Goal: Task Accomplishment & Management: Use online tool/utility

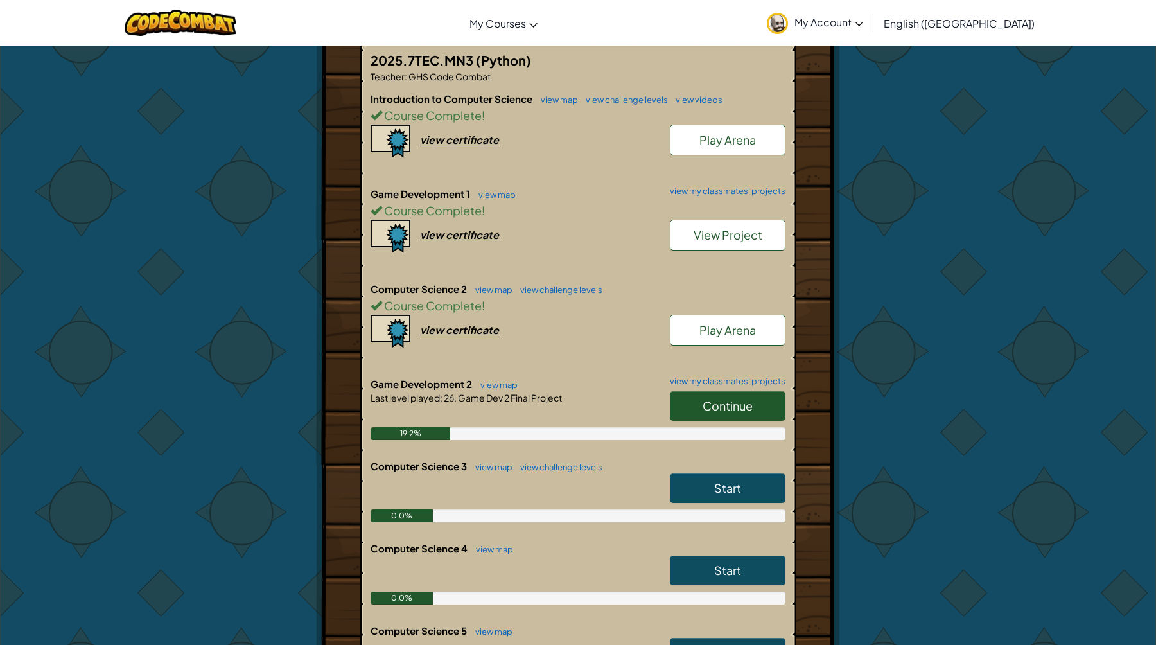
scroll to position [265, 0]
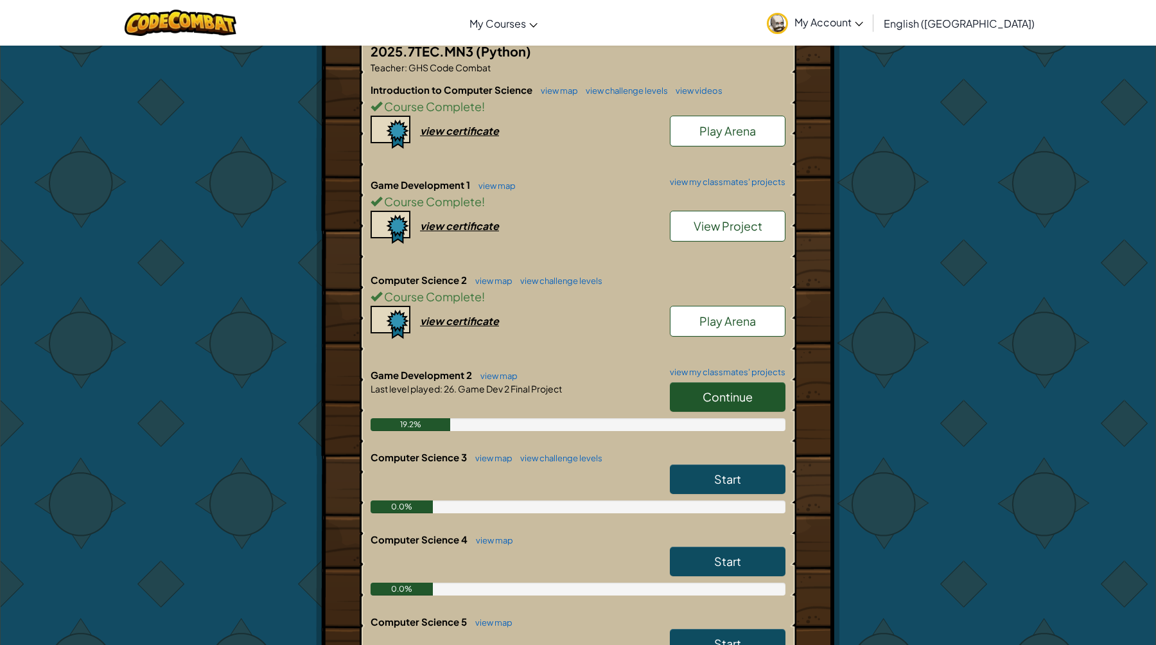
click at [730, 405] on link "Continue" at bounding box center [728, 397] width 116 height 30
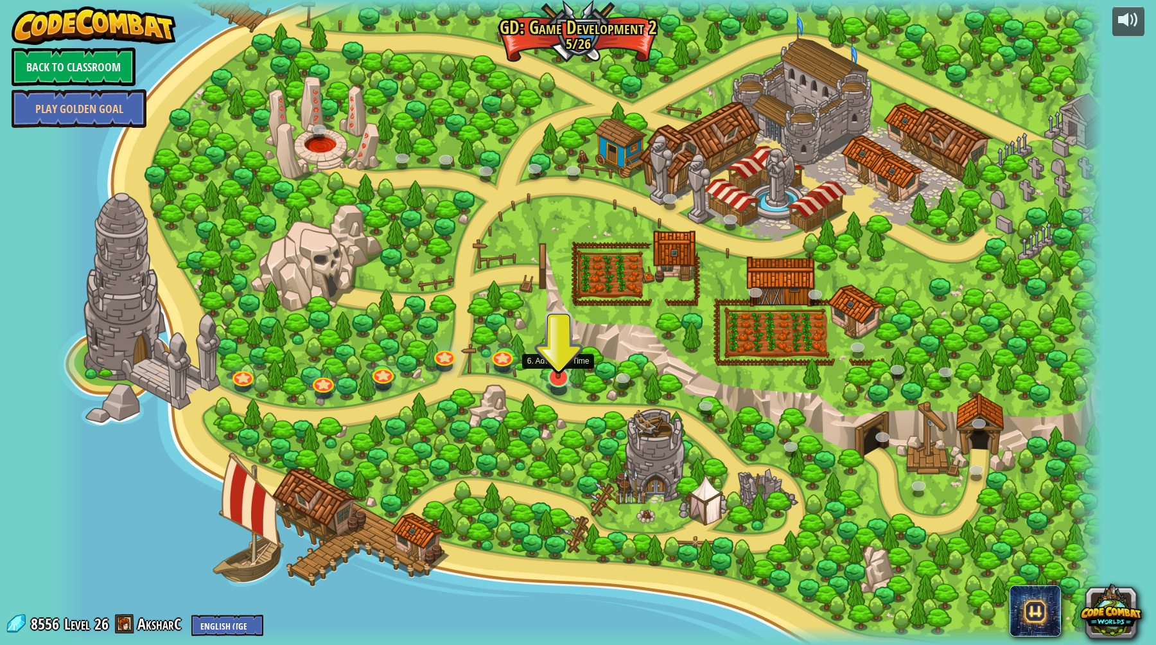
click at [561, 376] on img at bounding box center [558, 345] width 29 height 67
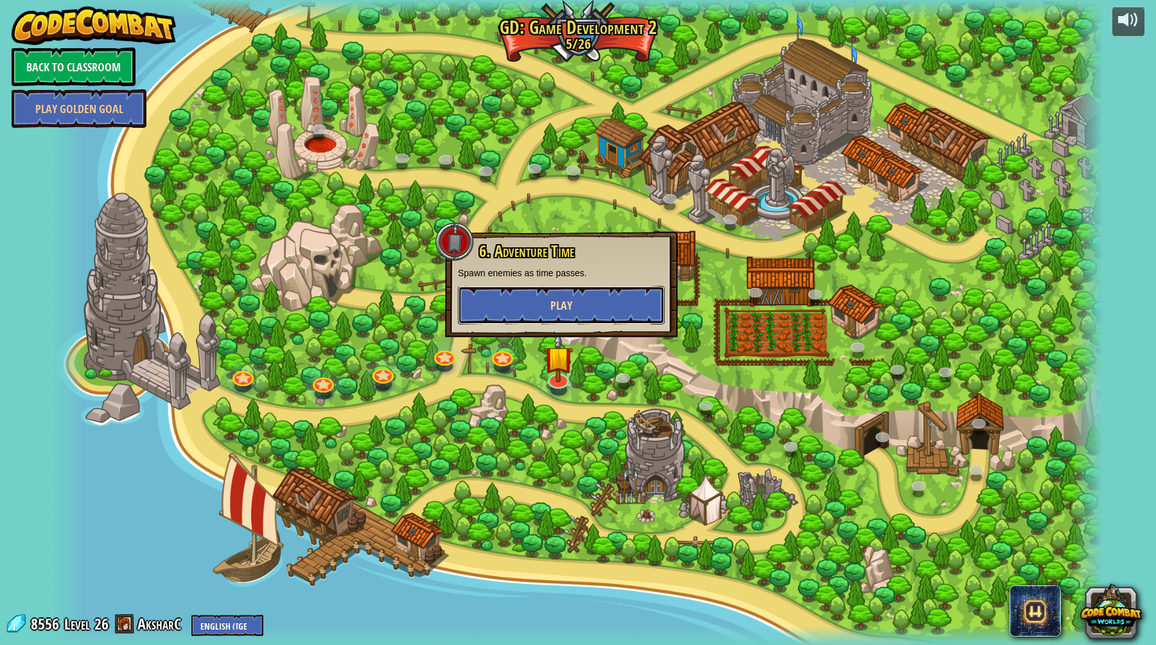
click at [574, 315] on button "Play" at bounding box center [561, 305] width 207 height 39
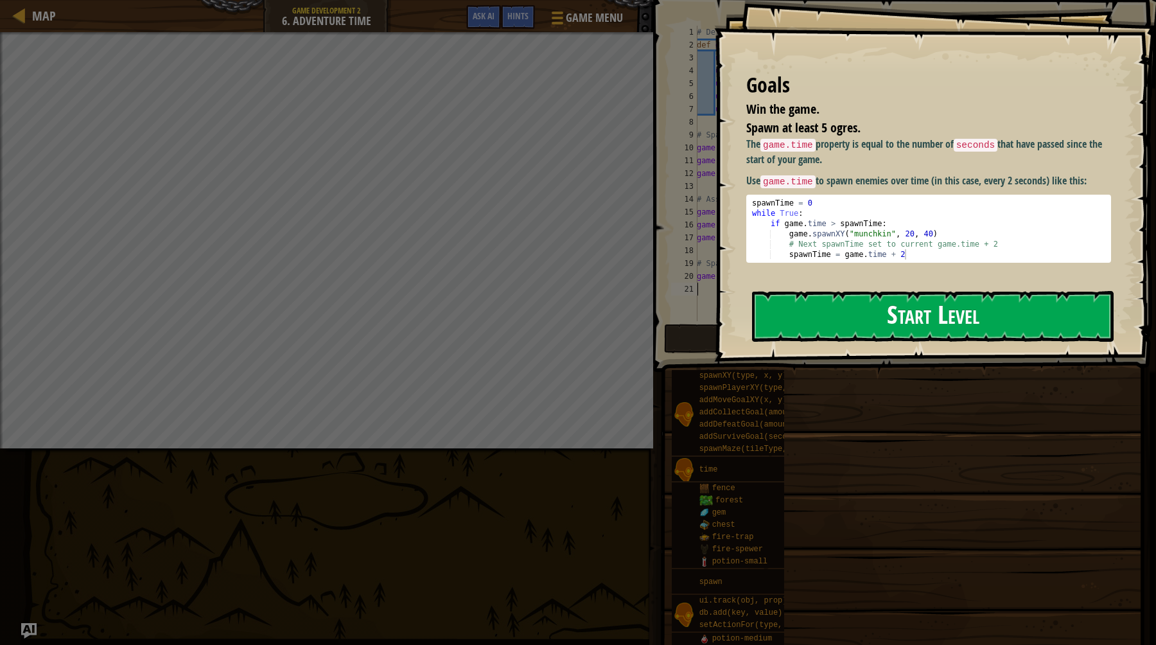
click at [879, 310] on button "Start Level" at bounding box center [933, 316] width 362 height 51
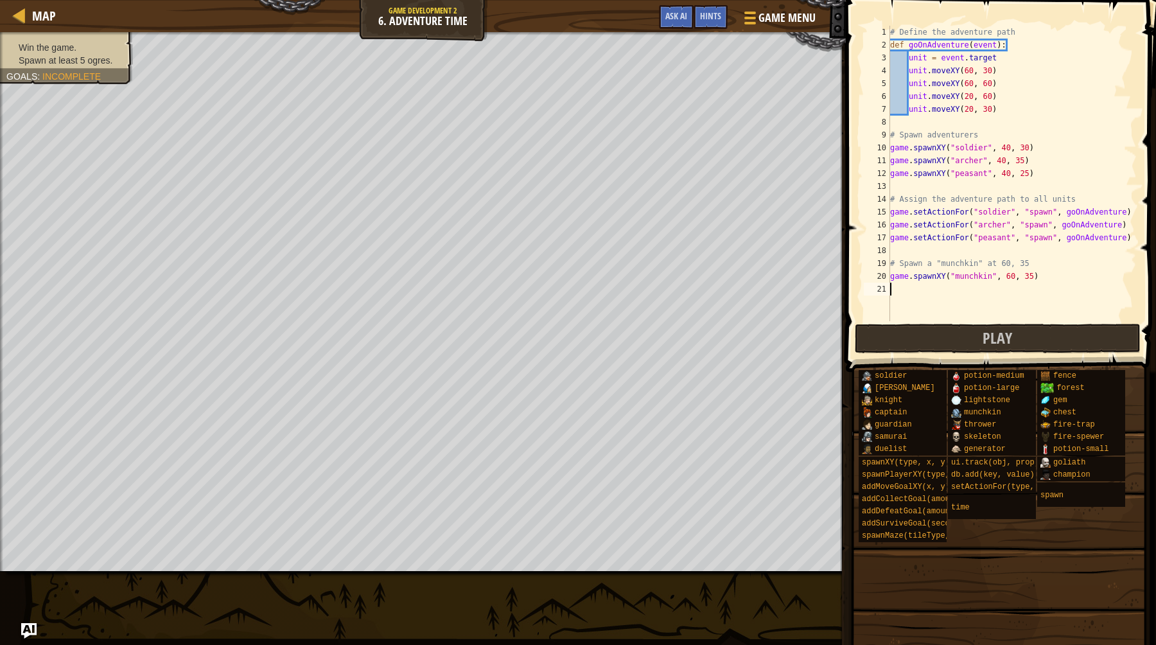
type textarea "game.spawnXY("munchkin", 60, 35)"
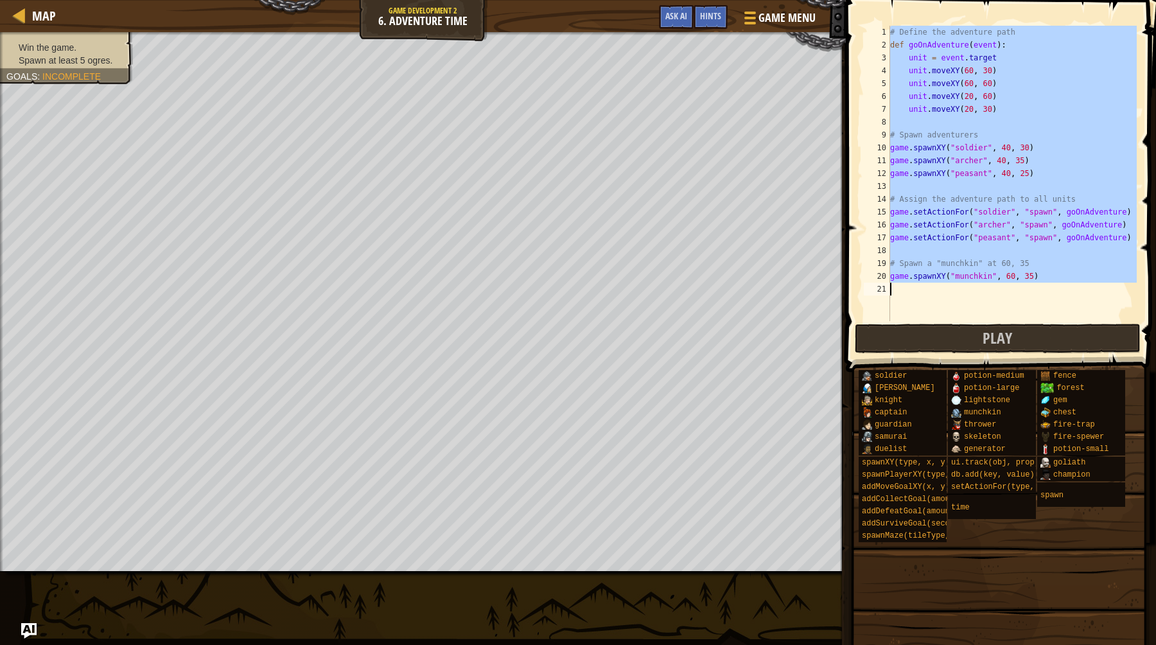
type textarea "game.setActionFor("peasant", "spawn", goOnAdventure)"
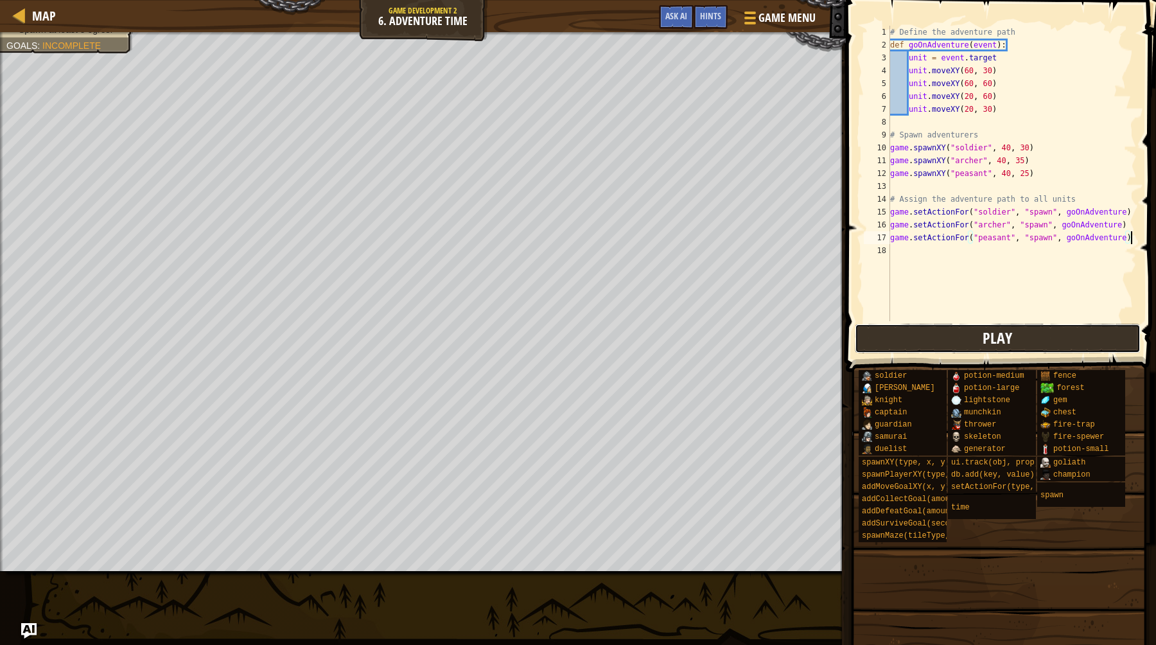
click at [959, 333] on button "Play" at bounding box center [998, 339] width 286 height 30
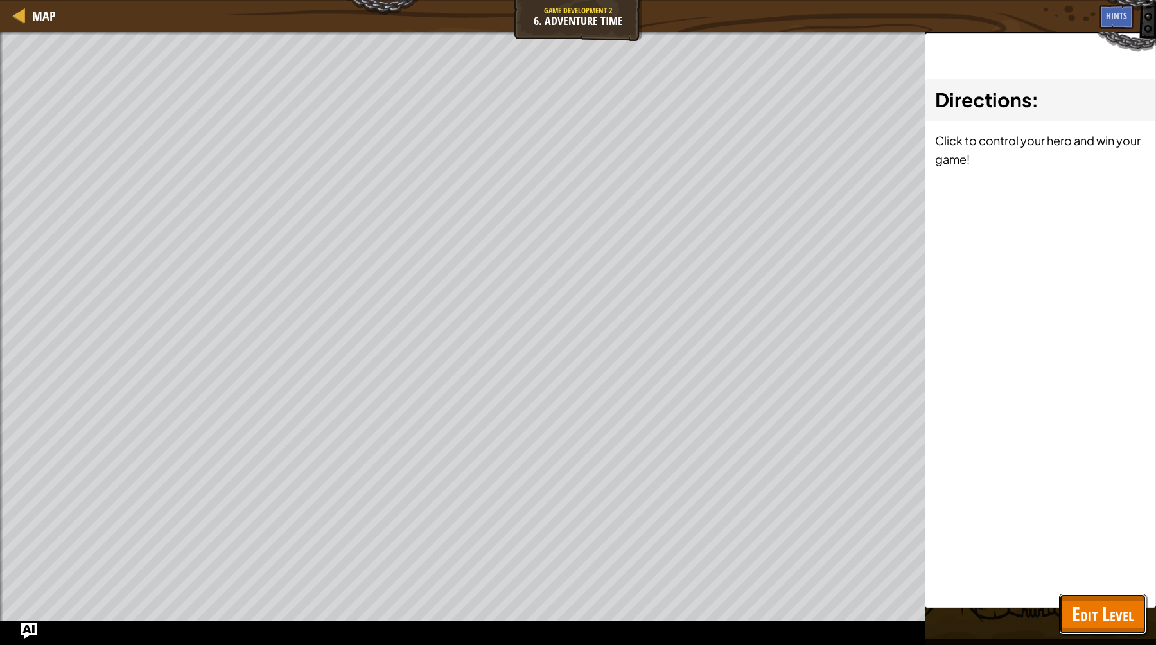
click at [1102, 604] on span "Edit Level" at bounding box center [1103, 614] width 62 height 26
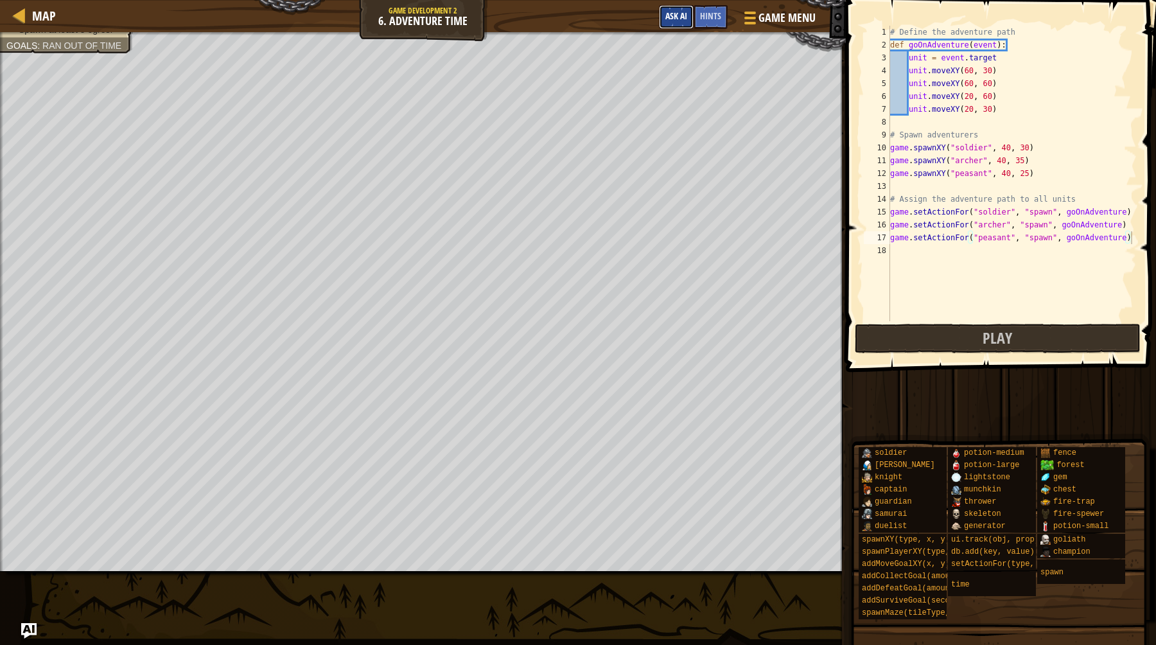
click at [690, 20] on button "Ask AI" at bounding box center [676, 17] width 35 height 24
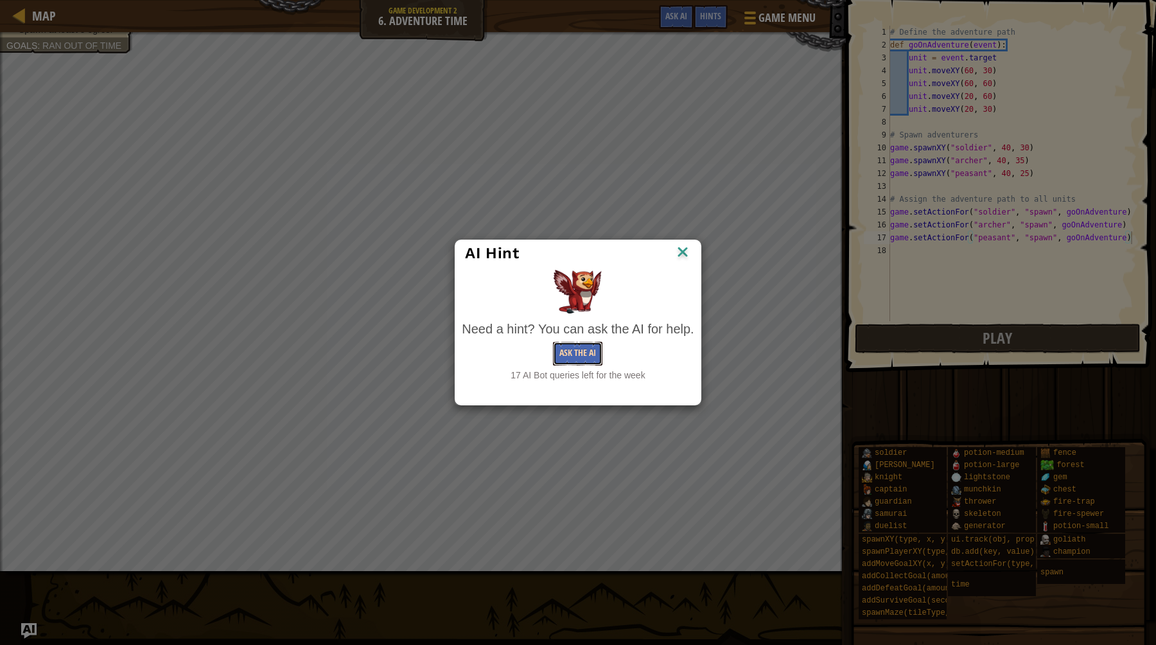
click at [594, 349] on button "Ask the AI" at bounding box center [577, 354] width 49 height 24
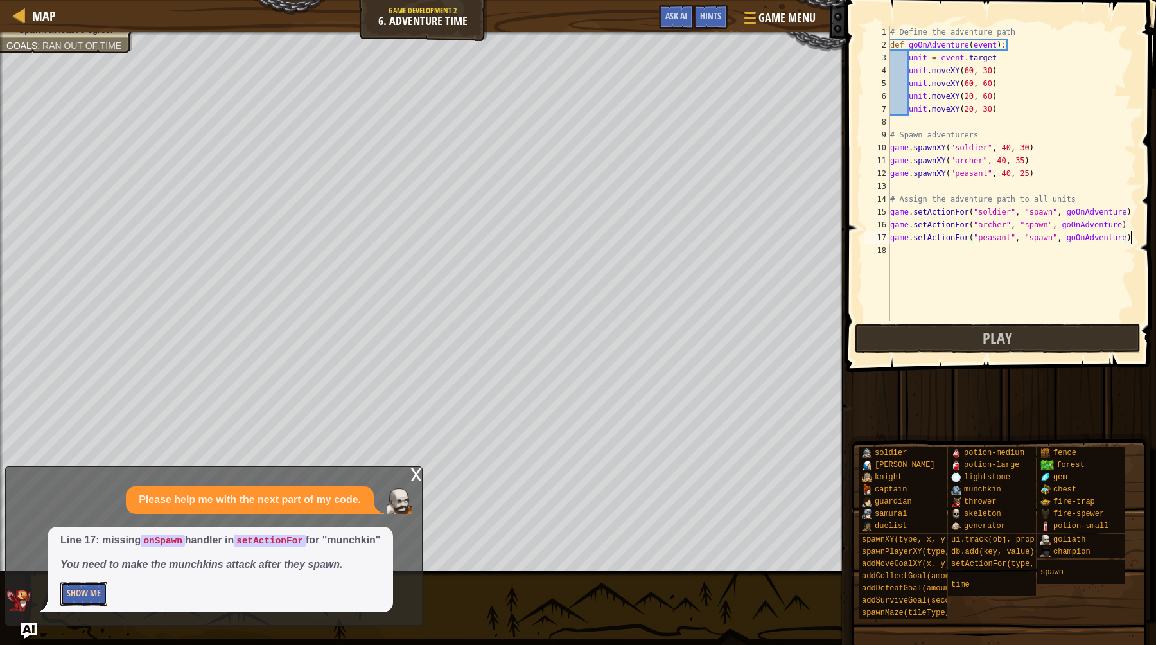
click at [83, 592] on button "Show Me" at bounding box center [83, 594] width 47 height 24
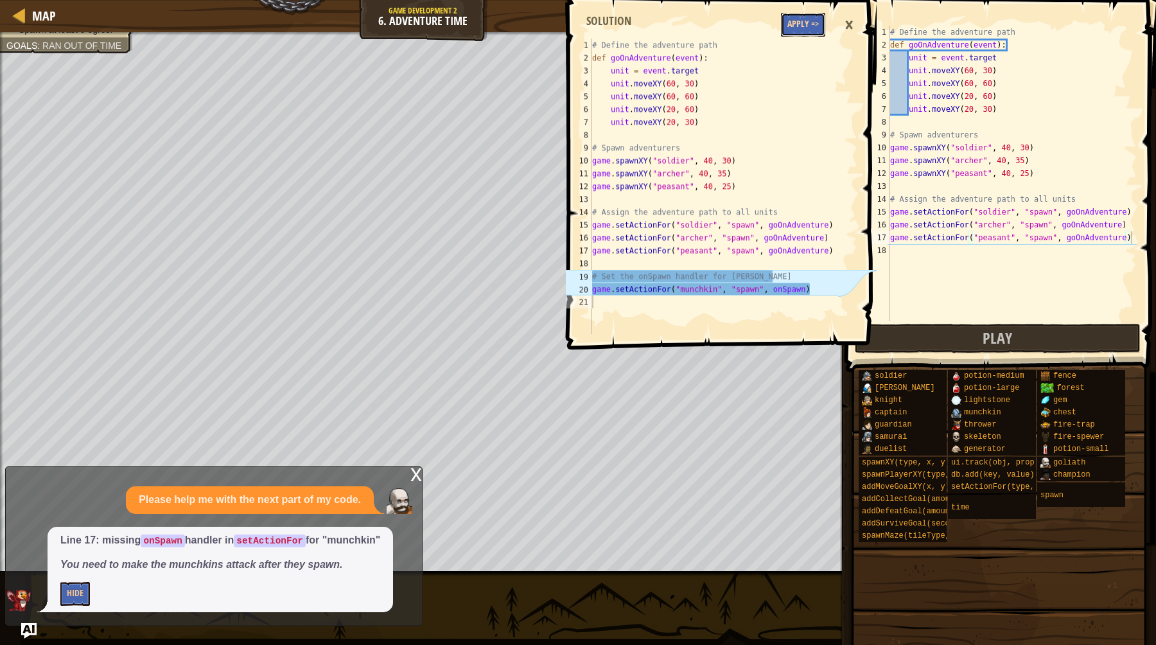
click at [805, 20] on button "Apply =>" at bounding box center [803, 25] width 44 height 24
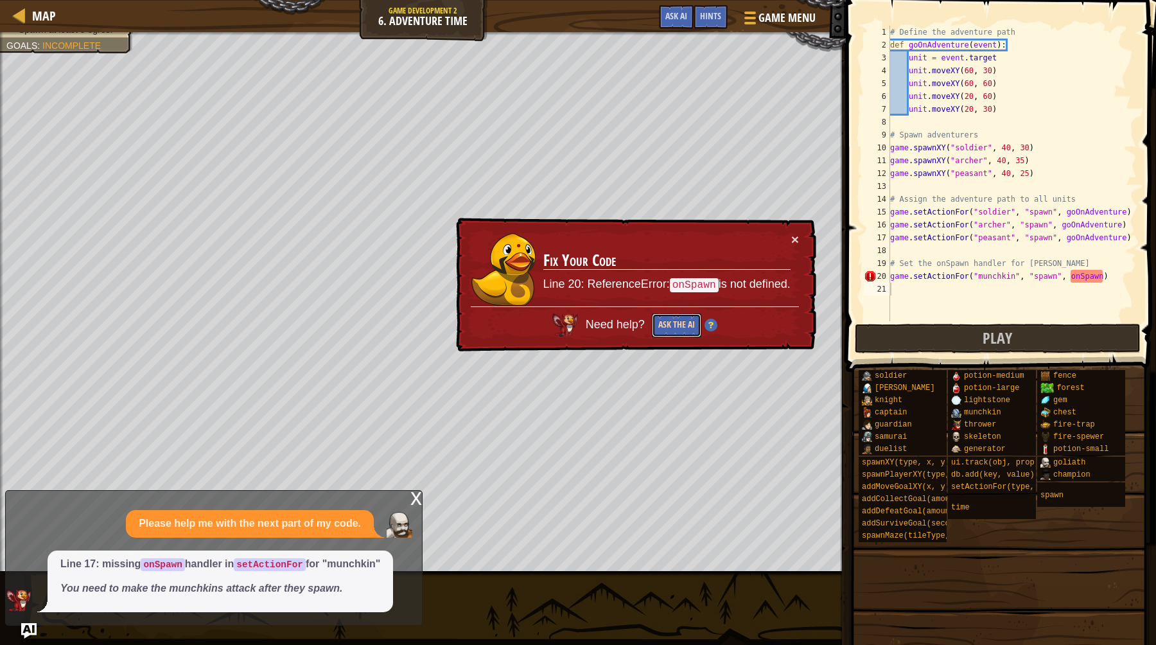
click at [683, 326] on button "Ask the AI" at bounding box center [675, 325] width 49 height 24
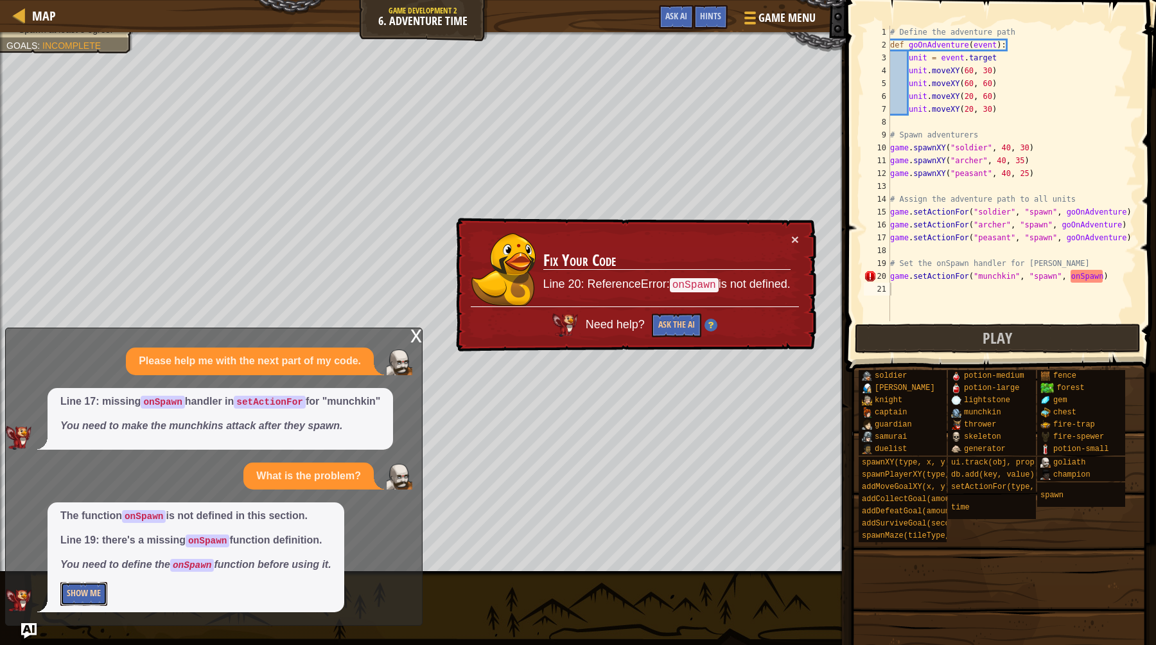
click at [85, 586] on button "Show Me" at bounding box center [83, 594] width 47 height 24
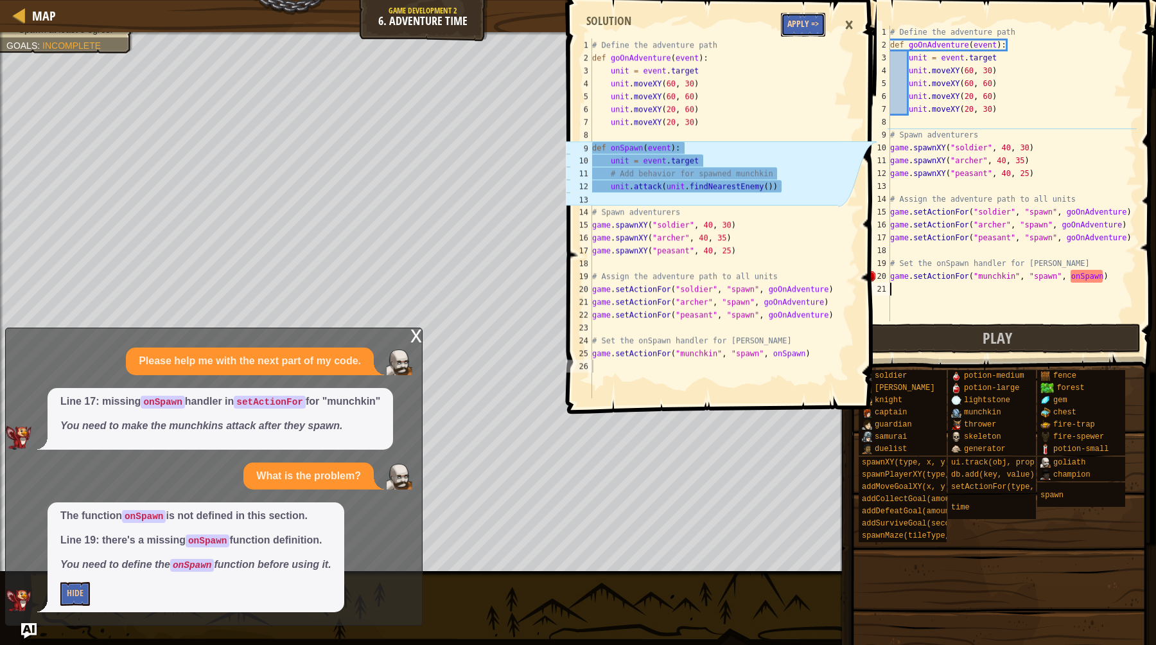
click at [809, 28] on button "Apply =>" at bounding box center [803, 25] width 44 height 24
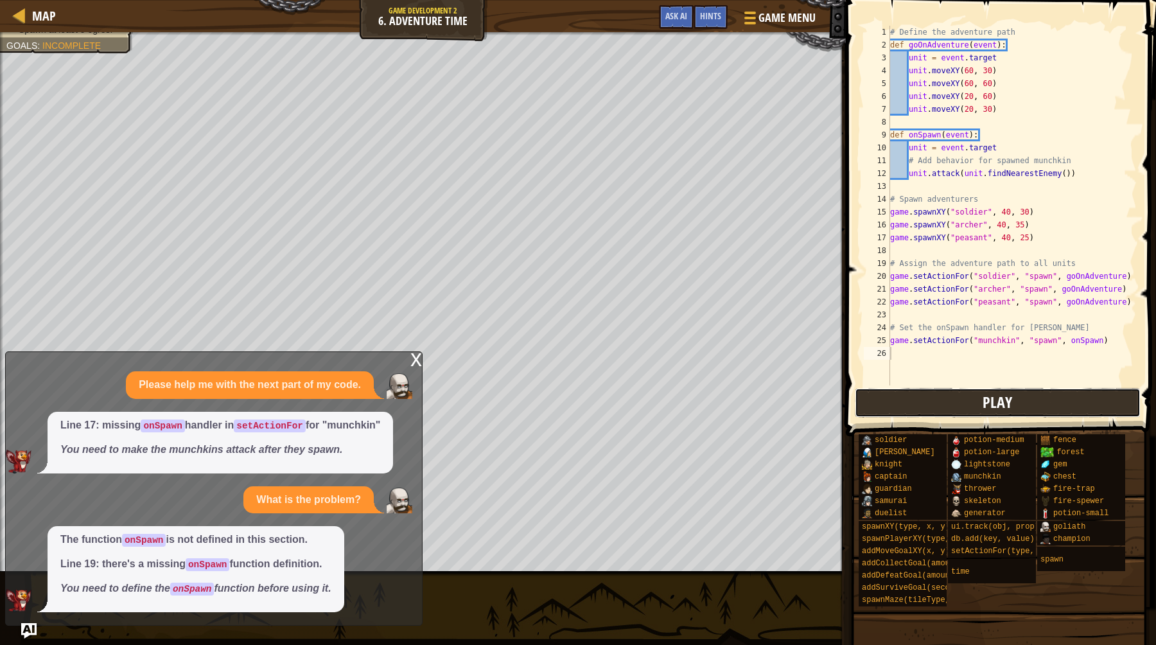
click at [967, 409] on button "Play" at bounding box center [998, 403] width 286 height 30
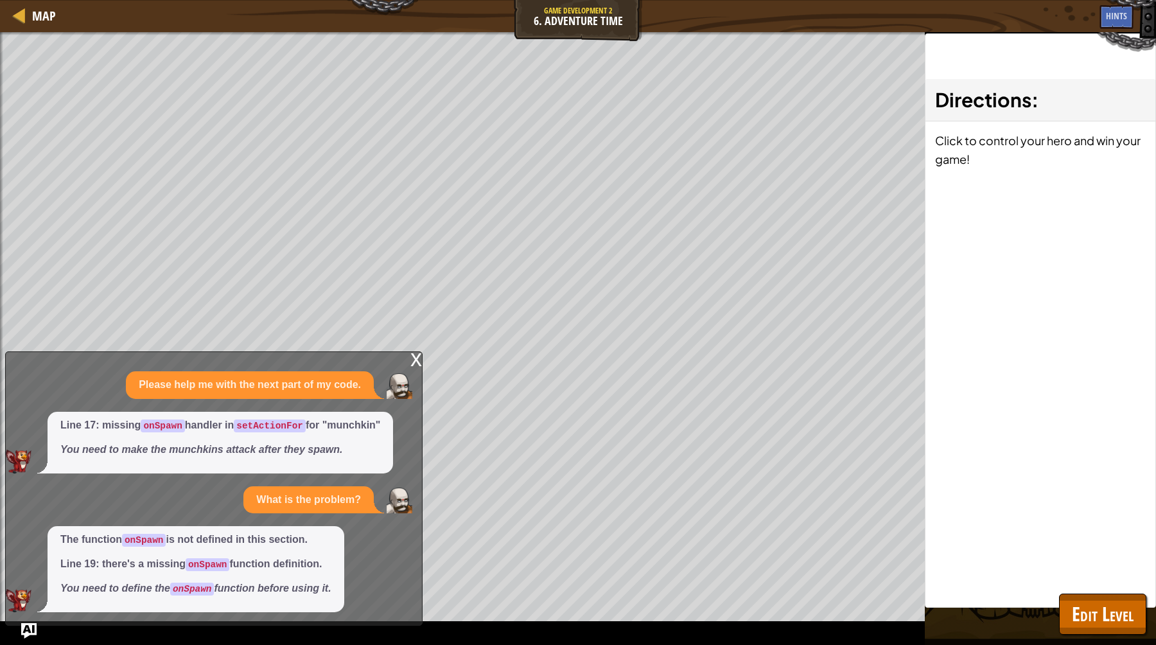
click at [415, 361] on div "x" at bounding box center [416, 358] width 12 height 13
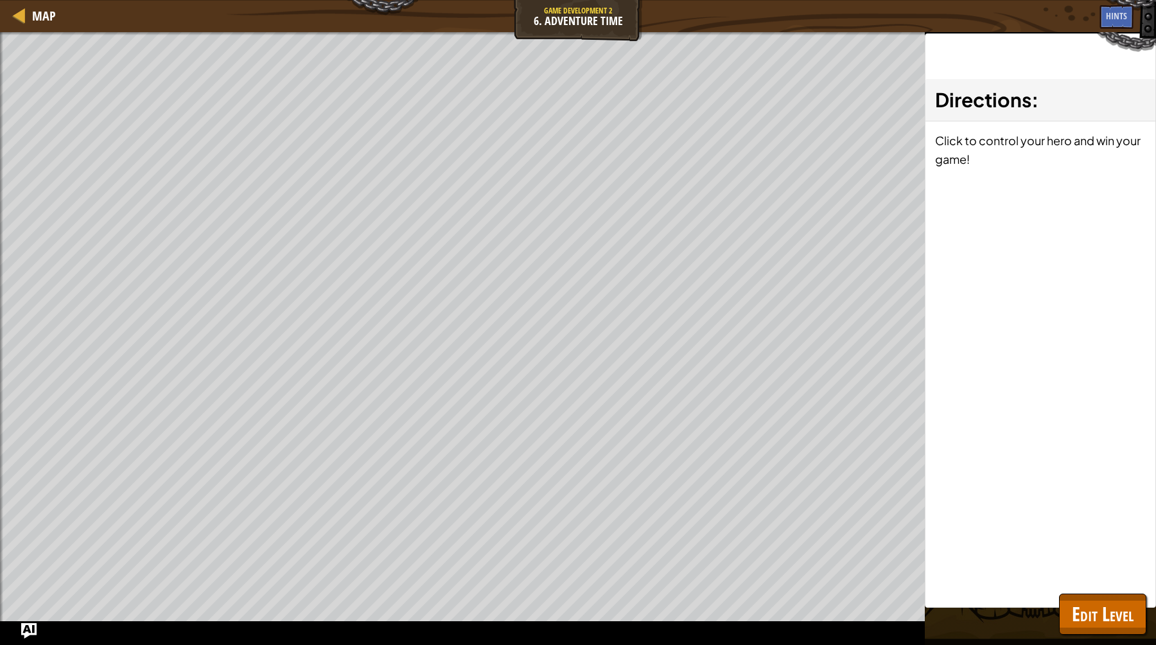
click at [1131, 635] on div "Win the game. Spawn at least 5 ogres. Goals : Ran out of time ♫ Game" at bounding box center [578, 338] width 1156 height 613
click at [1118, 612] on span "Edit Level" at bounding box center [1103, 614] width 62 height 26
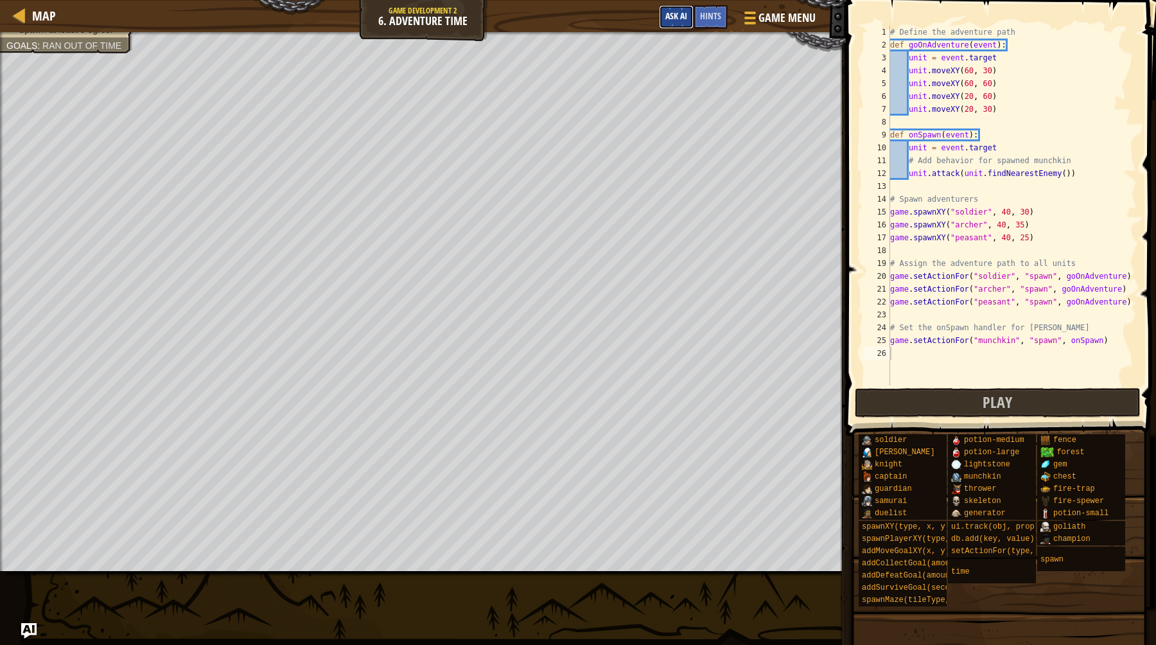
click at [683, 7] on button "Ask AI" at bounding box center [676, 17] width 35 height 24
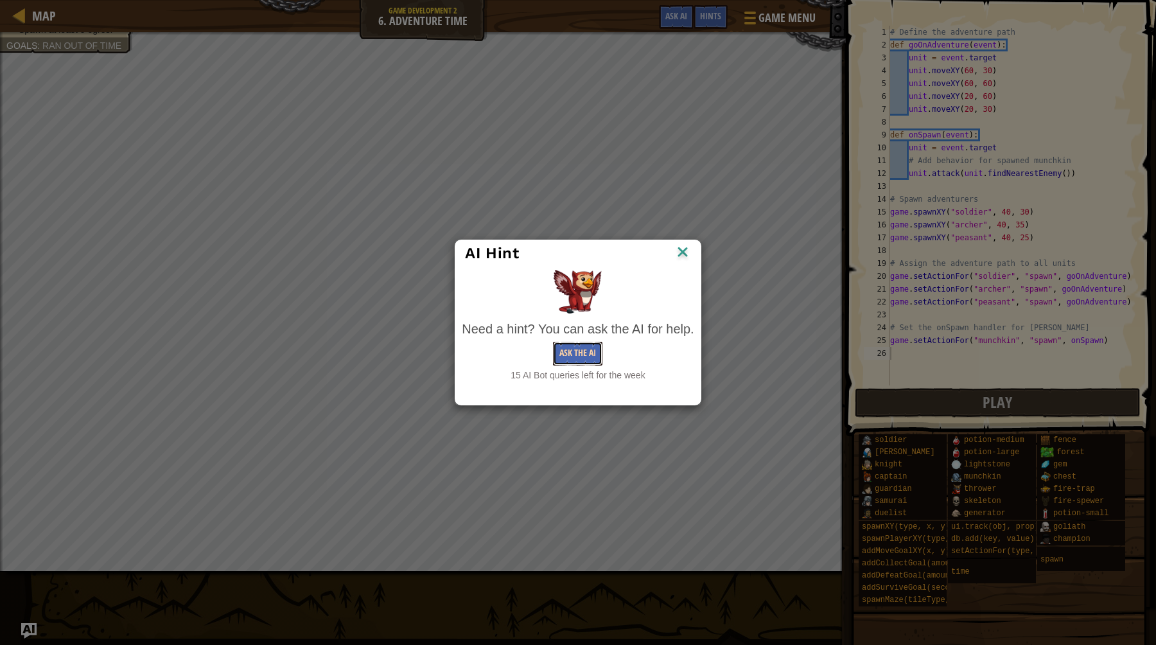
click at [588, 351] on button "Ask the AI" at bounding box center [577, 354] width 49 height 24
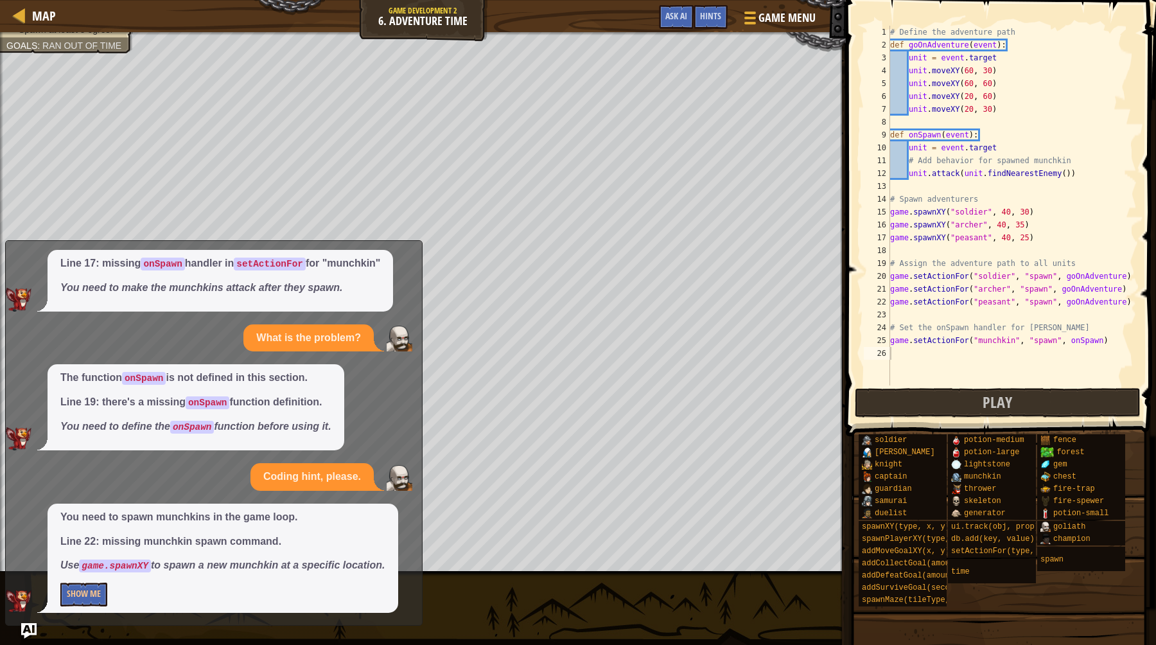
scroll to position [51, 0]
click at [88, 587] on button "Show Me" at bounding box center [83, 594] width 47 height 24
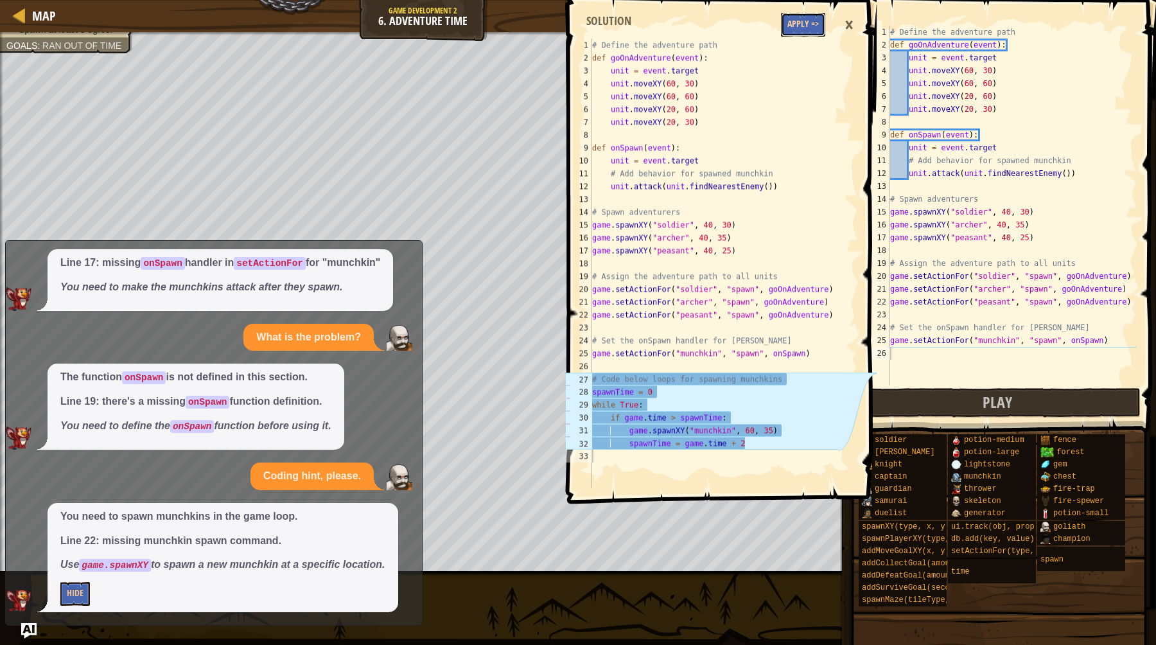
click at [800, 21] on button "Apply =>" at bounding box center [803, 25] width 44 height 24
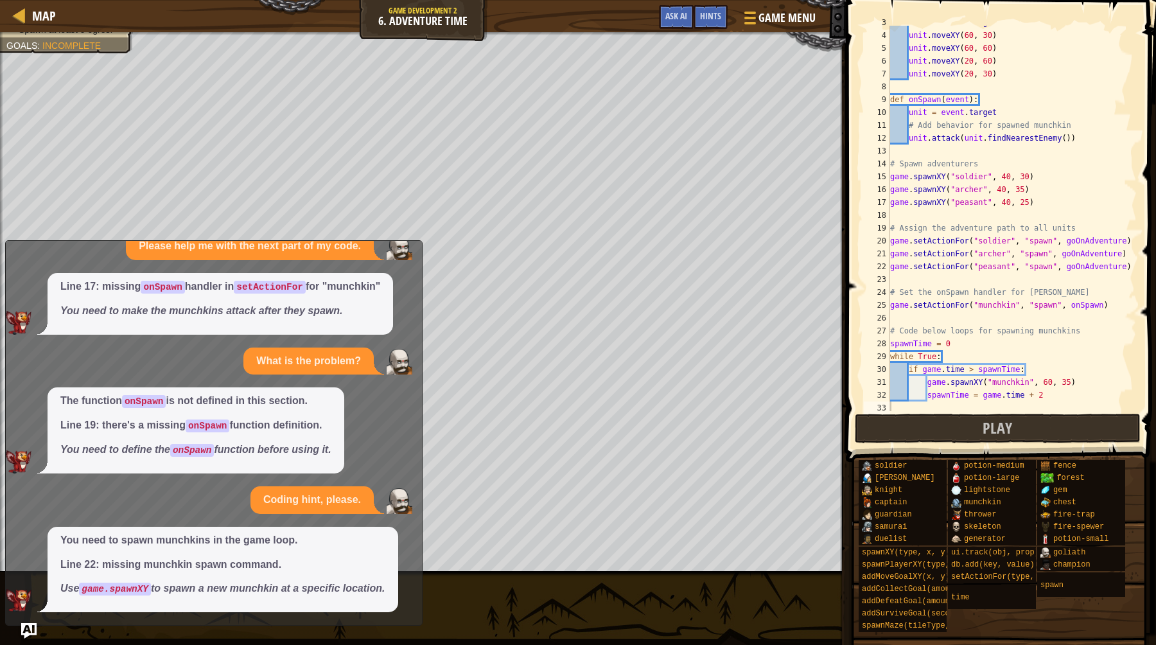
scroll to position [39, 0]
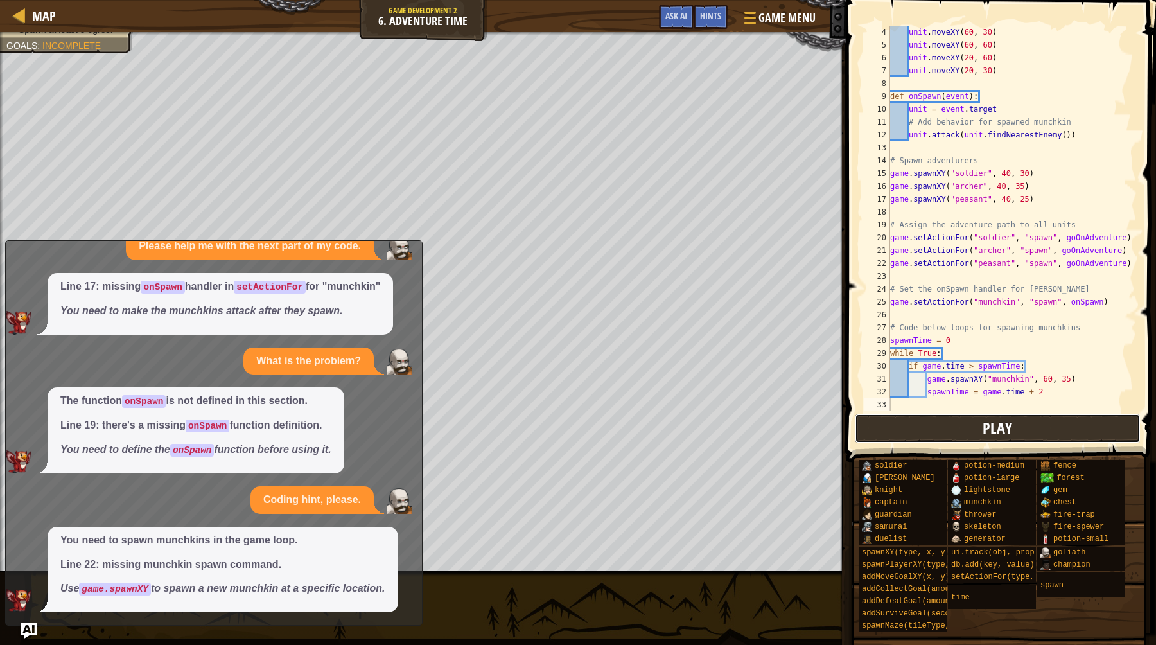
click at [969, 420] on button "Play" at bounding box center [998, 429] width 286 height 30
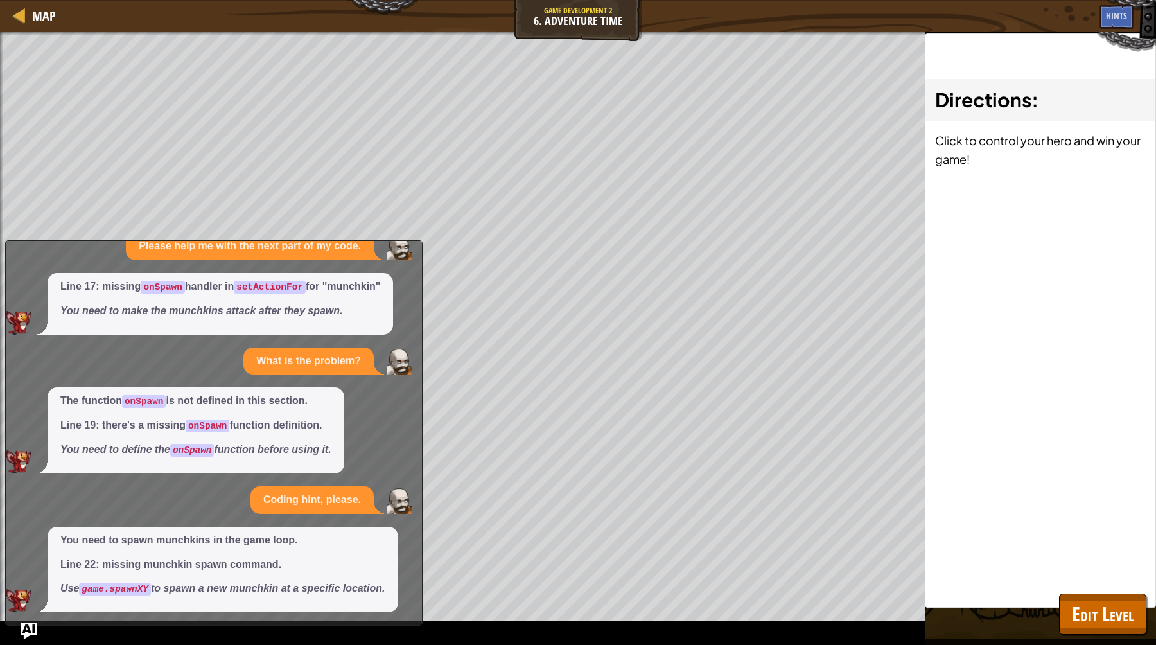
click at [34, 632] on img "Ask AI" at bounding box center [29, 630] width 17 height 17
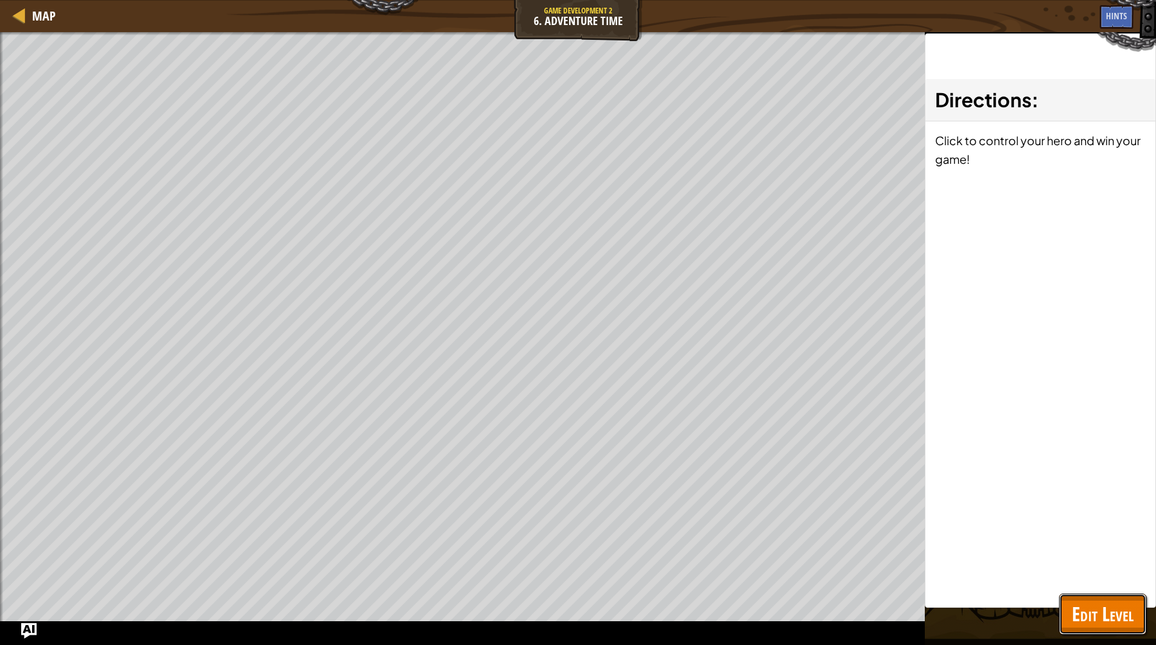
click at [1120, 621] on span "Edit Level" at bounding box center [1103, 614] width 62 height 26
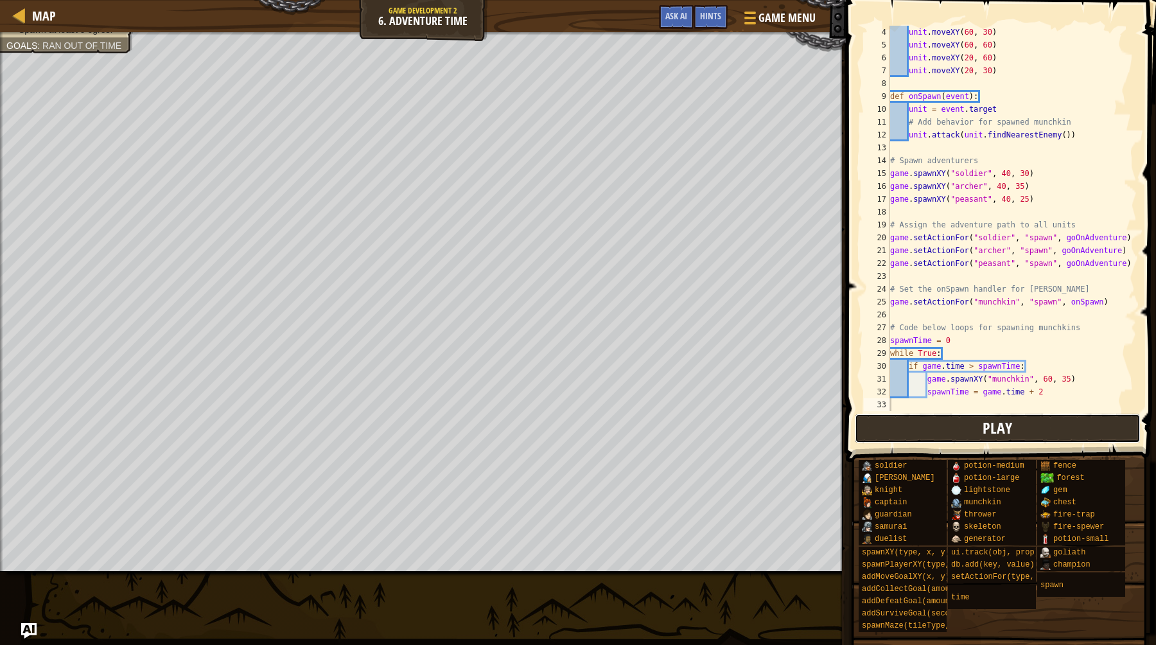
click at [961, 434] on button "Play" at bounding box center [998, 429] width 286 height 30
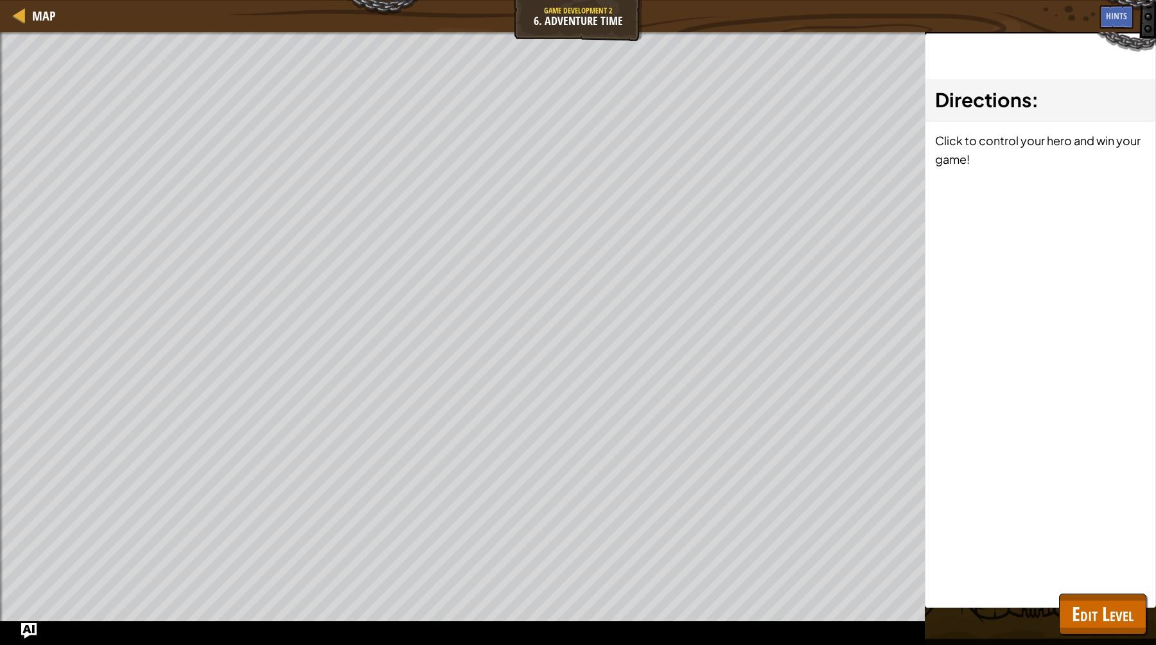
click at [1059, 617] on div "Win the game. Spawn at least 5 ogres. Goals : Ran out of time ♫ Game 14 x: 21 y…" at bounding box center [578, 338] width 1156 height 613
click at [1077, 617] on span "Edit Level" at bounding box center [1103, 614] width 62 height 26
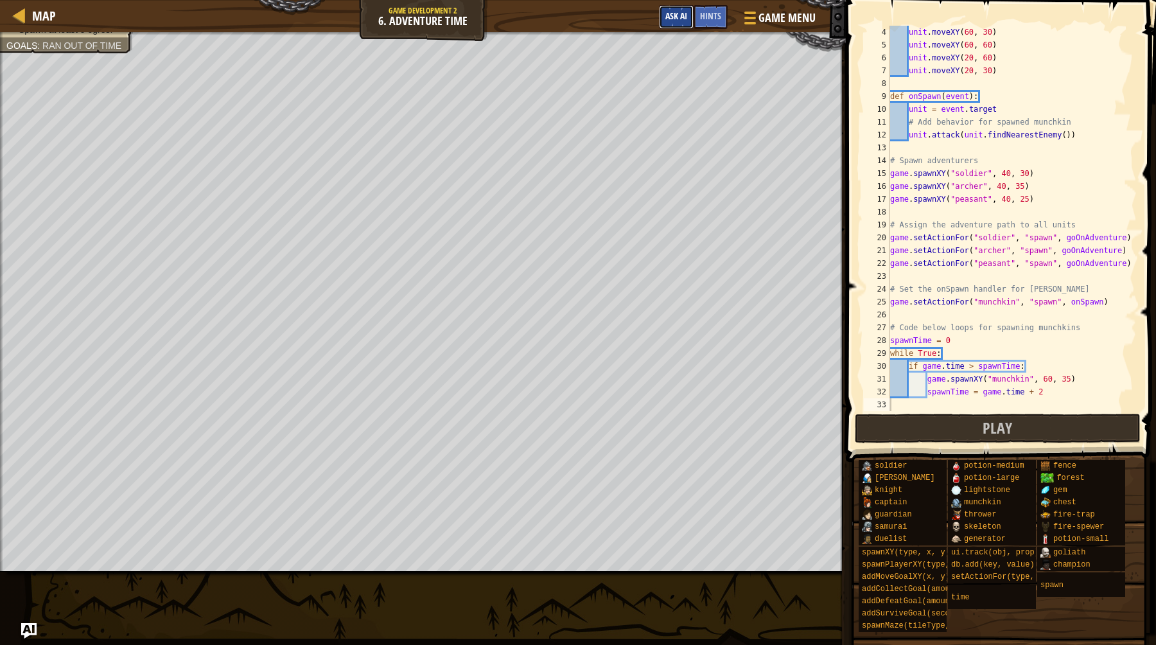
click at [685, 23] on button "Ask AI" at bounding box center [676, 17] width 35 height 24
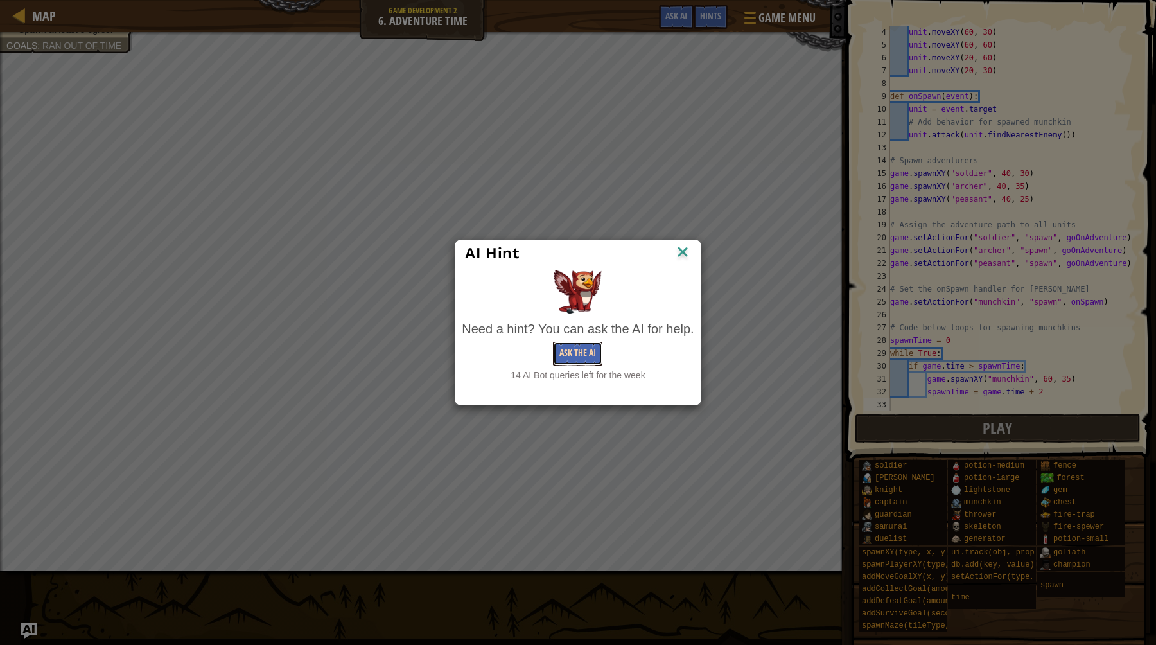
click at [599, 348] on button "Ask the AI" at bounding box center [577, 354] width 49 height 24
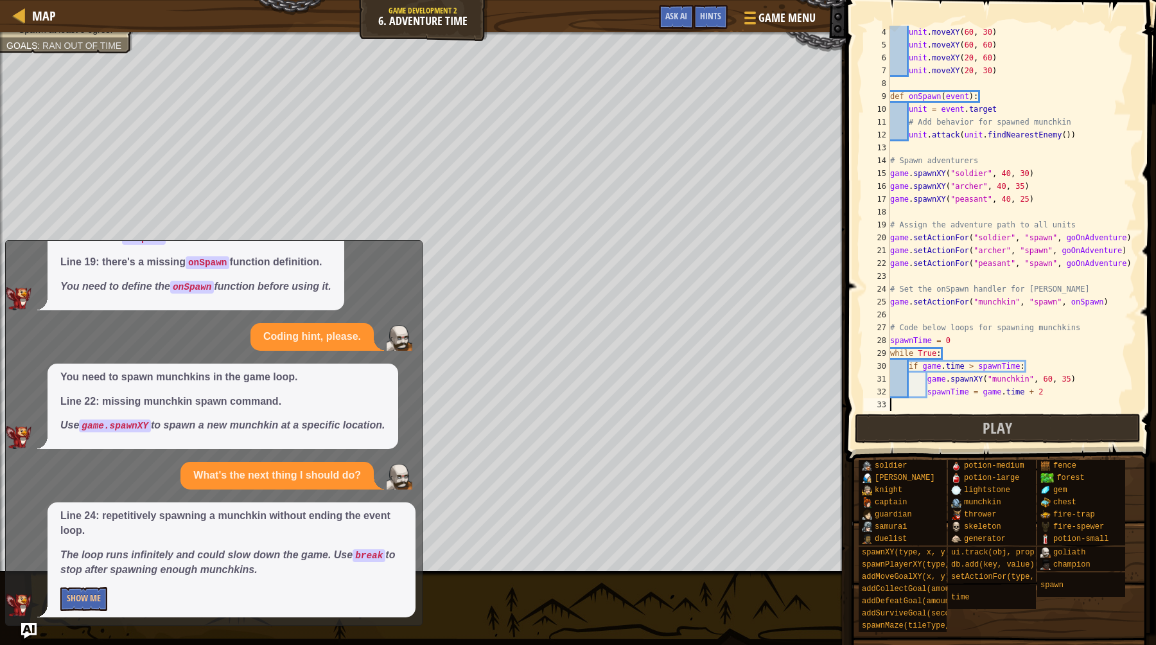
scroll to position [195, 0]
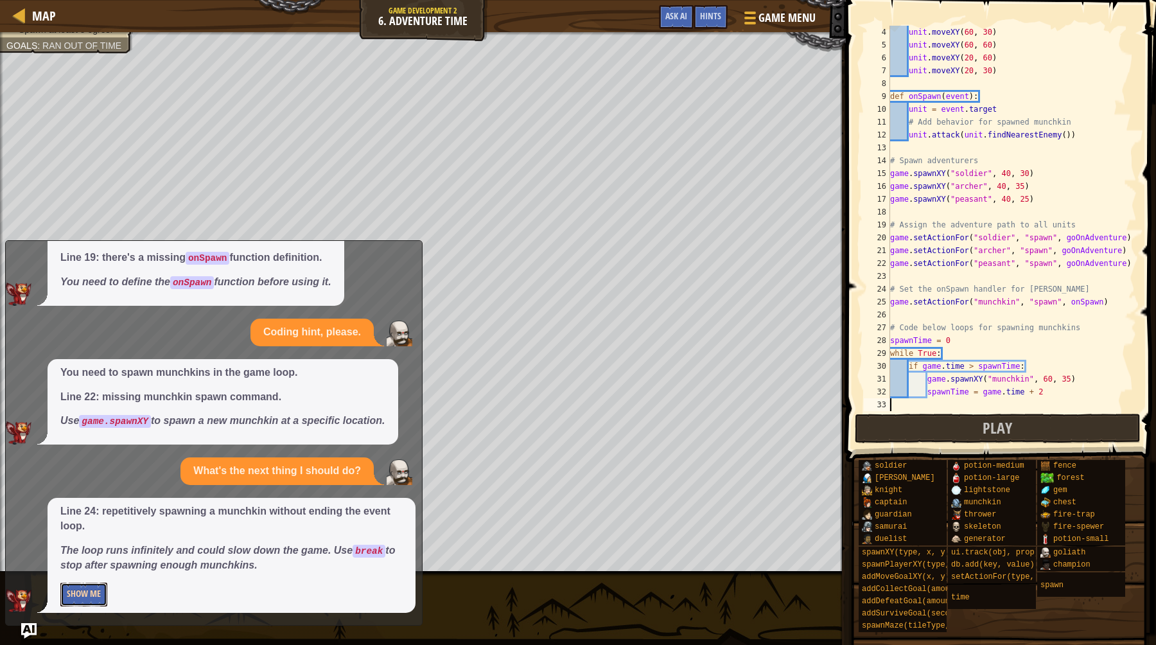
click at [89, 595] on button "Show Me" at bounding box center [83, 595] width 47 height 24
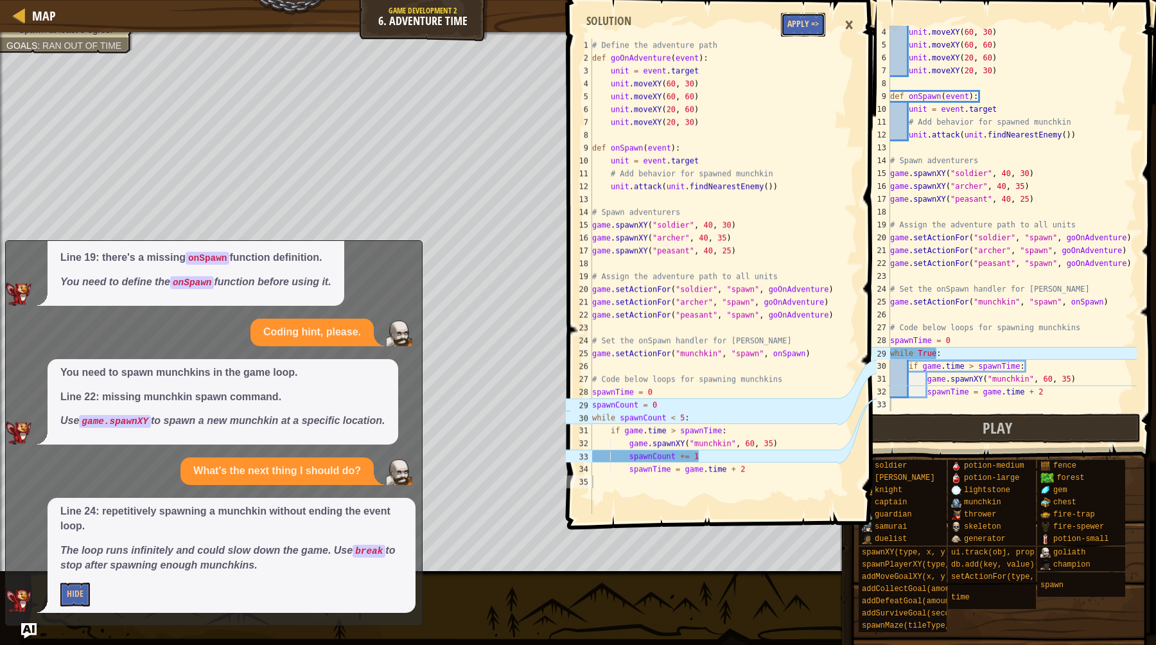
click at [804, 23] on button "Apply =>" at bounding box center [803, 25] width 44 height 24
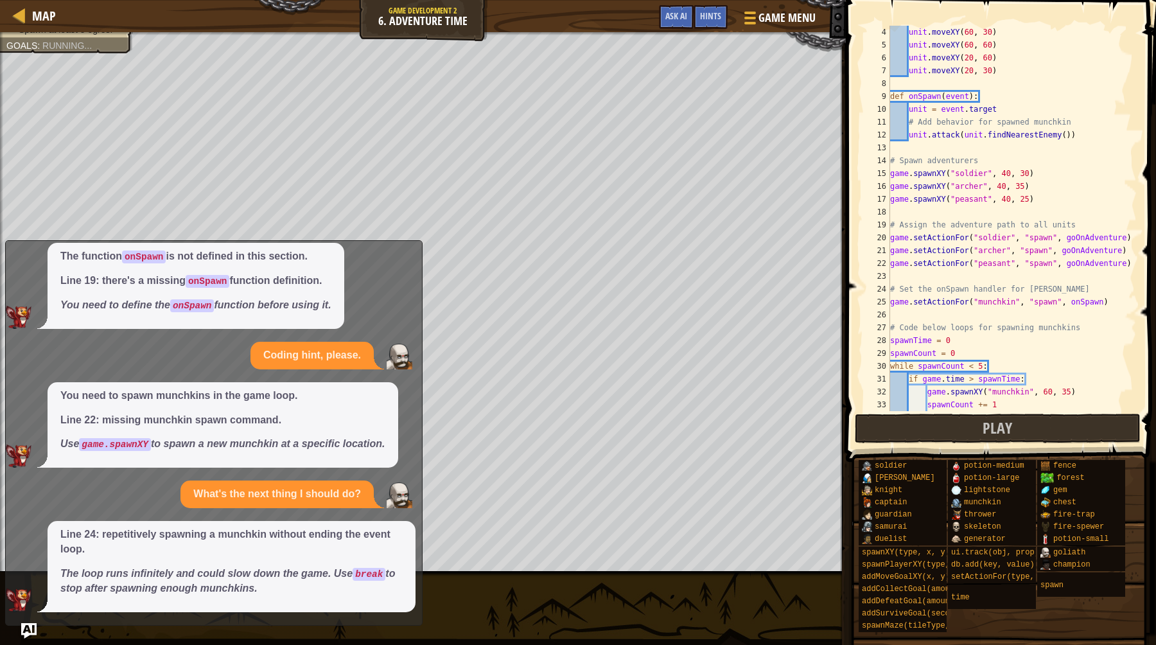
scroll to position [171, 0]
click at [952, 417] on button "Play" at bounding box center [998, 429] width 286 height 30
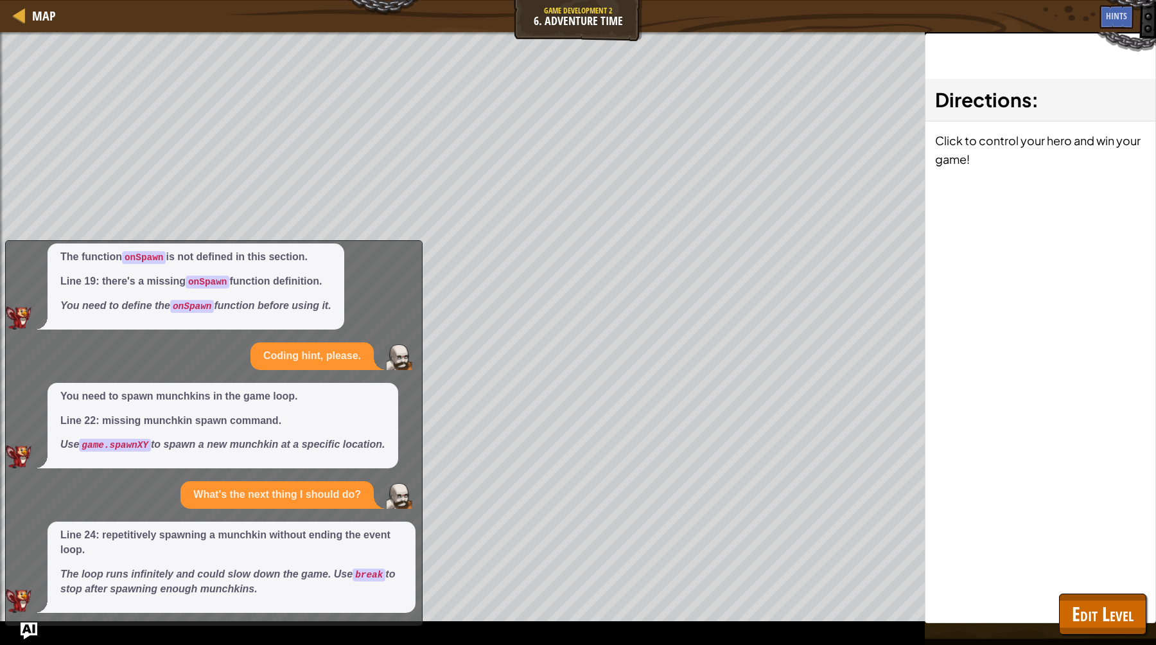
click at [21, 631] on img "Ask AI" at bounding box center [29, 630] width 17 height 17
click at [27, 630] on img "Ask AI" at bounding box center [29, 630] width 17 height 17
click at [31, 634] on img "Ask AI" at bounding box center [29, 630] width 17 height 17
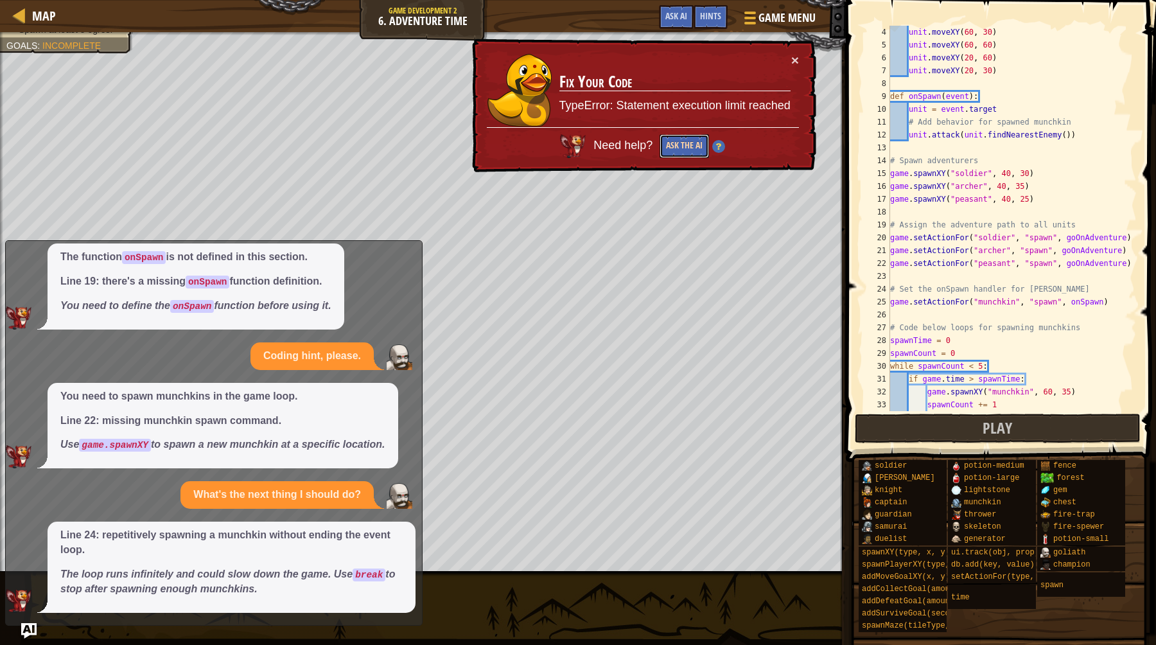
click at [675, 151] on button "Ask the AI" at bounding box center [684, 146] width 49 height 24
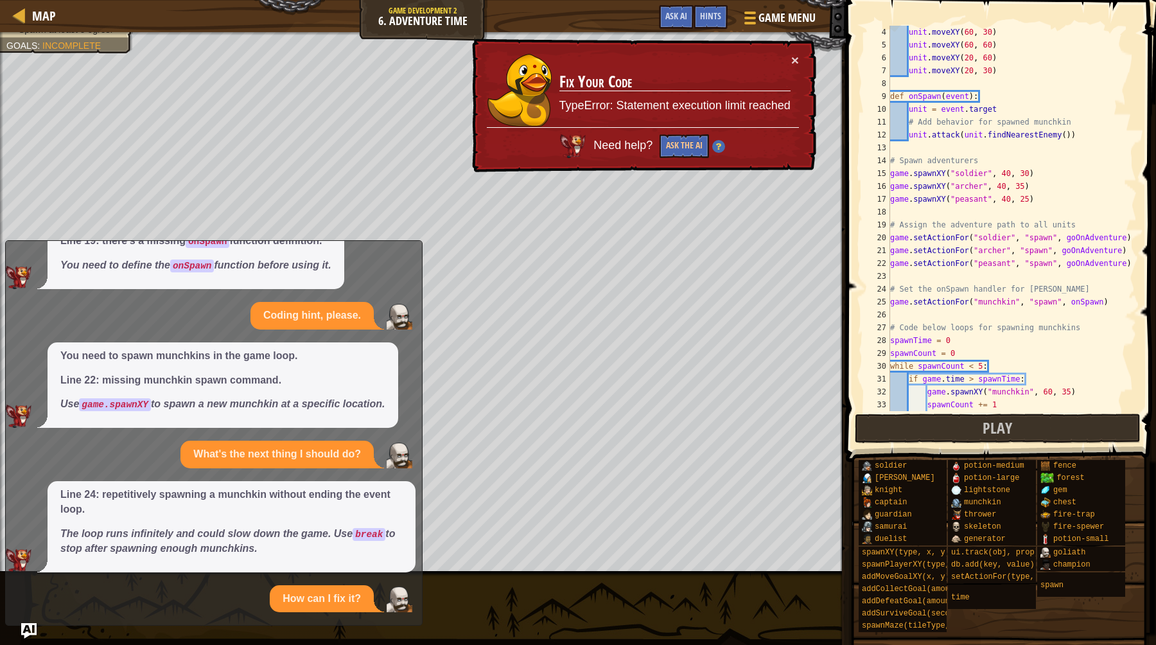
scroll to position [330, 0]
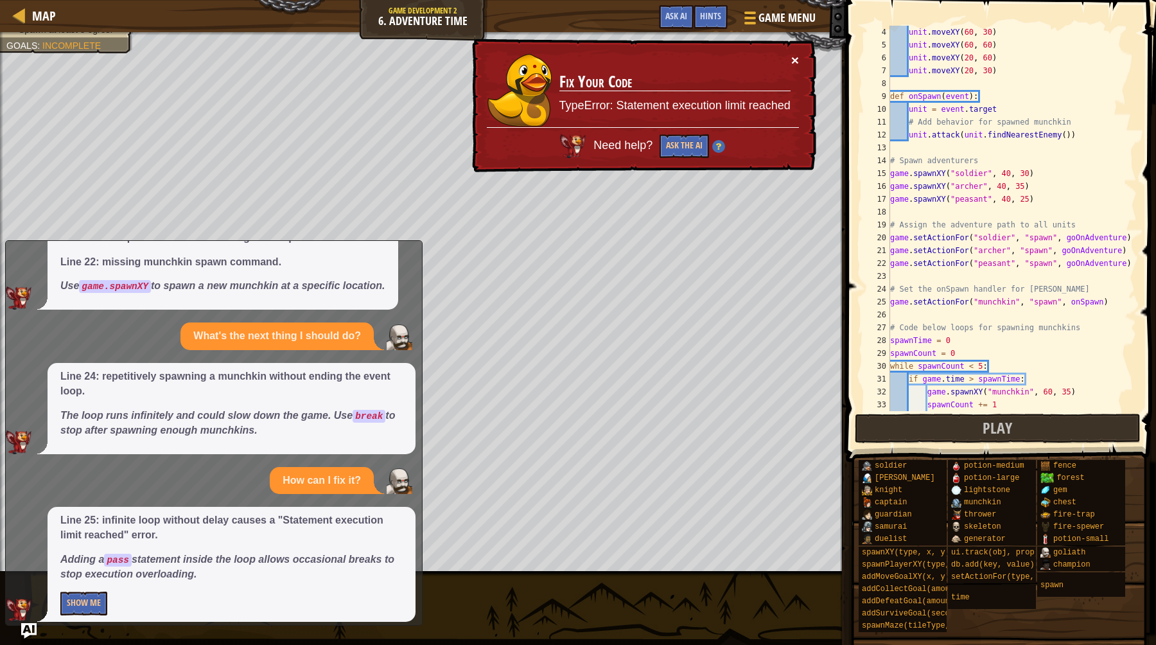
click at [794, 60] on button "×" at bounding box center [795, 59] width 8 height 13
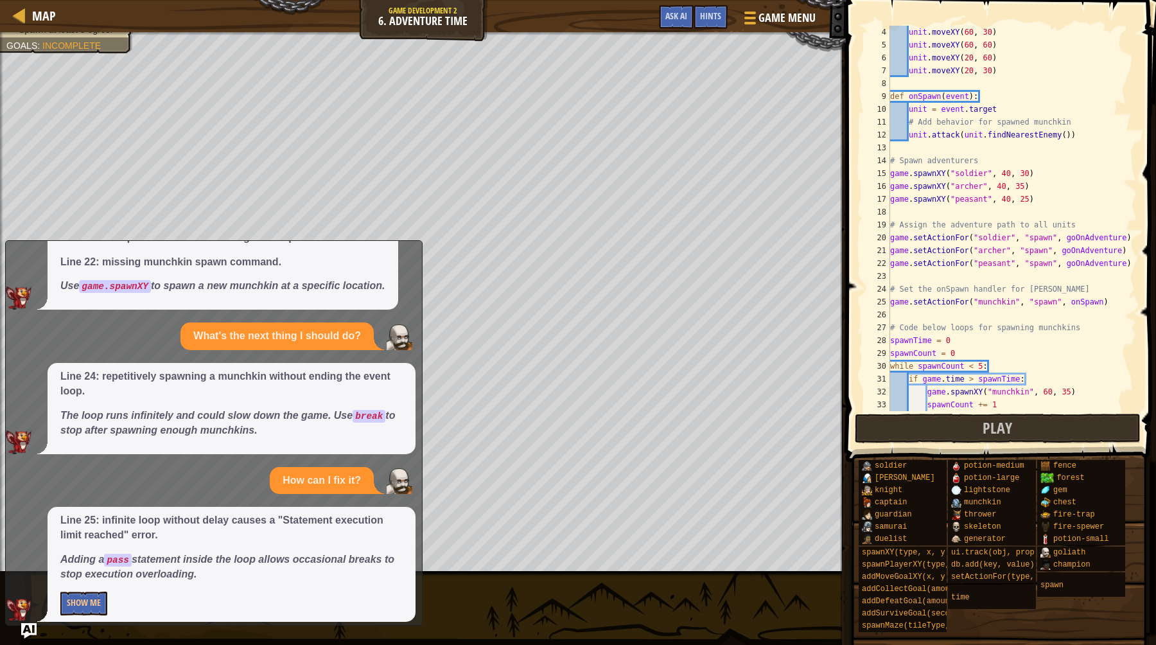
type textarea "spawnTime = game.time + 2"
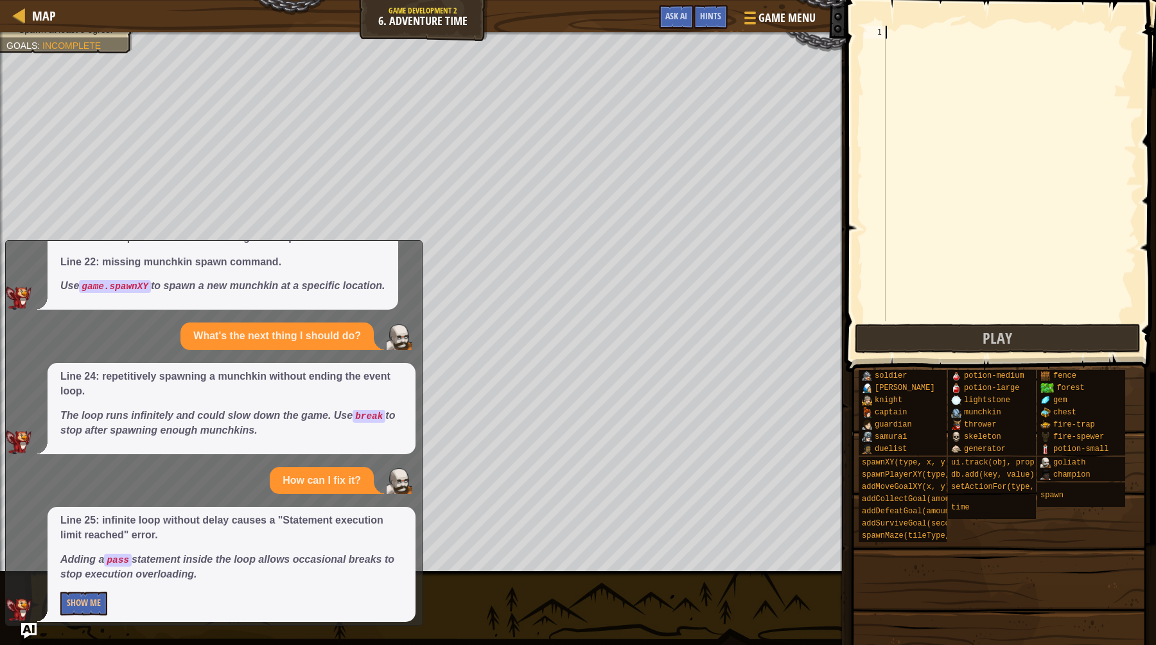
paste textarea "# so an enemy will spawn every 2 seconds."
type textarea "# so an enemy will spawn every 2 seconds."
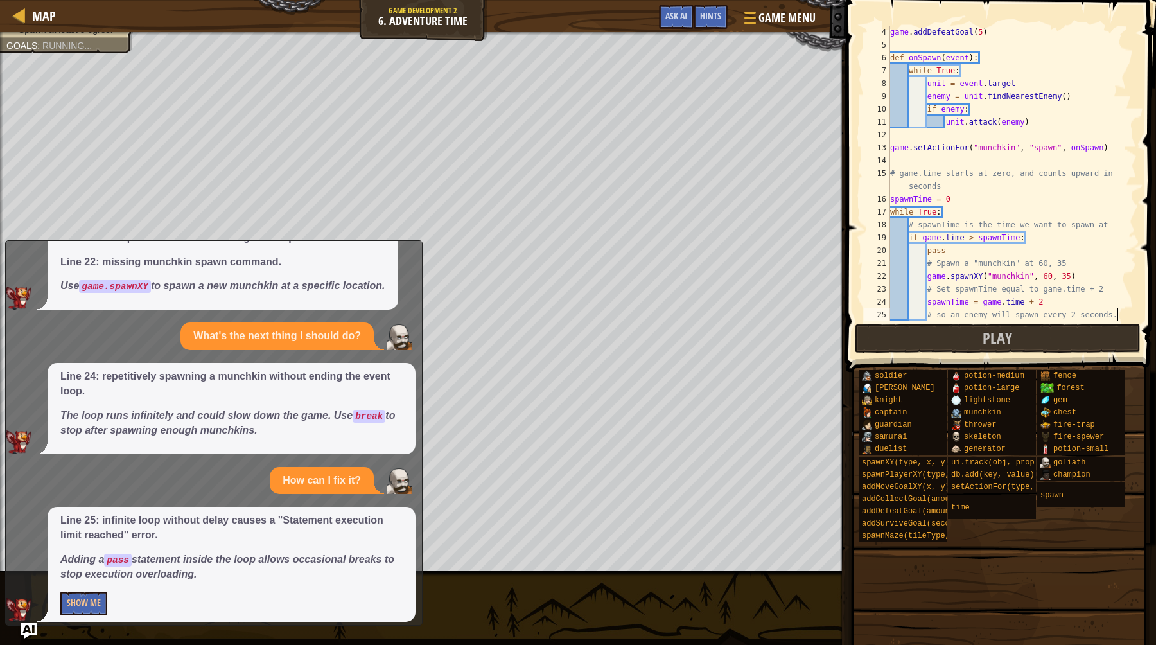
scroll to position [39, 0]
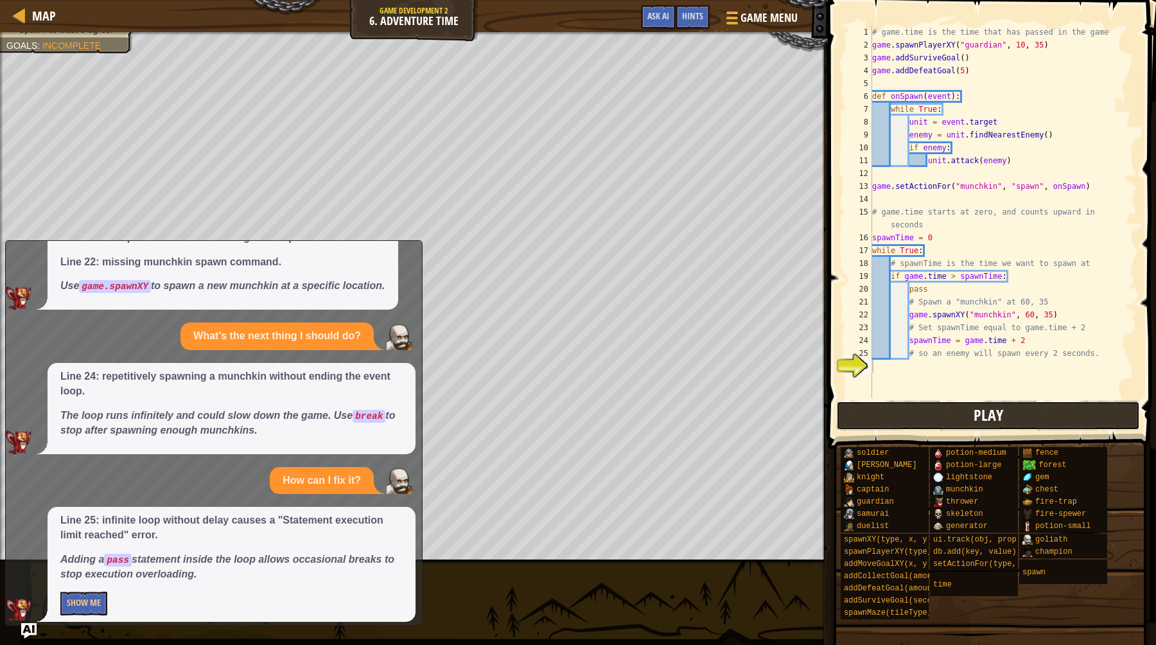
click at [983, 410] on span "Play" at bounding box center [989, 415] width 30 height 21
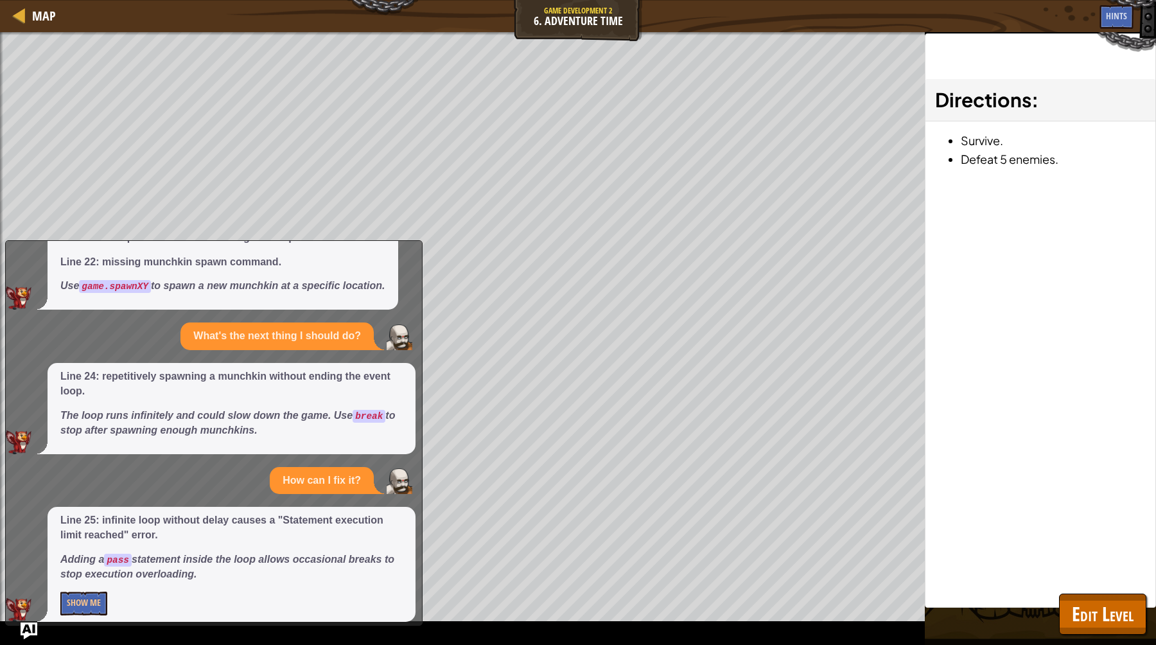
click at [30, 628] on img "Ask AI" at bounding box center [29, 630] width 17 height 17
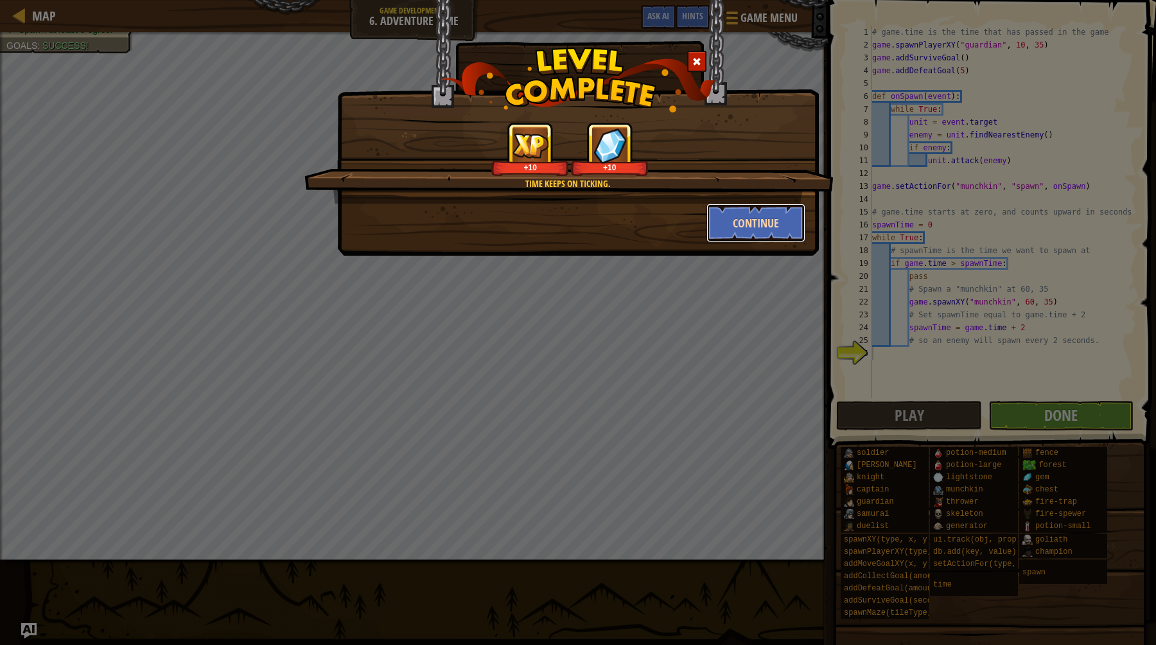
click at [746, 237] on button "Continue" at bounding box center [757, 223] width 100 height 39
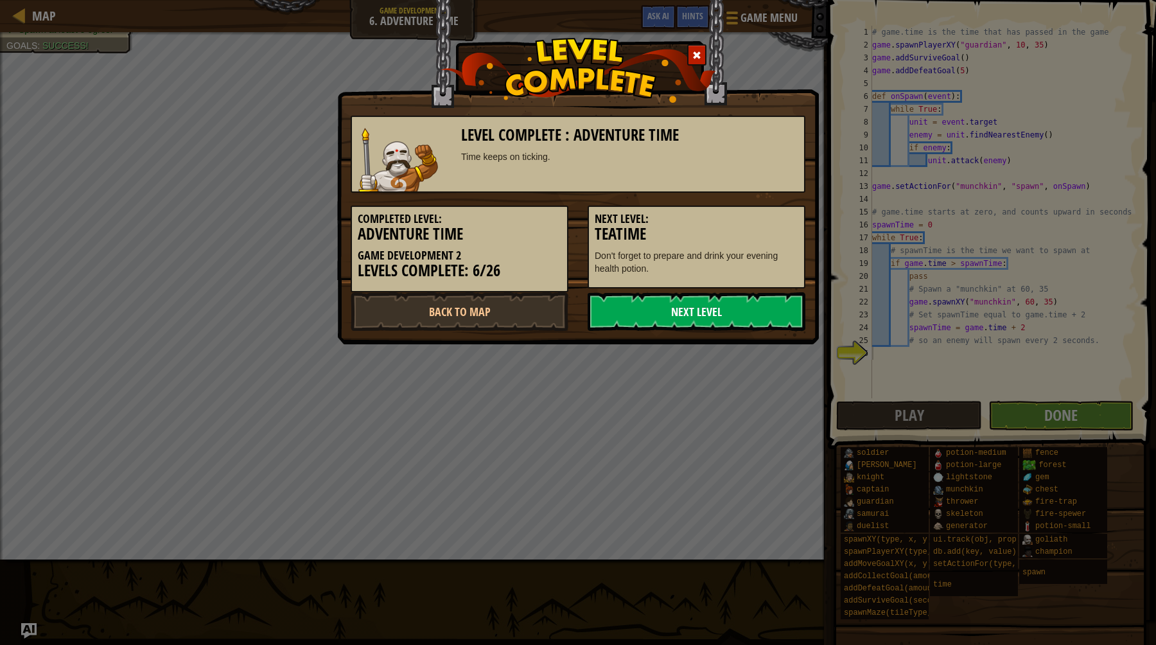
click at [674, 328] on link "Next Level" at bounding box center [697, 311] width 218 height 39
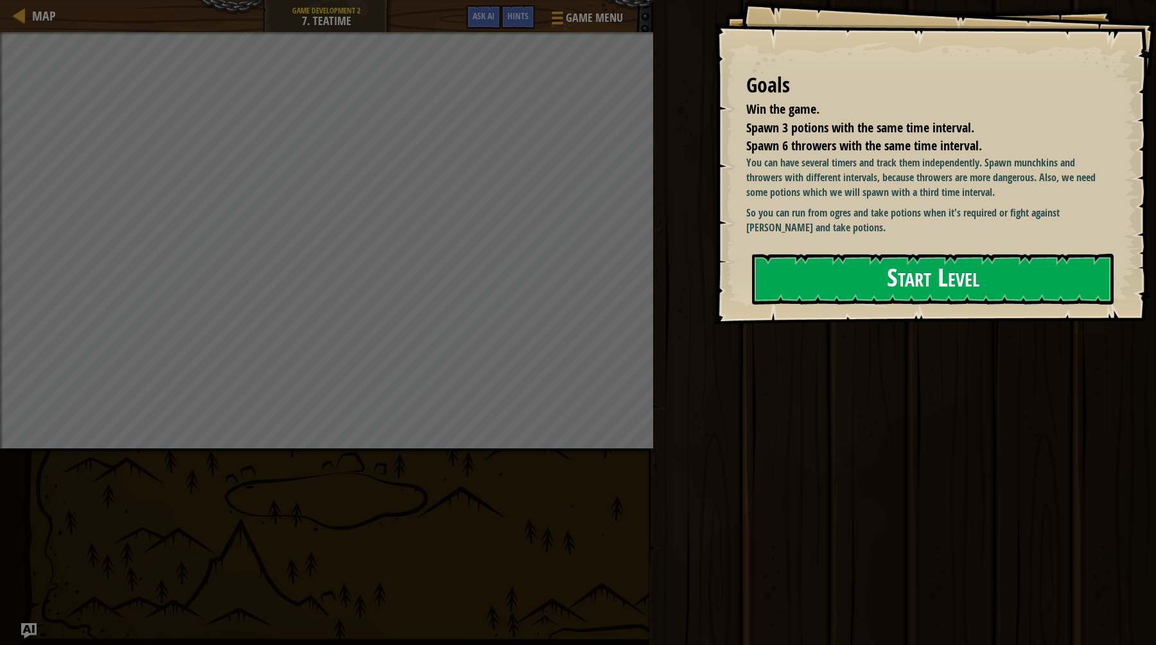
click at [870, 289] on button "Start Level" at bounding box center [933, 279] width 362 height 51
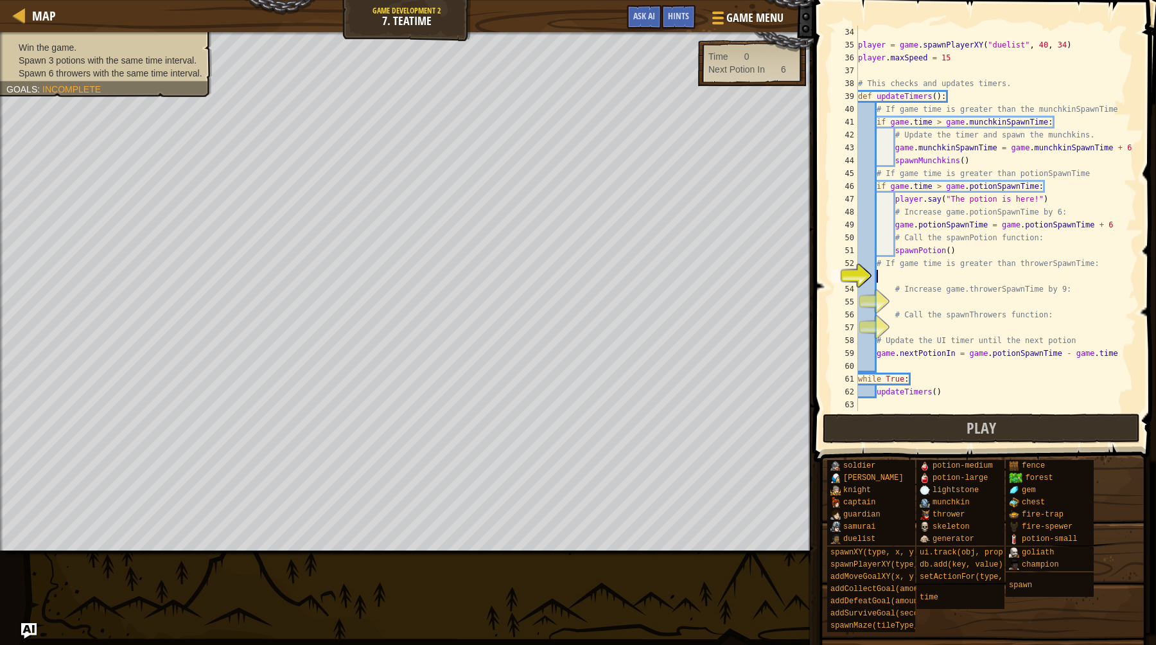
scroll to position [424, 0]
type textarea "updateTimers()"
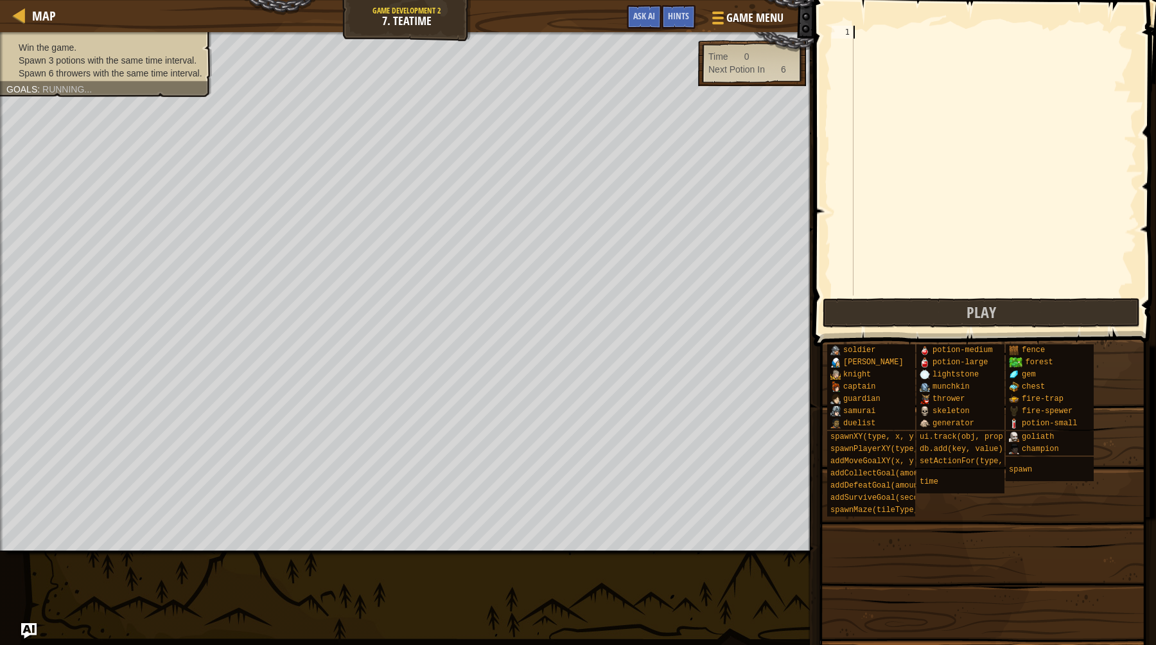
paste textarea "updateTimers()"
type textarea "updateTimers()"
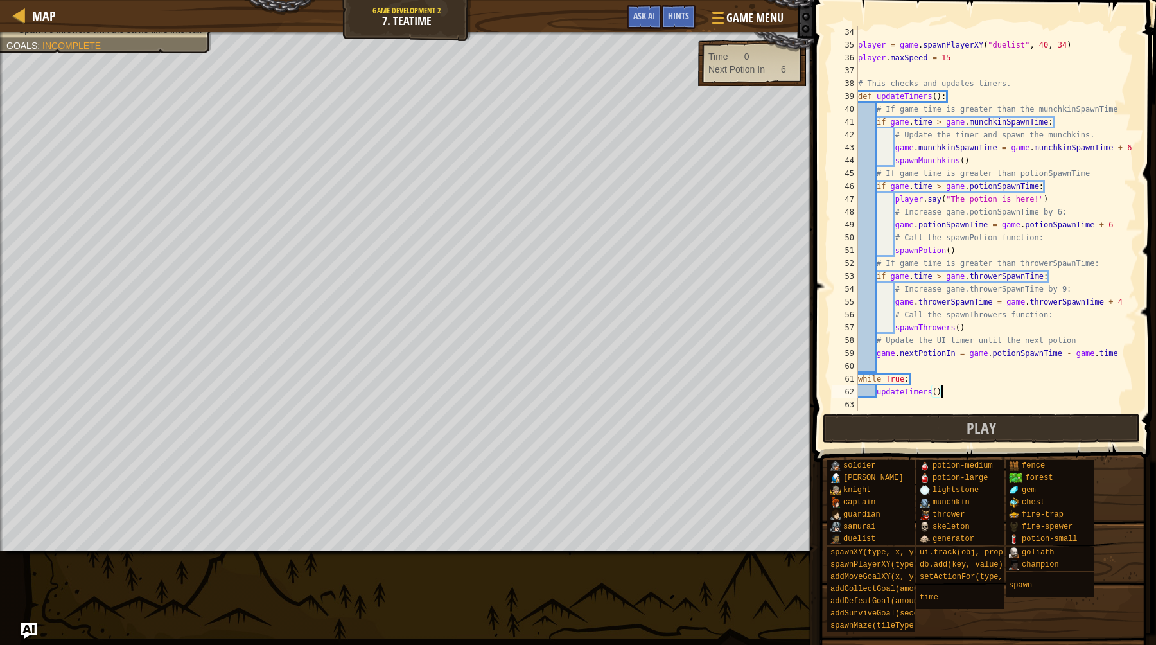
click at [994, 413] on span at bounding box center [986, 213] width 353 height 500
click at [974, 422] on span "Play" at bounding box center [982, 427] width 30 height 21
click at [879, 428] on button "Play" at bounding box center [981, 429] width 317 height 30
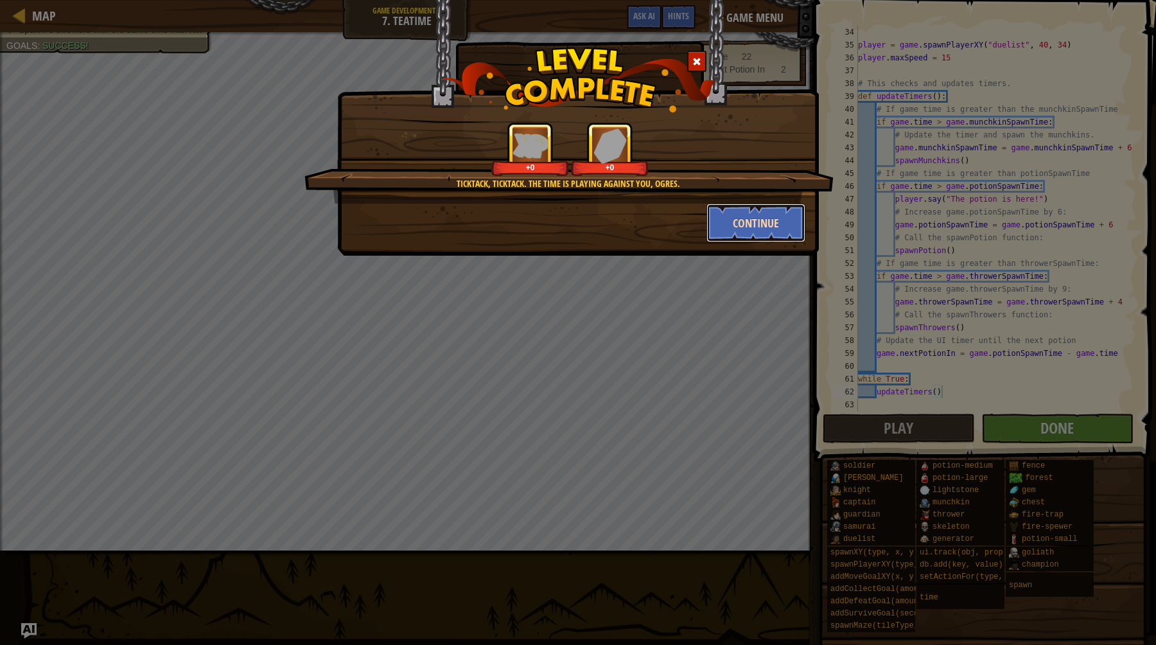
click at [751, 223] on button "Continue" at bounding box center [757, 223] width 100 height 39
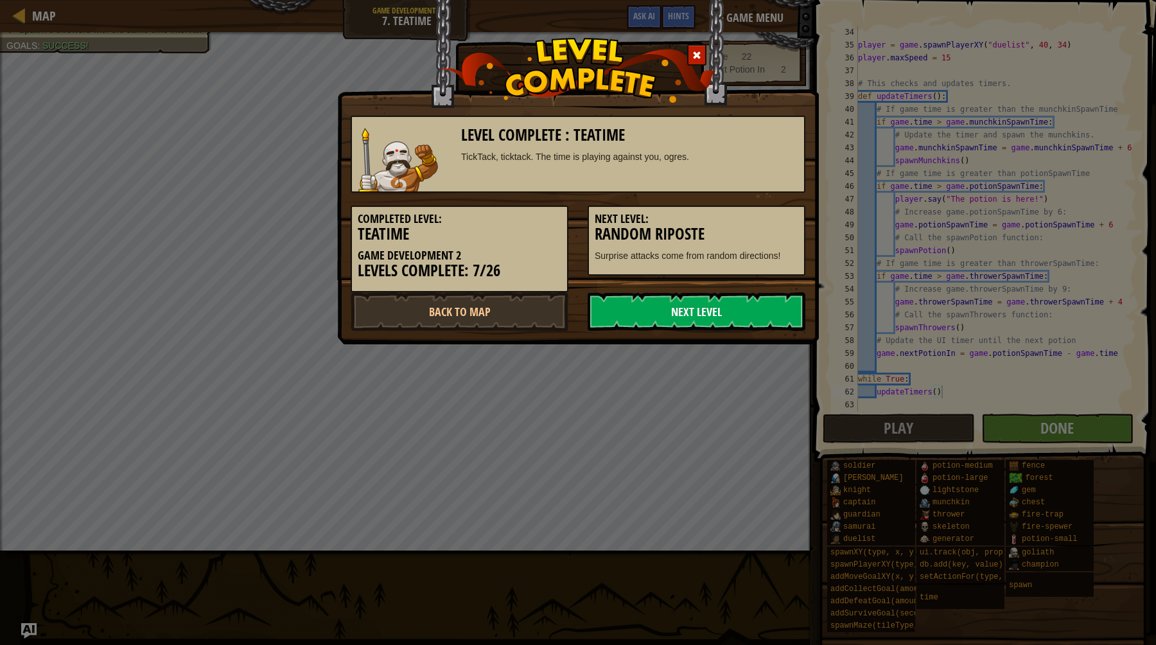
click at [675, 322] on link "Next Level" at bounding box center [697, 311] width 218 height 39
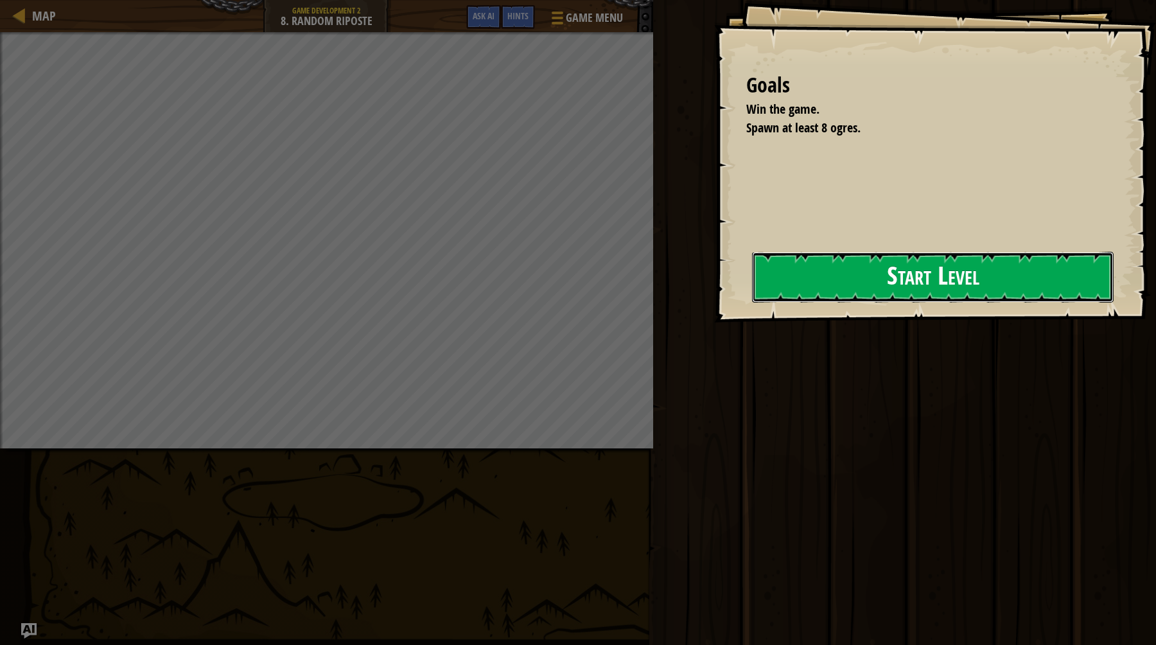
click at [831, 276] on button "Start Level" at bounding box center [933, 277] width 362 height 51
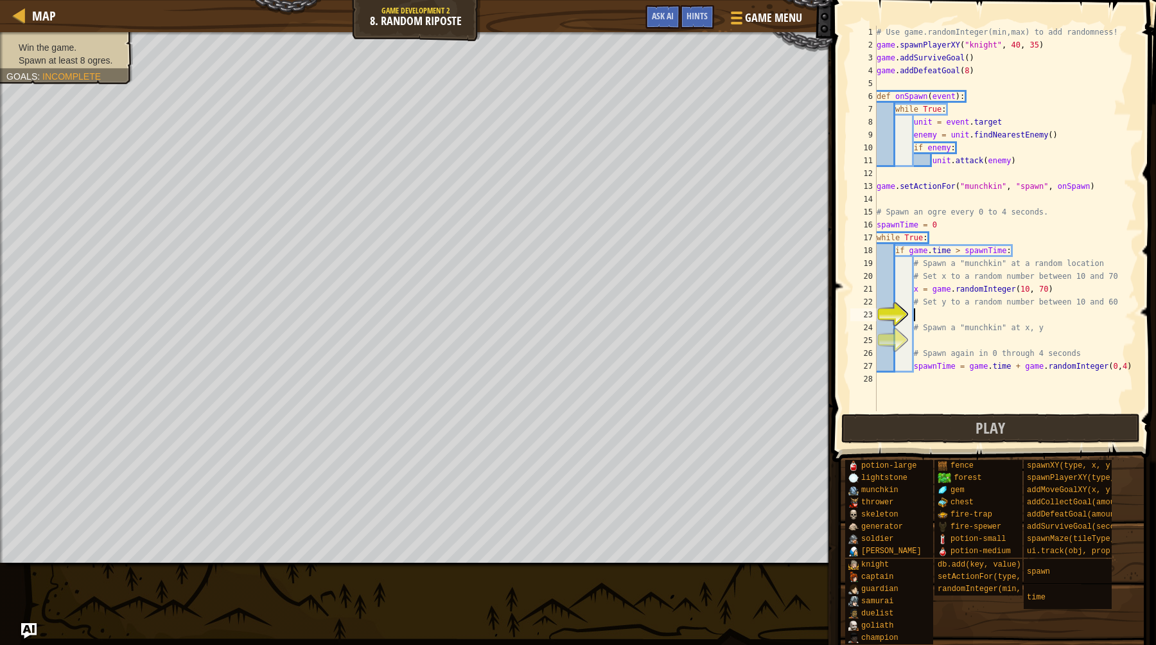
type textarea "spawnTime = game.time + game.randomInteger(0,4)"
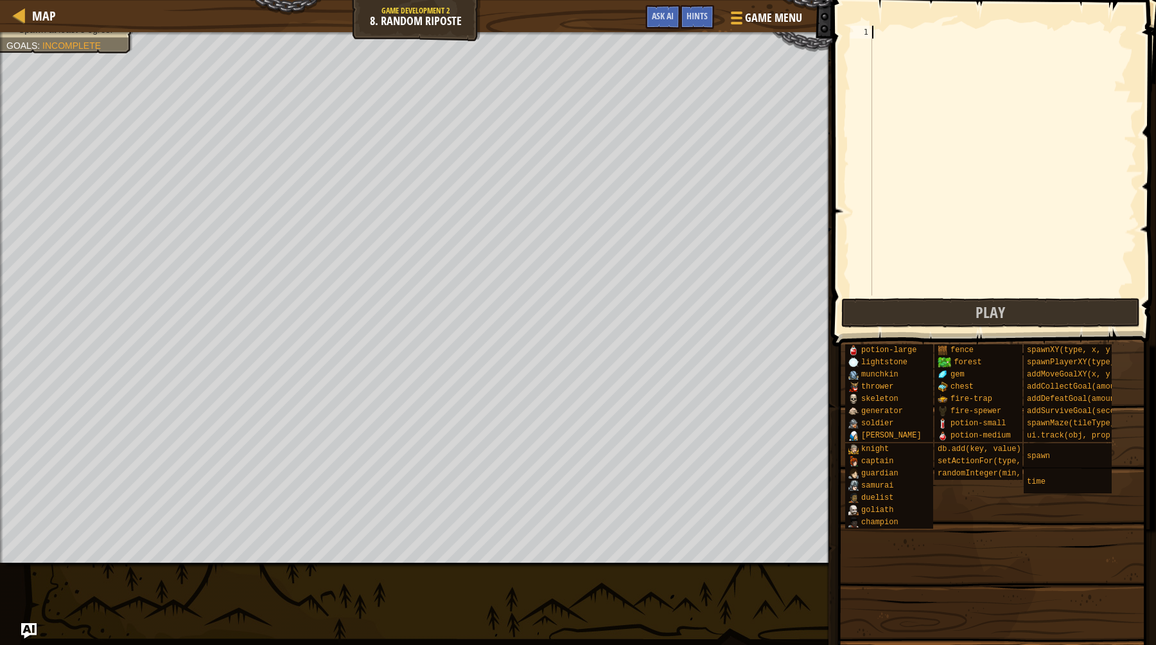
paste textarea "spawnTime = game.time + game.randomInteger(0,4)"
type textarea "spawnTime = game.time + game.randomInteger(0,4)"
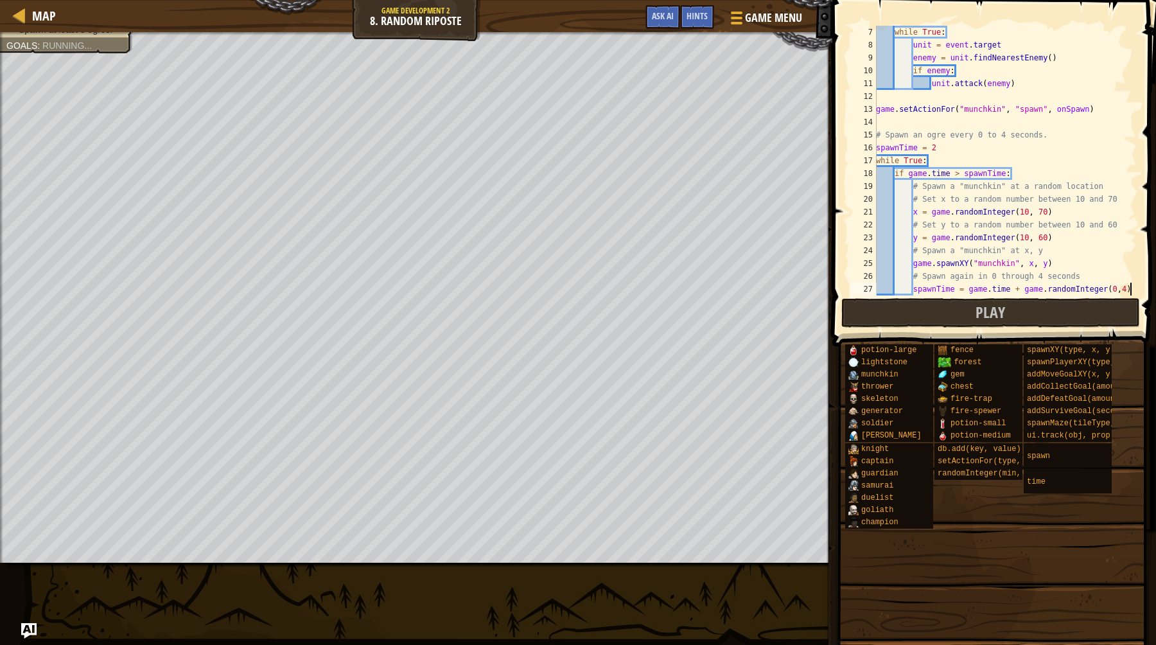
scroll to position [77, 0]
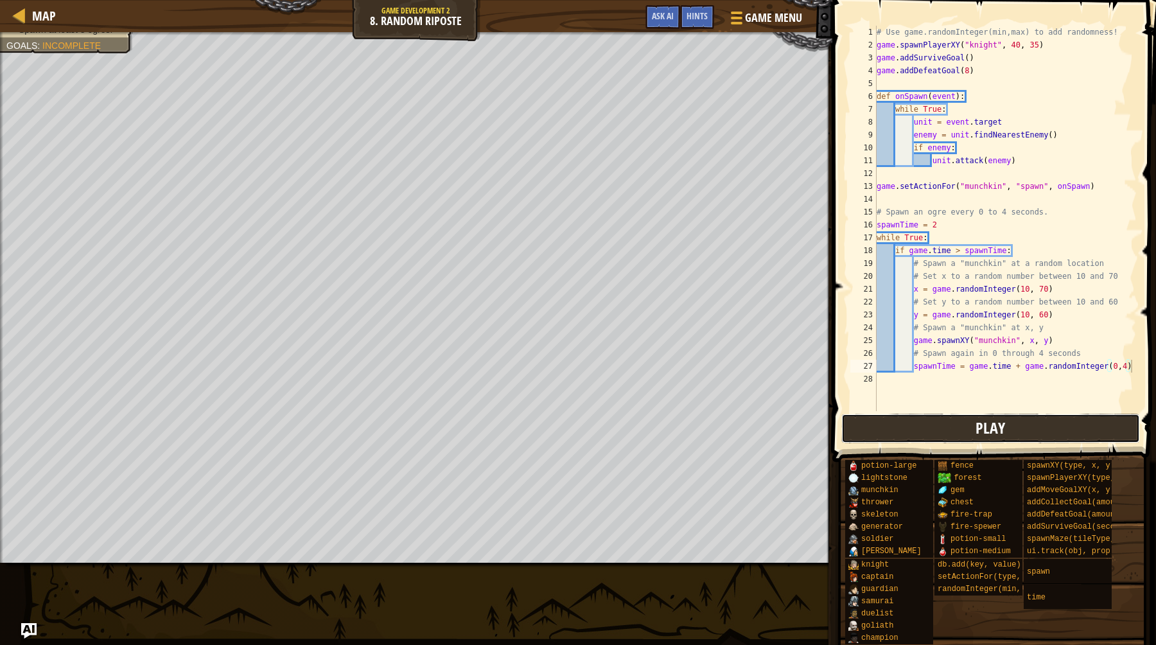
click at [985, 434] on span "Play" at bounding box center [991, 427] width 30 height 21
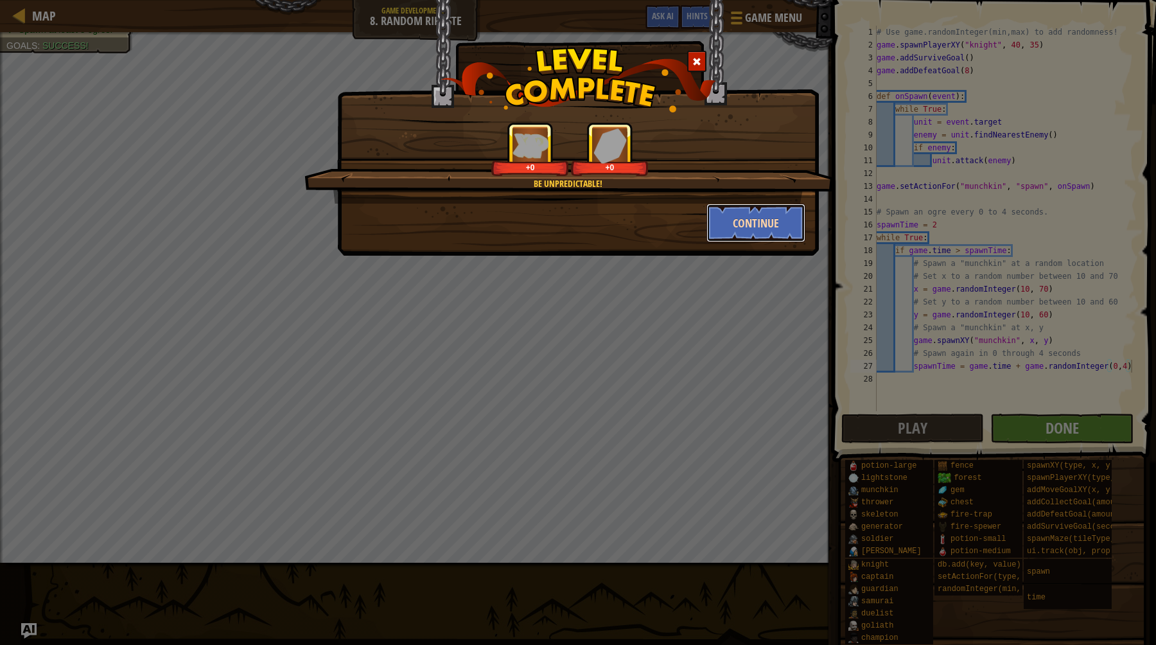
click at [749, 231] on button "Continue" at bounding box center [757, 223] width 100 height 39
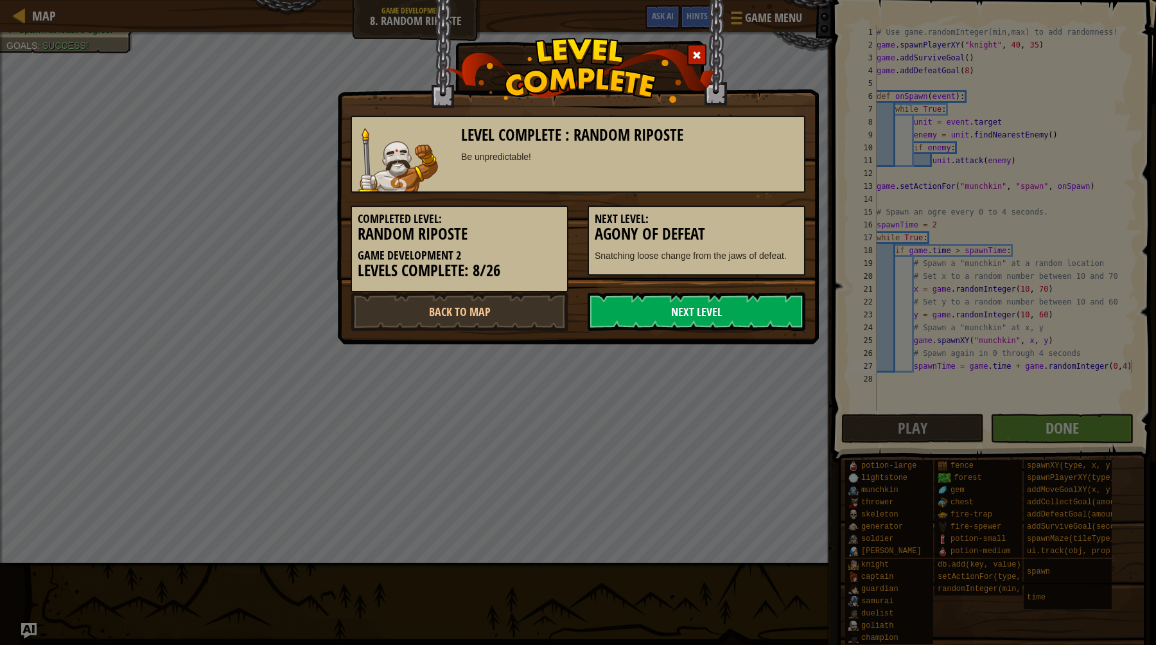
click at [706, 318] on link "Next Level" at bounding box center [697, 311] width 218 height 39
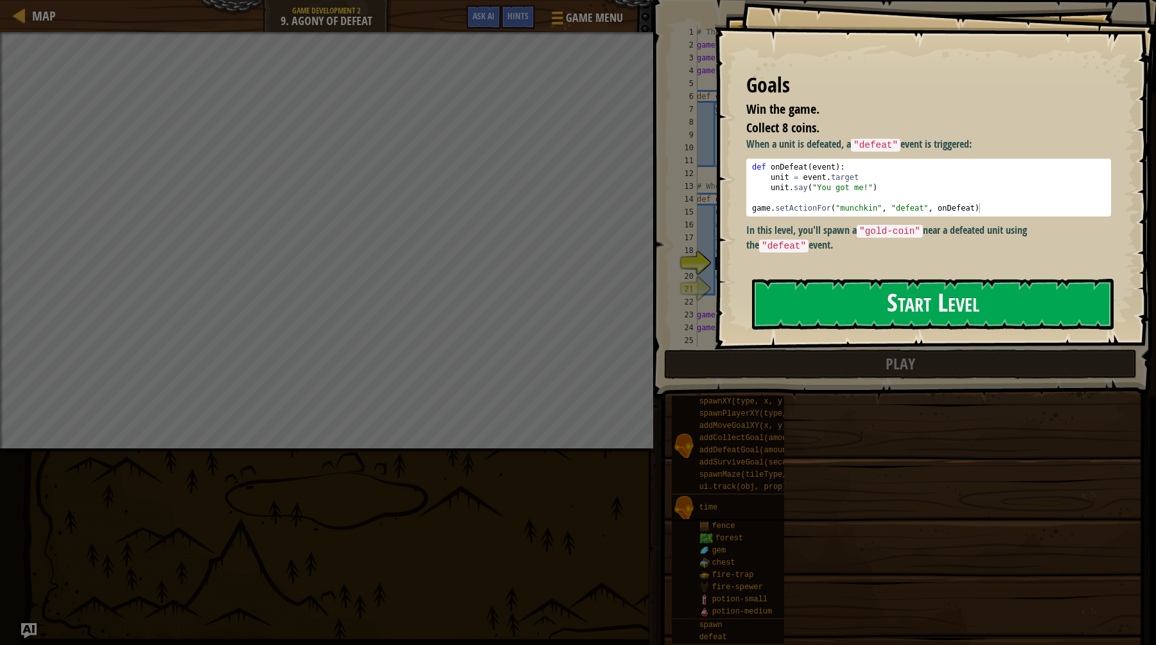
click at [841, 279] on button "Start Level" at bounding box center [933, 304] width 362 height 51
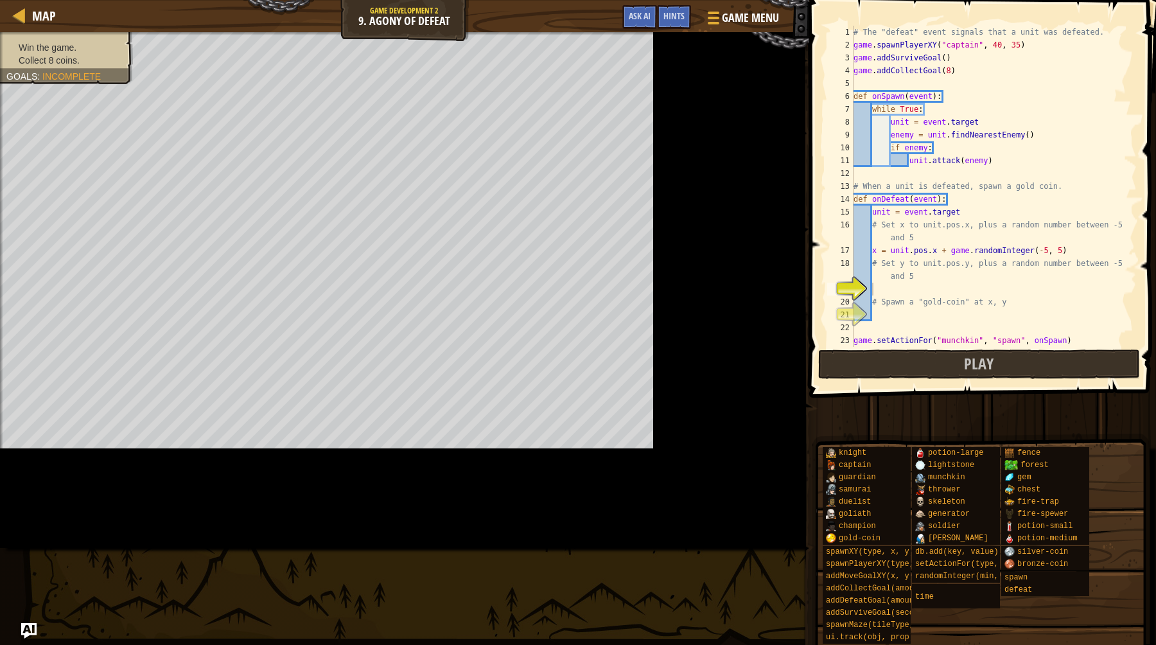
scroll to position [77, 0]
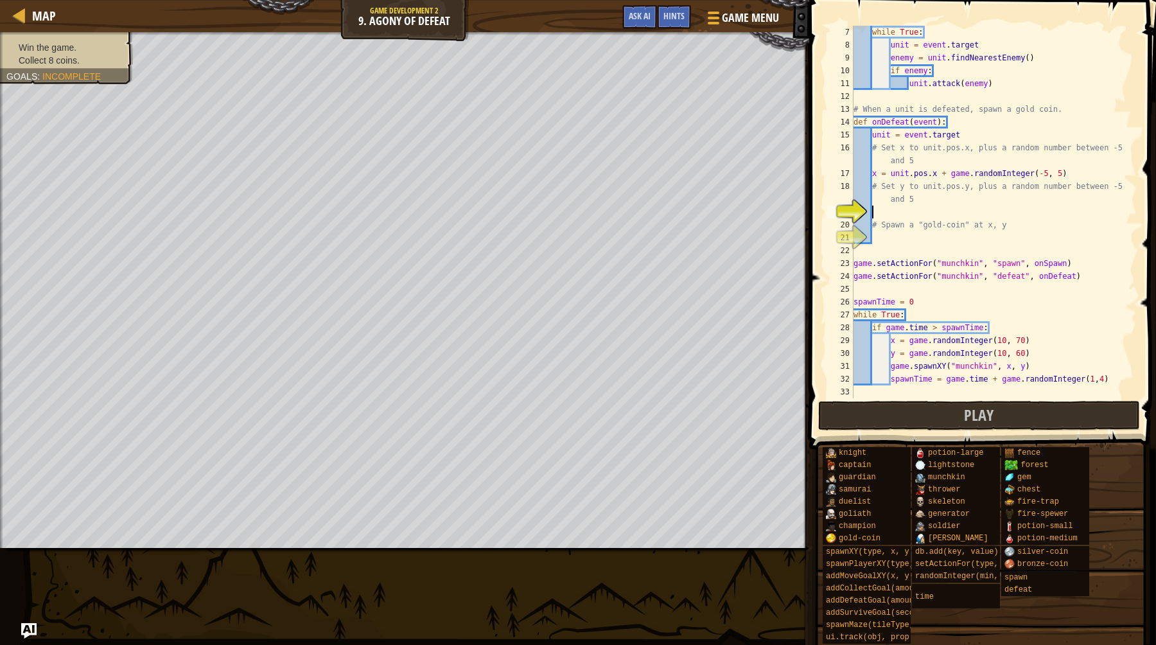
type textarea "spawnTime = game.time + game.randomInteger(1,4)"
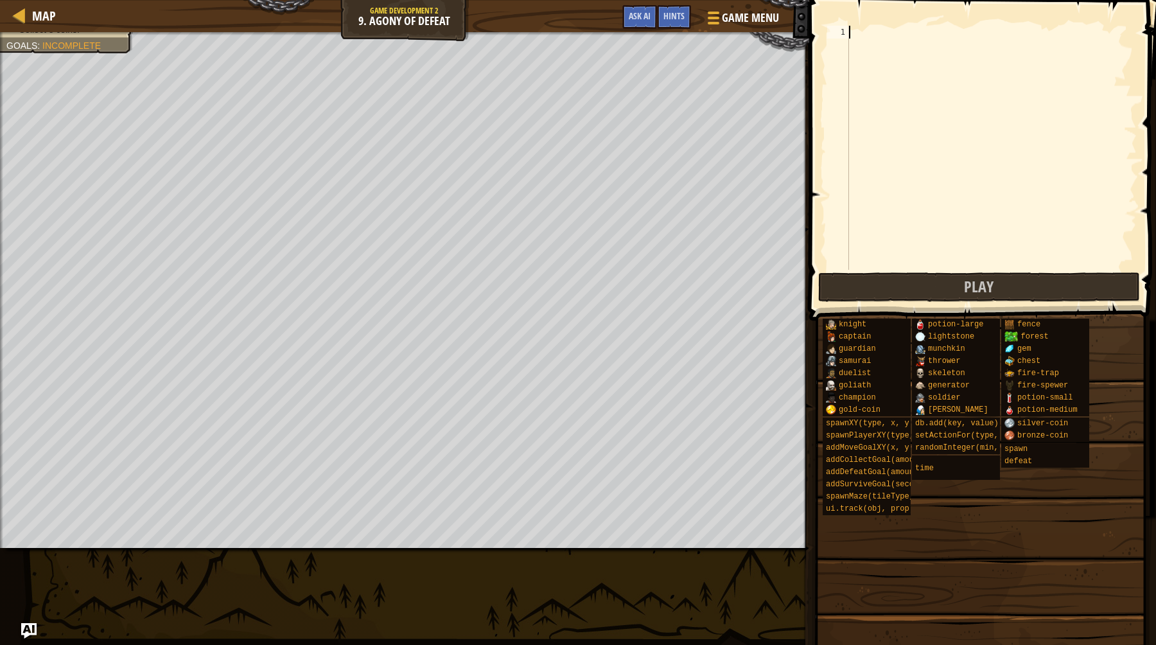
paste textarea "spawnTime = game.time + game.randomInteger(1,4)"
type textarea "spawnTime = game.time + game.randomInteger(1,4)"
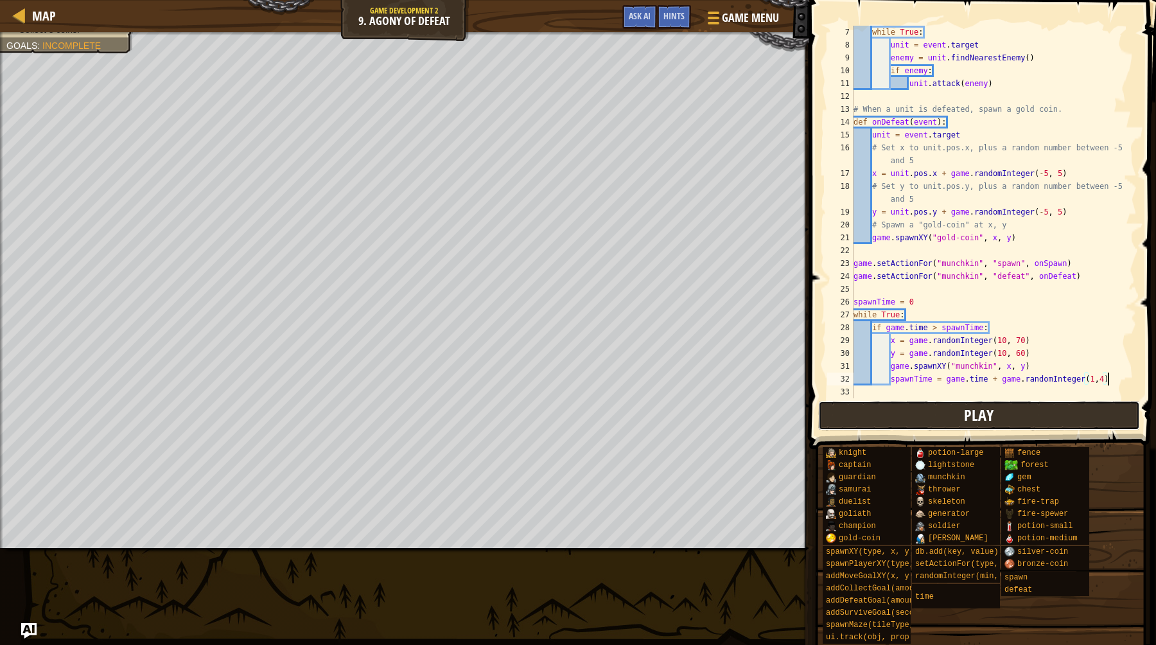
click at [958, 417] on button "Play" at bounding box center [979, 416] width 322 height 30
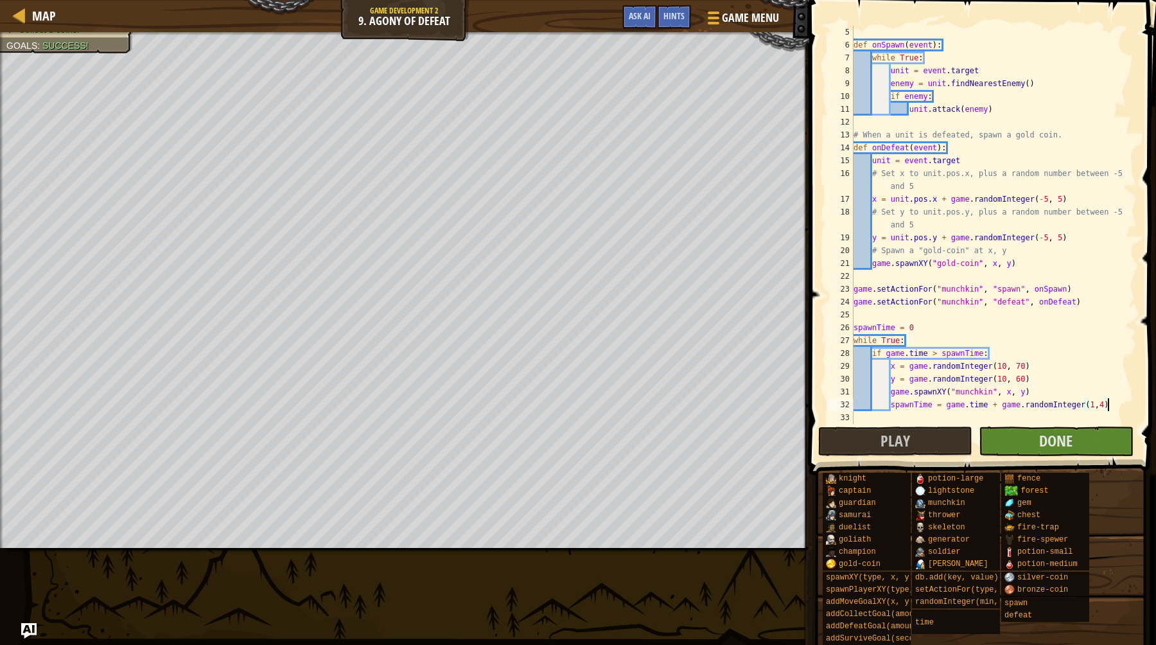
scroll to position [51, 0]
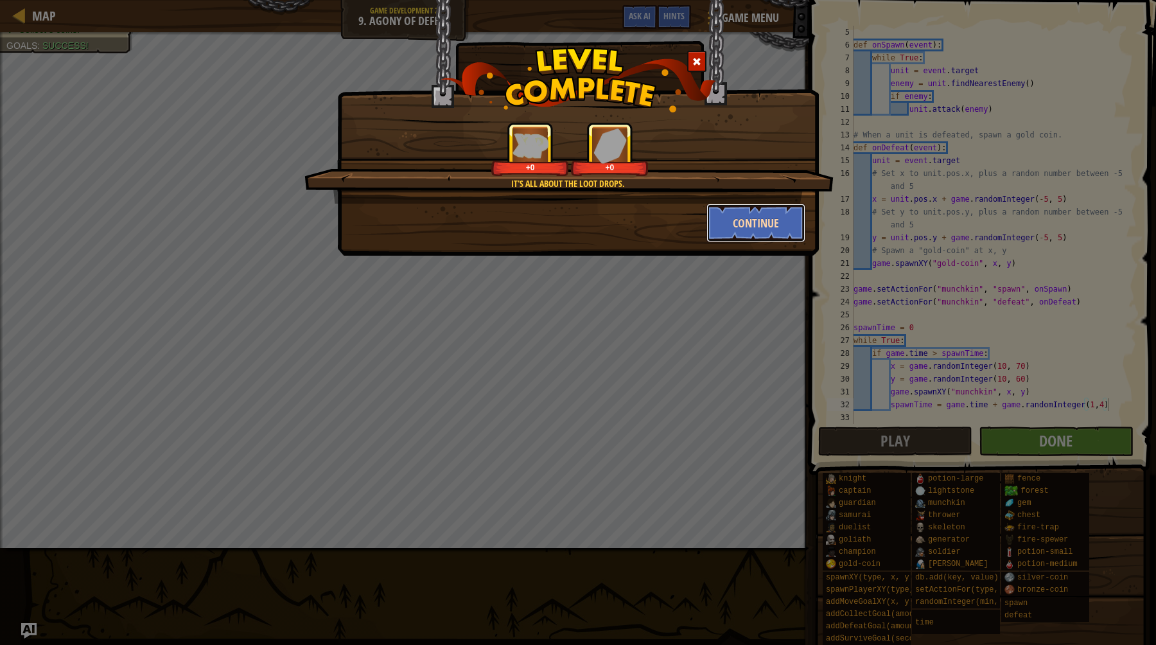
click at [771, 213] on button "Continue" at bounding box center [757, 223] width 100 height 39
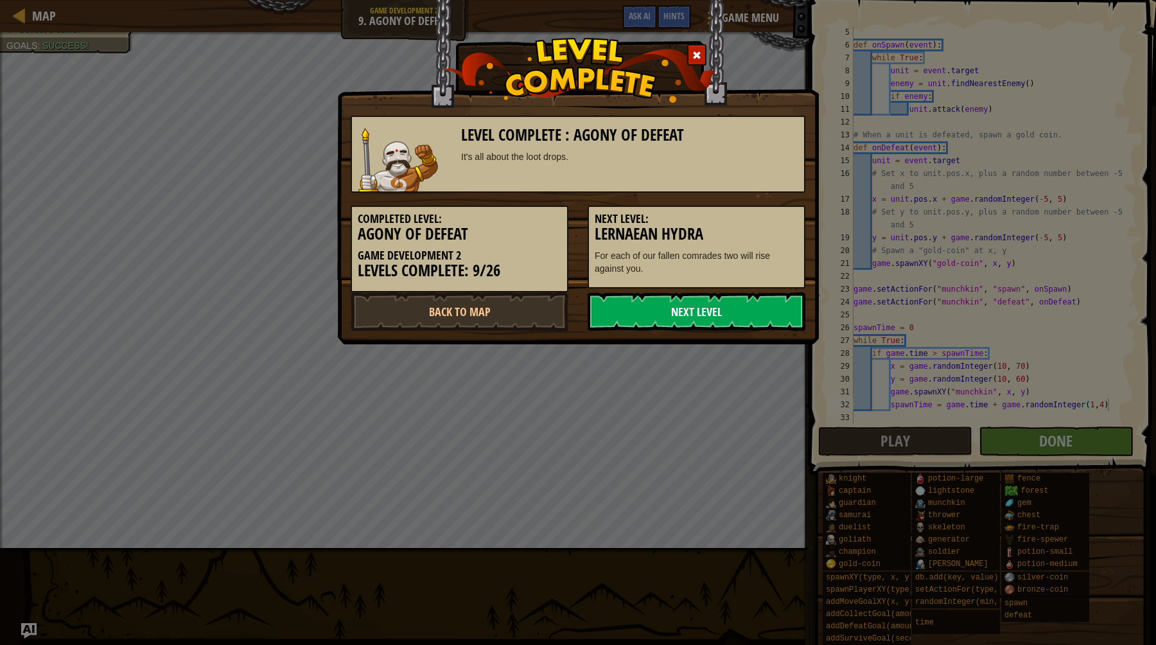
click at [709, 329] on link "Next Level" at bounding box center [697, 311] width 218 height 39
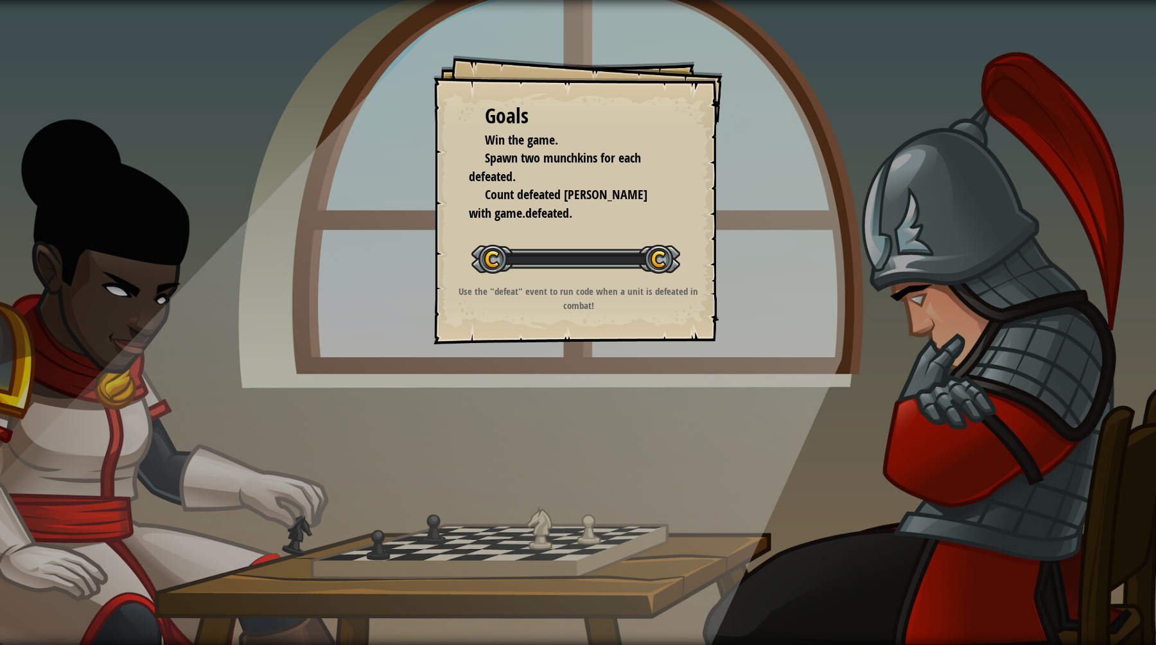
click at [712, 312] on div "Goals Win the game. Spawn two munchkins for each defeated. Count defeated [PERS…" at bounding box center [578, 199] width 289 height 289
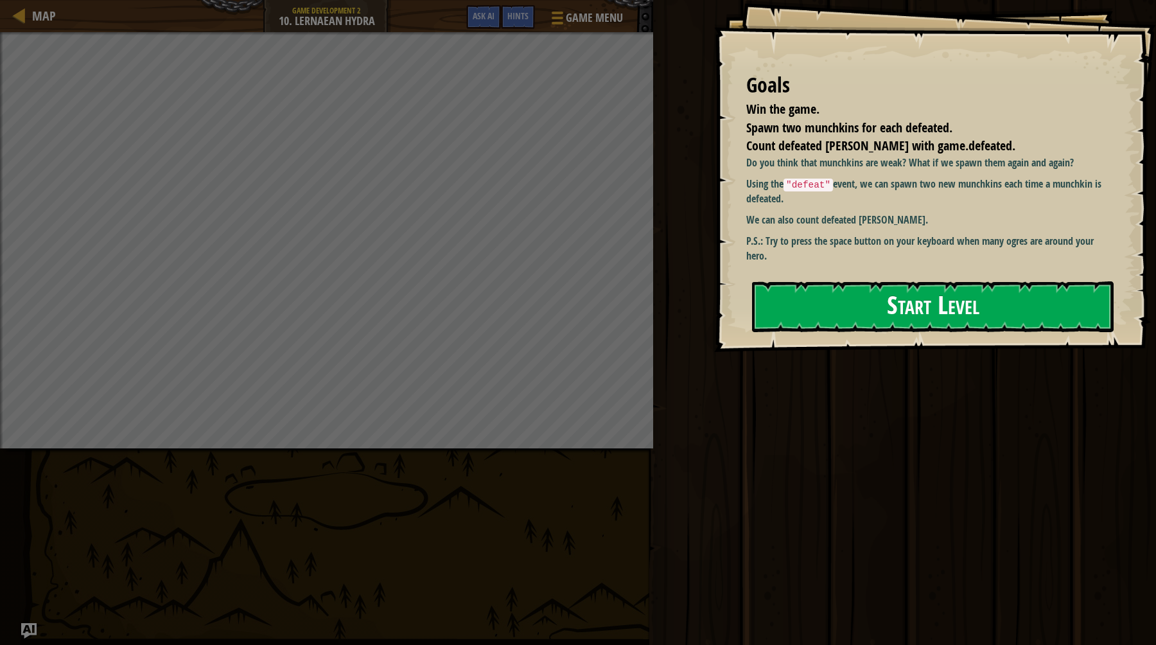
click at [854, 306] on button "Start Level" at bounding box center [933, 306] width 362 height 51
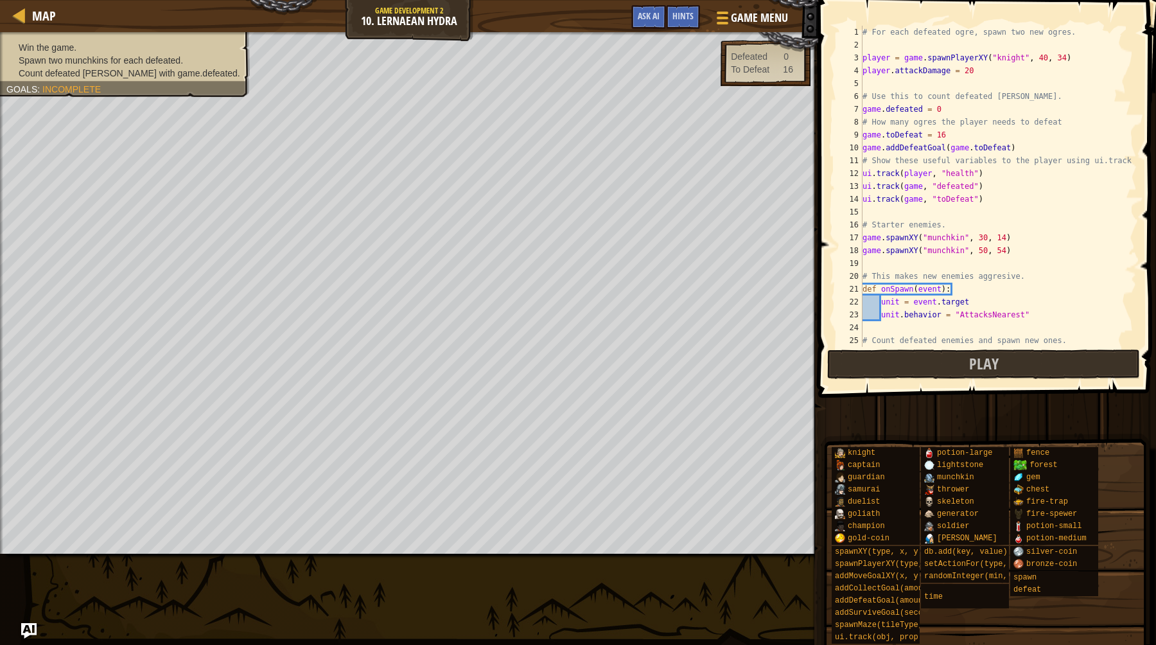
scroll to position [206, 0]
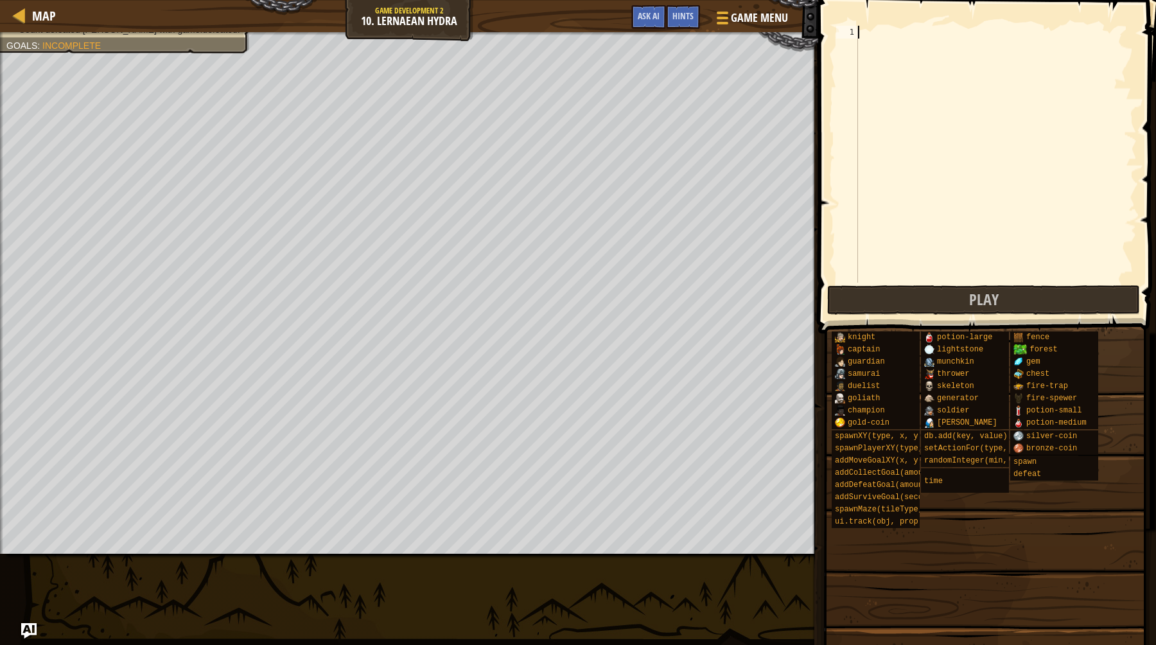
paste textarea "game.setActionFor("munchkin", "defeat", onDefeat)"
type textarea "game.setActionFor("munchkin", "defeat", onDefeat)"
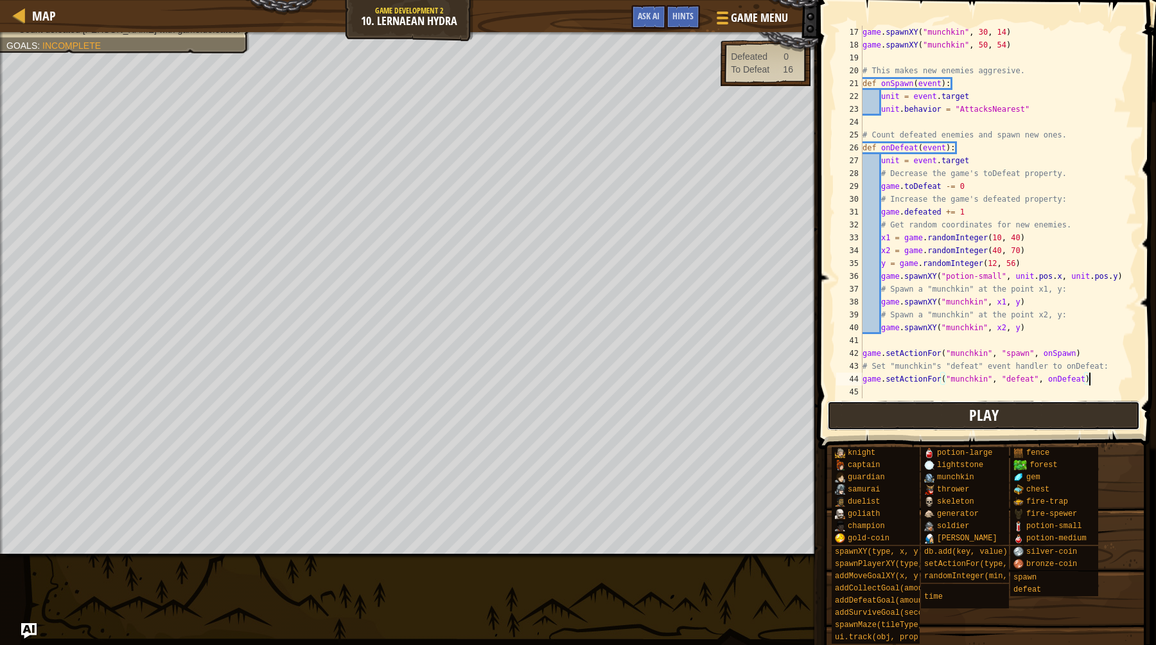
click at [967, 407] on button "Play" at bounding box center [983, 416] width 313 height 30
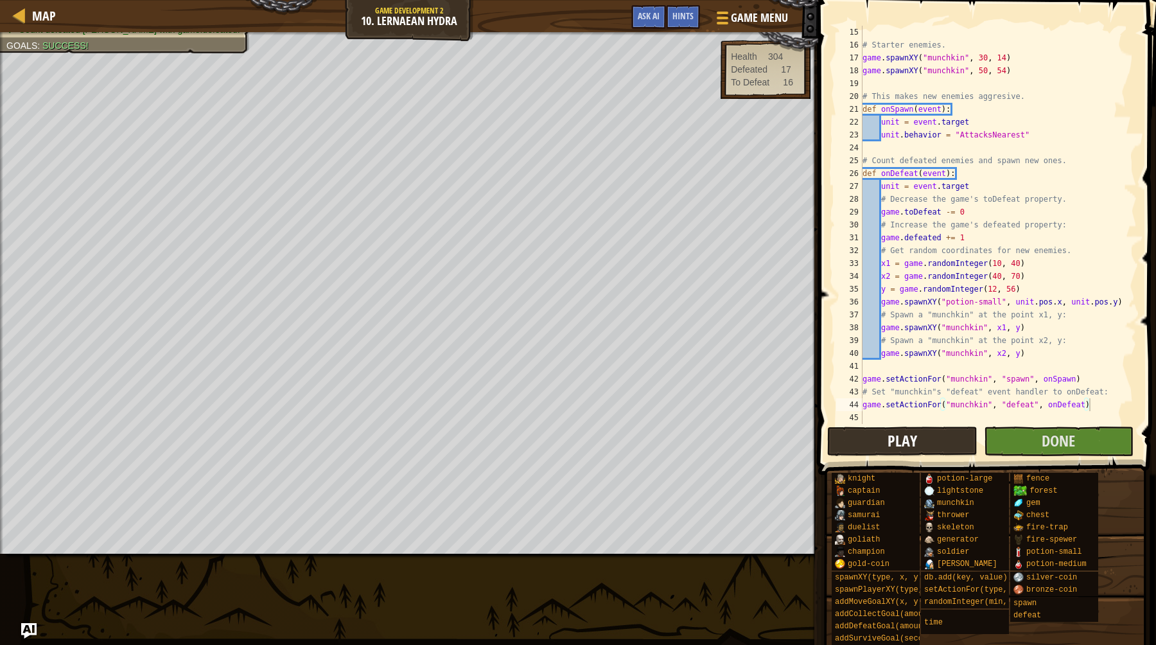
scroll to position [180, 0]
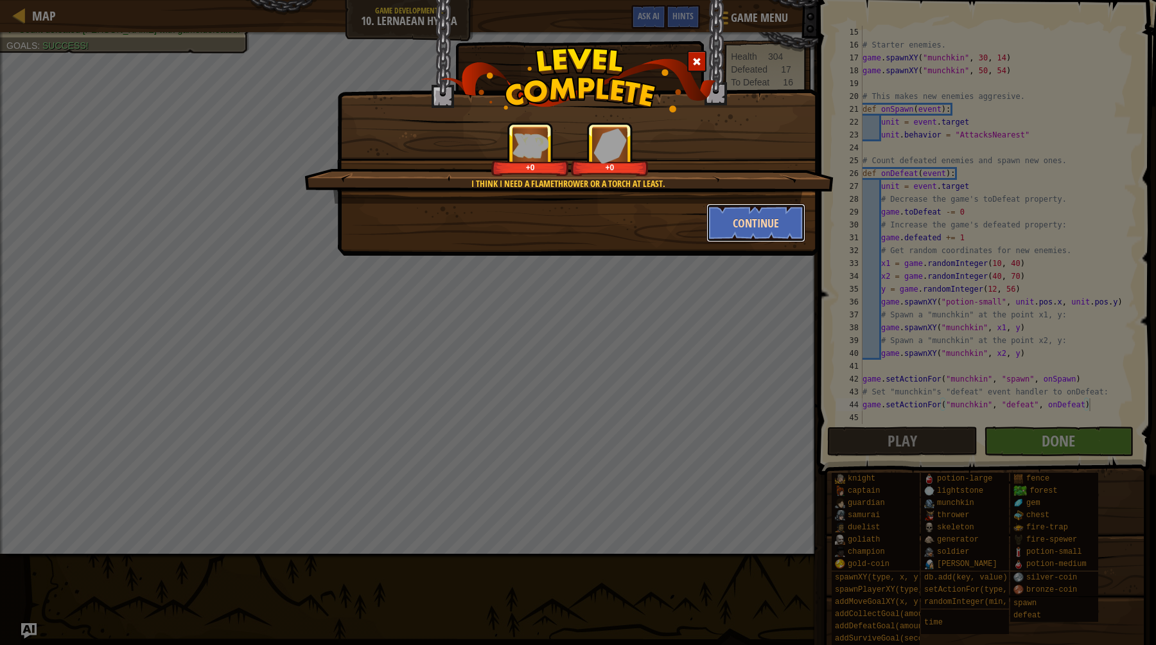
click at [772, 206] on button "Continue" at bounding box center [757, 223] width 100 height 39
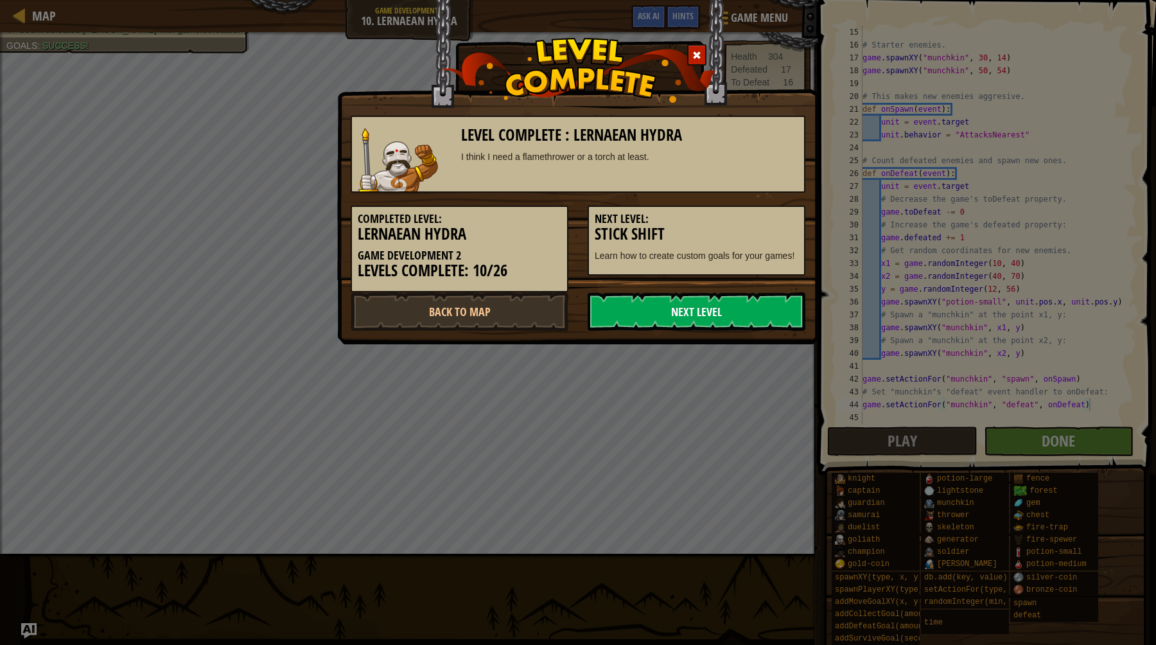
click at [683, 315] on link "Next Level" at bounding box center [697, 311] width 218 height 39
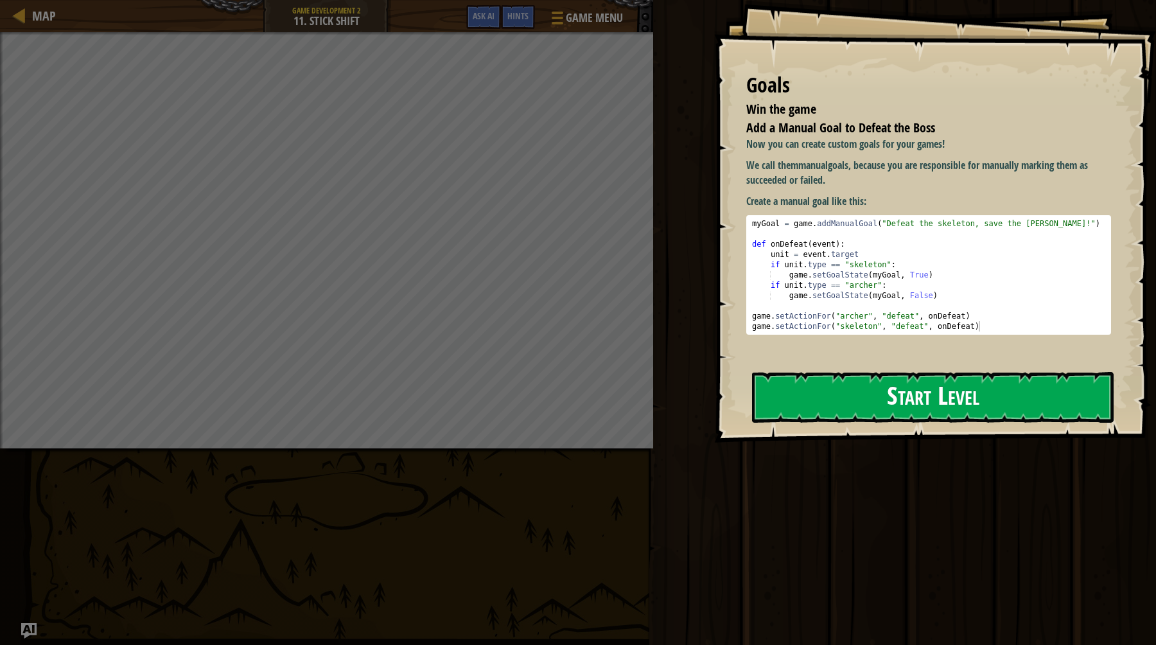
click at [835, 337] on div "Goals Win the game Add a Manual Goal to Defeat the Boss Now you can create cust…" at bounding box center [935, 221] width 442 height 443
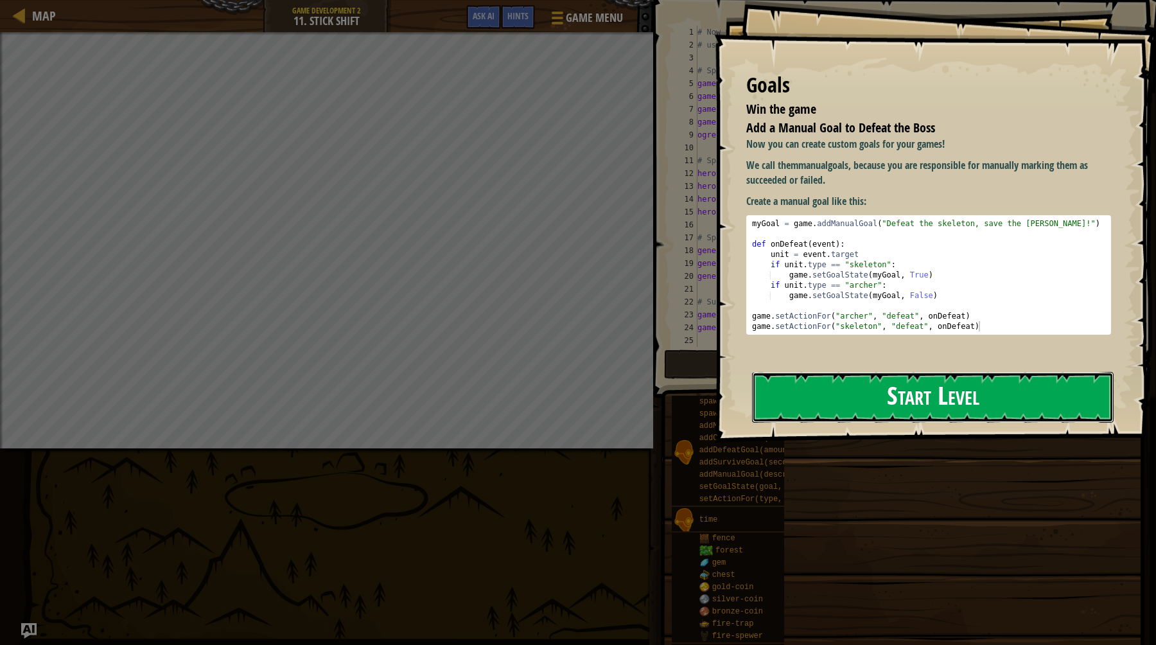
click at [870, 406] on button "Start Level" at bounding box center [933, 397] width 362 height 51
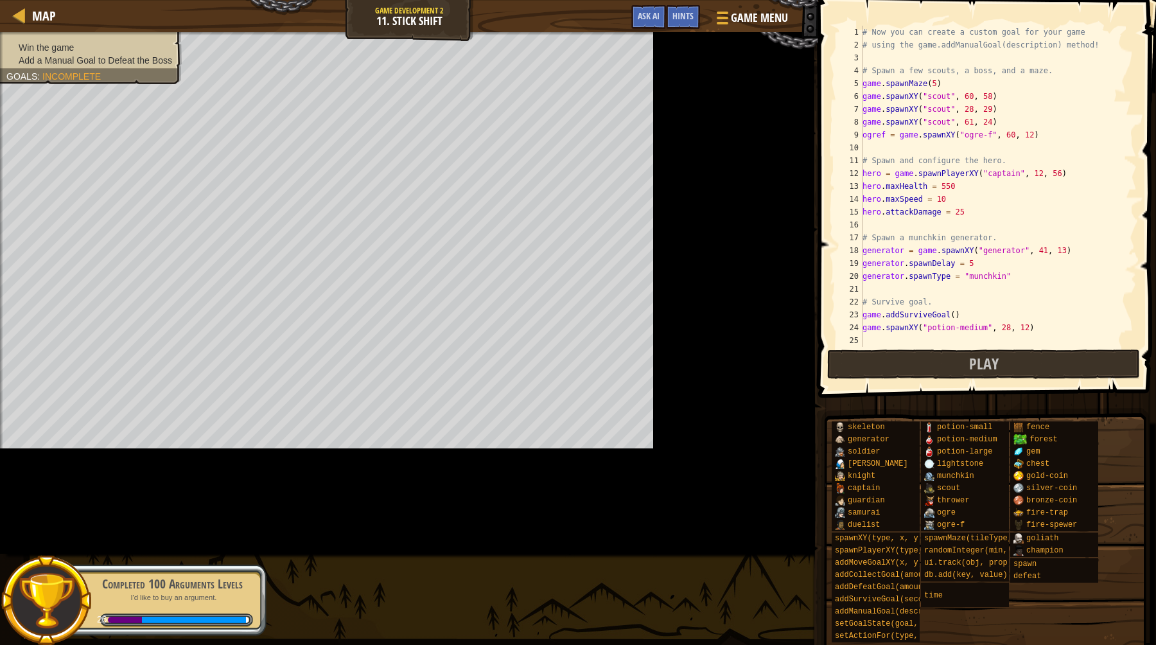
scroll to position [250, 0]
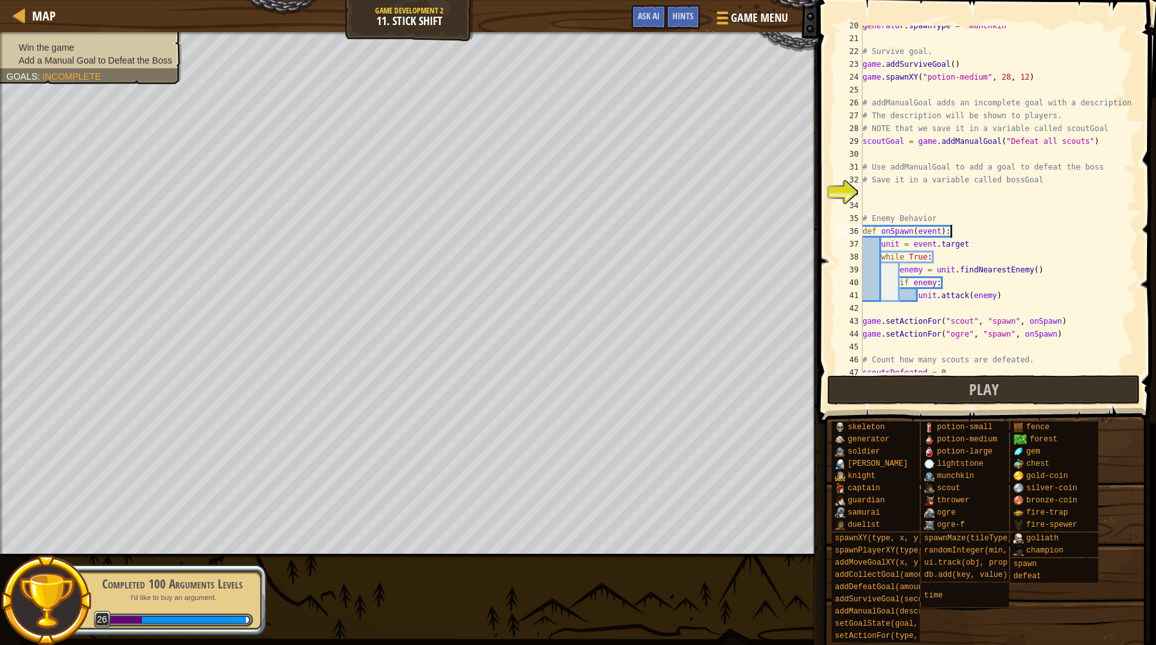
click at [962, 231] on div "generator . spawnType = "munchkin" # Survive goal. game . addSurviveGoal ( ) ga…" at bounding box center [998, 205] width 277 height 373
type textarea "game.setActionFor("ogre", "defeat", onDefeat)"
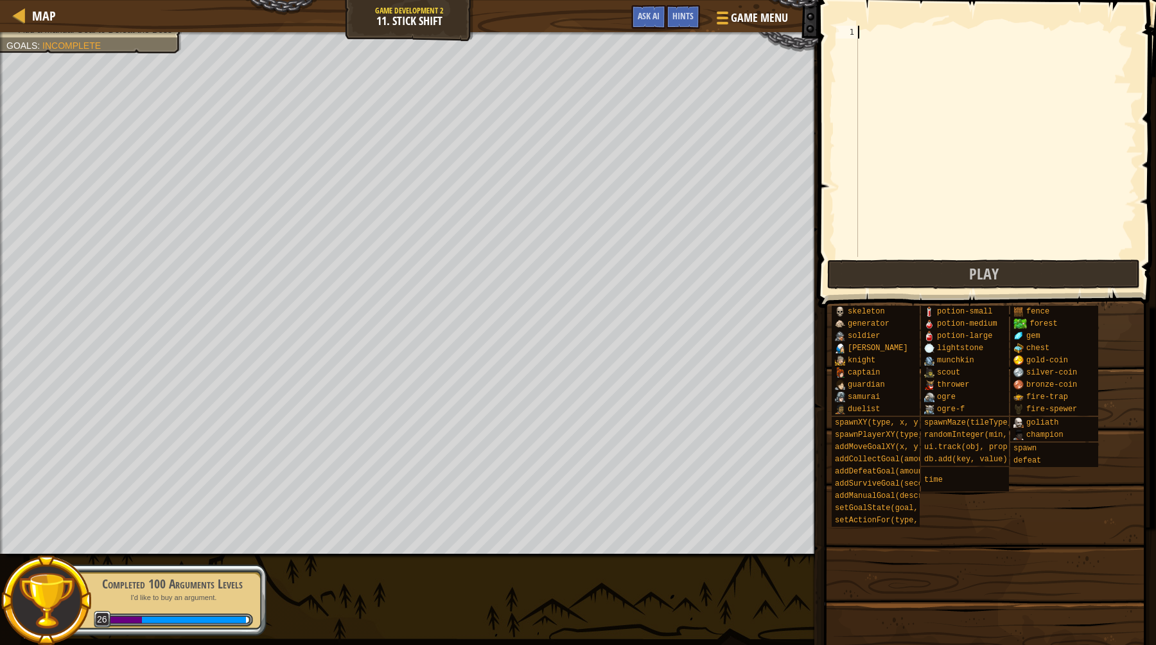
paste textarea "game.setActionFor("ogre", "defeat", onDefeat)"
type textarea "game.setActionFor("ogre", "defeat", onDefeat)"
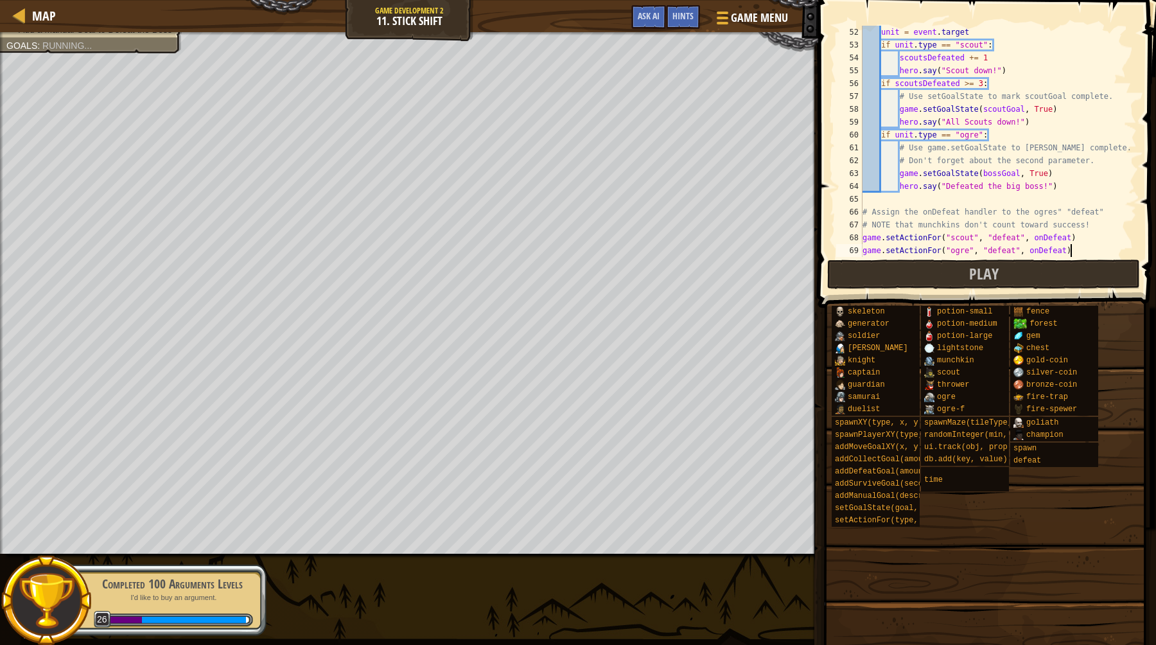
scroll to position [552, 0]
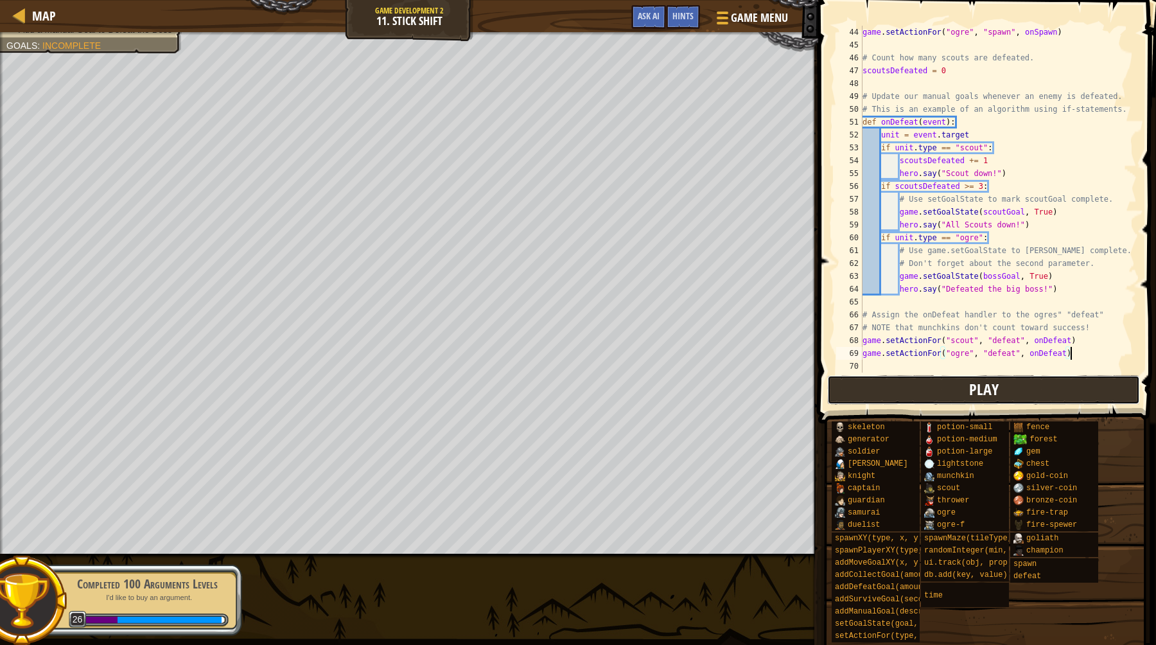
click at [961, 390] on button "Play" at bounding box center [983, 390] width 313 height 30
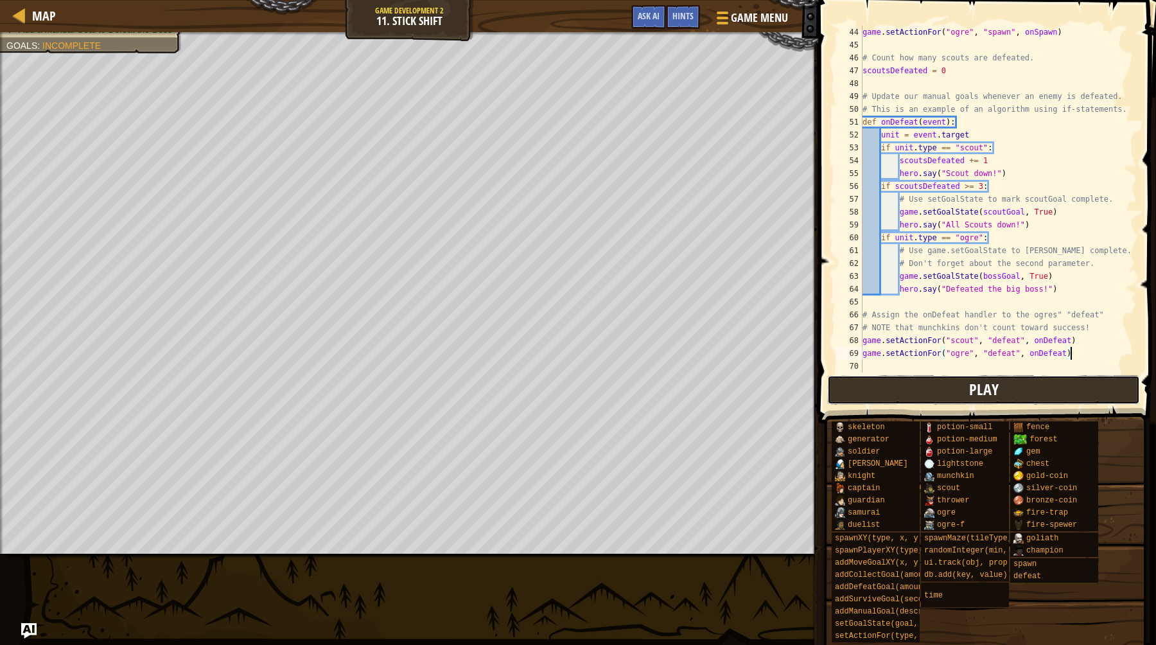
click at [940, 384] on button "Play" at bounding box center [983, 390] width 313 height 30
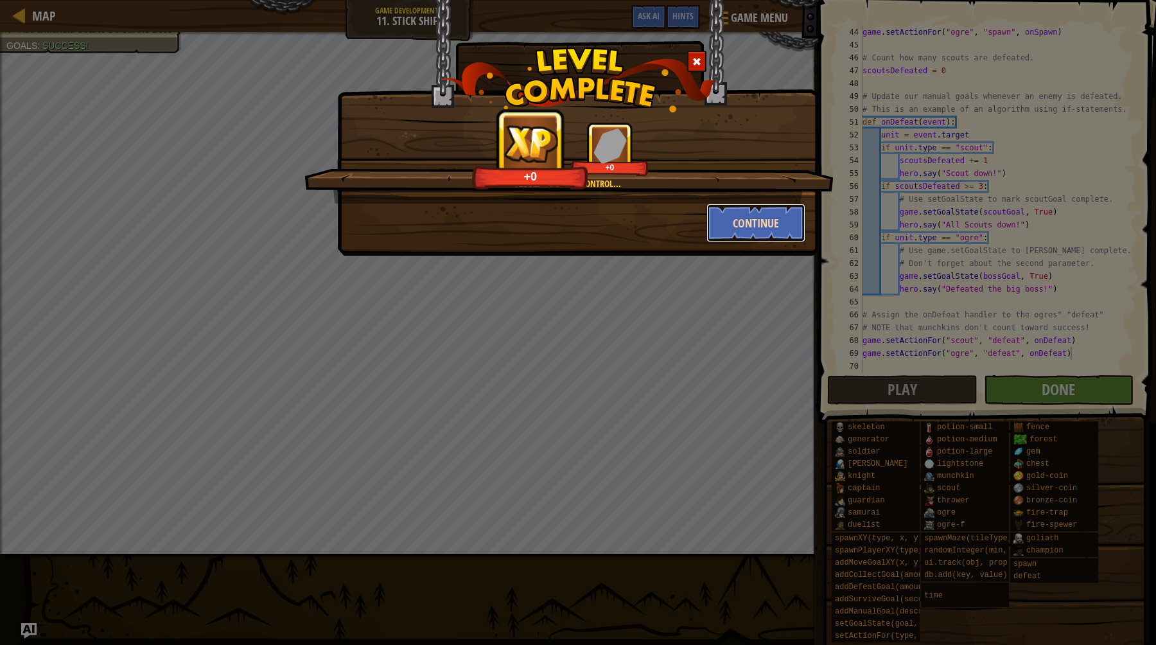
click at [743, 236] on button "Continue" at bounding box center [757, 223] width 100 height 39
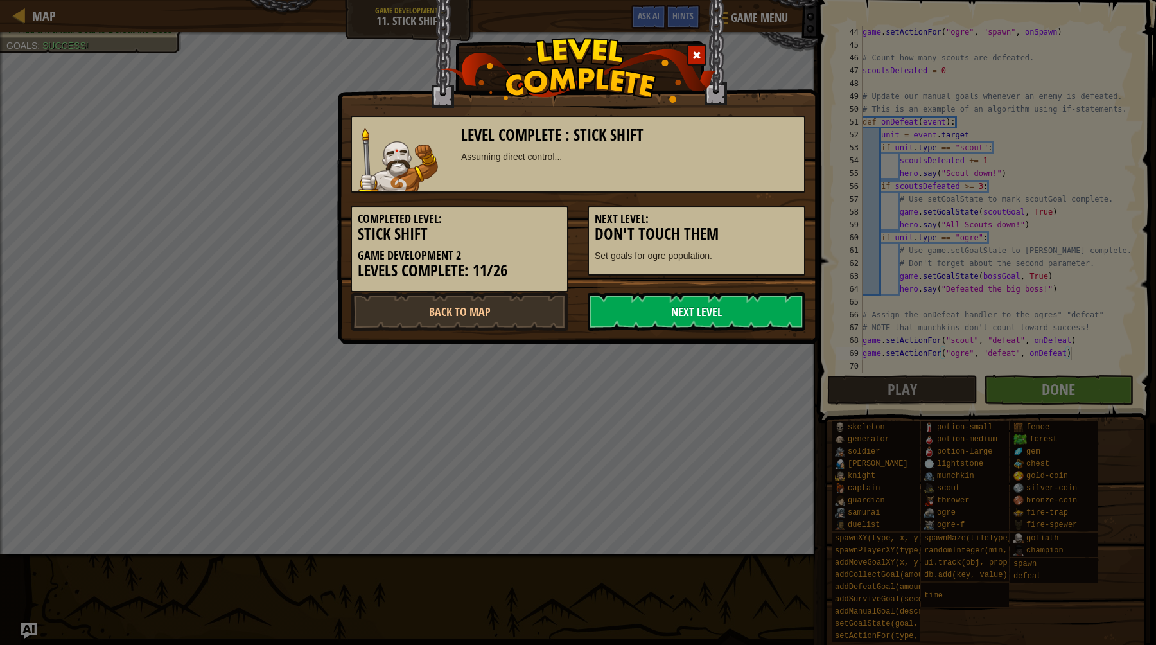
click at [683, 301] on link "Next Level" at bounding box center [697, 311] width 218 height 39
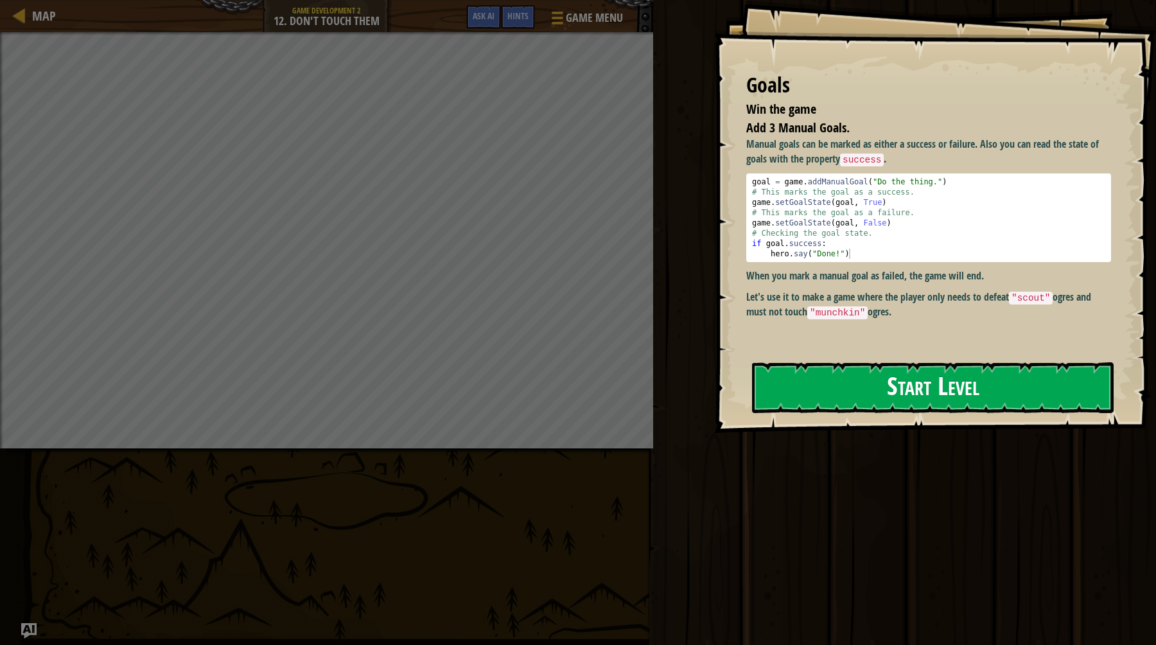
click at [940, 270] on div "Goals Win the game Add 3 Manual Goals. Manual goals can be marked as either a s…" at bounding box center [935, 216] width 442 height 433
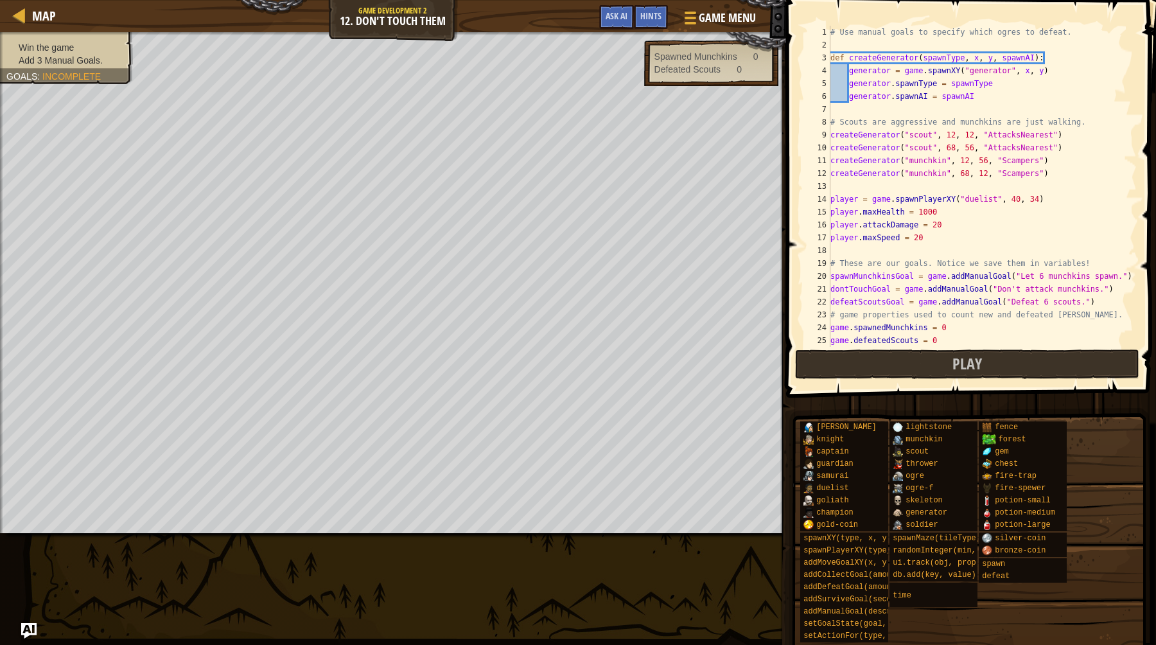
scroll to position [379, 0]
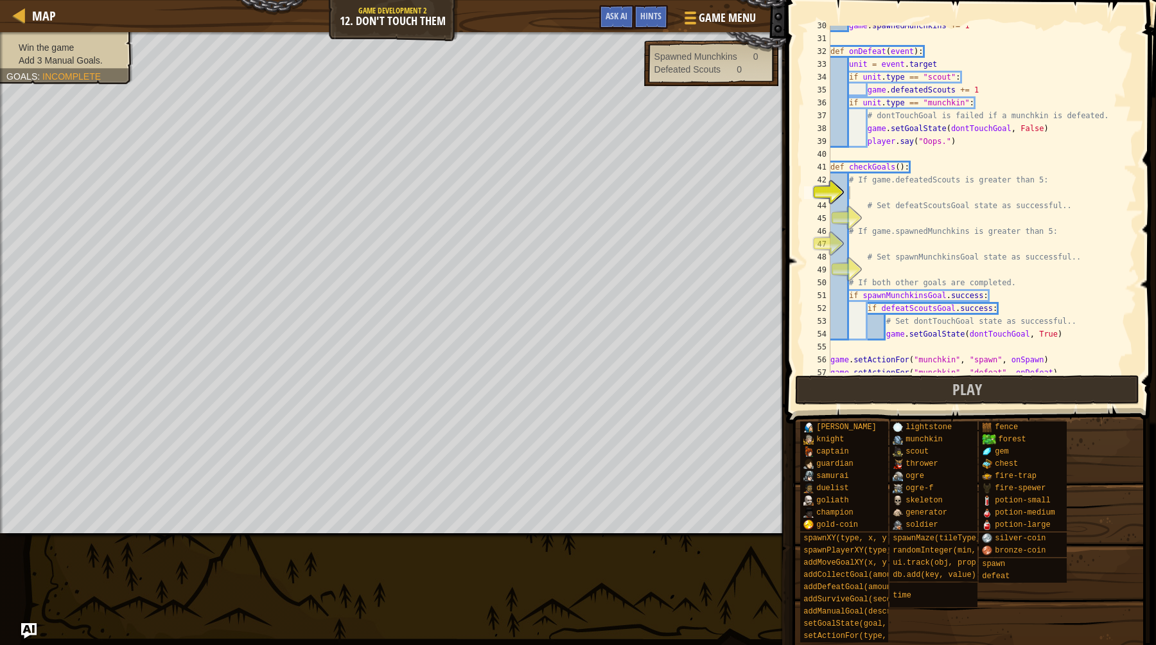
click at [958, 238] on div "game . spawnedMunchkins += 1 def onDefeat ( event ) : unit = event . target if …" at bounding box center [982, 205] width 309 height 373
type textarea "checkGoals()"
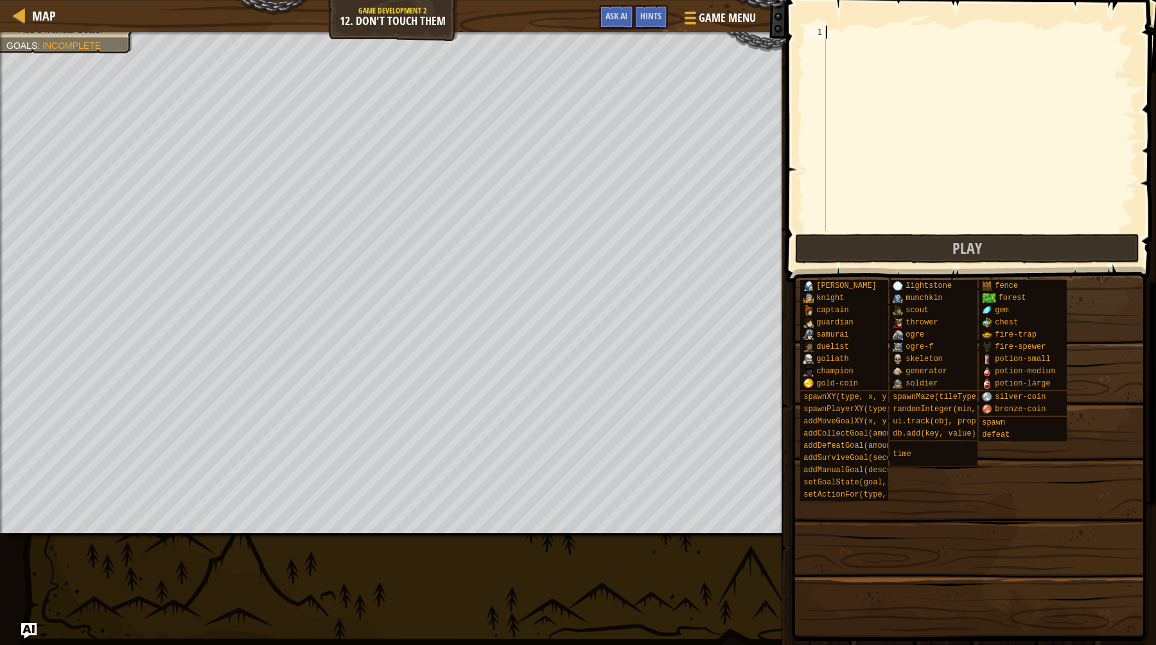
paste textarea "checkGoals()"
type textarea "checkGoals()"
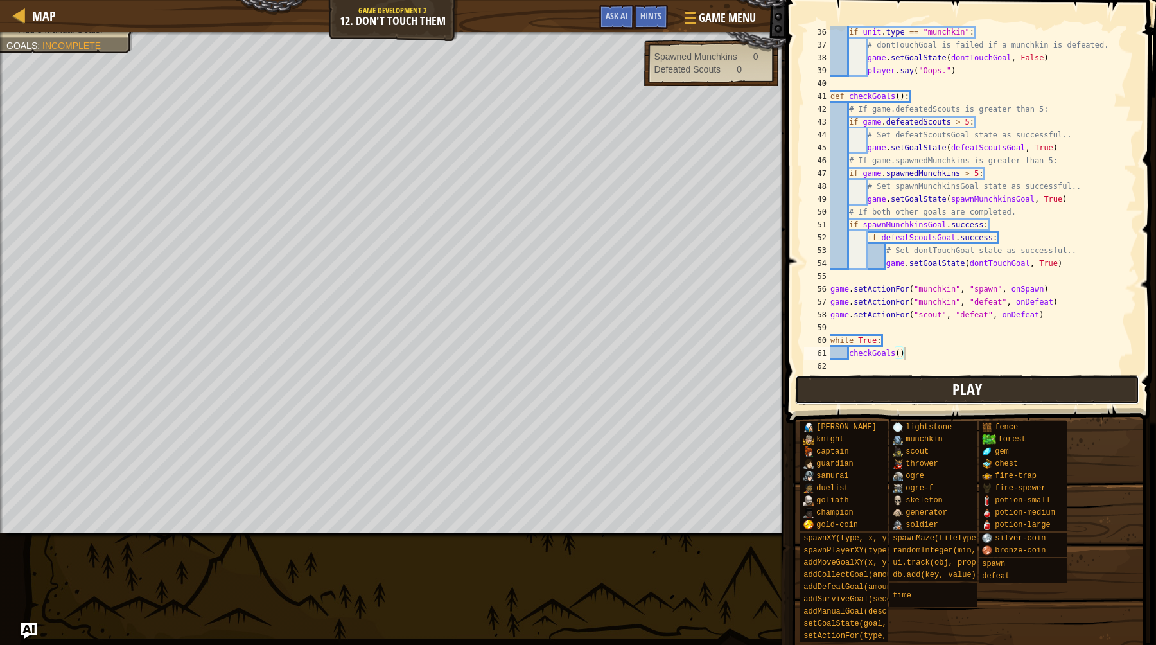
click at [938, 383] on button "Play" at bounding box center [967, 390] width 344 height 30
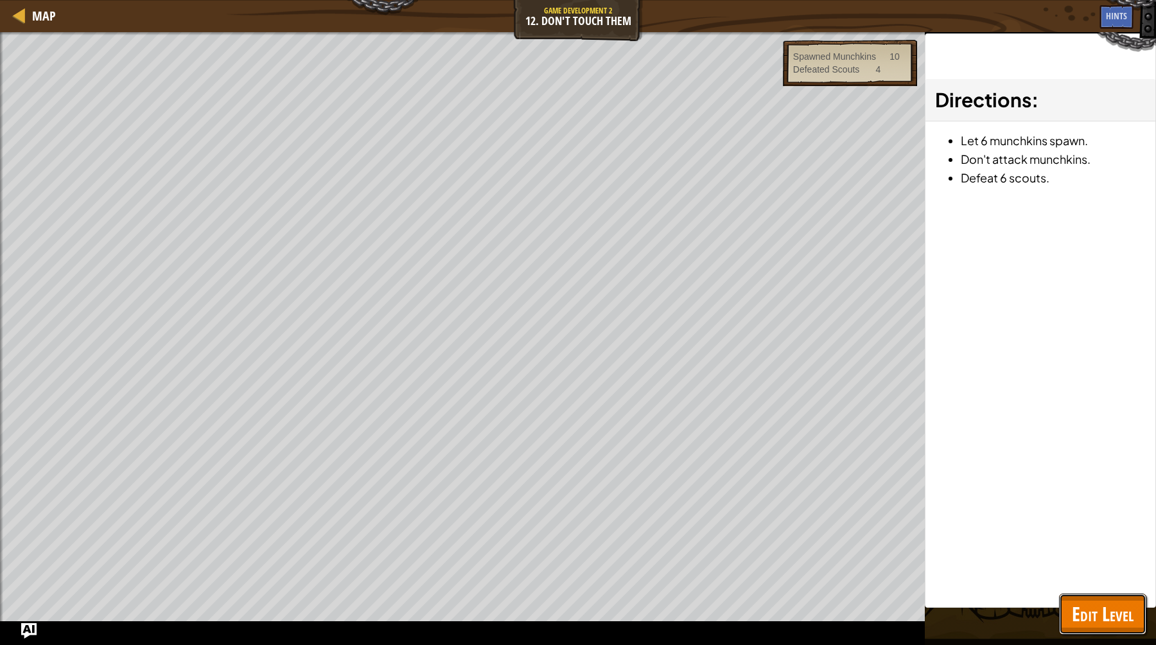
click at [1079, 599] on button "Edit Level" at bounding box center [1102, 613] width 87 height 41
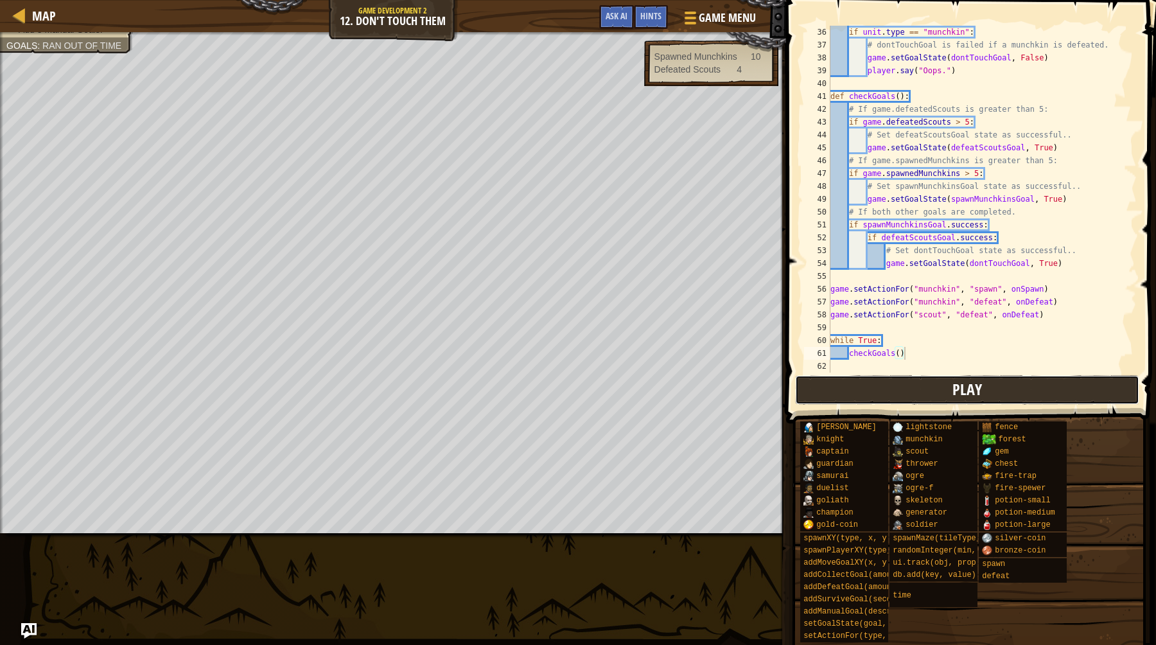
click at [943, 398] on button "Play" at bounding box center [967, 390] width 344 height 30
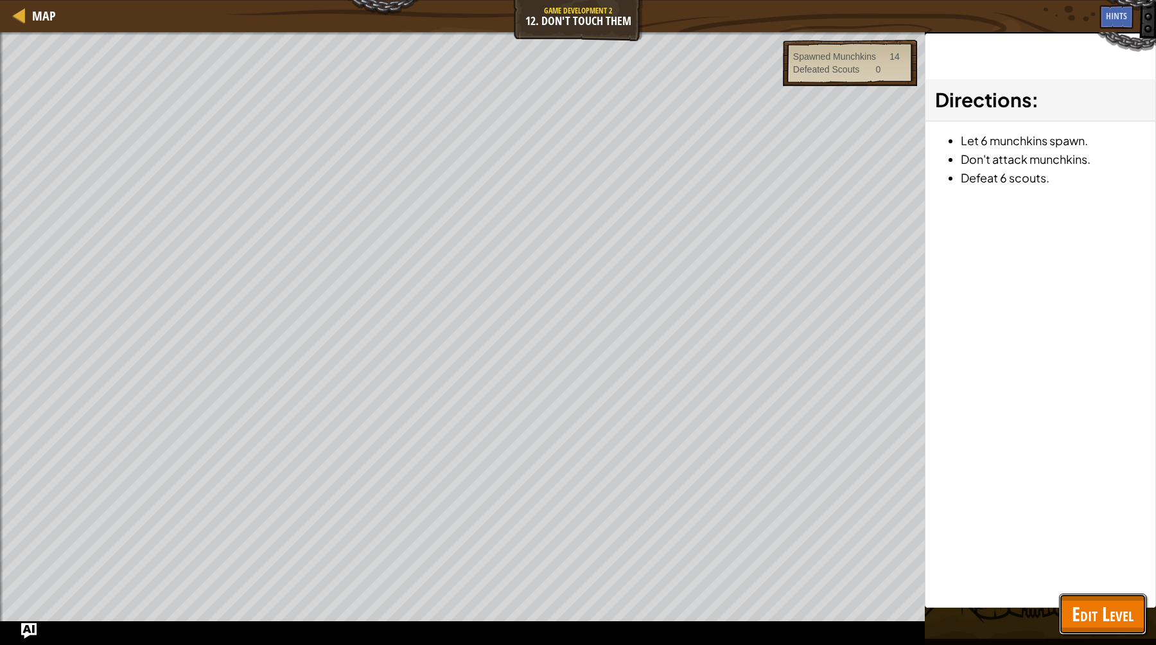
click at [1103, 618] on span "Edit Level" at bounding box center [1103, 614] width 62 height 26
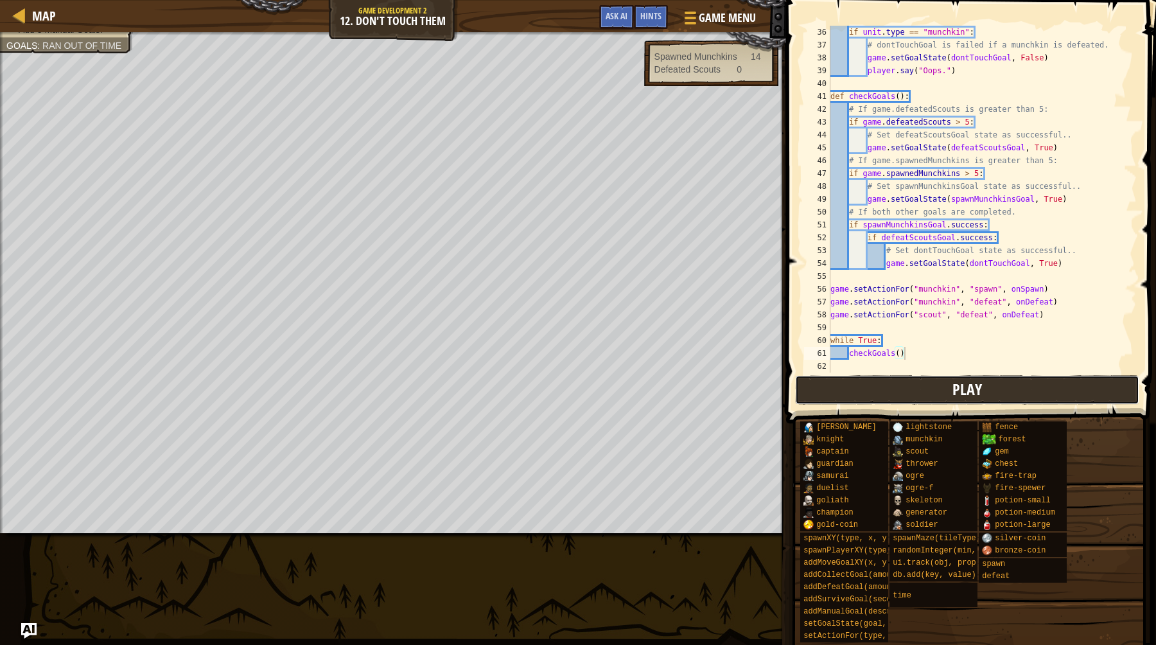
click at [974, 398] on span "Play" at bounding box center [968, 389] width 30 height 21
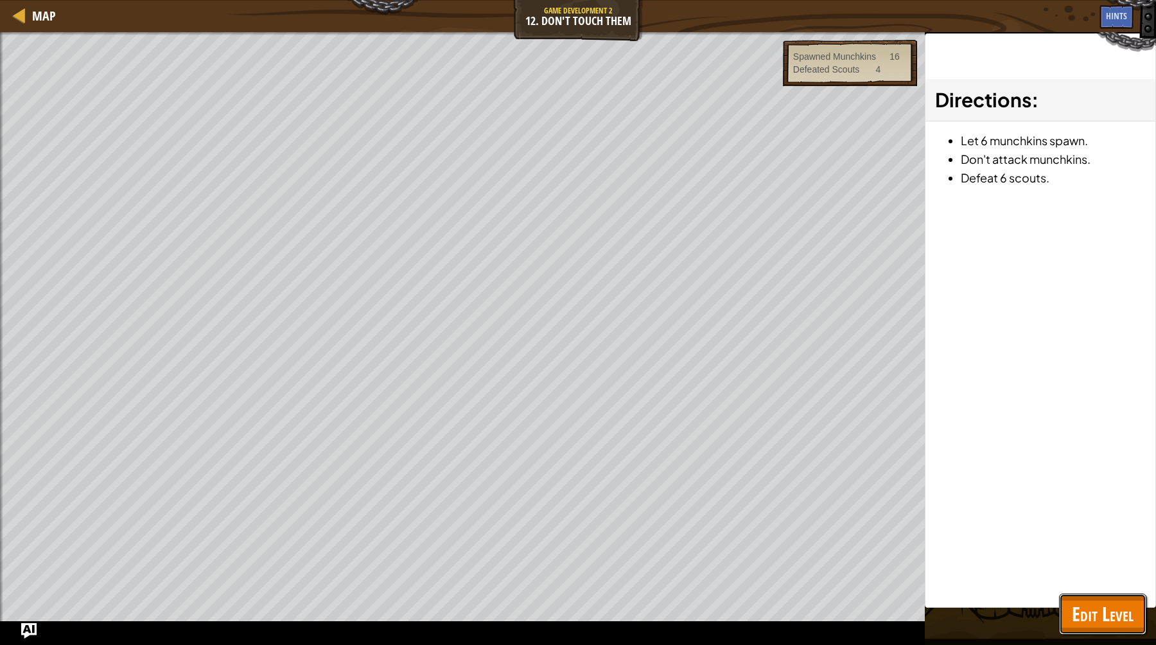
click at [1116, 617] on span "Edit Level" at bounding box center [1103, 614] width 62 height 26
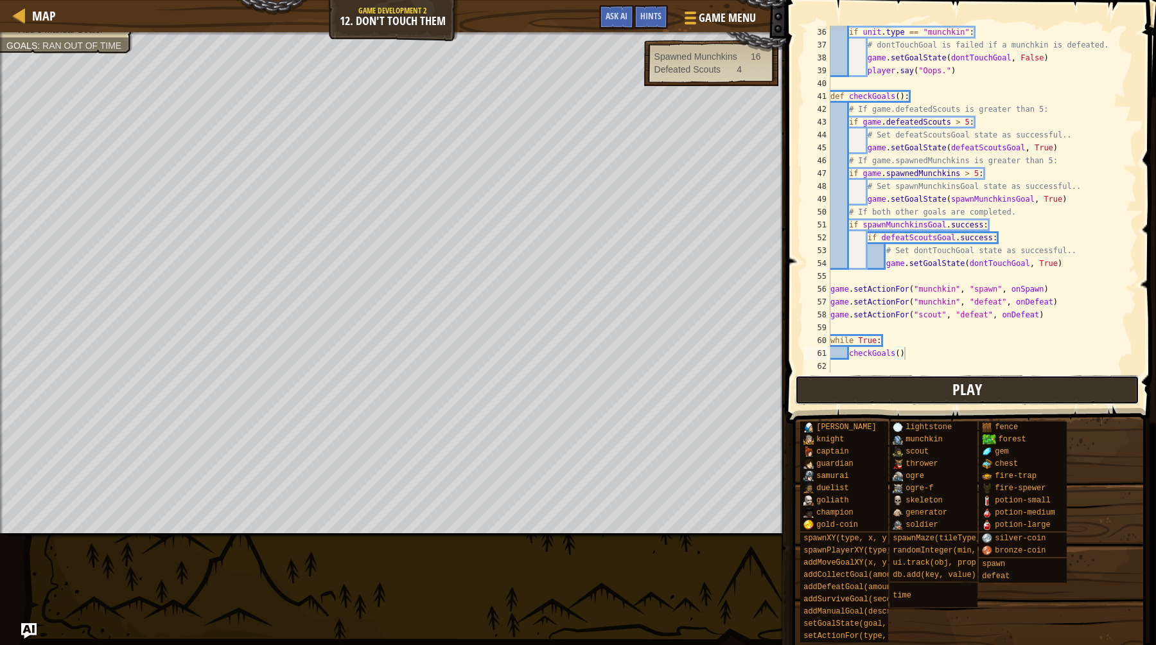
click at [936, 394] on button "Play" at bounding box center [967, 390] width 344 height 30
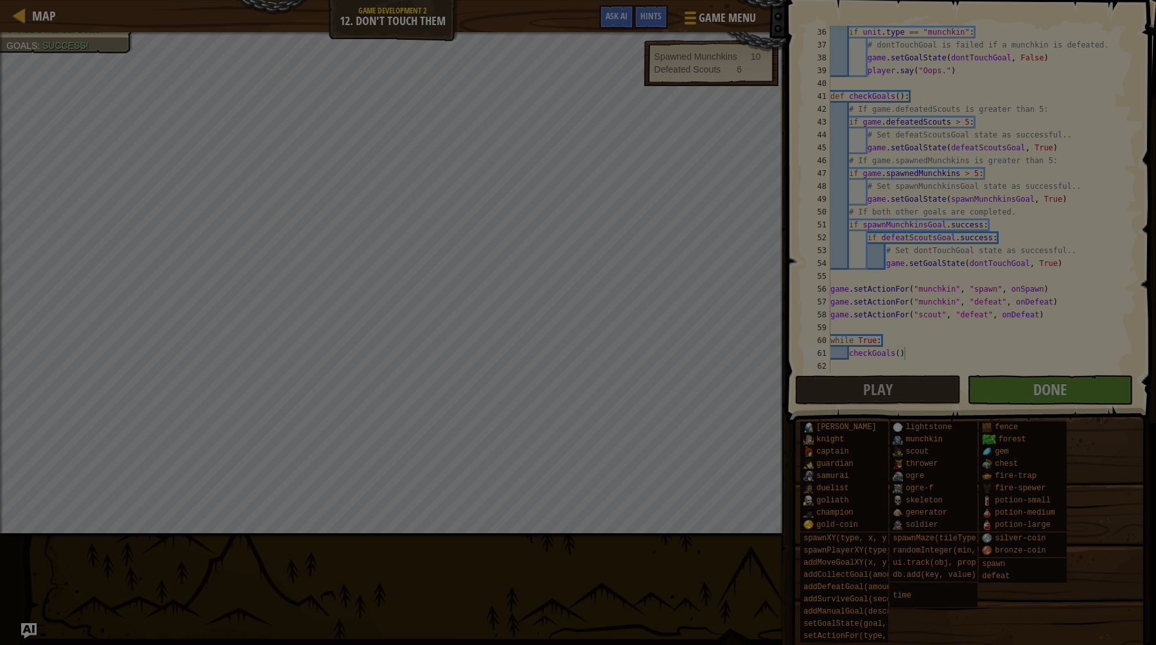
click at [709, 1] on body "Map Game Development 2 12. Don't Touch Them Game Menu Done Hints Ask AI 1 ההההה…" at bounding box center [578, 0] width 1156 height 1
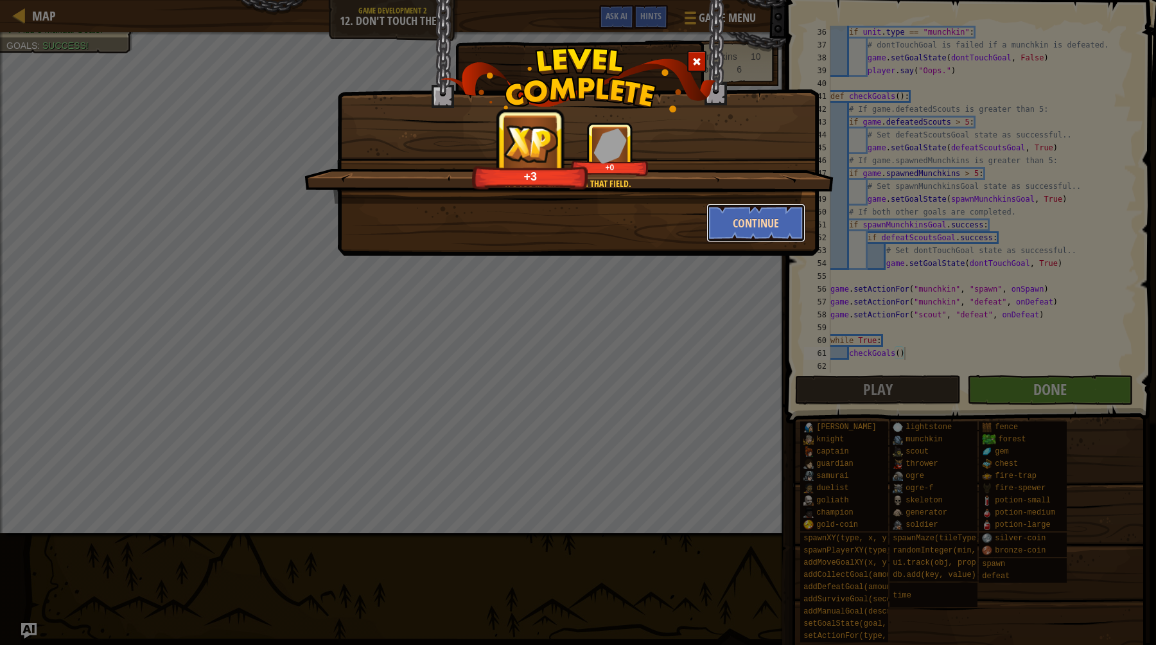
click at [756, 223] on button "Continue" at bounding box center [757, 223] width 100 height 39
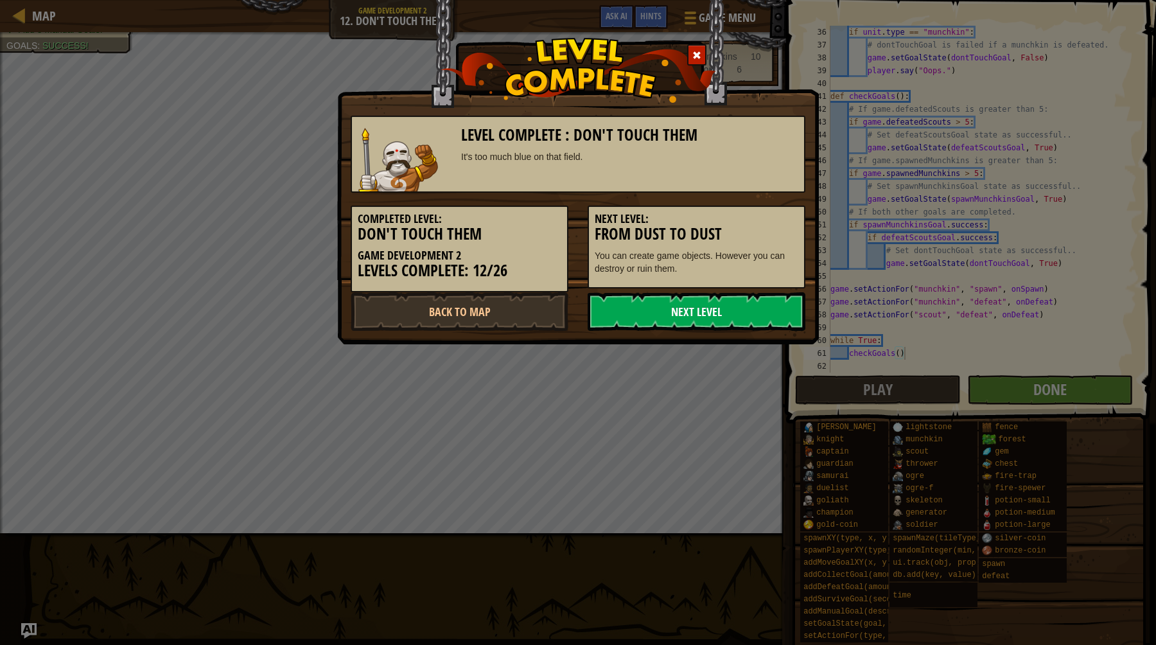
click at [700, 306] on link "Next Level" at bounding box center [697, 311] width 218 height 39
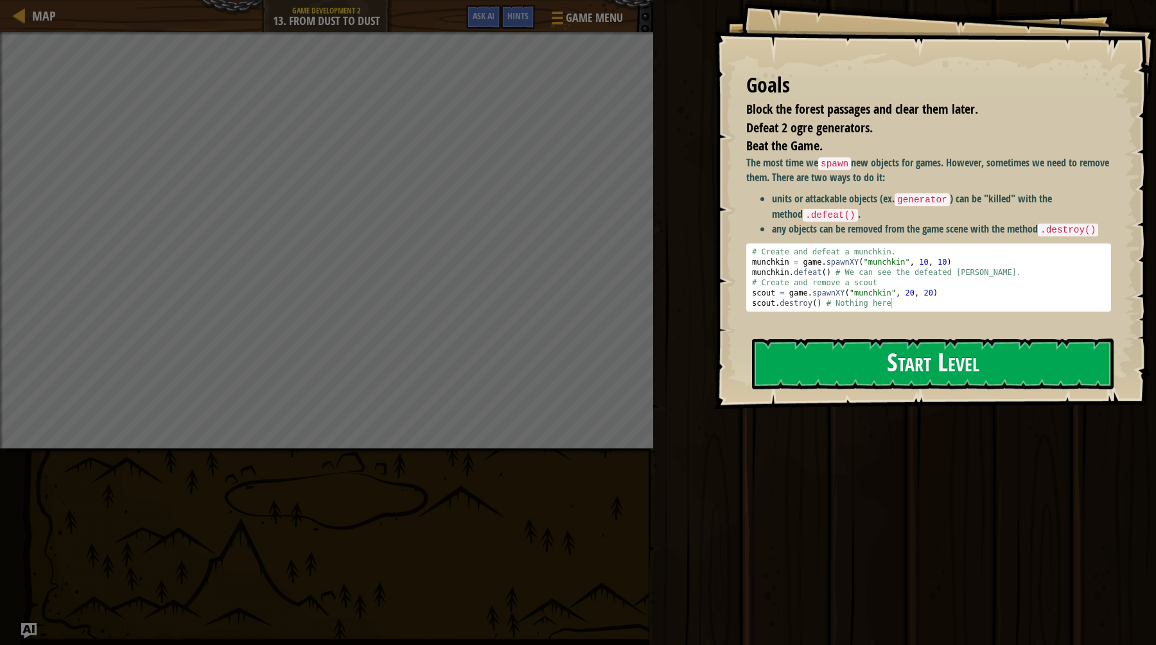
click at [881, 338] on button "Start Level" at bounding box center [933, 363] width 362 height 51
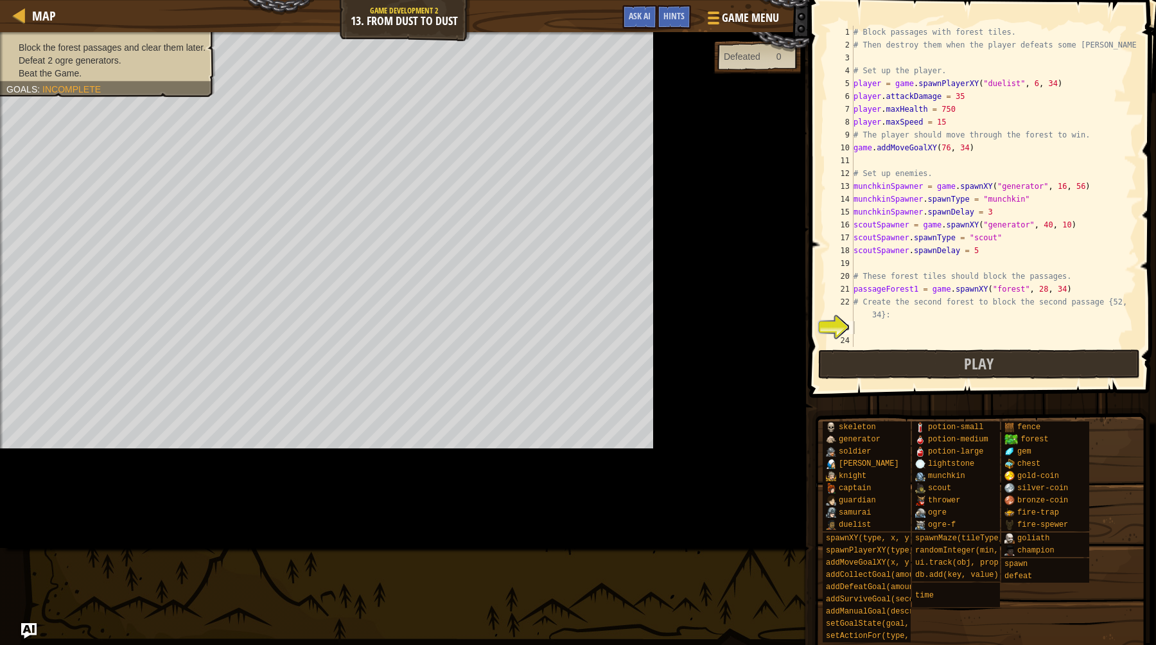
scroll to position [135, 0]
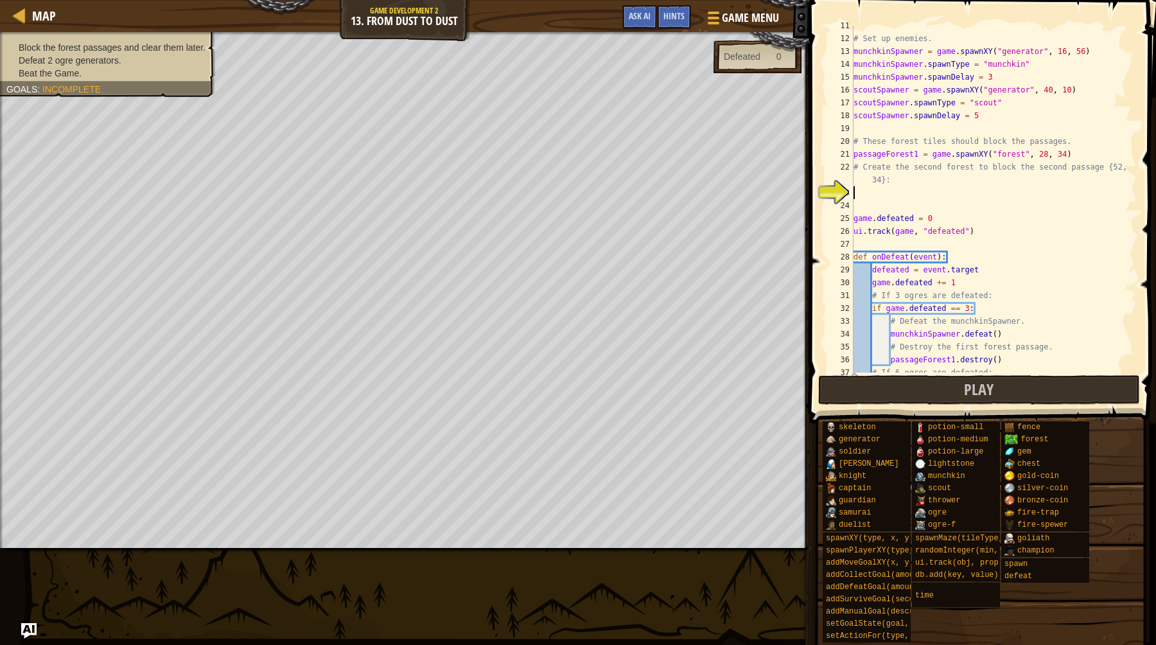
type textarea "# Beat the game!"
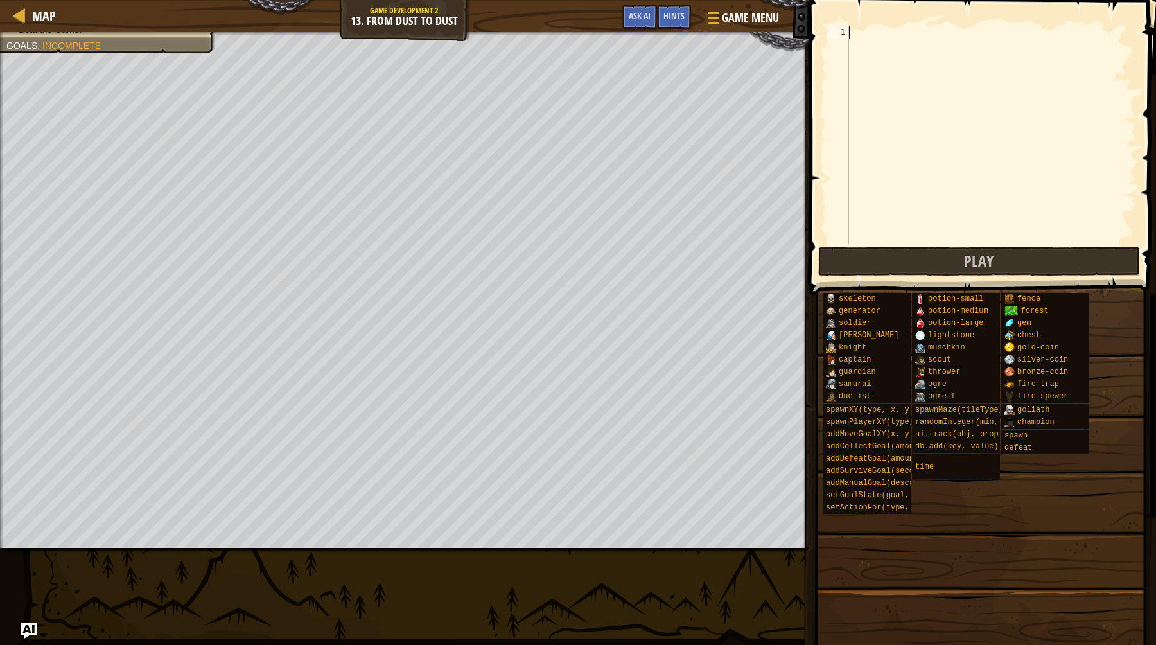
paste textarea "# Beat the game!"
type textarea "# Beat the game!"
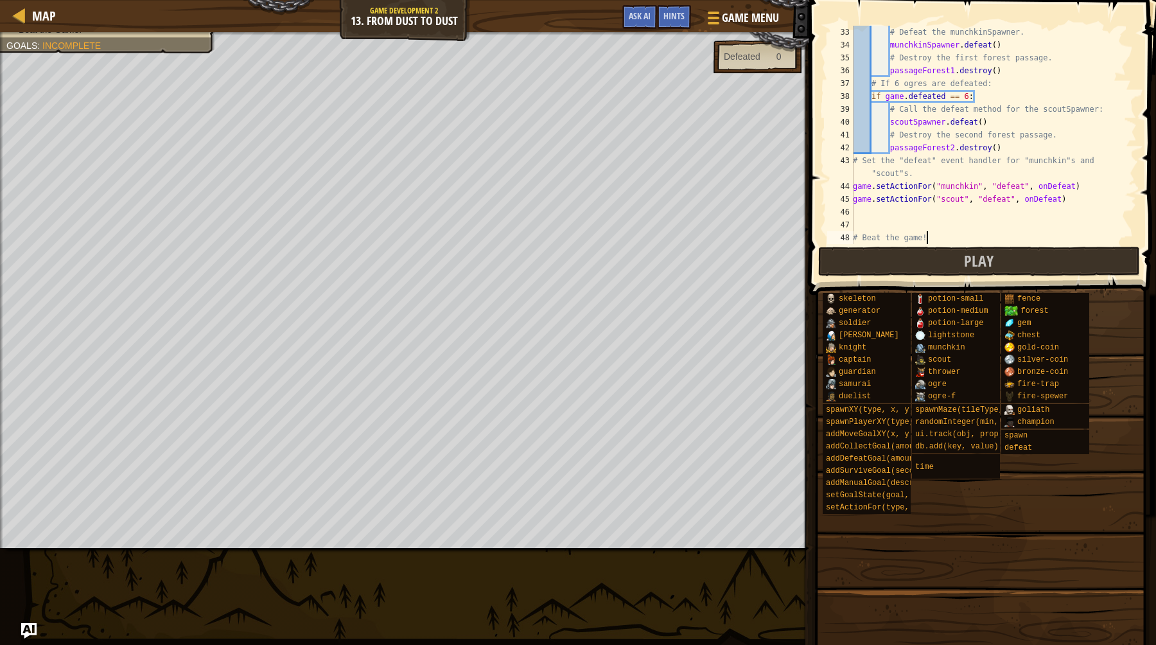
scroll to position [308, 0]
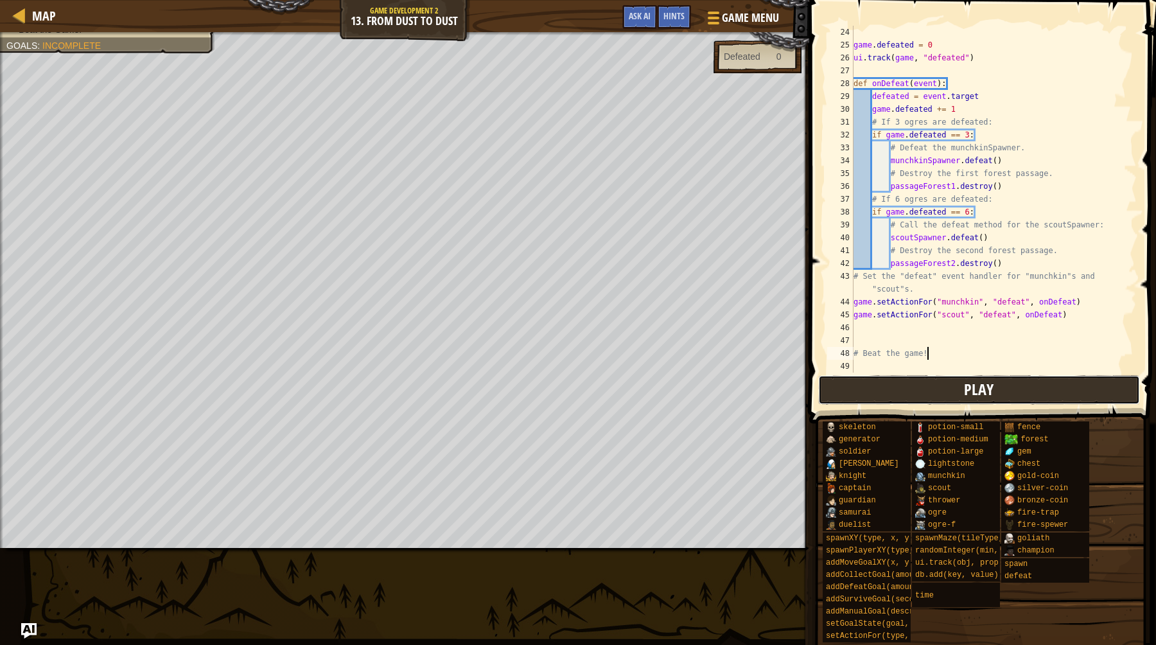
click at [970, 393] on span "Play" at bounding box center [979, 389] width 30 height 21
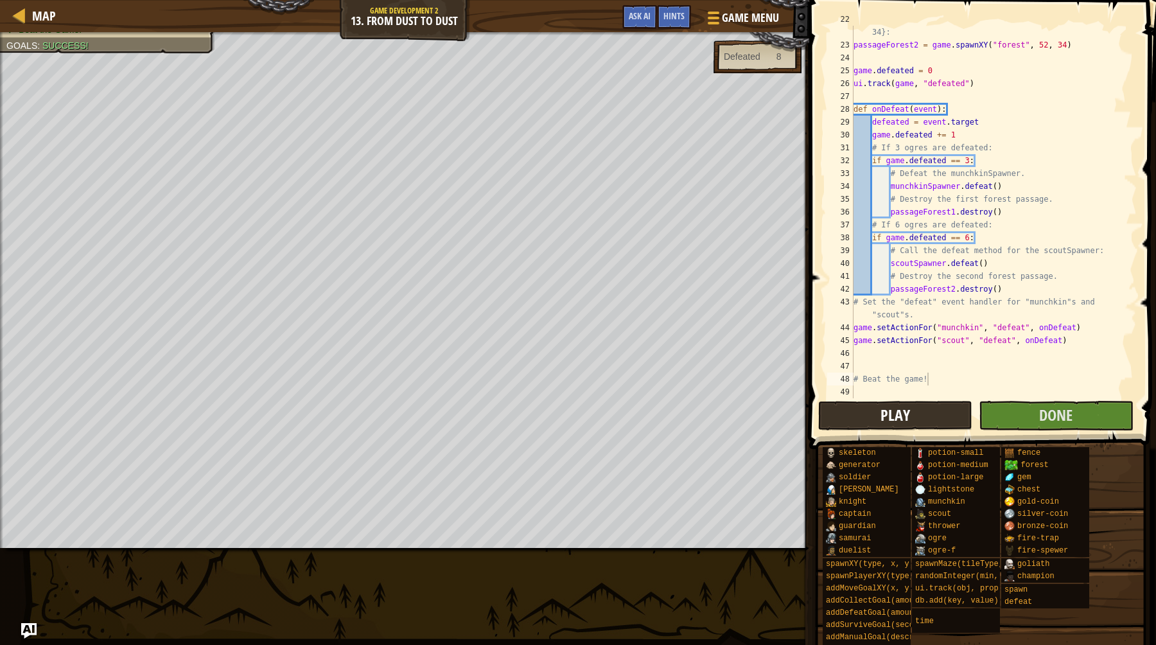
scroll to position [283, 0]
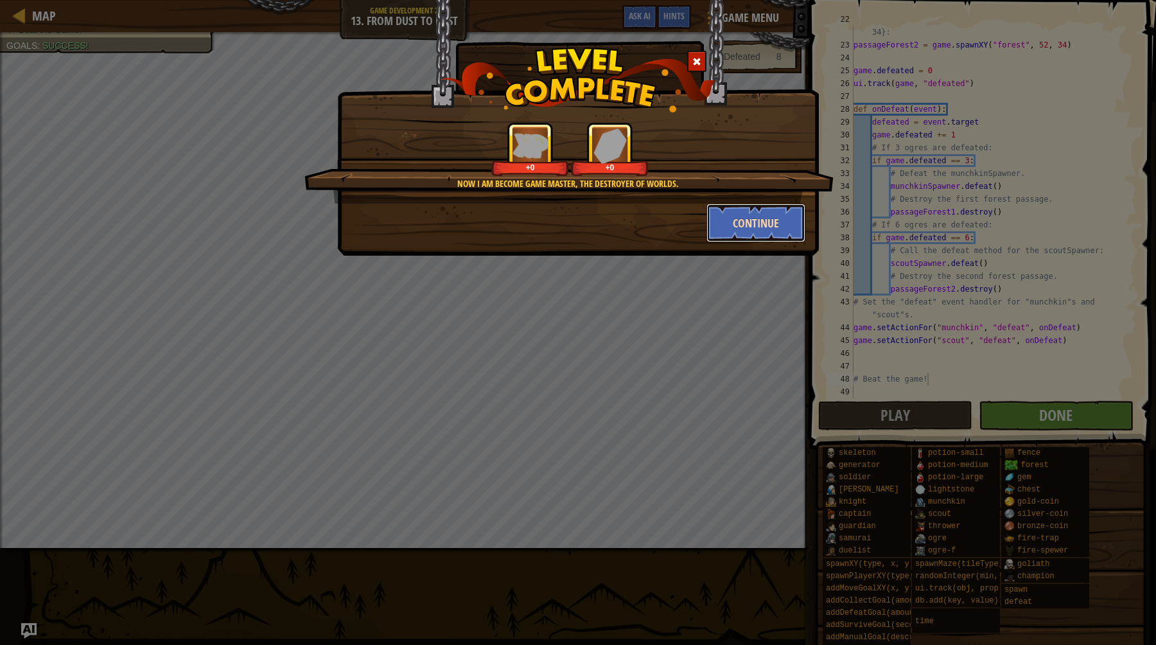
click at [744, 222] on button "Continue" at bounding box center [757, 223] width 100 height 39
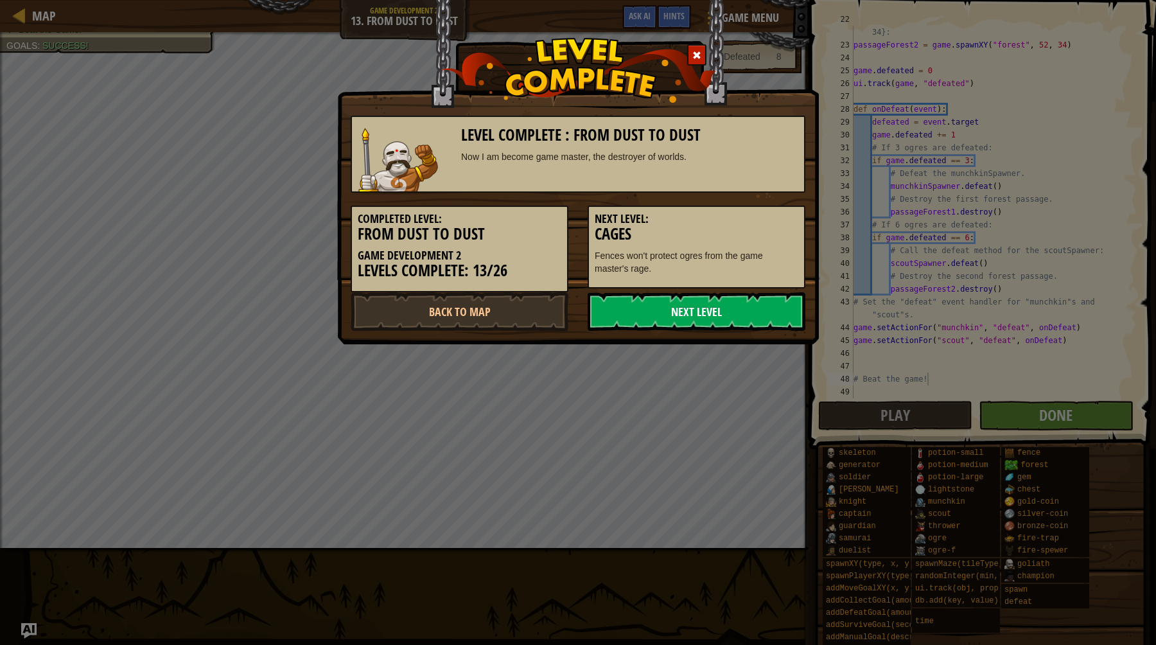
click at [730, 295] on link "Next Level" at bounding box center [697, 311] width 218 height 39
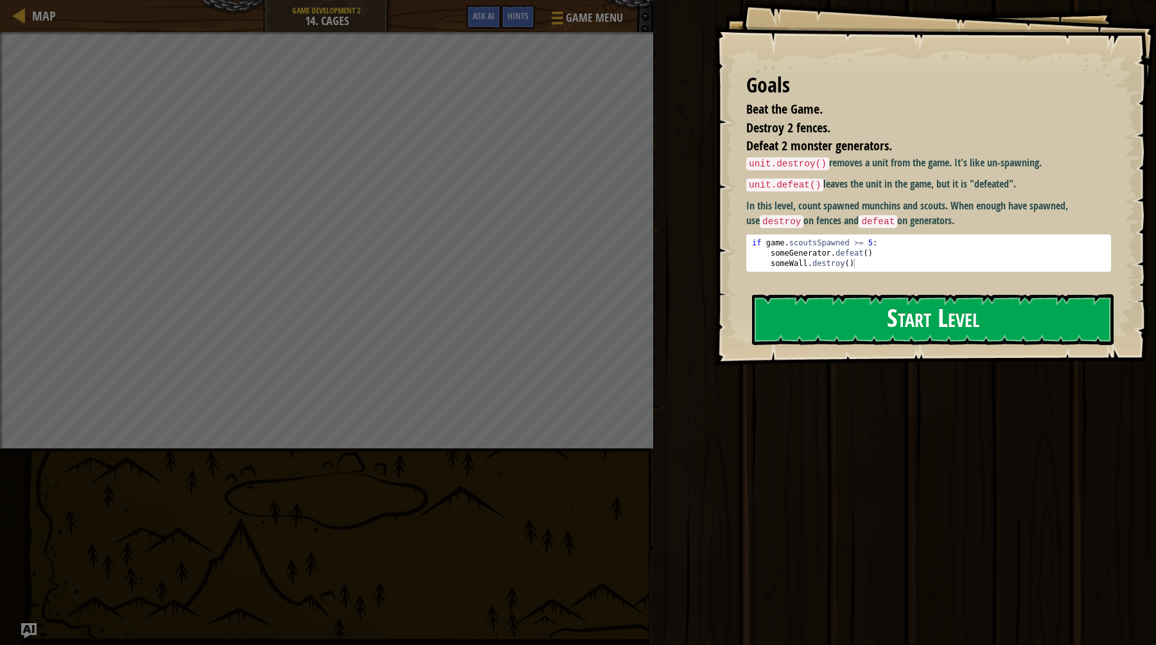
click at [881, 294] on button "Start Level" at bounding box center [933, 319] width 362 height 51
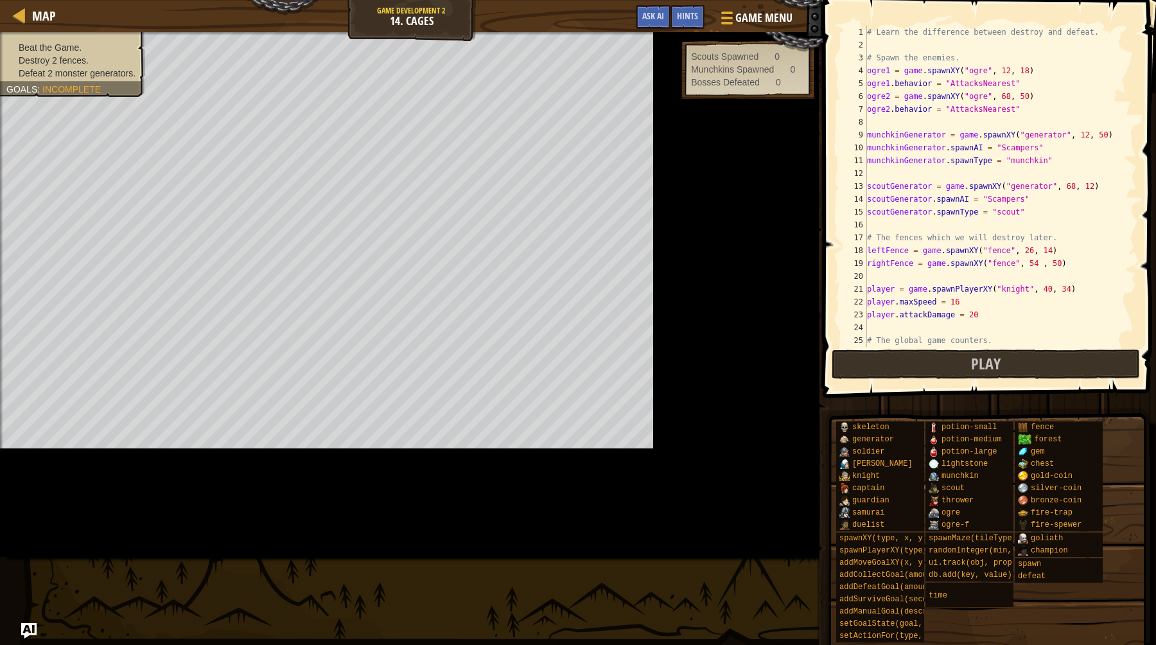
scroll to position [353, 0]
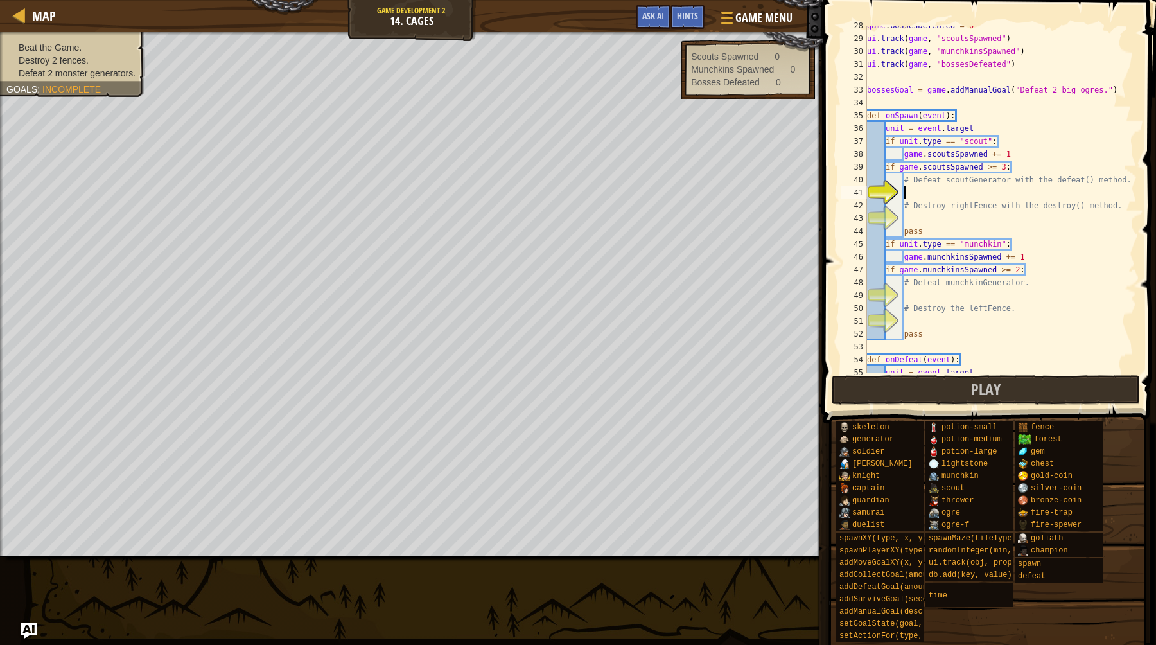
type textarea "game.setGoalState(bossesGoal, True)"
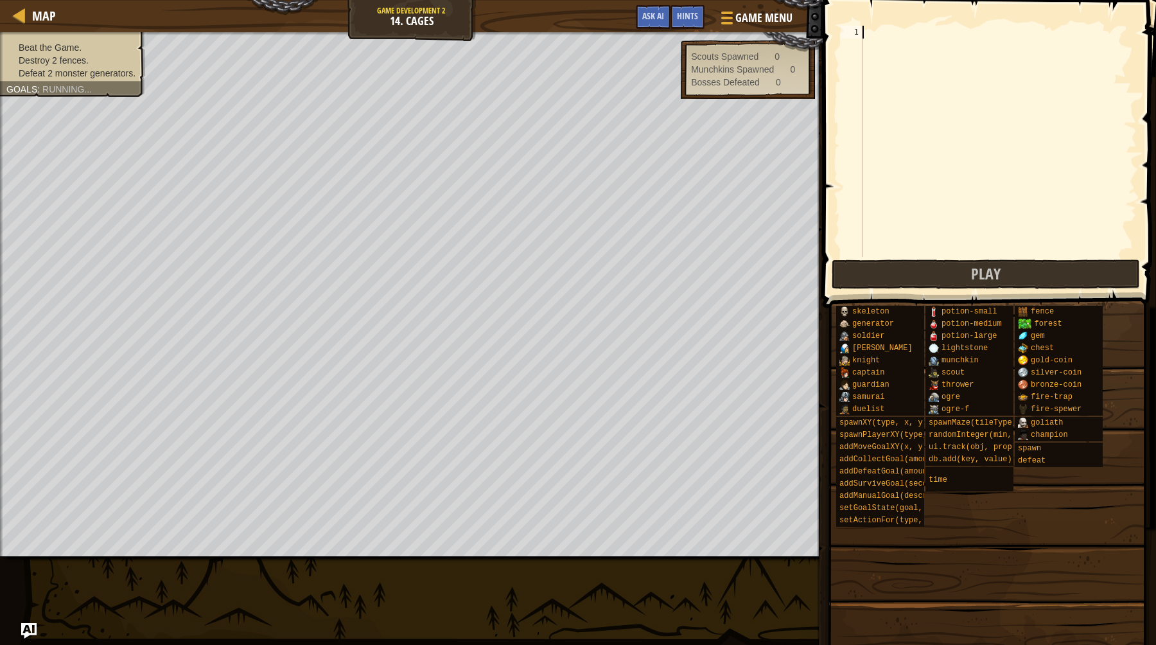
paste textarea "game.setGoalState(bossesGoal, True)"
type textarea "game.setGoalState(bossesGoal, True)"
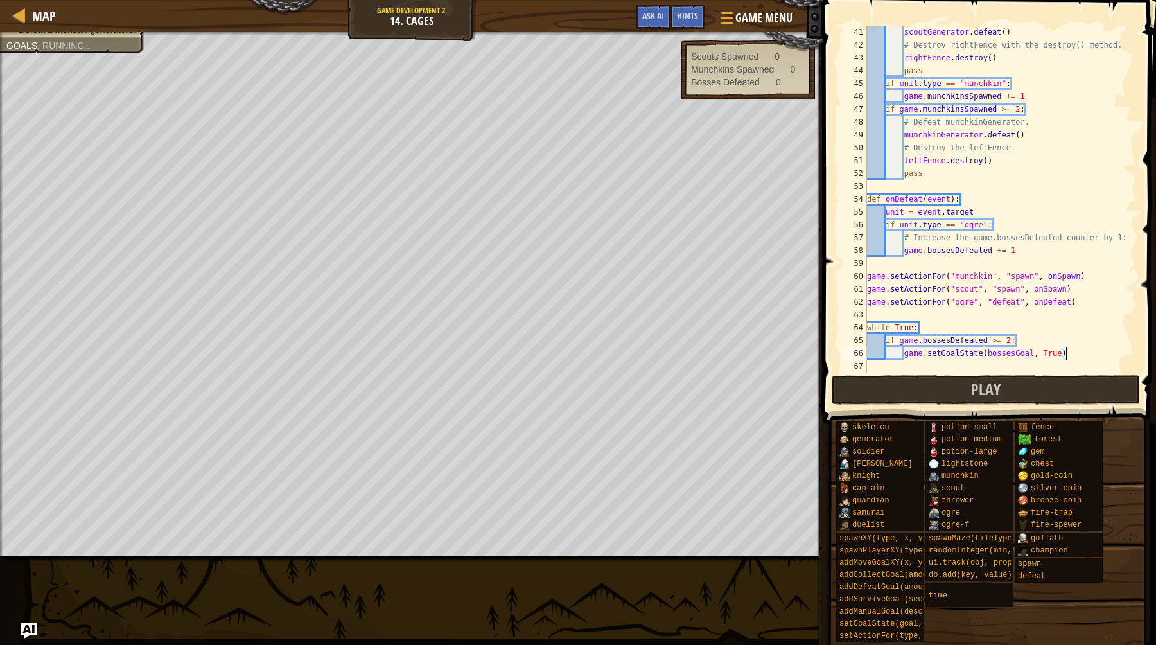
scroll to position [514, 0]
click at [996, 401] on button "Play" at bounding box center [986, 390] width 308 height 30
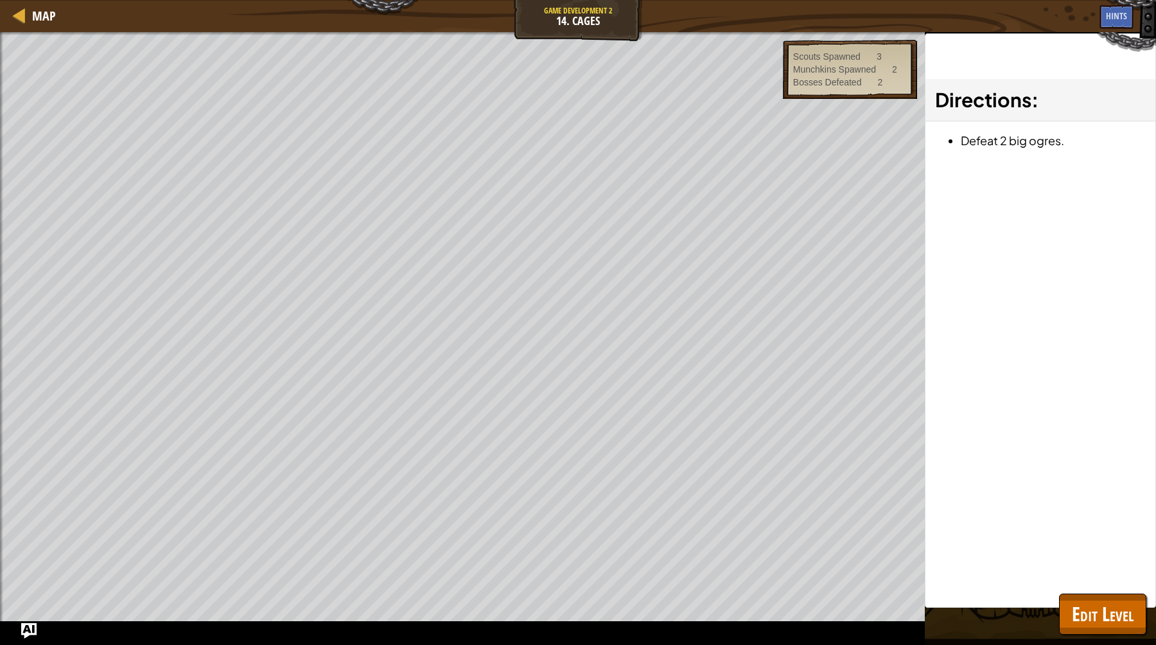
scroll to position [488, 0]
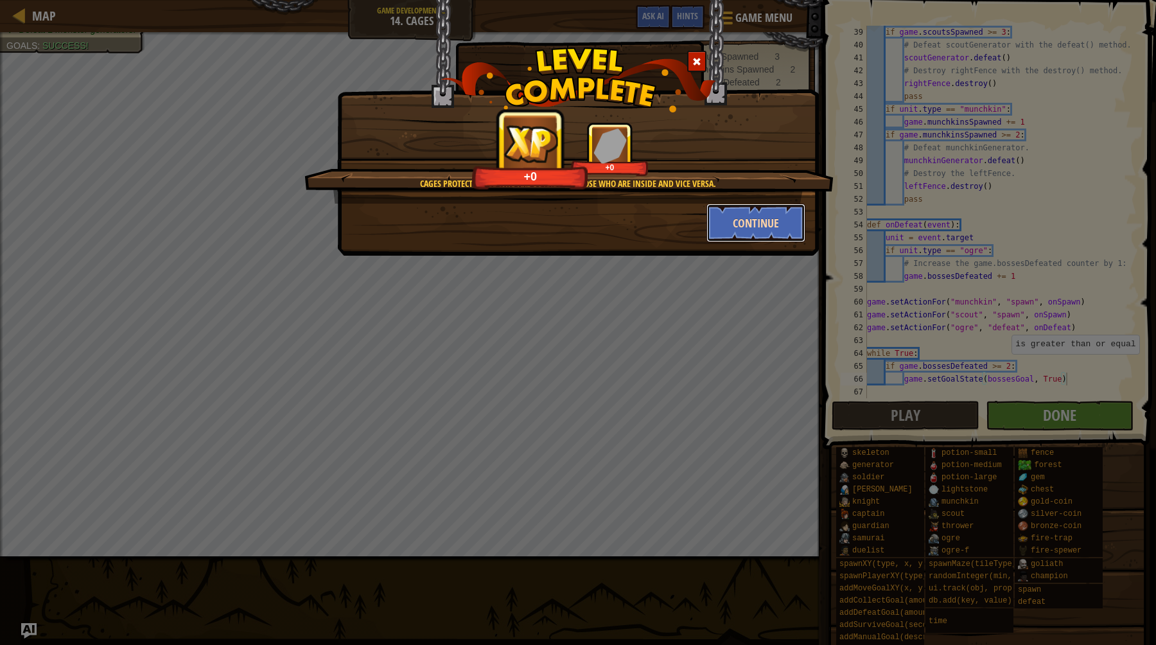
click at [768, 224] on button "Continue" at bounding box center [757, 223] width 100 height 39
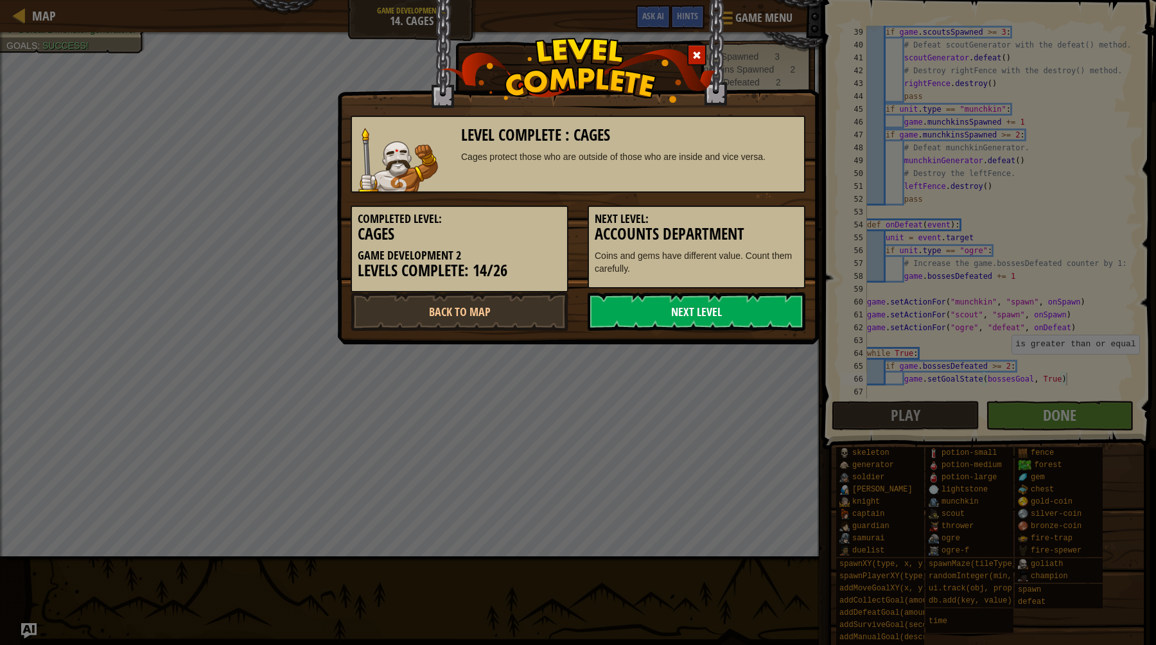
click at [705, 308] on link "Next Level" at bounding box center [697, 311] width 218 height 39
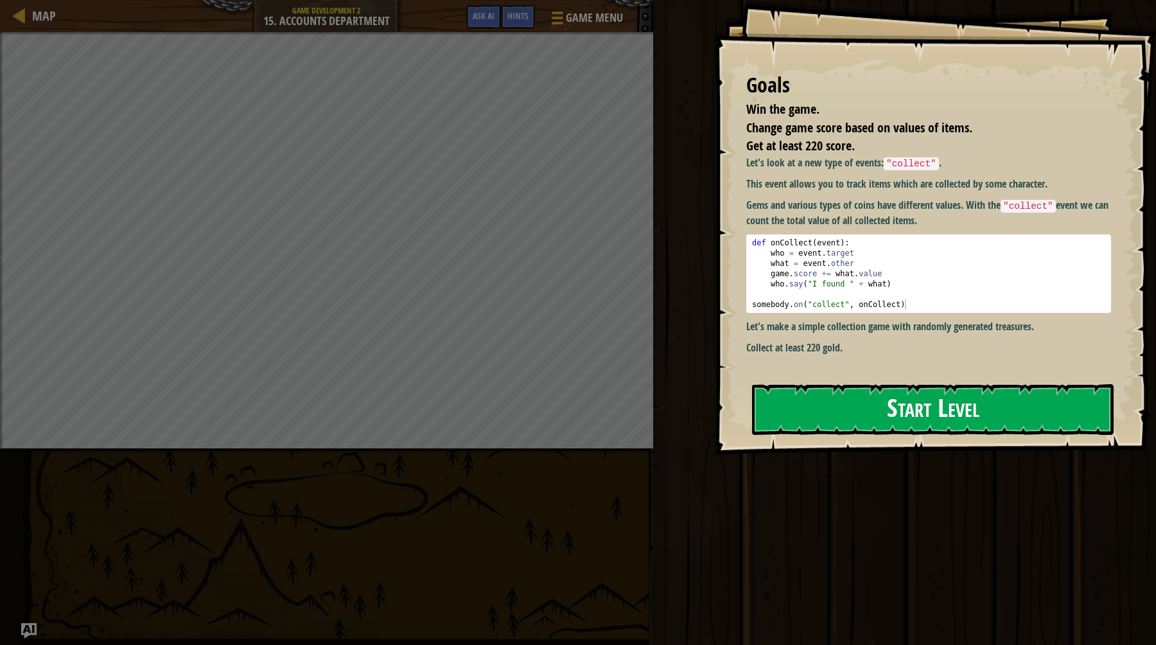
click at [835, 308] on div "Goals Win the game. Change game score based on values of items. Get at least 22…" at bounding box center [935, 227] width 442 height 455
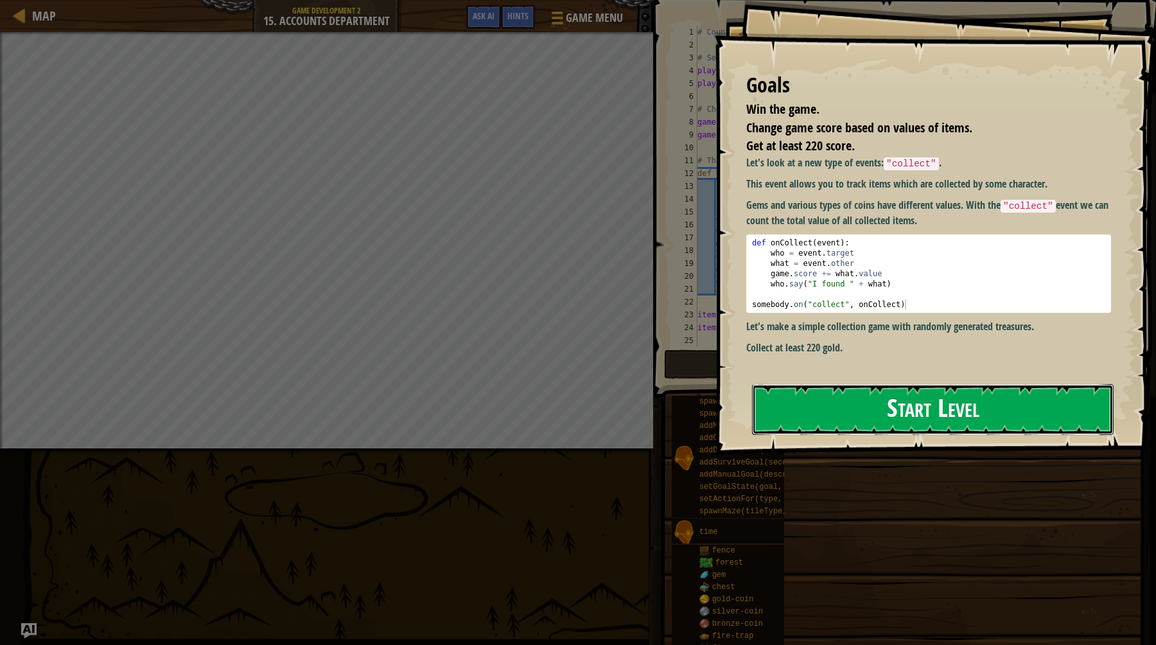
click at [864, 400] on button "Start Level" at bounding box center [933, 409] width 362 height 51
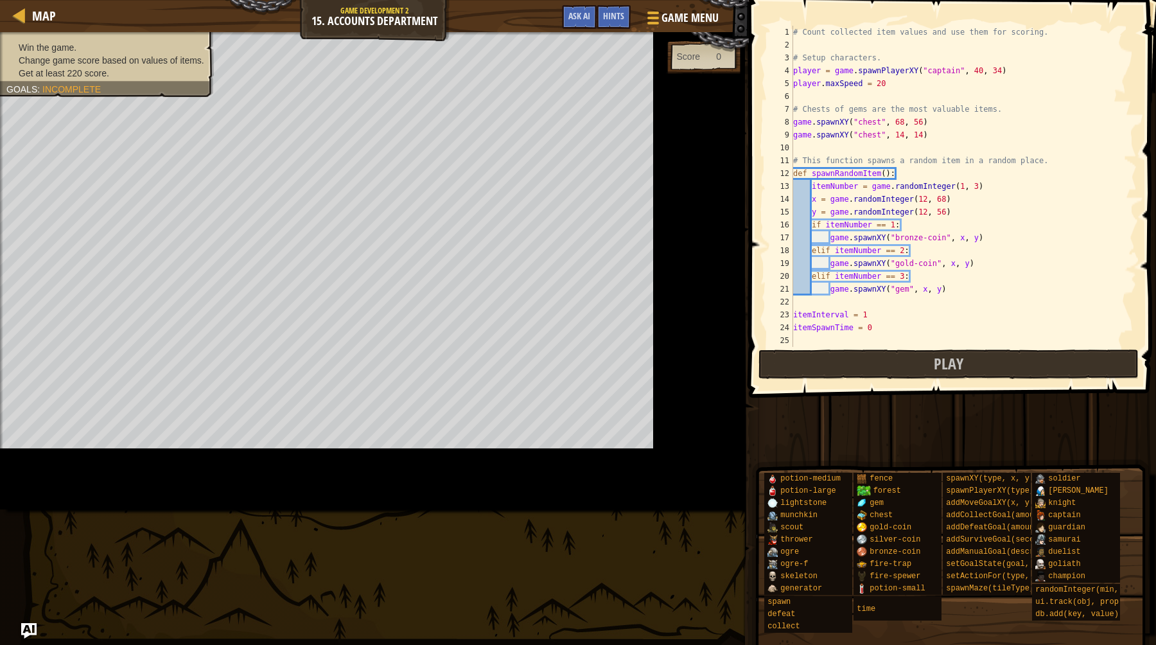
scroll to position [199, 0]
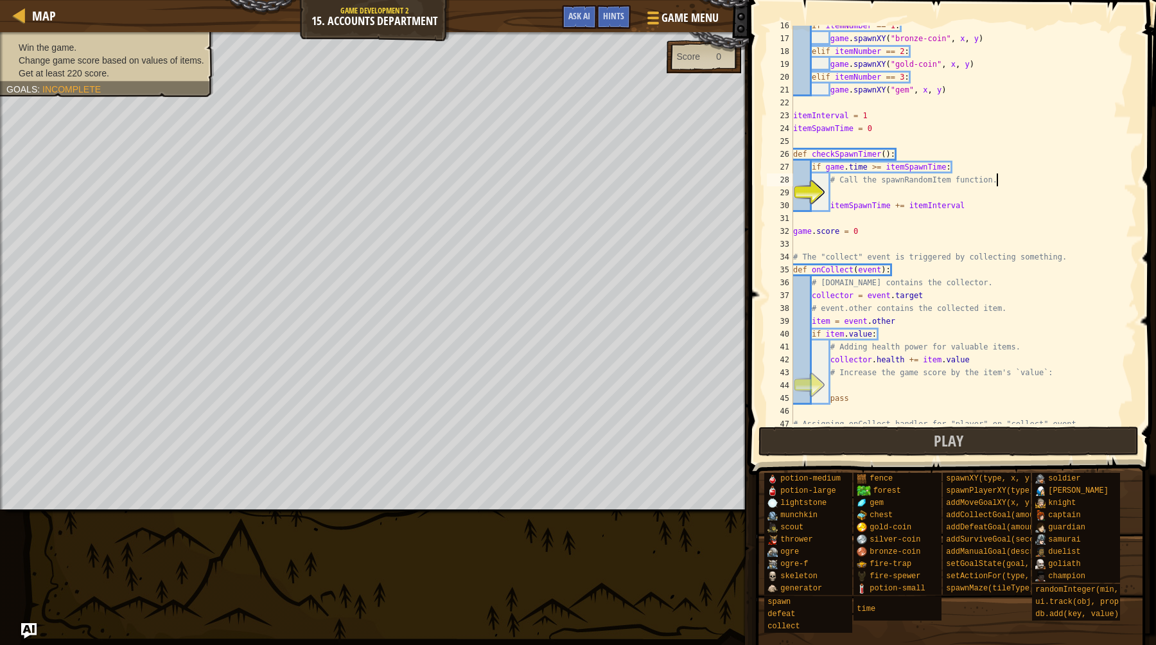
click at [1028, 184] on div "if itemNumber == 1 : game . spawnXY ( "bronze-coin" , x , y ) elif itemNumber =…" at bounding box center [964, 231] width 346 height 424
type textarea "checkGoals()"
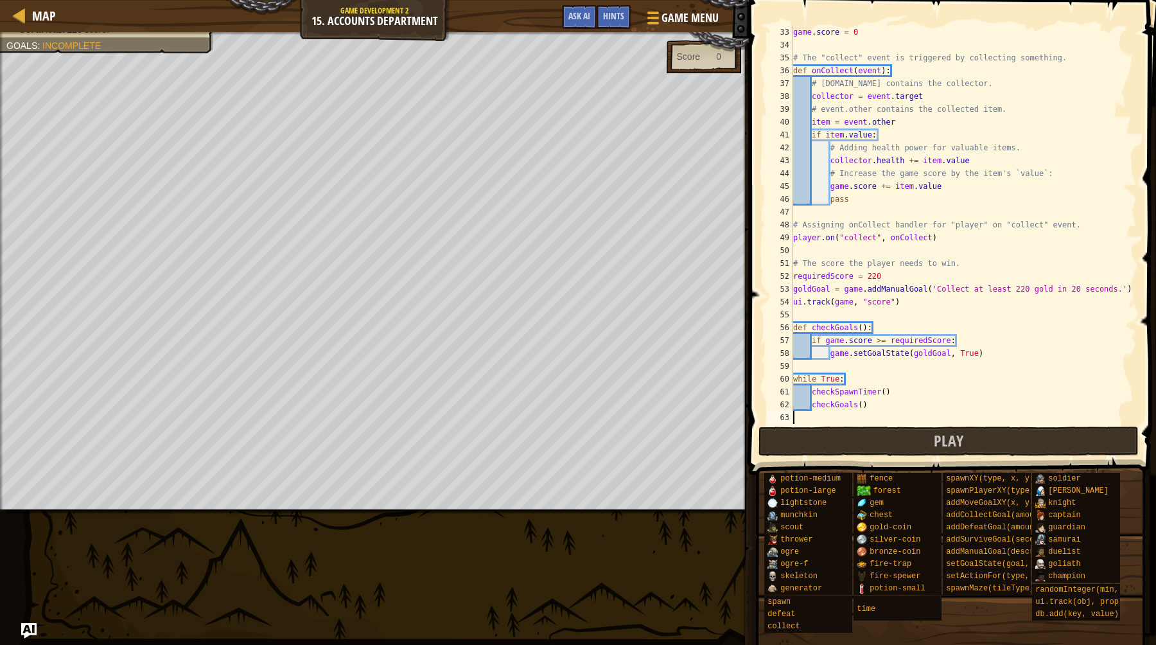
scroll to position [411, 0]
click at [917, 428] on button "Play" at bounding box center [949, 441] width 380 height 30
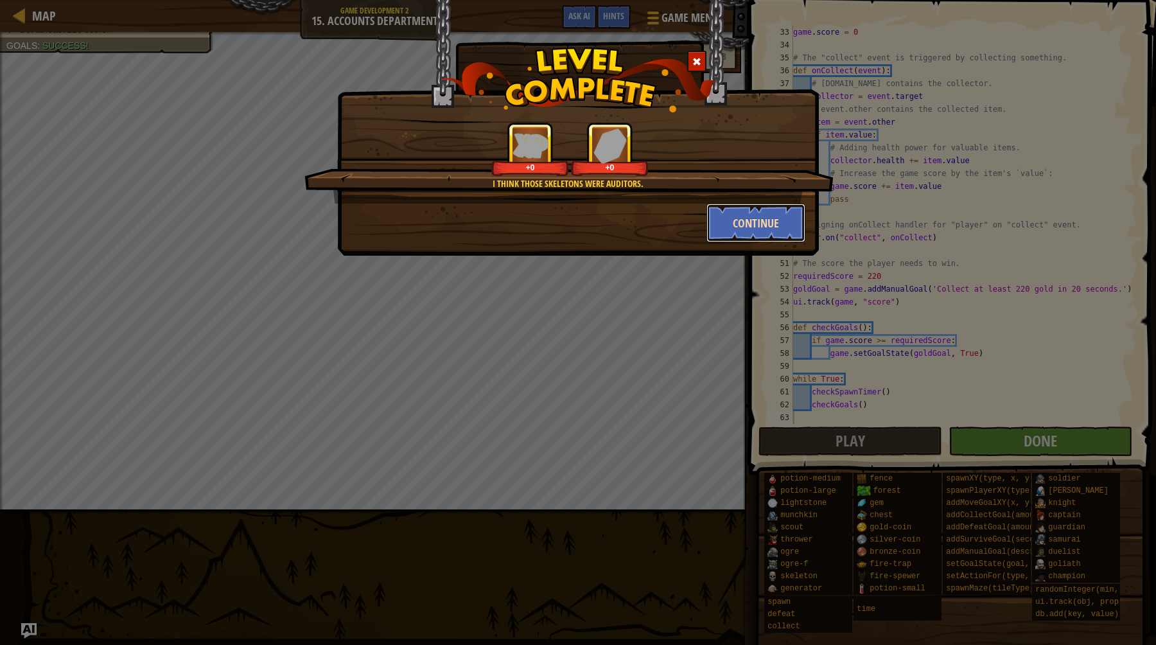
click at [756, 227] on button "Continue" at bounding box center [757, 223] width 100 height 39
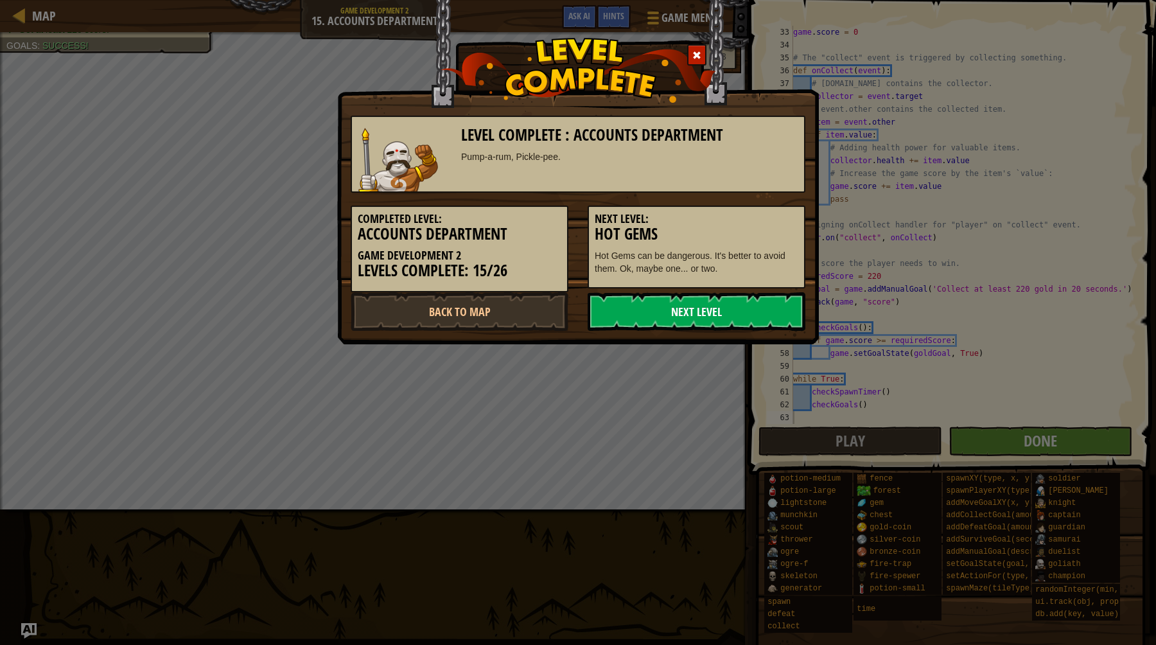
click at [723, 307] on link "Next Level" at bounding box center [697, 311] width 218 height 39
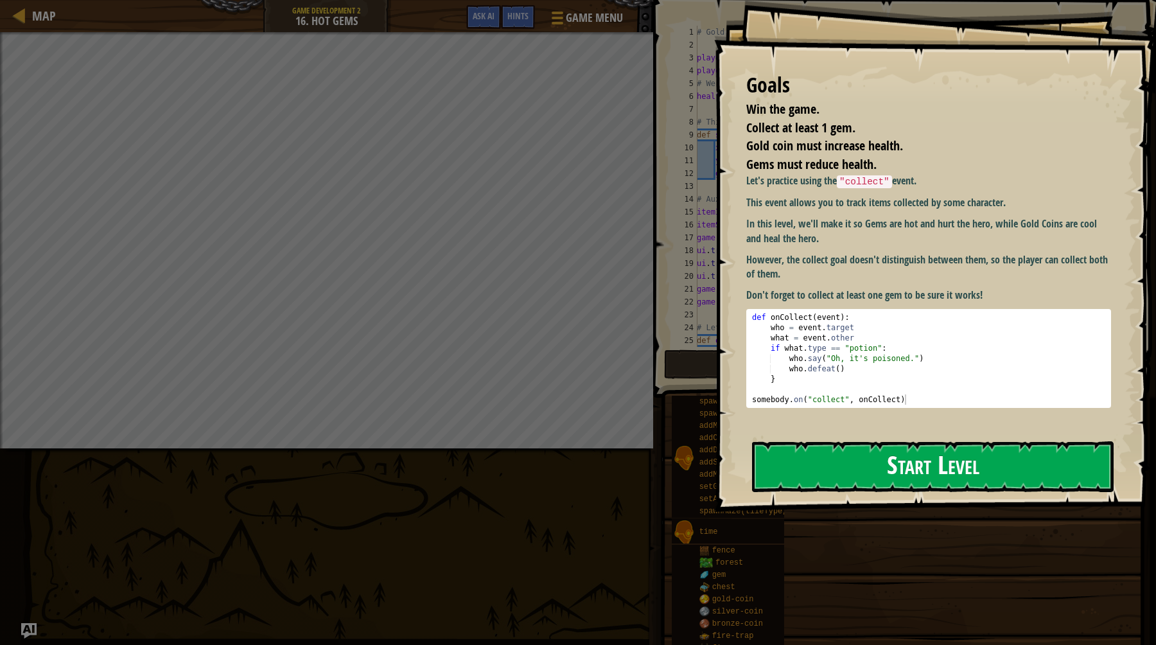
click at [899, 333] on div "Goals Win the game. Collect at least 1 gem. Gold coin must increase health. Gem…" at bounding box center [935, 256] width 442 height 512
click at [936, 486] on button "Start Level" at bounding box center [933, 466] width 362 height 51
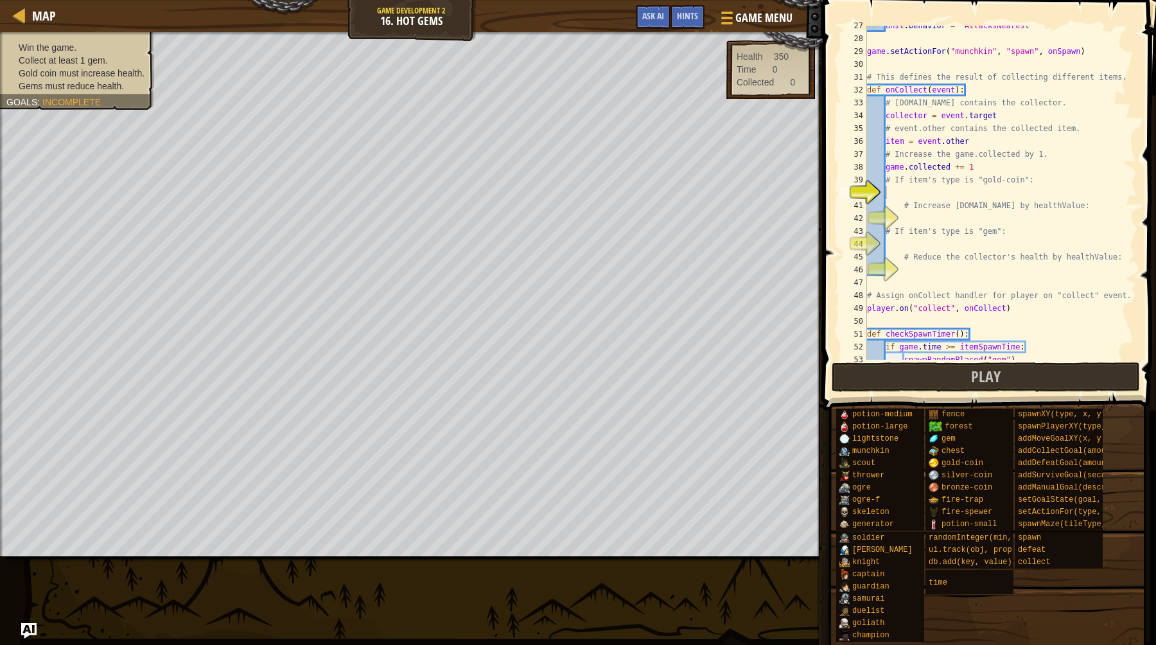
scroll to position [340, 0]
click at [980, 248] on div "unit . behavior = "AttacksNearest" game . setActionFor ( "munchkin" , "spawn" ,…" at bounding box center [1001, 199] width 272 height 360
type textarea "checkSpawnTimer()"
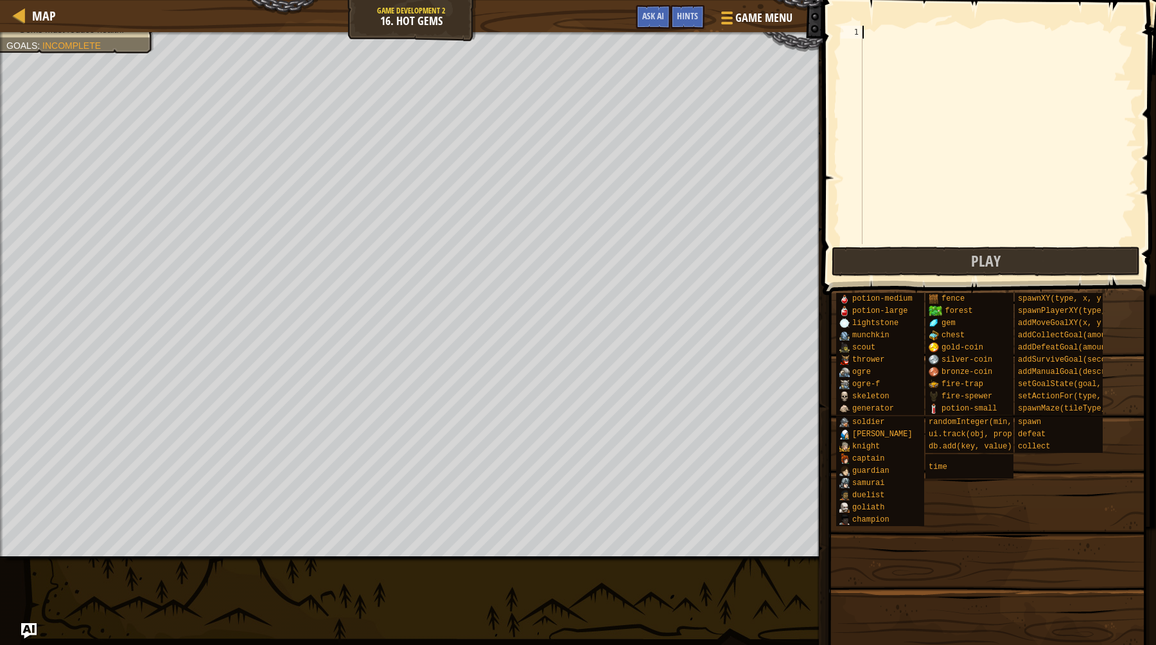
paste textarea "checkSpawnTimer()"
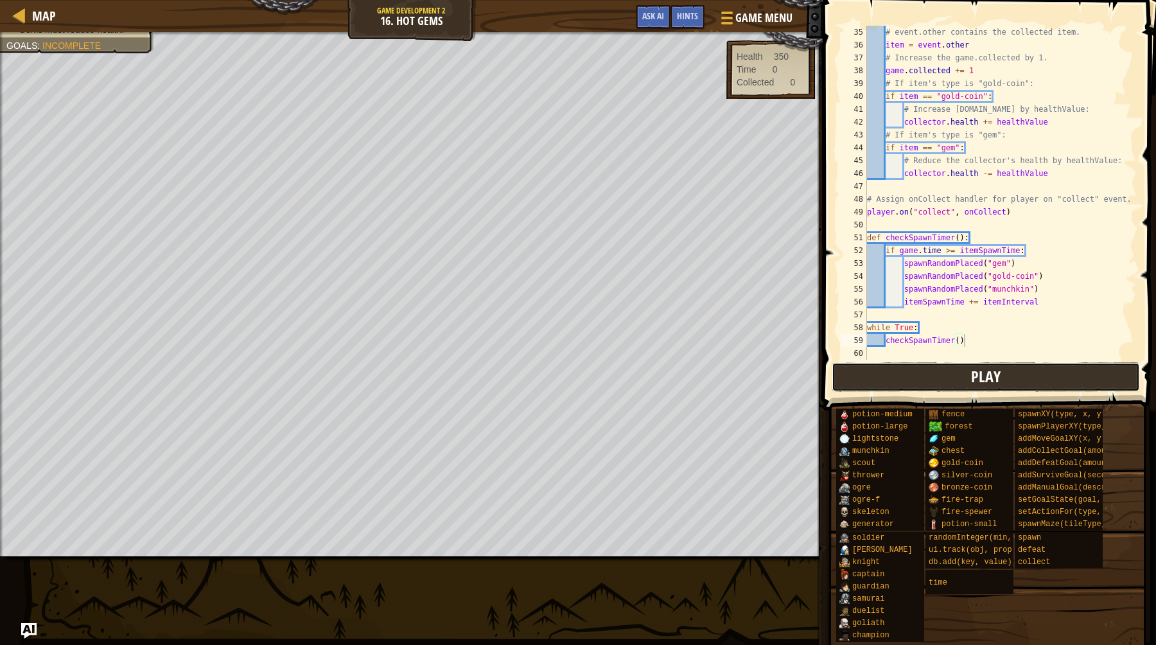
click at [952, 376] on button "Play" at bounding box center [986, 377] width 308 height 30
click at [872, 363] on button "Play" at bounding box center [906, 377] width 148 height 30
click at [985, 172] on div "# event.other contains the collected item. item = event . other # Increase the …" at bounding box center [1001, 206] width 272 height 360
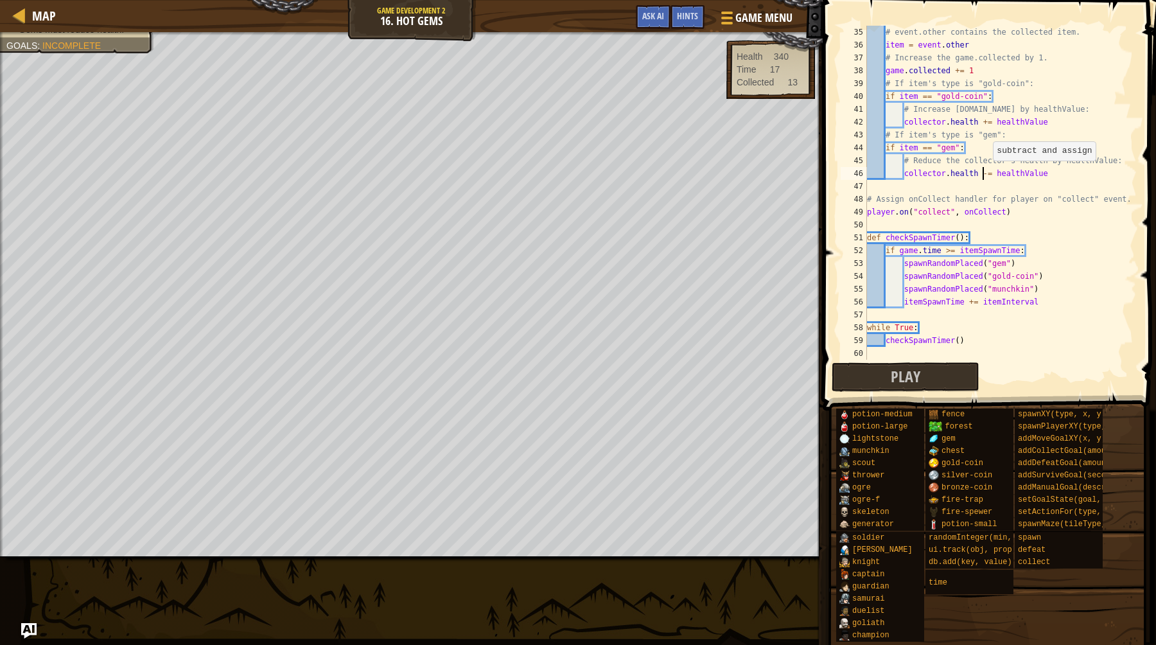
click at [988, 173] on div "# event.other contains the collected item. item = event . other # Increase the …" at bounding box center [1001, 206] width 272 height 360
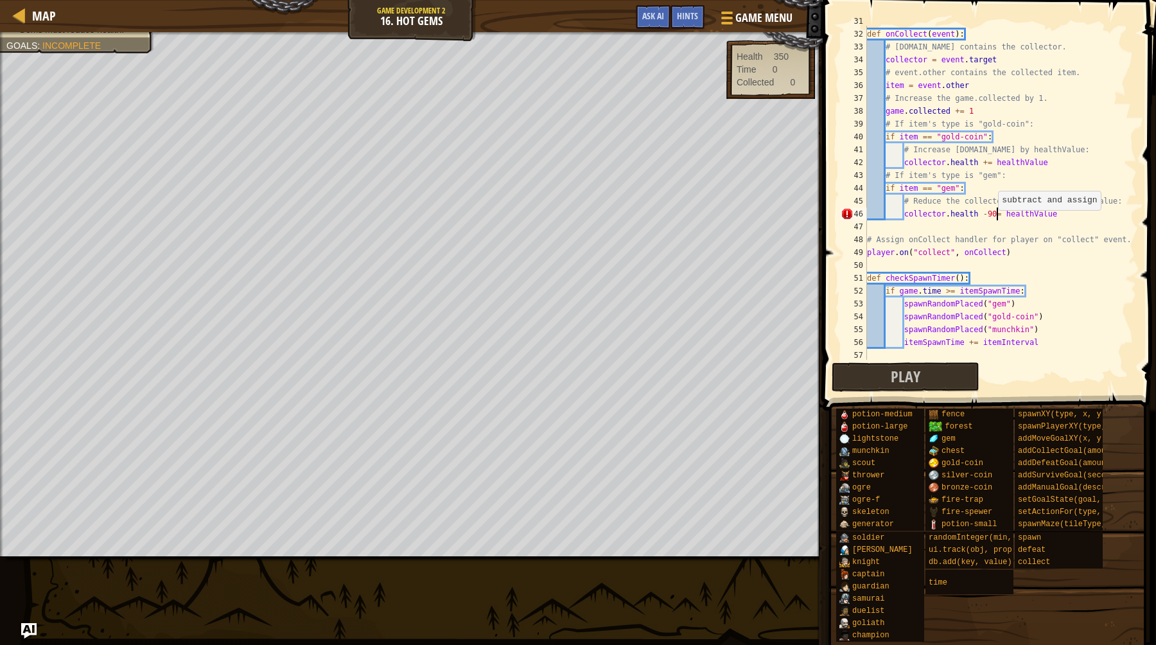
scroll to position [6, 11]
type textarea "[DOMAIN_NAME] -= healthValue"
click at [664, 12] on span "Ask AI" at bounding box center [653, 16] width 22 height 12
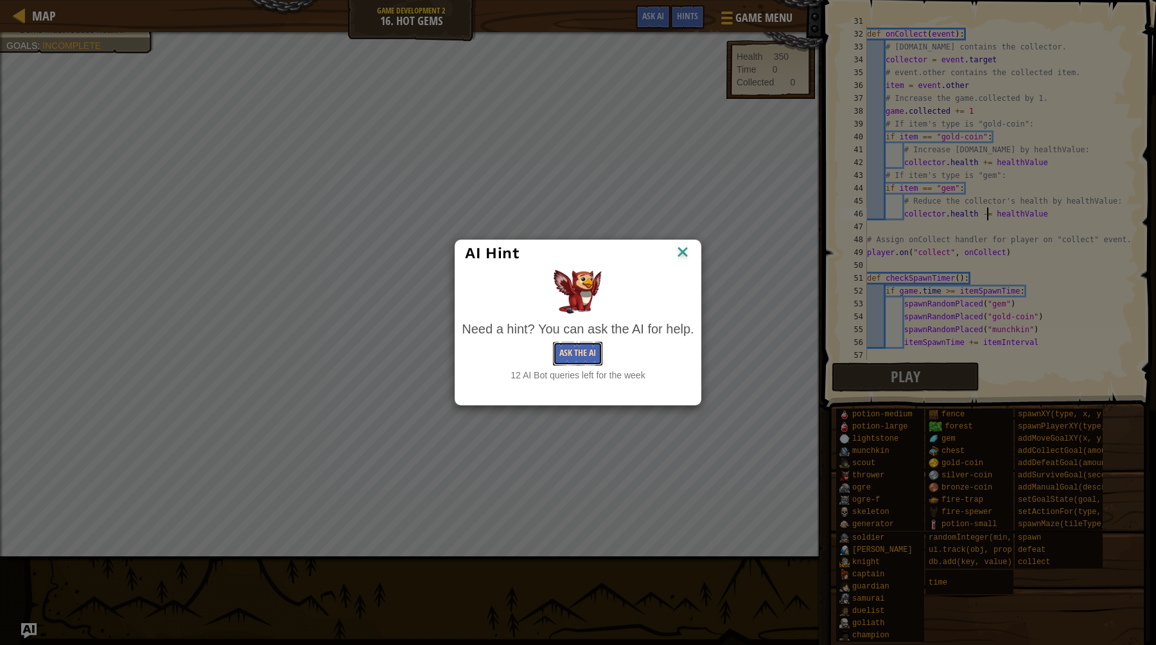
click at [568, 357] on button "Ask the AI" at bounding box center [577, 354] width 49 height 24
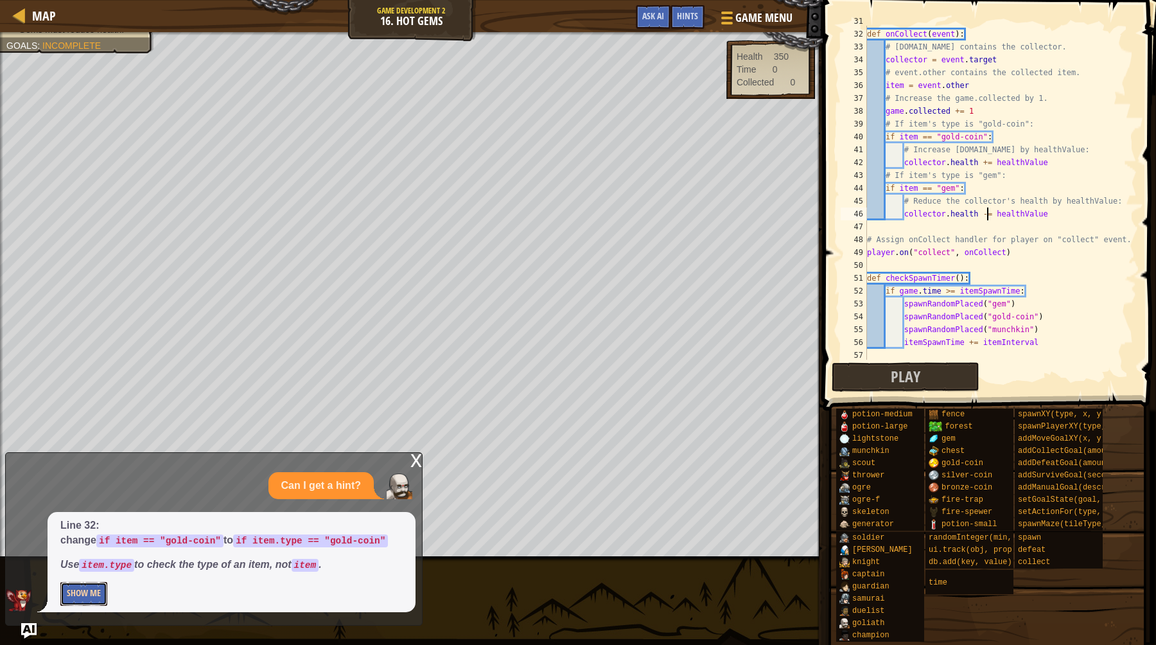
click at [94, 592] on button "Show Me" at bounding box center [83, 594] width 47 height 24
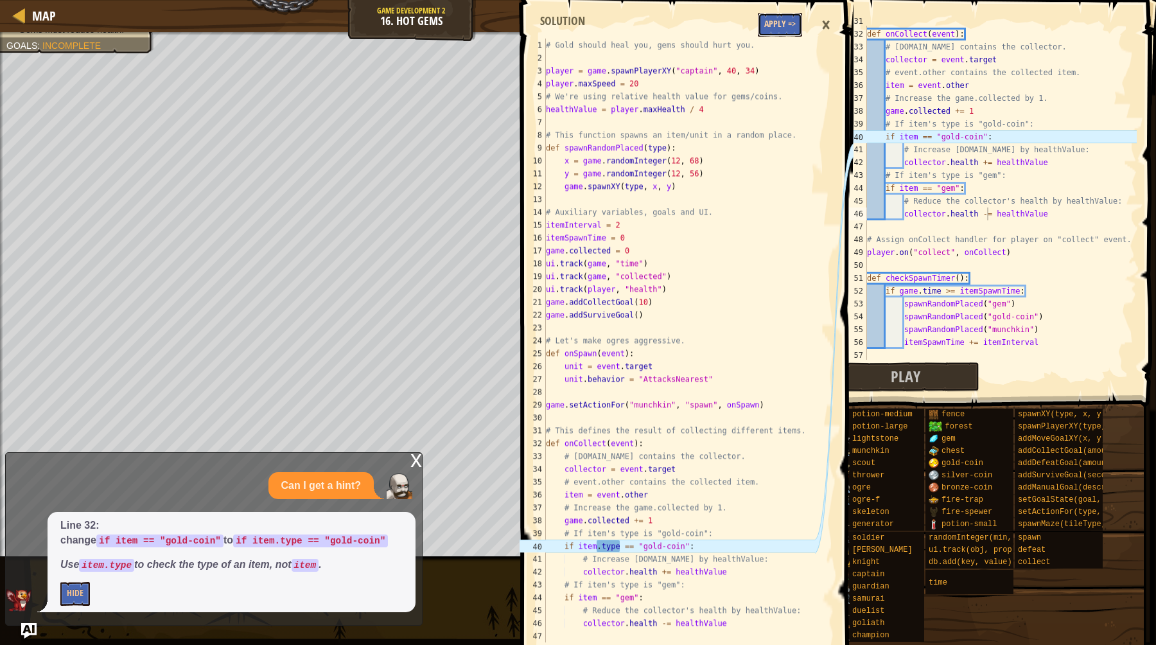
click at [784, 31] on button "Apply =>" at bounding box center [780, 25] width 44 height 24
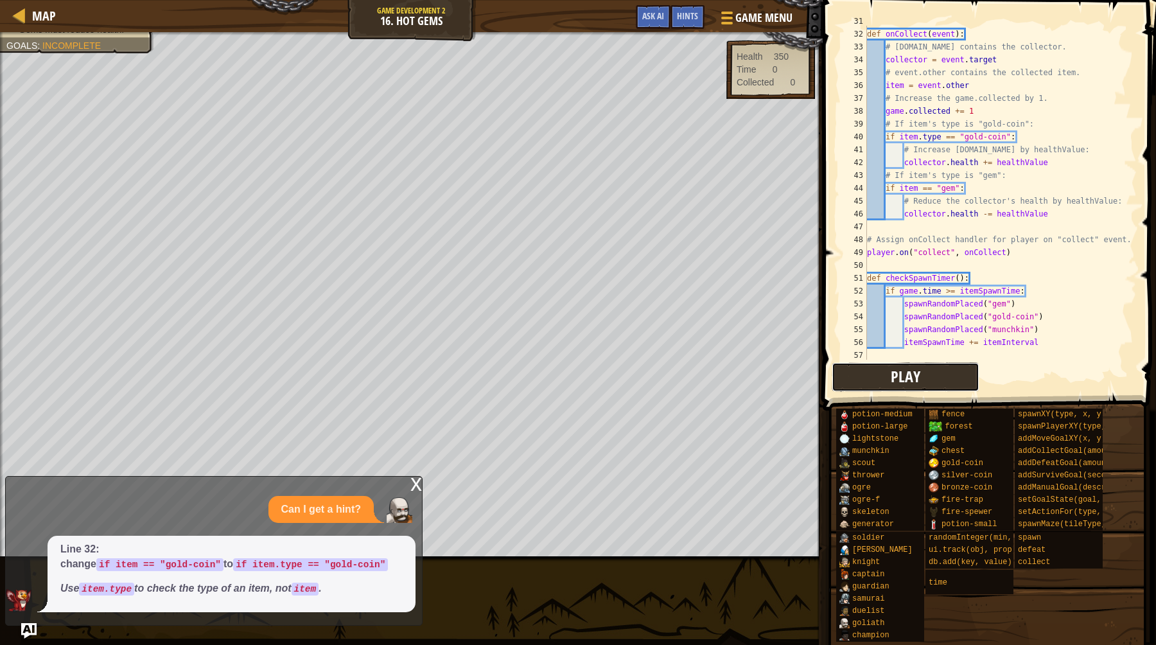
click at [902, 388] on button "Play" at bounding box center [906, 377] width 148 height 30
click at [45, 19] on span "Map" at bounding box center [44, 15] width 24 height 17
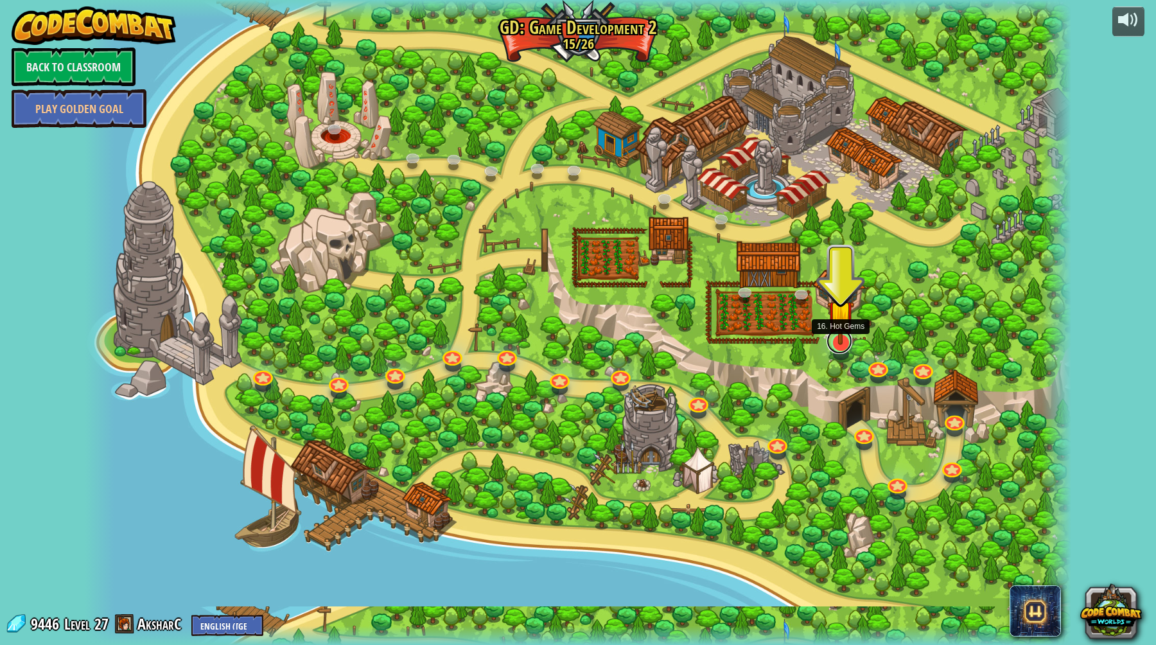
click at [838, 347] on link at bounding box center [840, 341] width 26 height 26
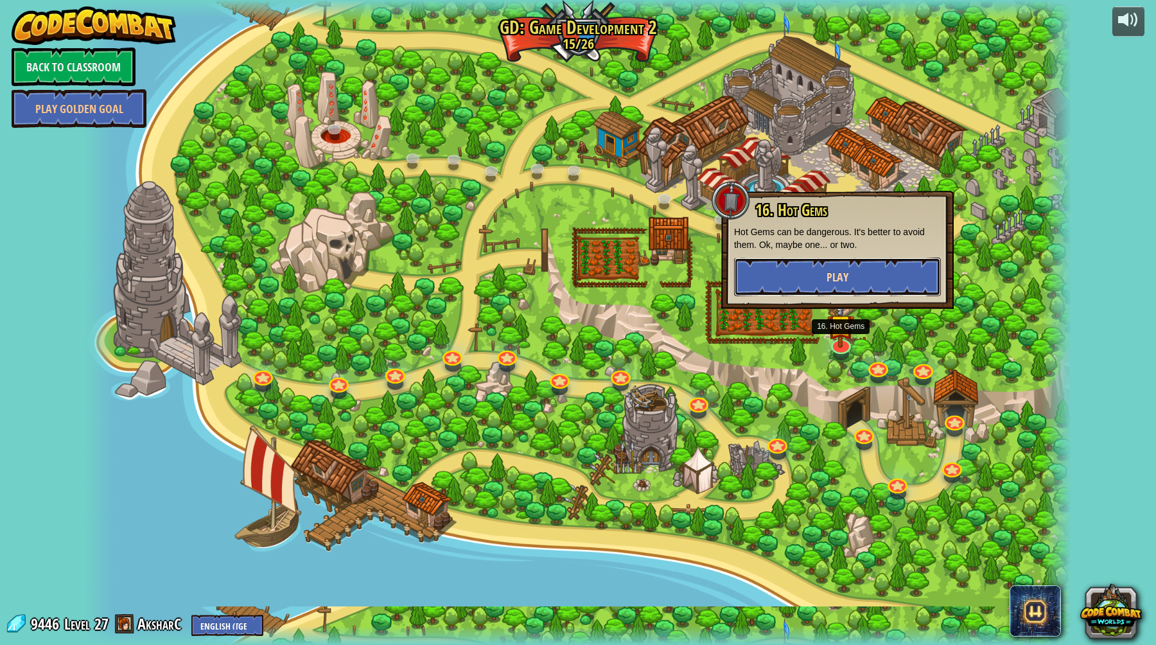
click at [870, 268] on button "Play" at bounding box center [837, 277] width 207 height 39
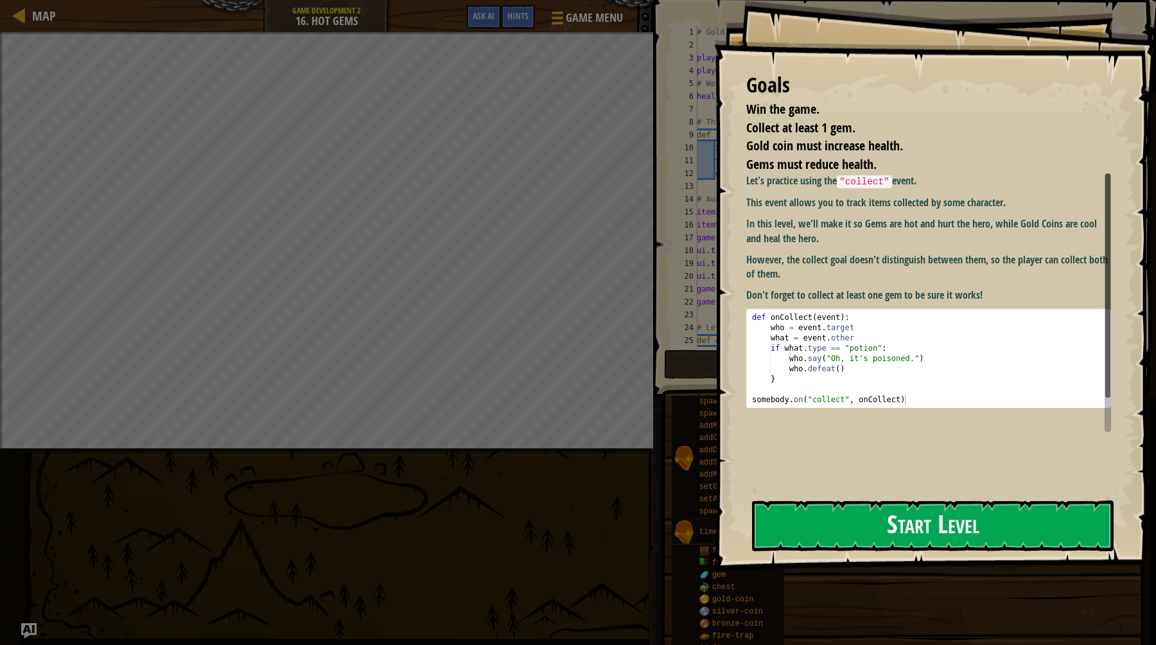
click at [956, 516] on button "Start Level" at bounding box center [933, 525] width 362 height 51
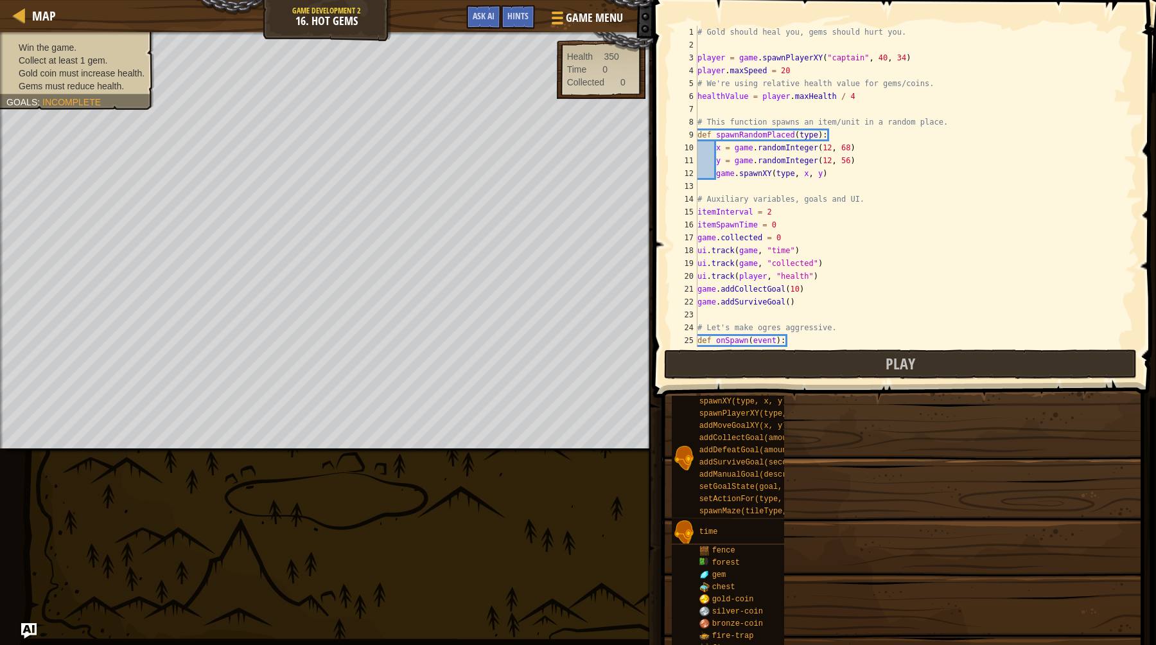
type textarea "checkSpawnTimer()"
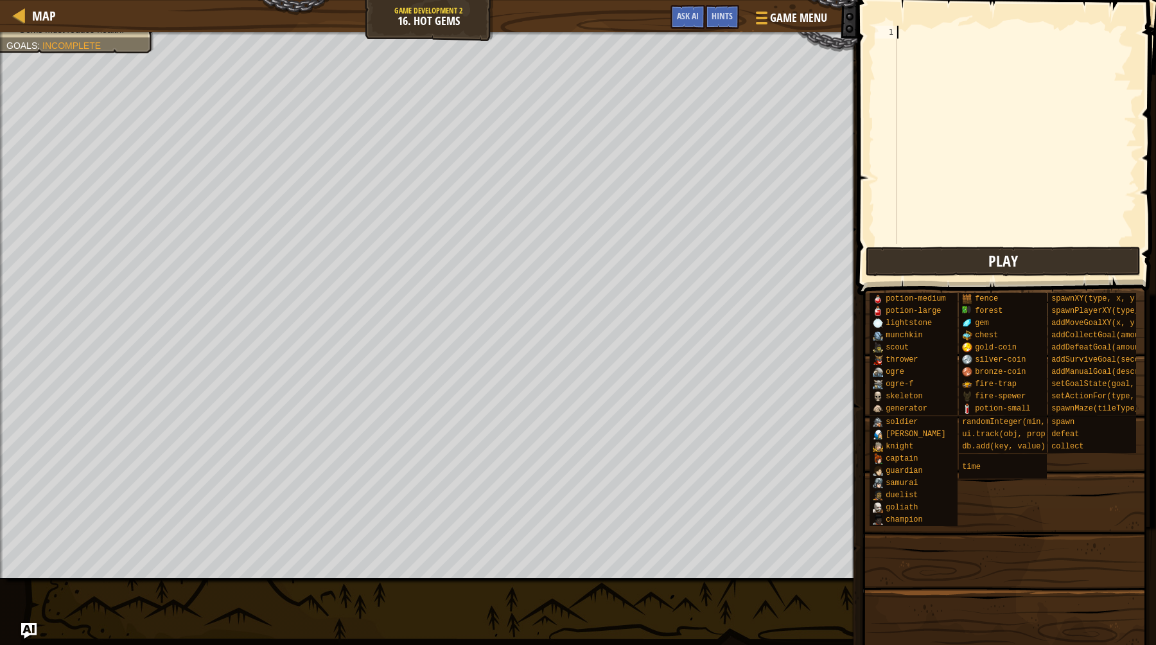
type textarea "checkSpawnTimer()"
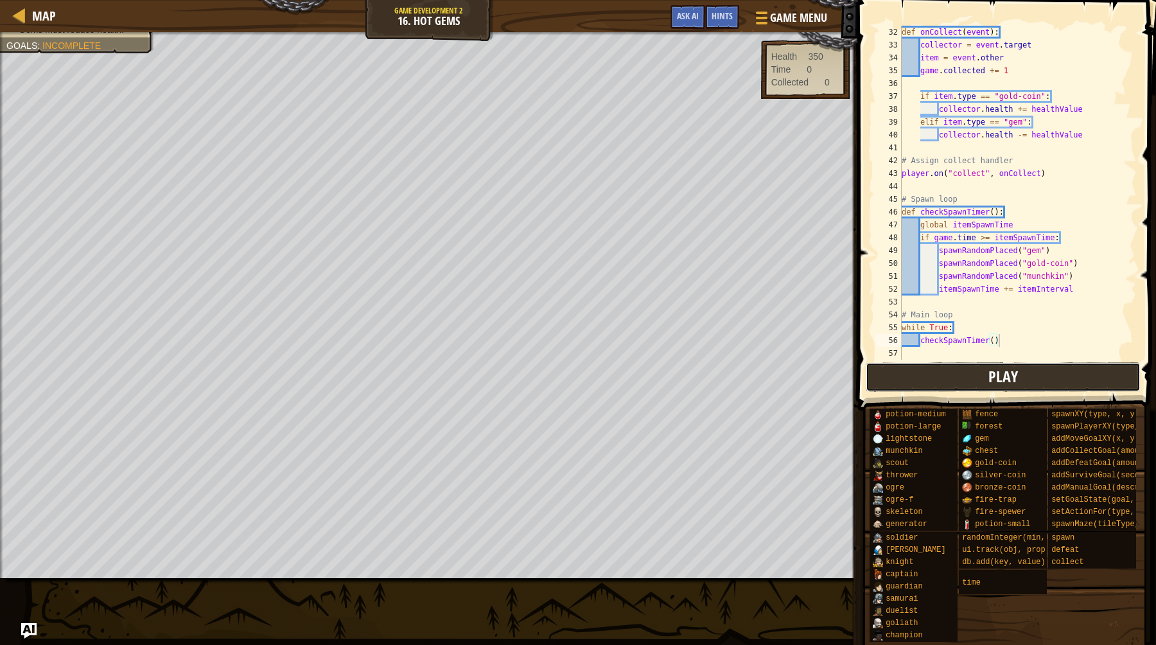
click at [956, 378] on button "Play" at bounding box center [1003, 377] width 275 height 30
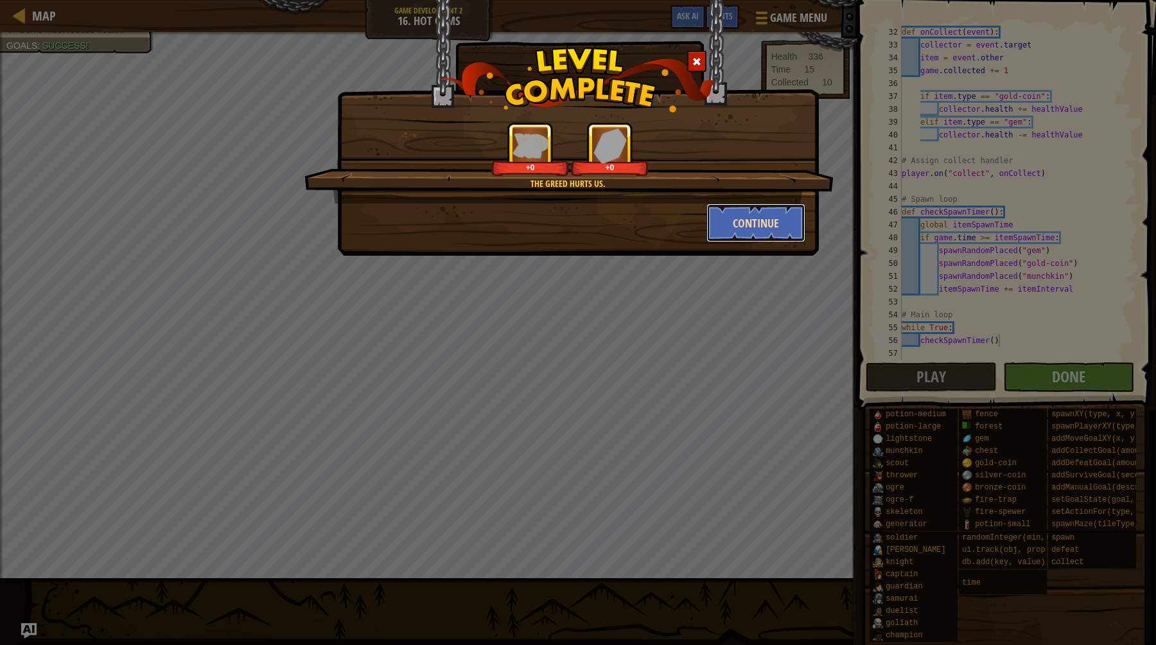
click at [730, 222] on button "Continue" at bounding box center [757, 223] width 100 height 39
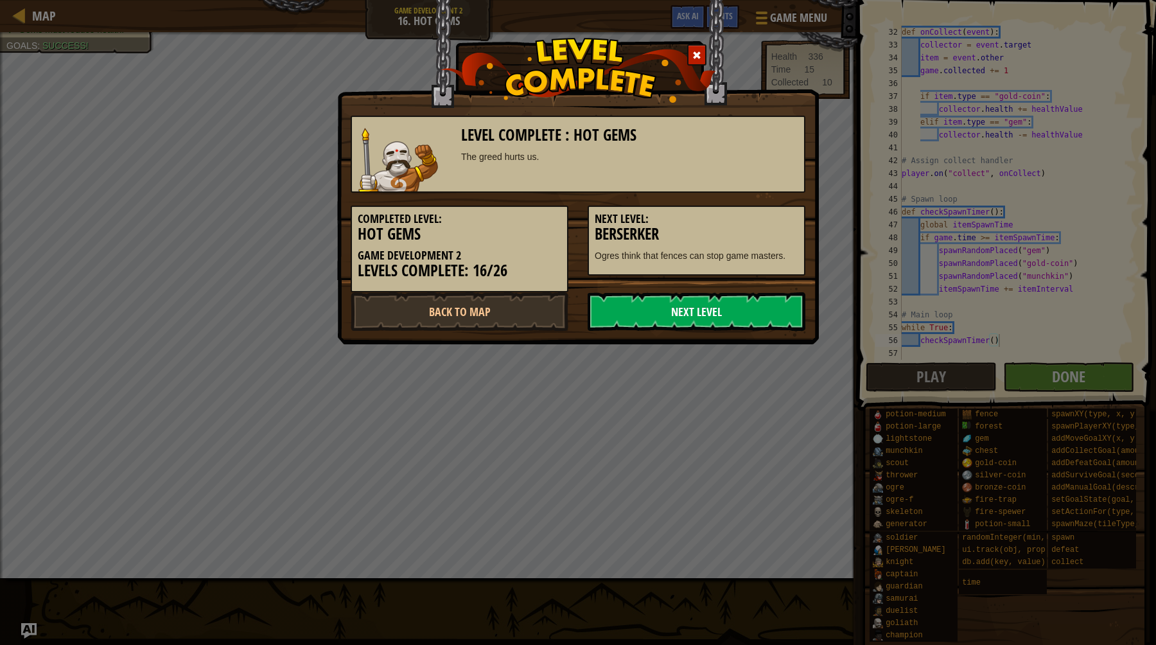
click at [674, 307] on link "Next Level" at bounding box center [697, 311] width 218 height 39
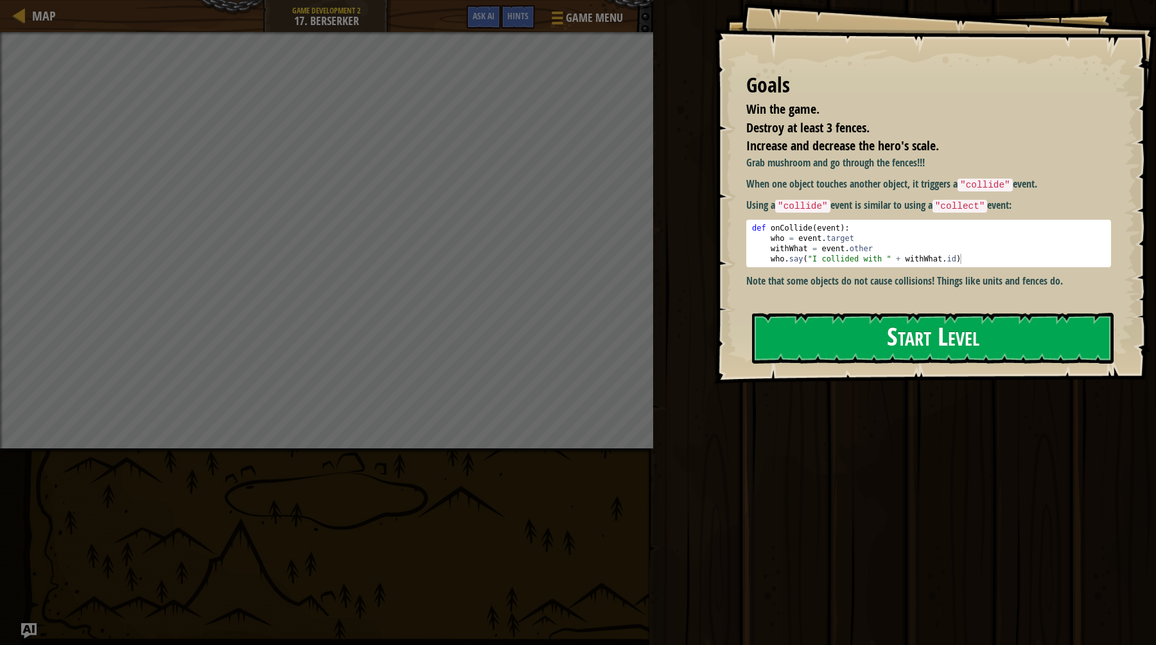
click at [884, 355] on button "Start Level" at bounding box center [933, 338] width 362 height 51
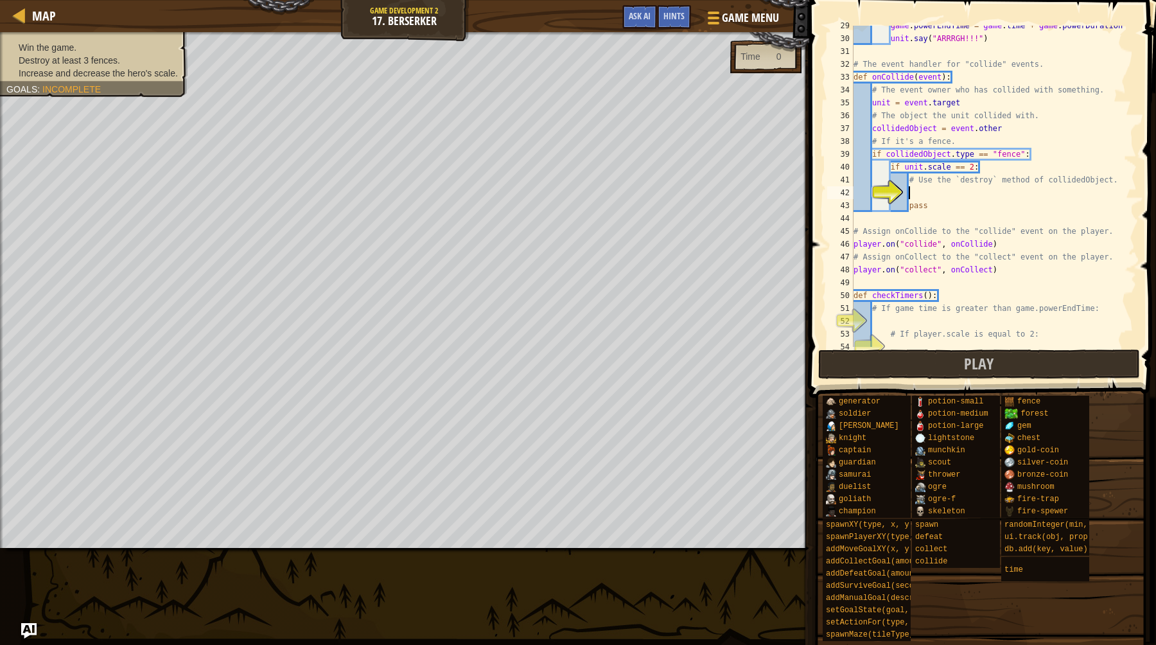
scroll to position [366, 0]
type textarea "checkTimers()"
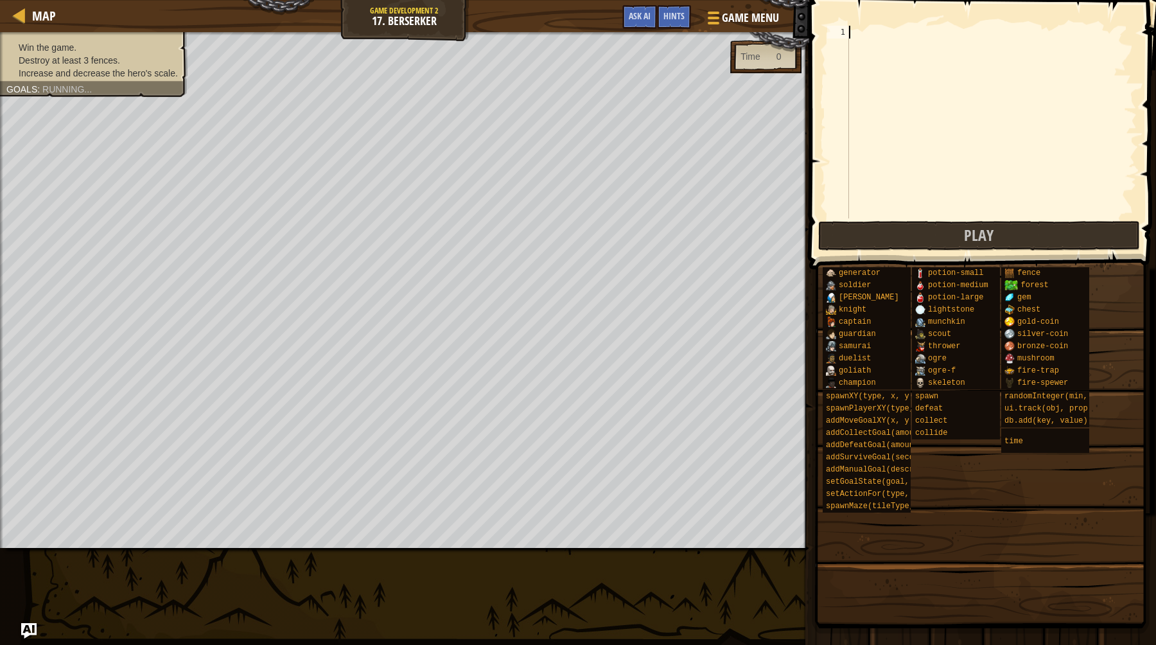
paste textarea "checkTimers()"
type textarea "checkTimers()"
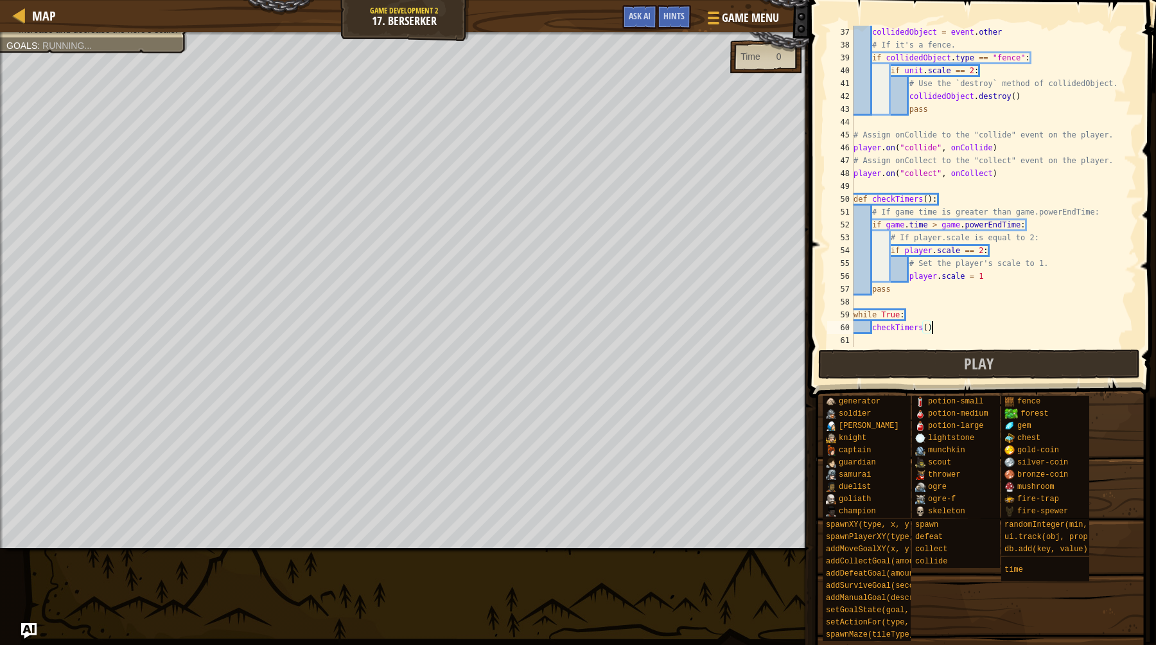
scroll to position [462, 0]
click at [971, 374] on button "Play" at bounding box center [979, 364] width 322 height 30
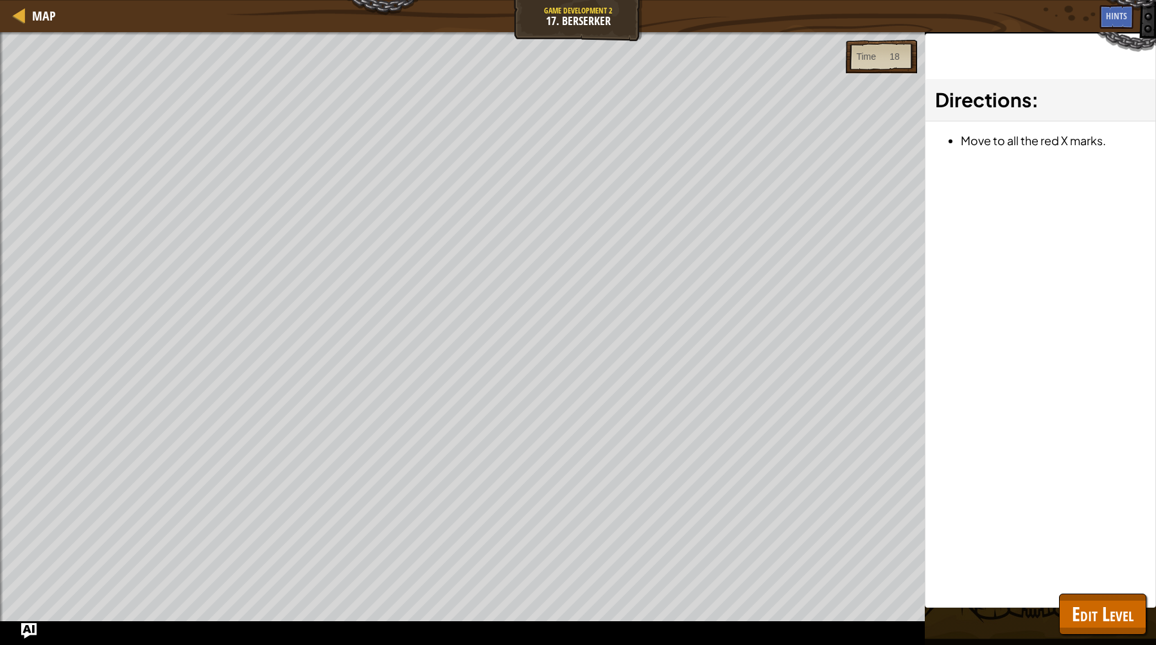
scroll to position [437, 0]
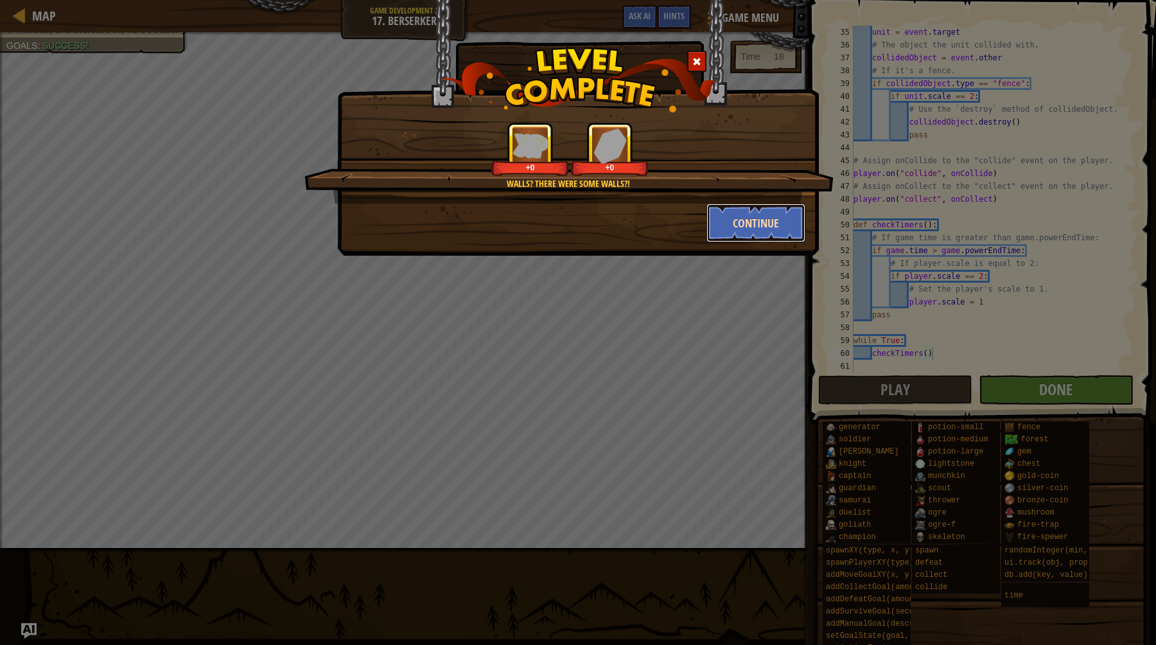
click at [760, 233] on button "Continue" at bounding box center [757, 223] width 100 height 39
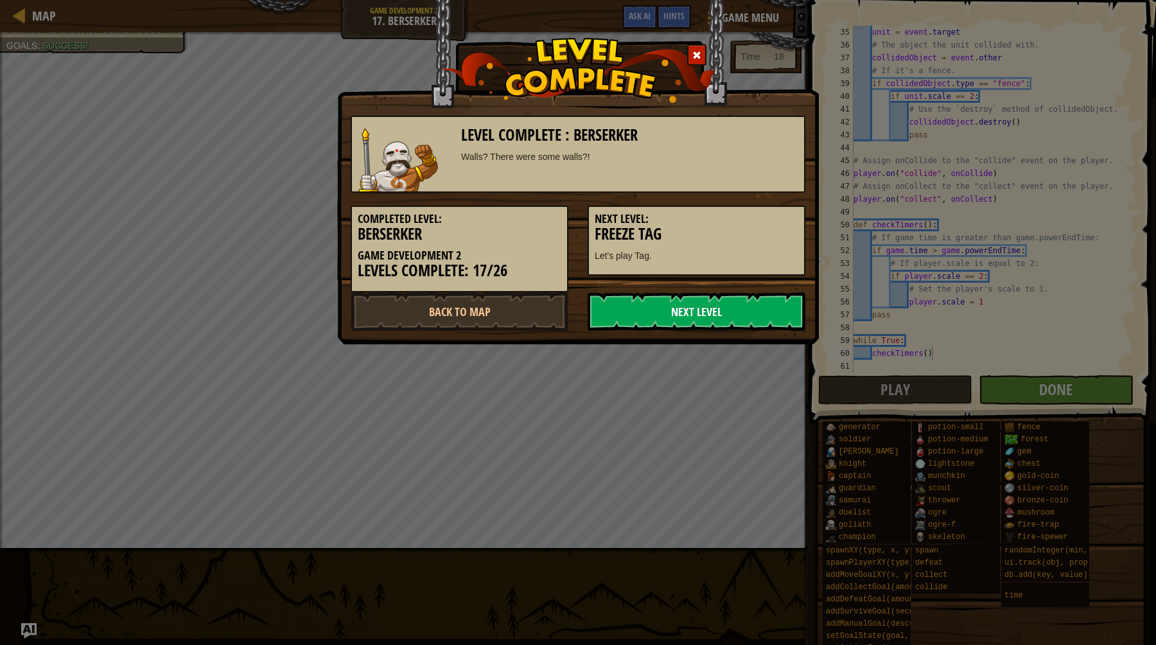
click at [710, 313] on link "Next Level" at bounding box center [697, 311] width 218 height 39
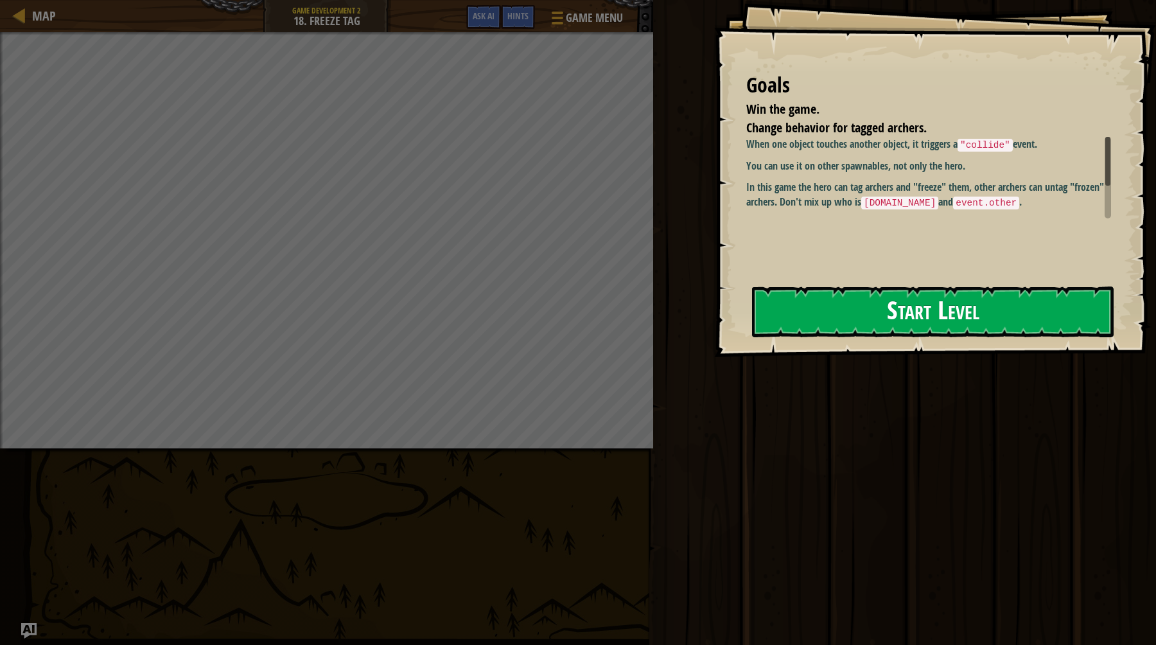
click at [919, 322] on button "Start Level" at bounding box center [933, 311] width 362 height 51
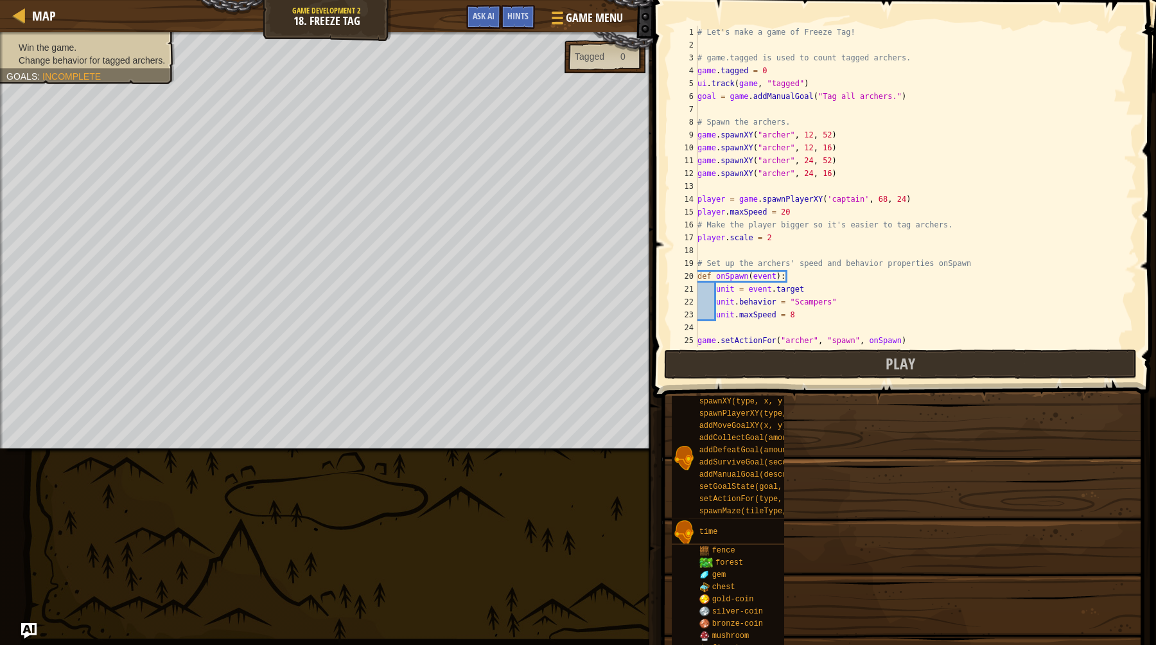
type textarea "game.setGoalState(goal, True)"
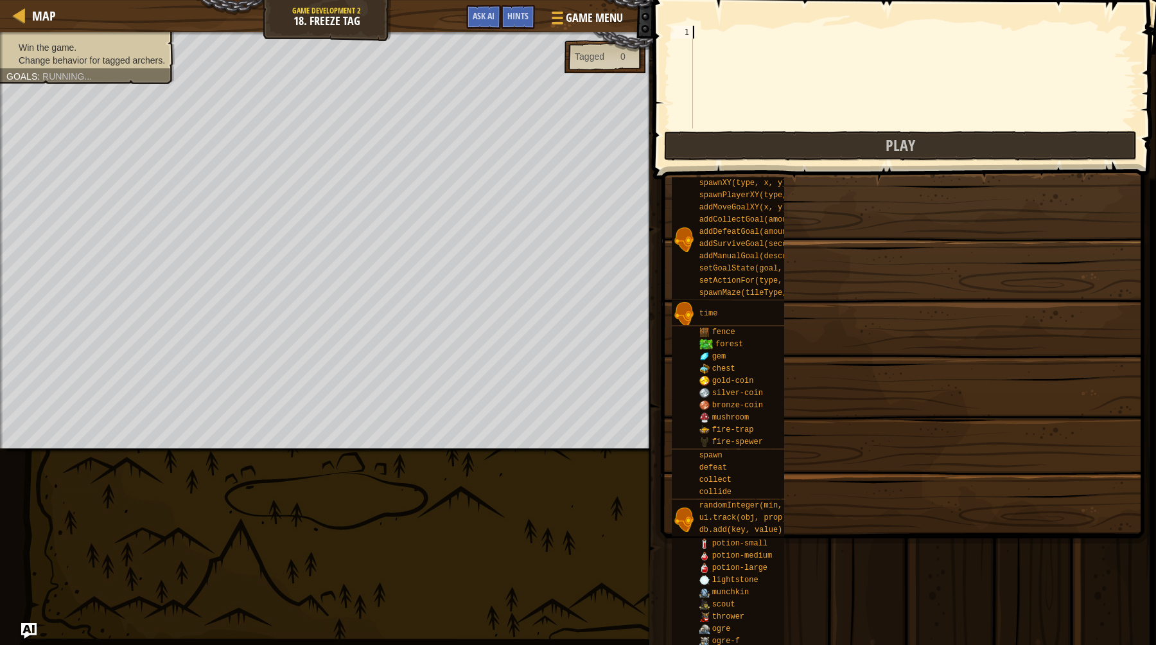
type textarea "game.setGoalState(goal, True)"
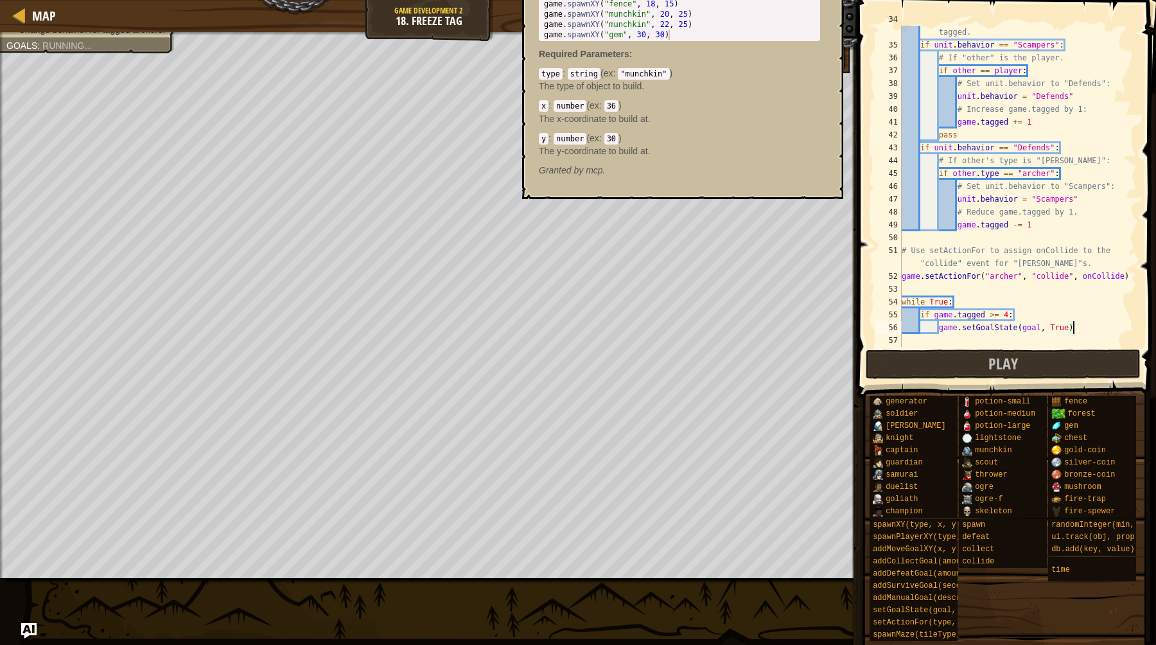
scroll to position [488, 0]
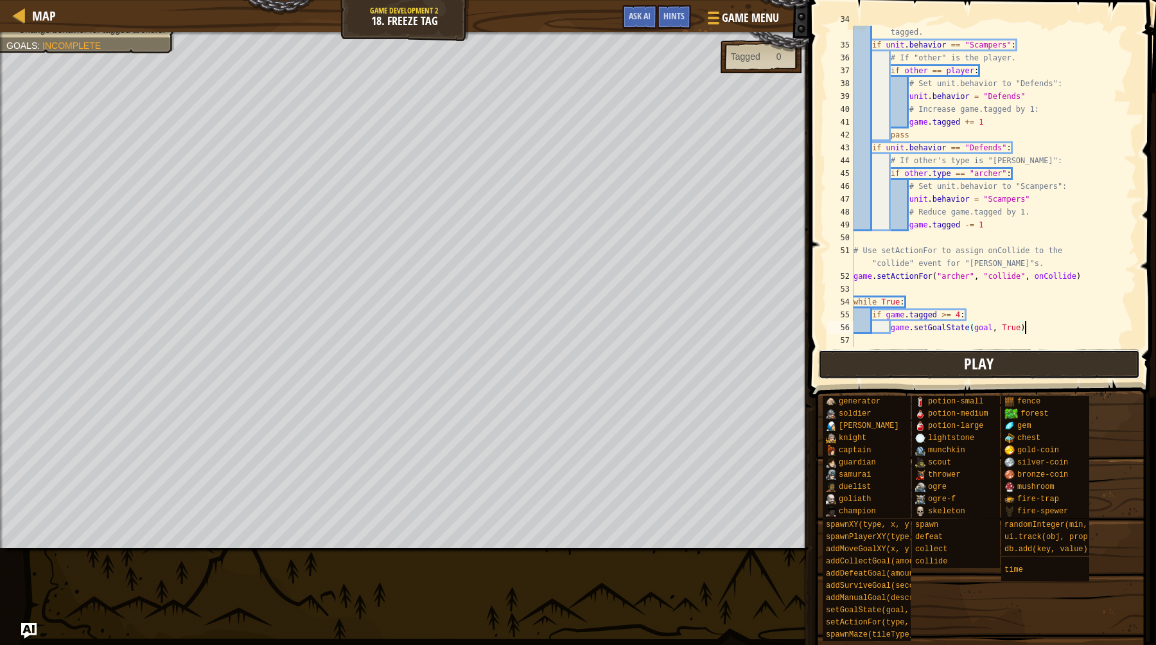
click at [967, 372] on span "Play" at bounding box center [979, 363] width 30 height 21
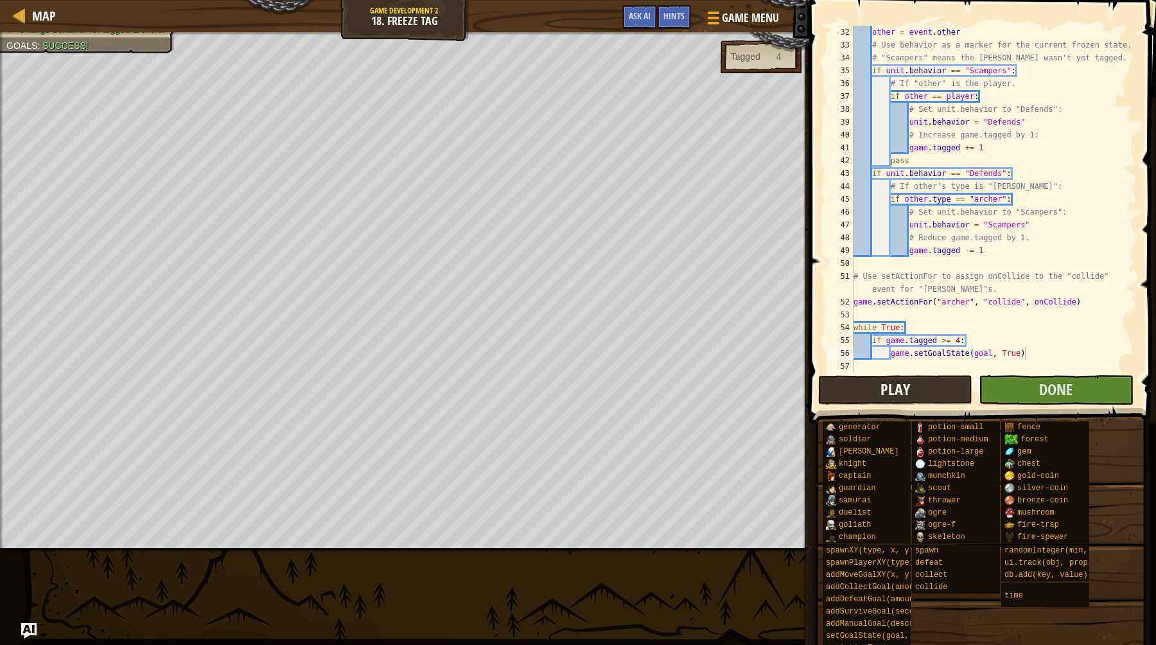
scroll to position [398, 0]
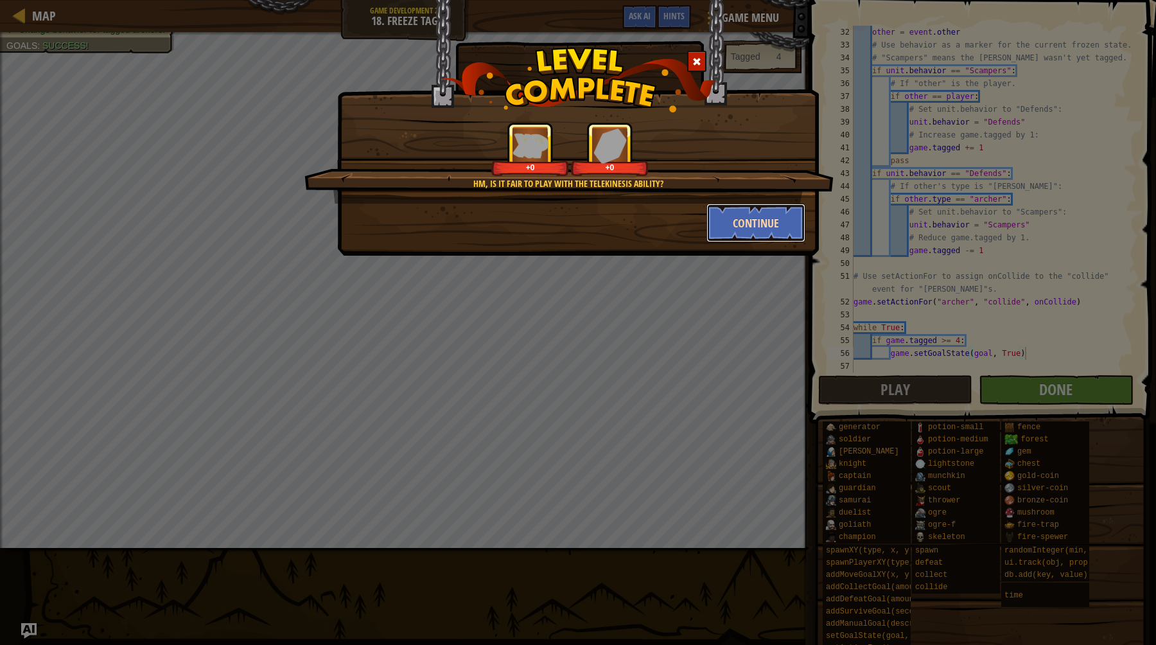
click at [733, 221] on button "Continue" at bounding box center [757, 223] width 100 height 39
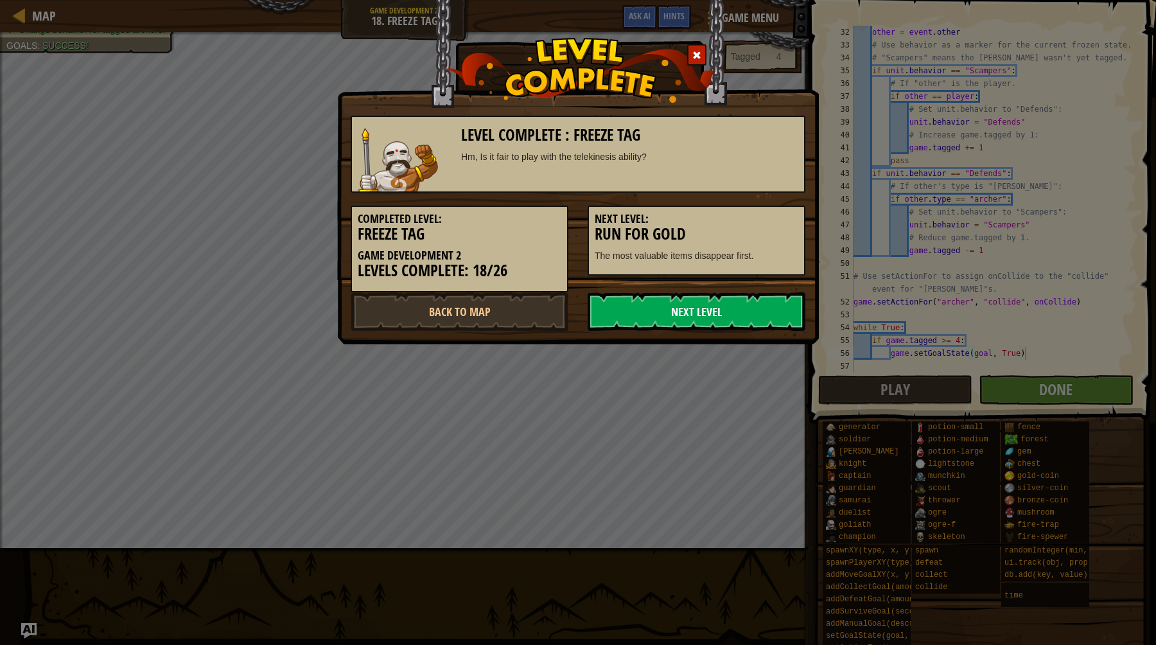
click at [704, 321] on link "Next Level" at bounding box center [697, 311] width 218 height 39
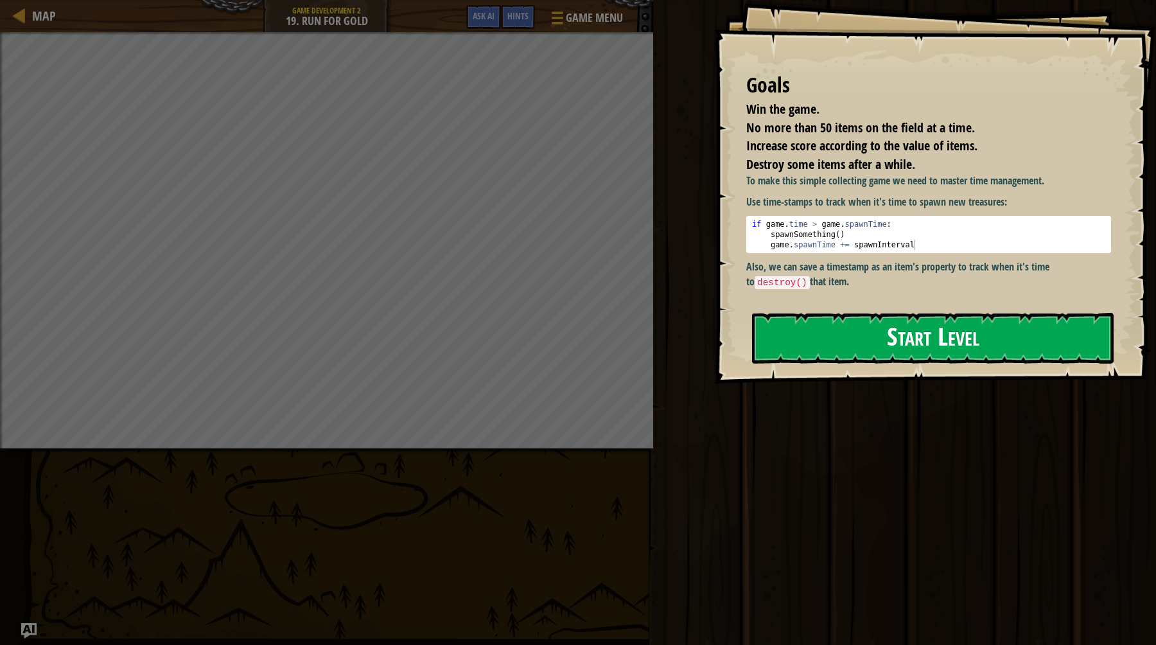
click at [912, 343] on button "Start Level" at bounding box center [933, 338] width 362 height 51
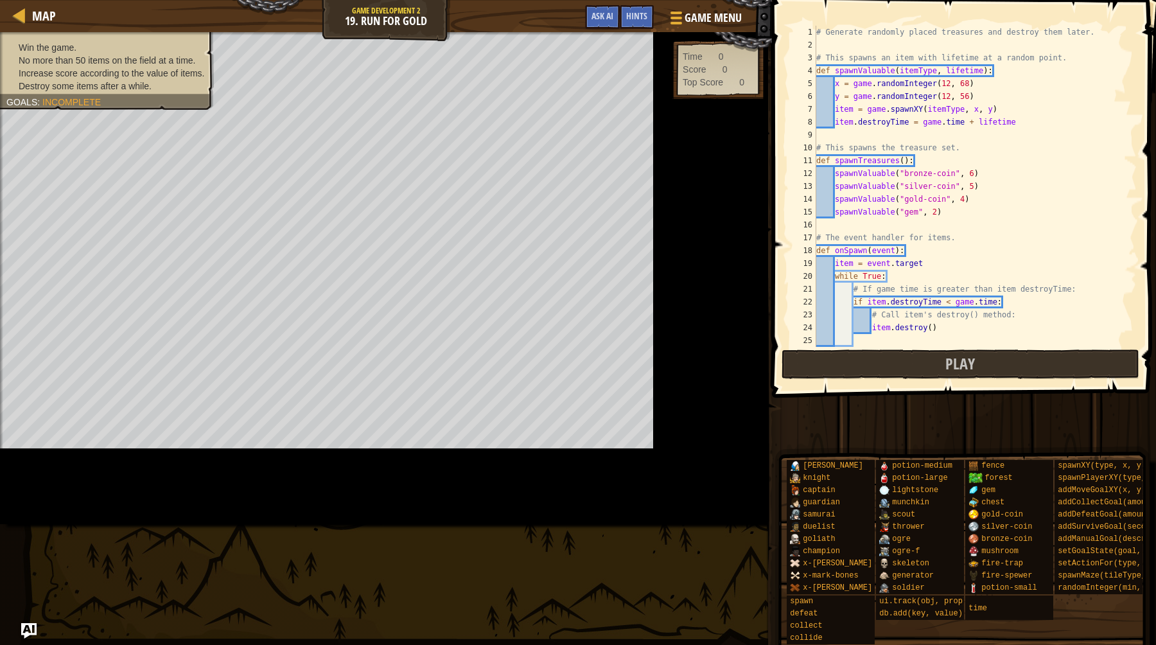
scroll to position [456, 0]
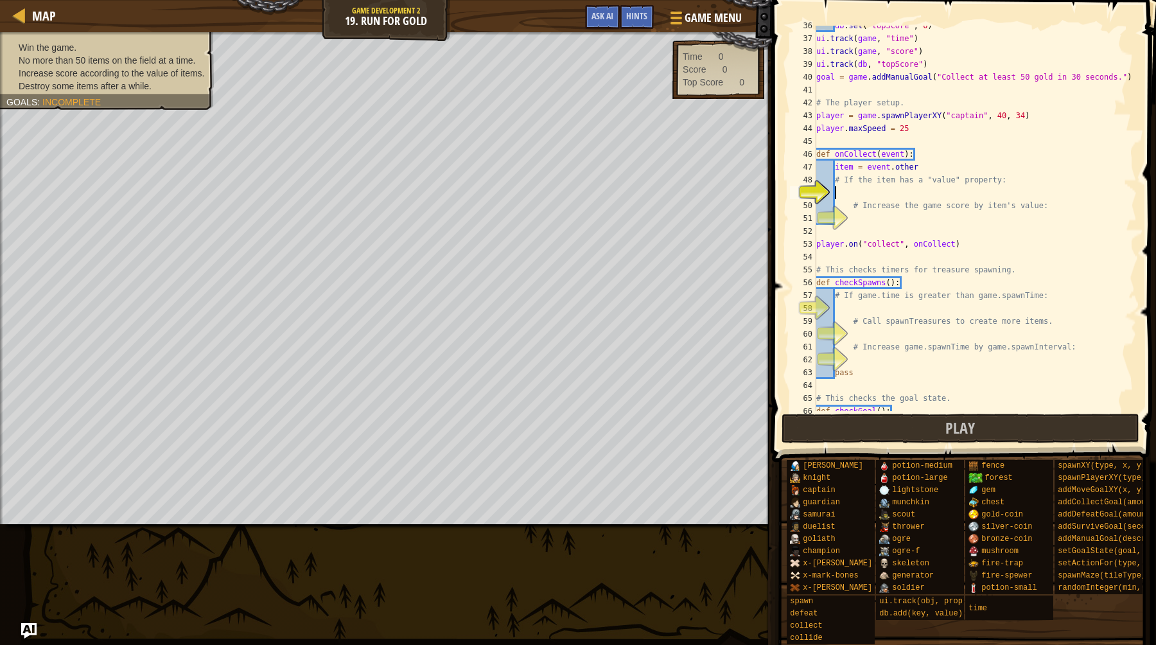
type textarea "checkGameOver()"
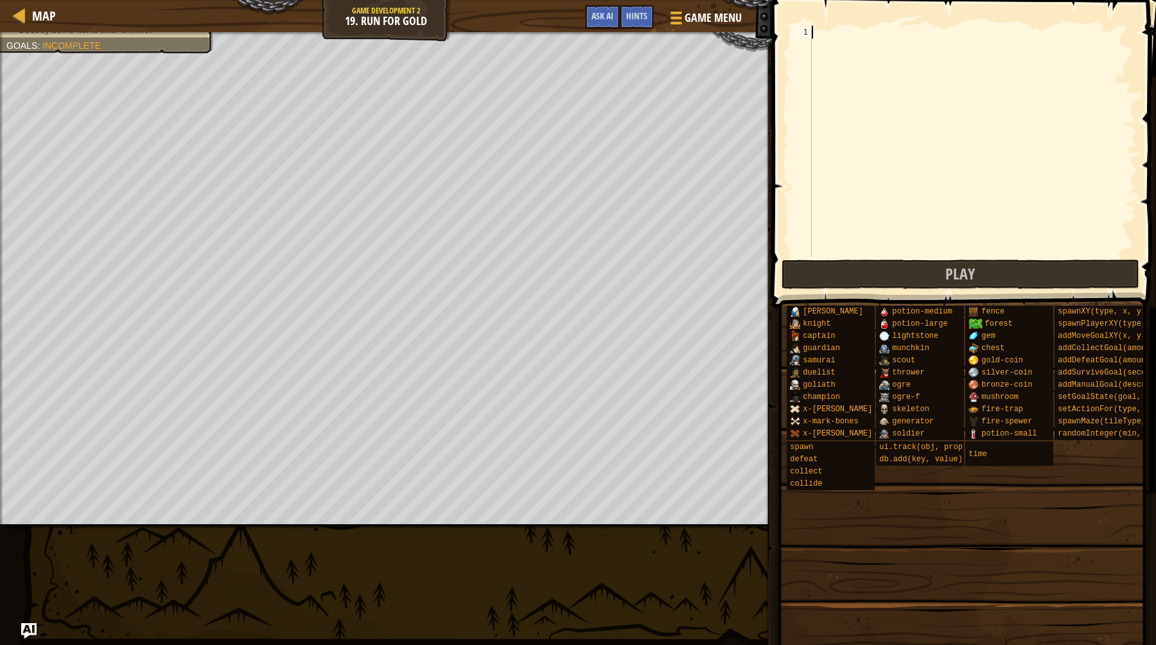
paste textarea "checkGameOver()"
type textarea "checkGameOver()"
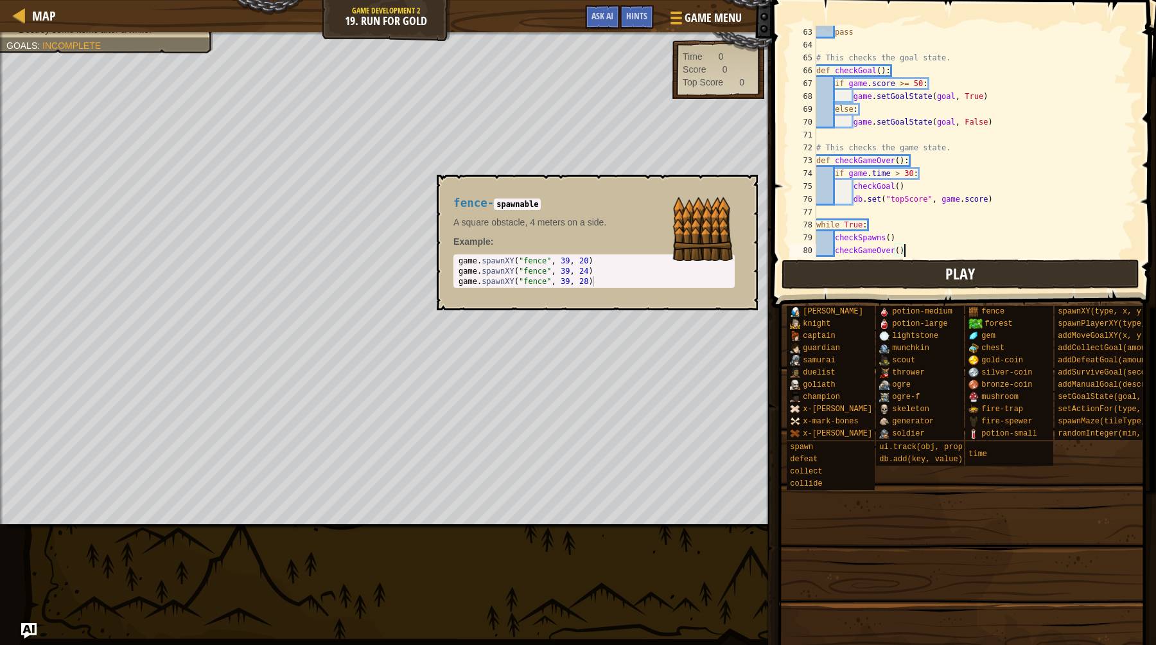
scroll to position [655, 0]
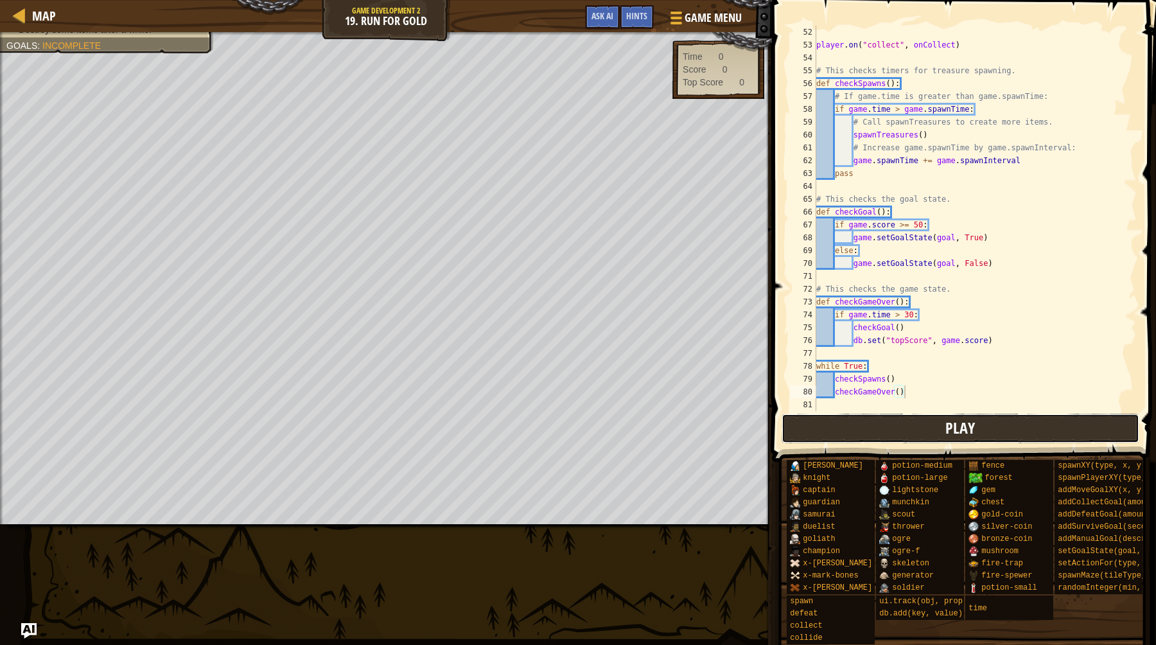
click at [940, 427] on button "Play" at bounding box center [961, 429] width 358 height 30
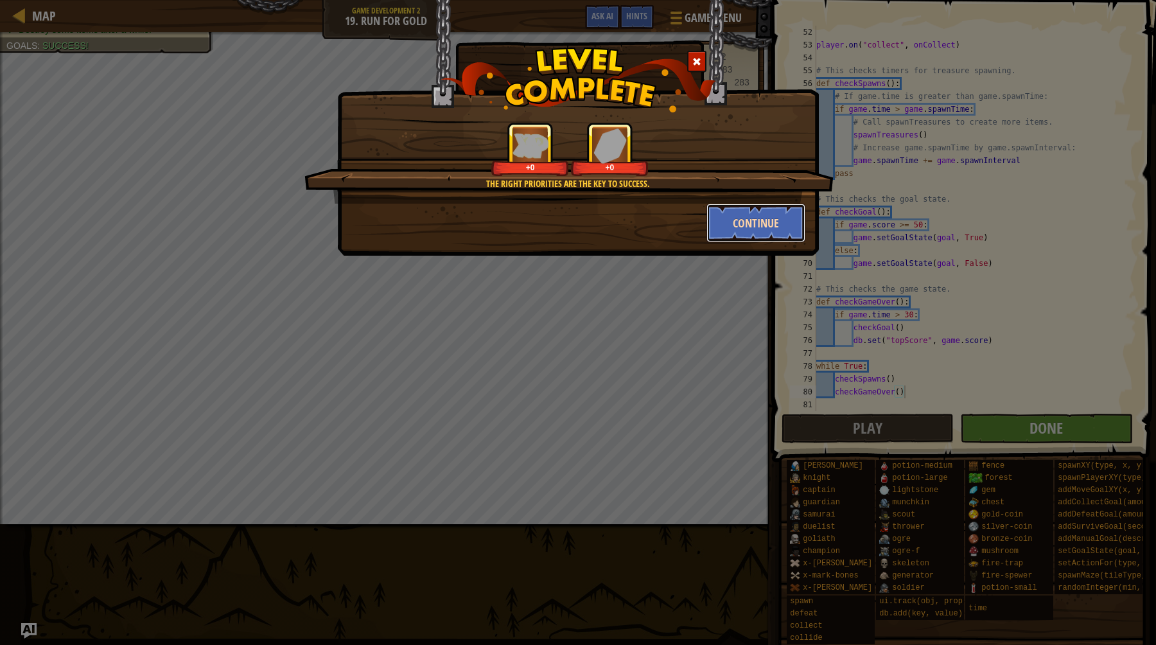
click at [742, 238] on button "Continue" at bounding box center [757, 223] width 100 height 39
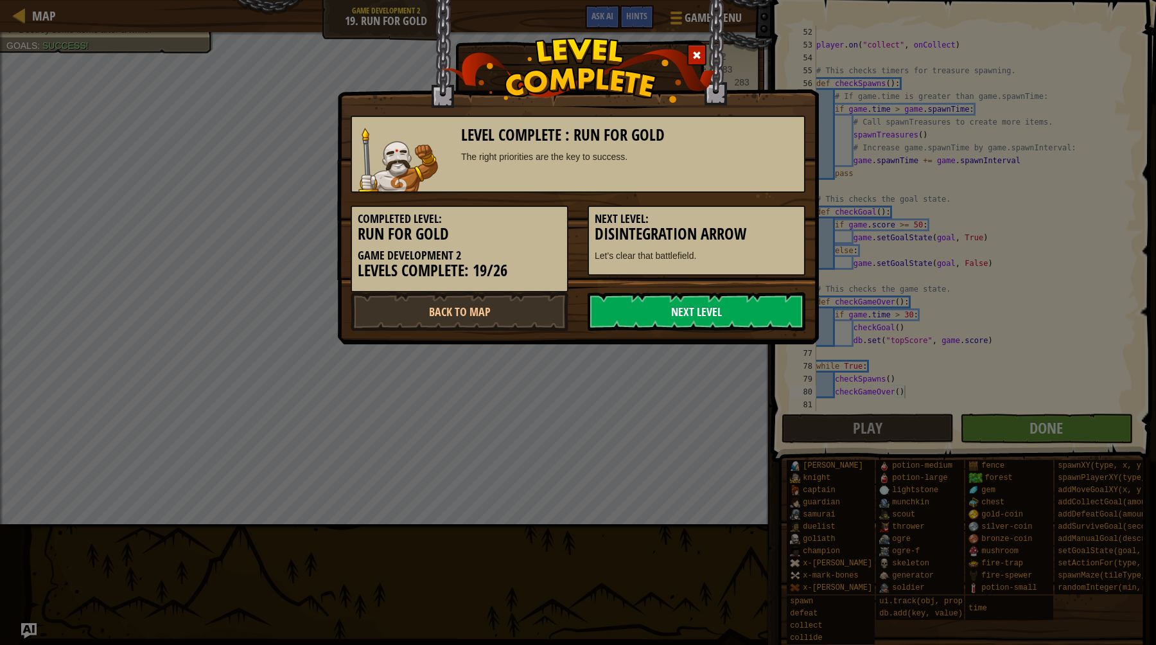
click at [699, 318] on link "Next Level" at bounding box center [697, 311] width 218 height 39
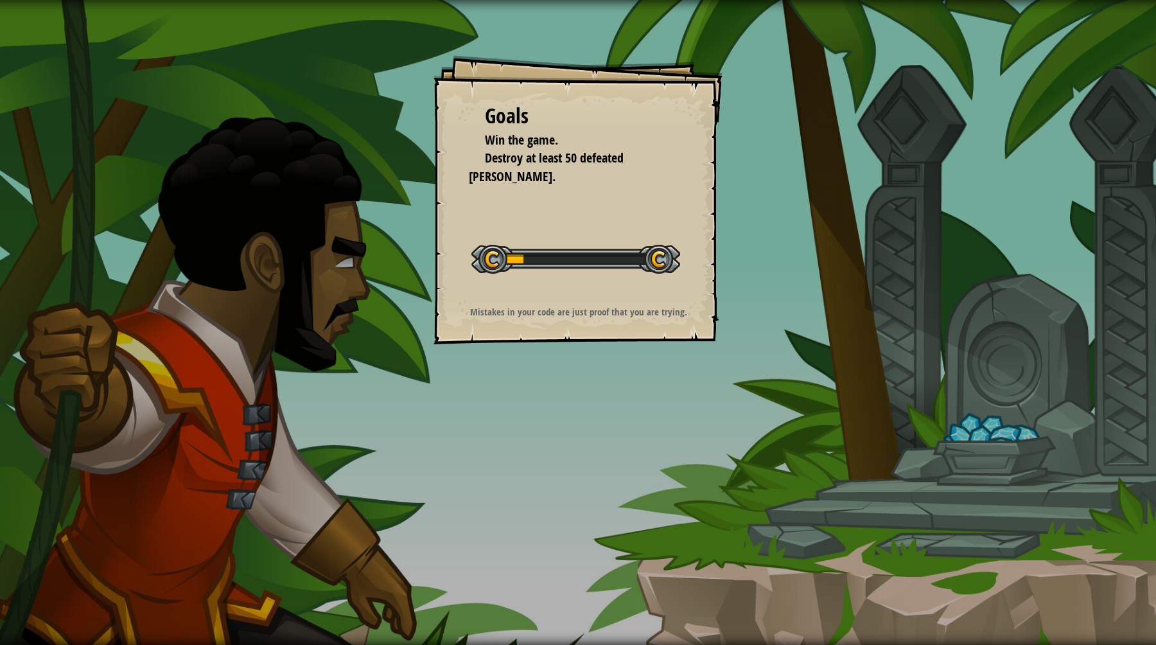
click at [533, 159] on span "Destroy at least 50 defeated [PERSON_NAME]." at bounding box center [546, 167] width 155 height 36
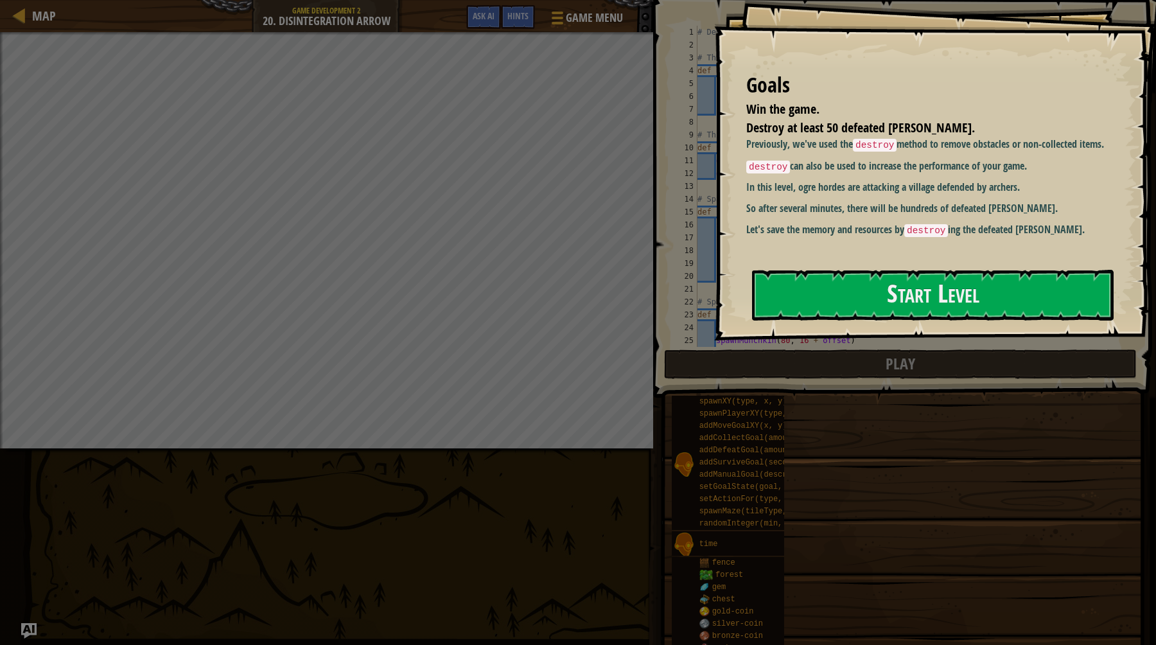
click at [885, 312] on button "Start Level" at bounding box center [933, 295] width 362 height 51
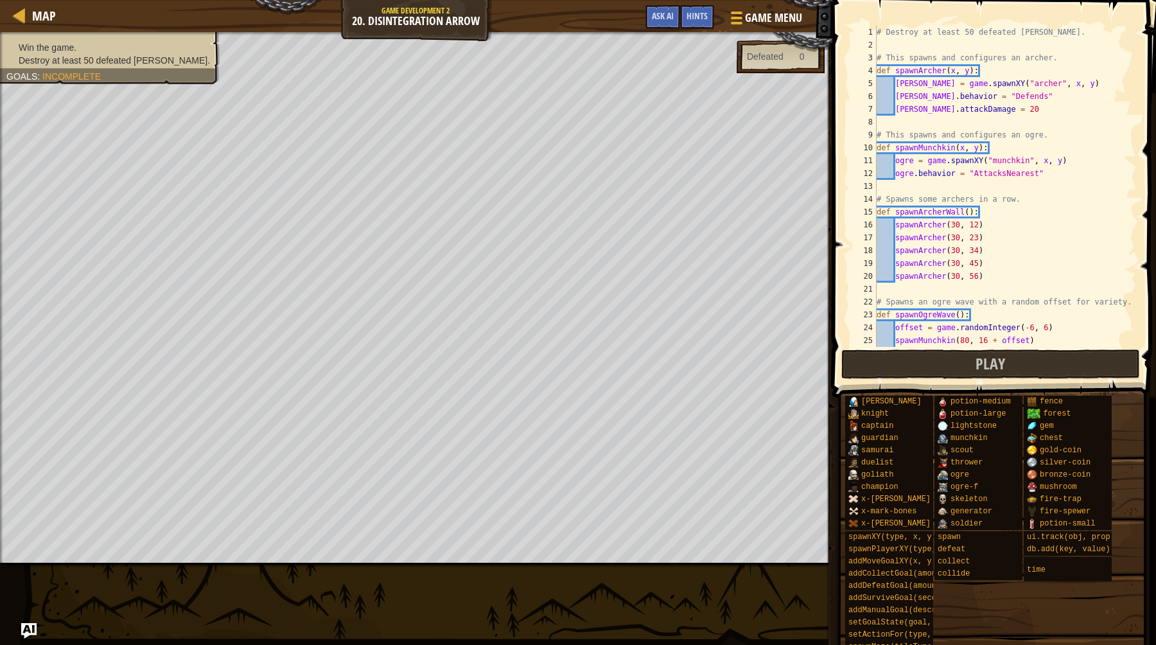
type textarea "checkGoal()"
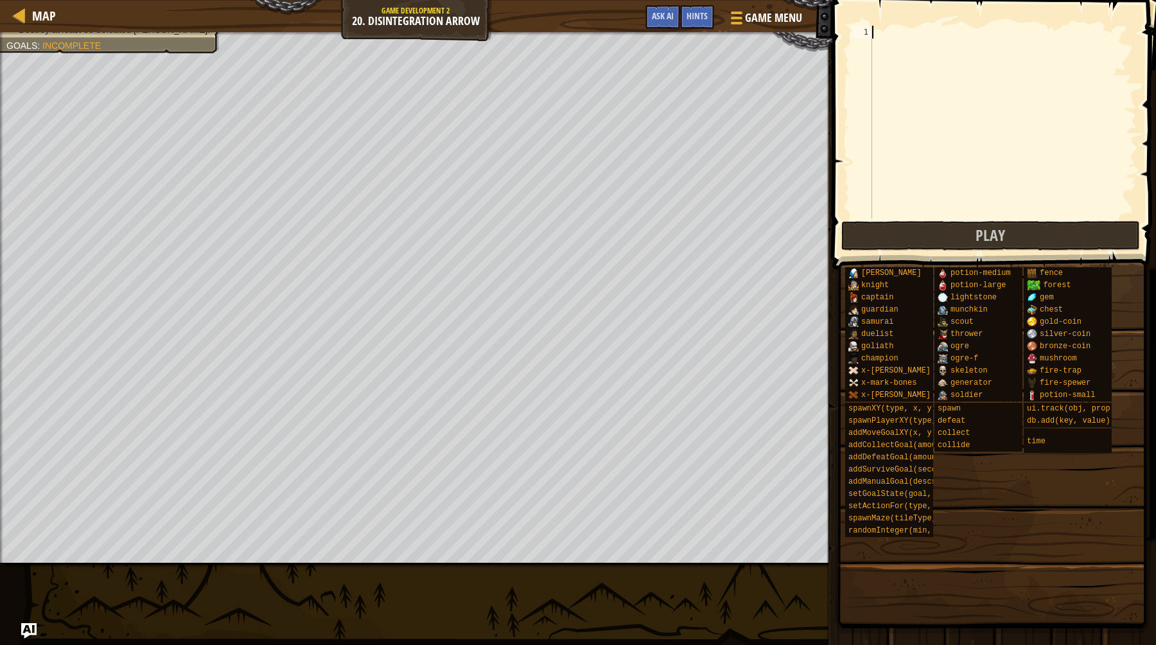
paste textarea "checkGoal()"
type textarea "checkGoal()"
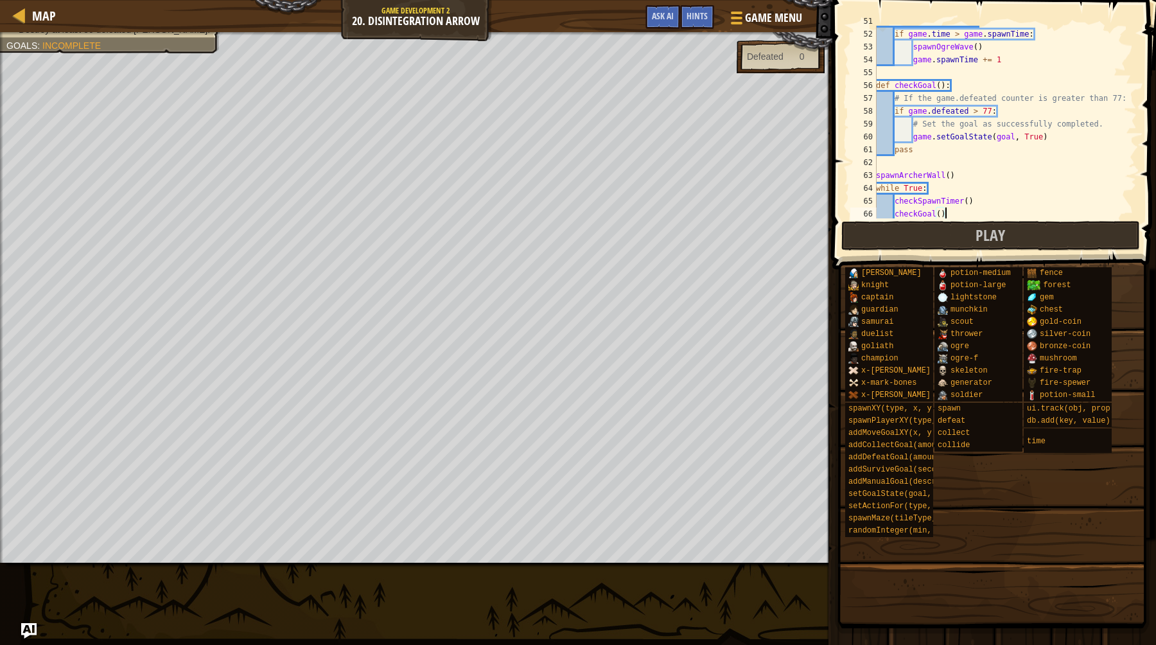
scroll to position [540, 0]
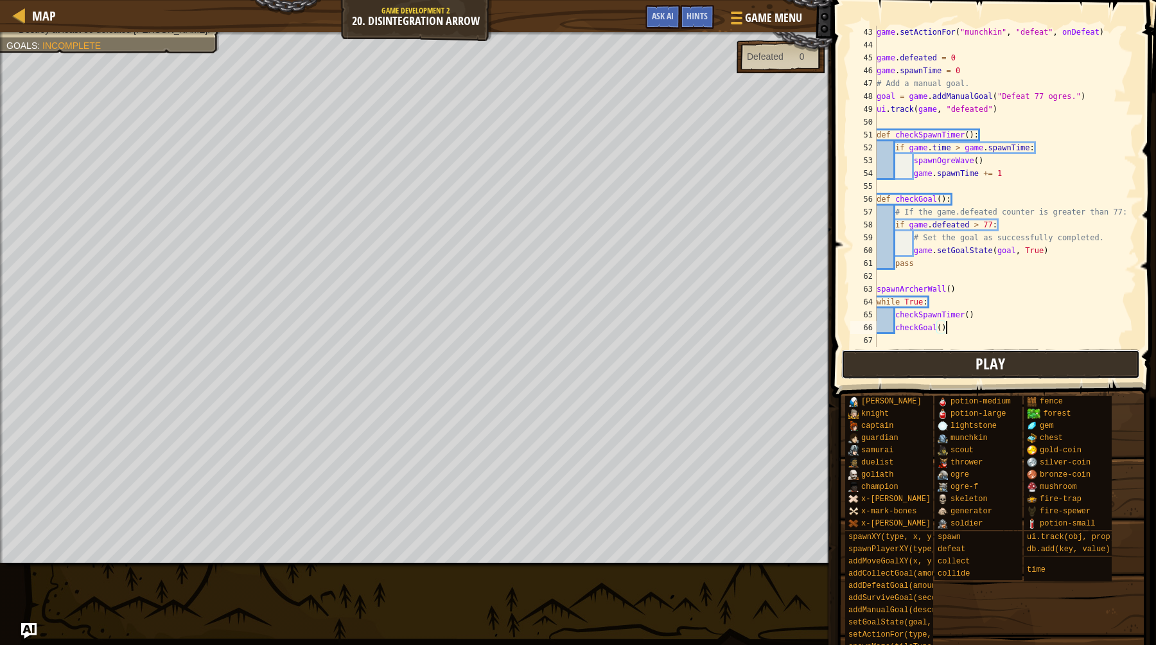
click at [972, 365] on button "Play" at bounding box center [990, 364] width 299 height 30
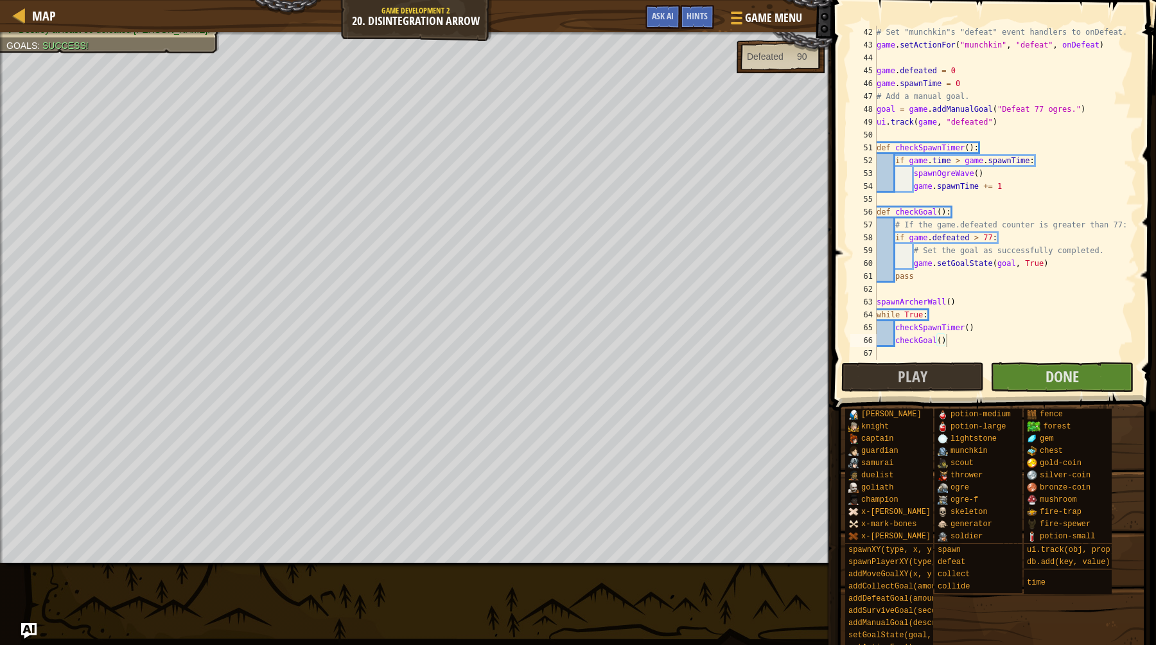
scroll to position [527, 0]
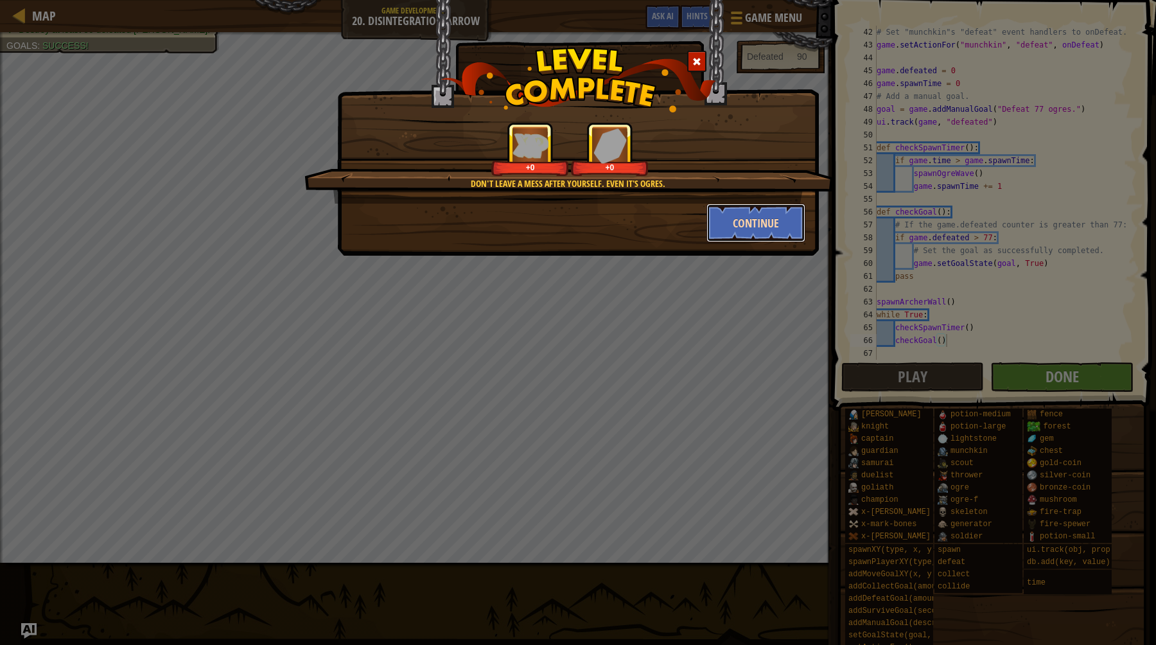
click at [743, 218] on button "Continue" at bounding box center [757, 223] width 100 height 39
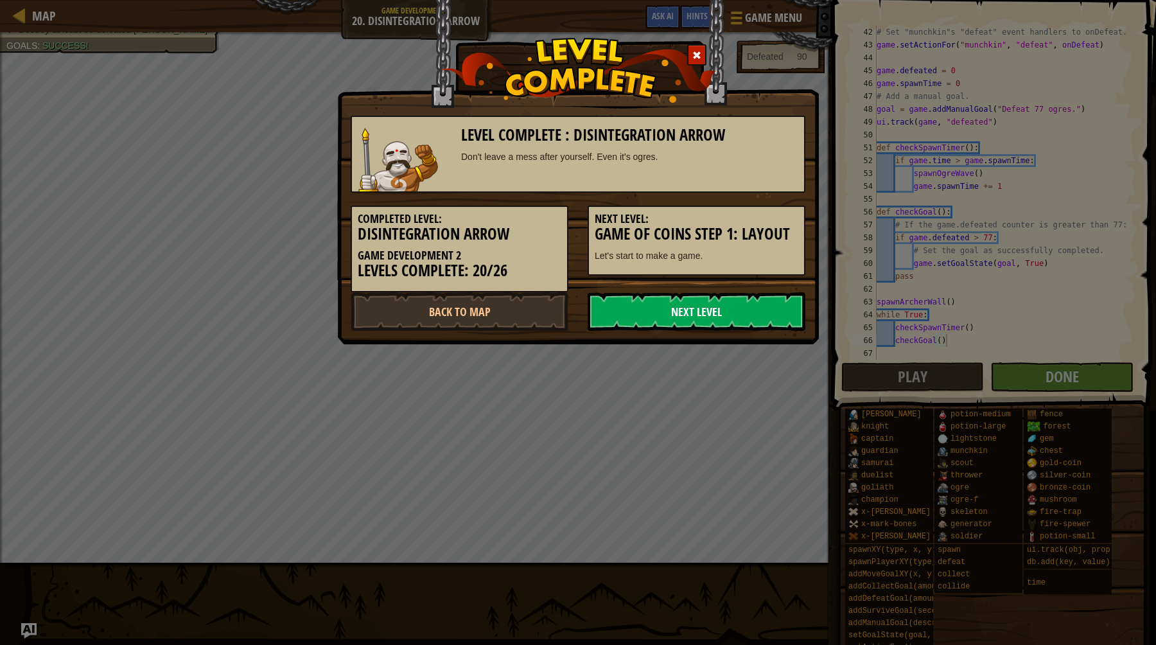
click at [700, 326] on link "Next Level" at bounding box center [697, 311] width 218 height 39
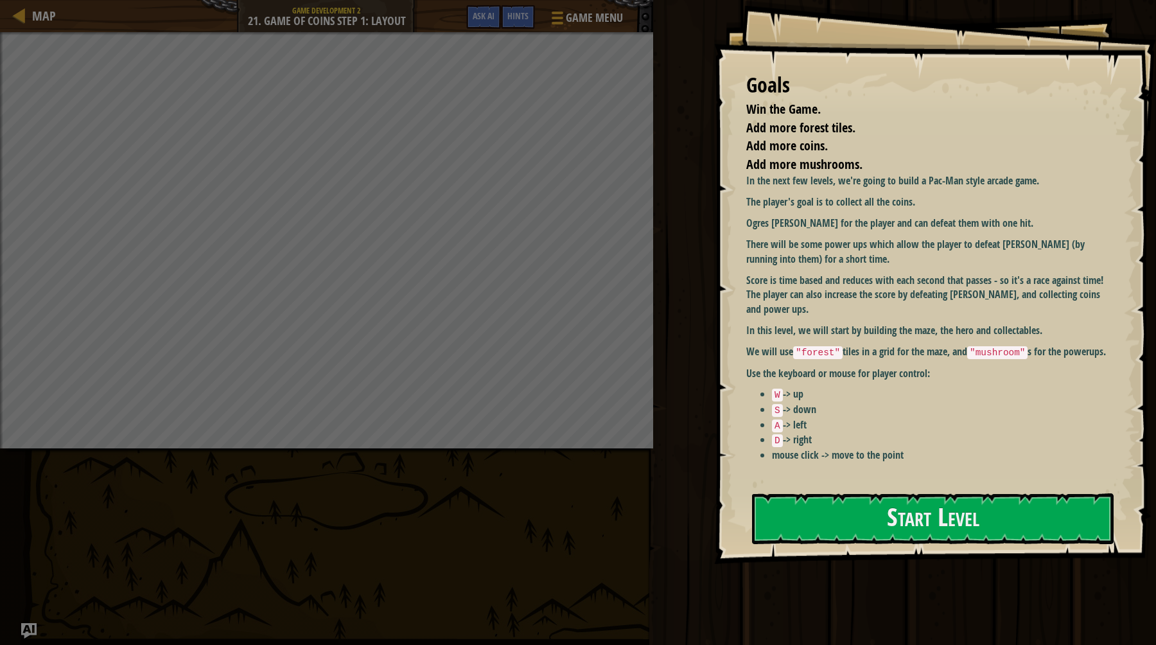
click at [880, 491] on div "Goals Win the Game. Add more forest tiles. Add more coins. Add more mushrooms. …" at bounding box center [935, 282] width 442 height 564
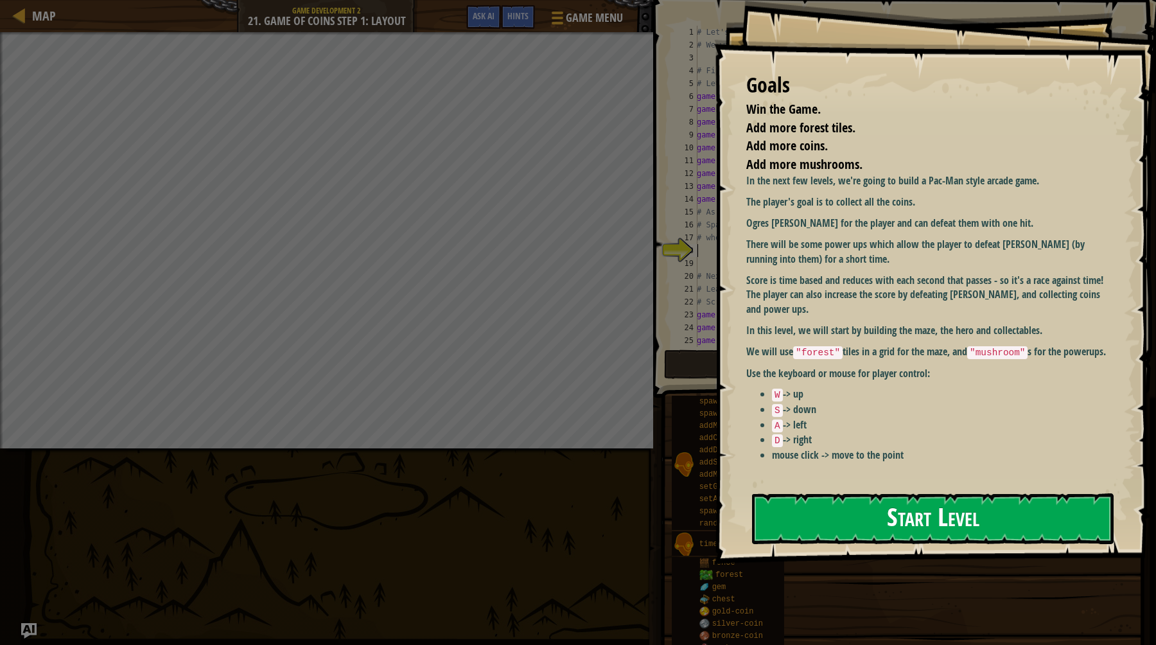
click at [866, 516] on button "Start Level" at bounding box center [933, 518] width 362 height 51
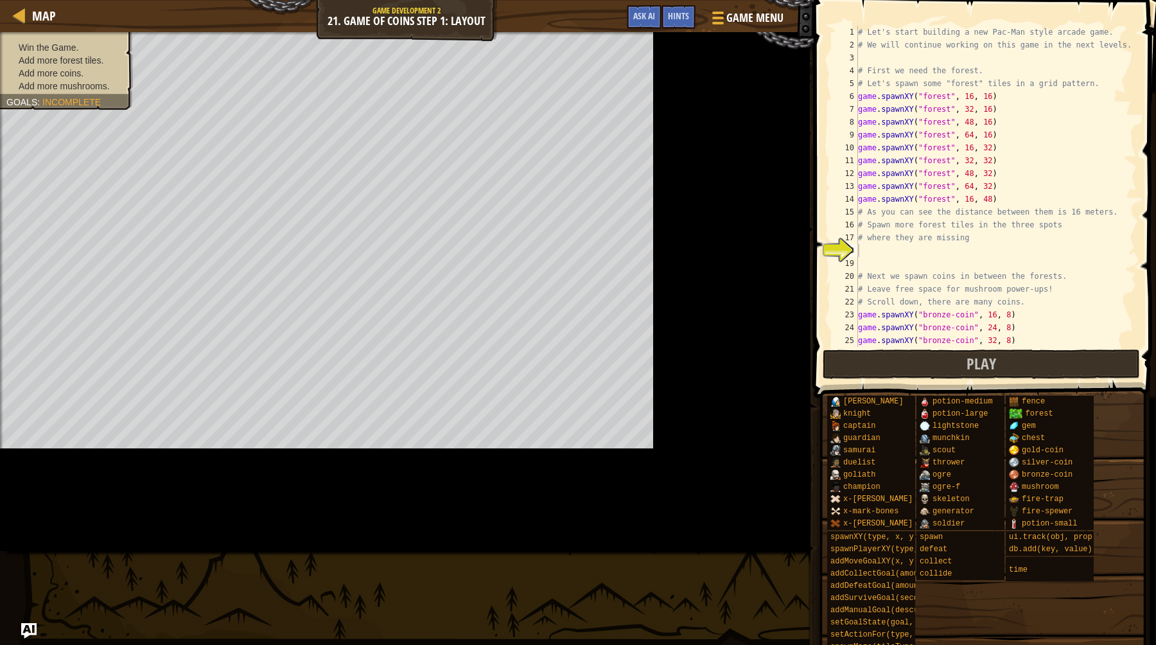
scroll to position [58, 0]
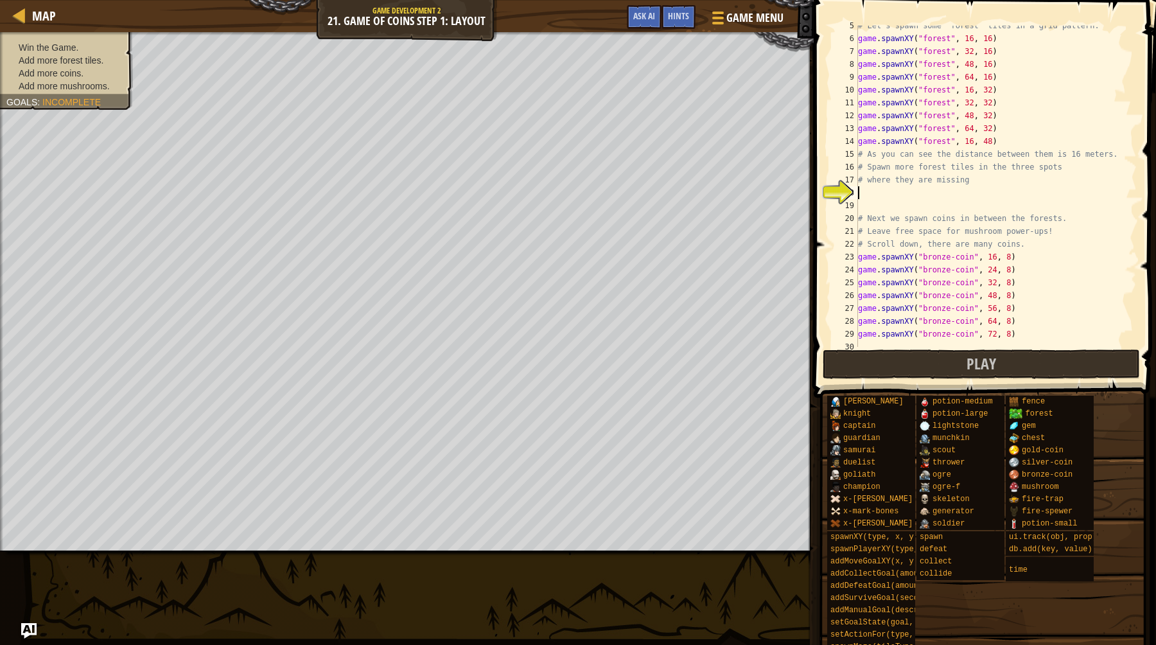
type textarea "# Now test what you’ve done to make sure it works!"
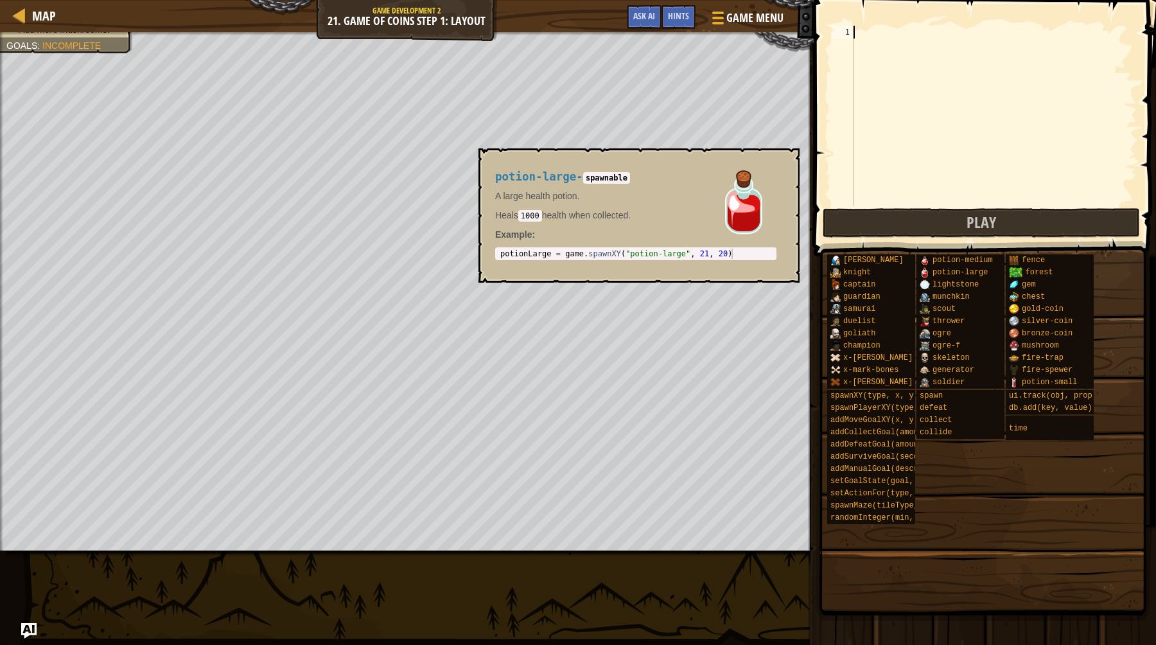
paste textarea "# Now test what you’ve done to make sure it works!"
type textarea "# Now test what you’ve done to make sure it works!"
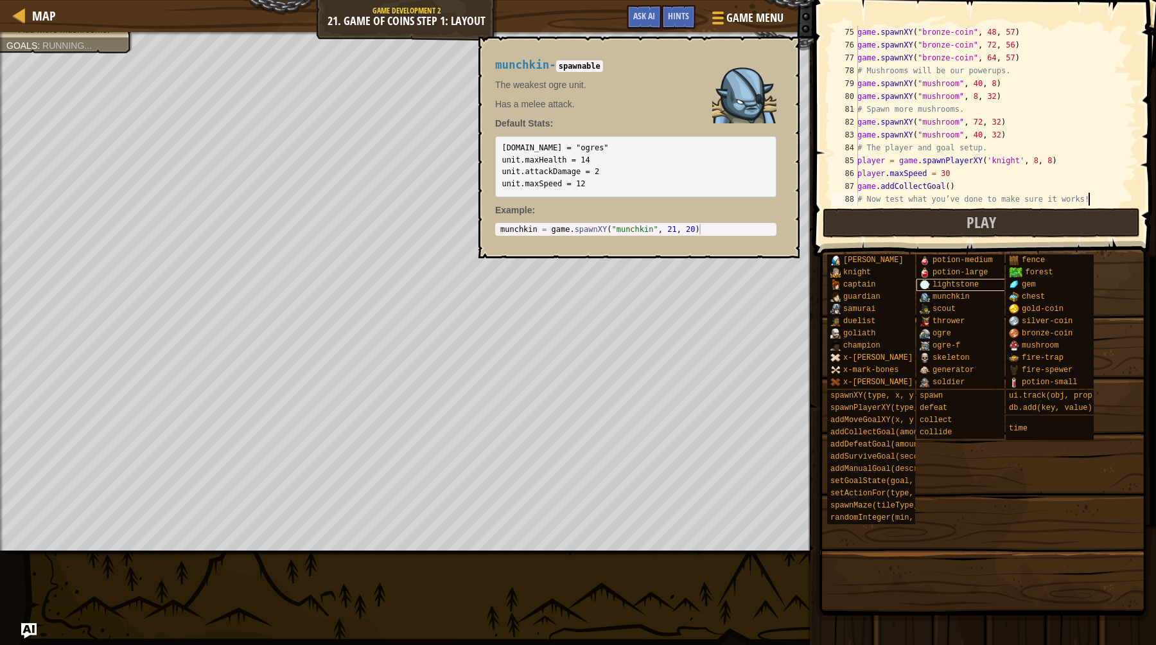
scroll to position [822, 0]
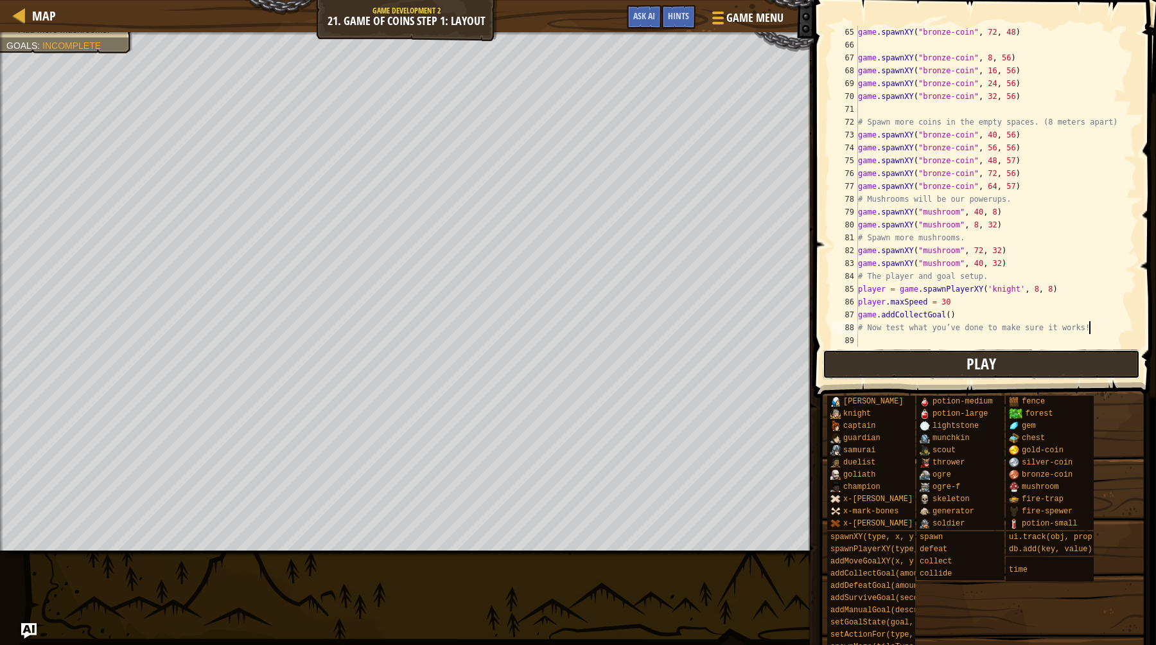
click at [934, 378] on button "Play" at bounding box center [981, 364] width 317 height 30
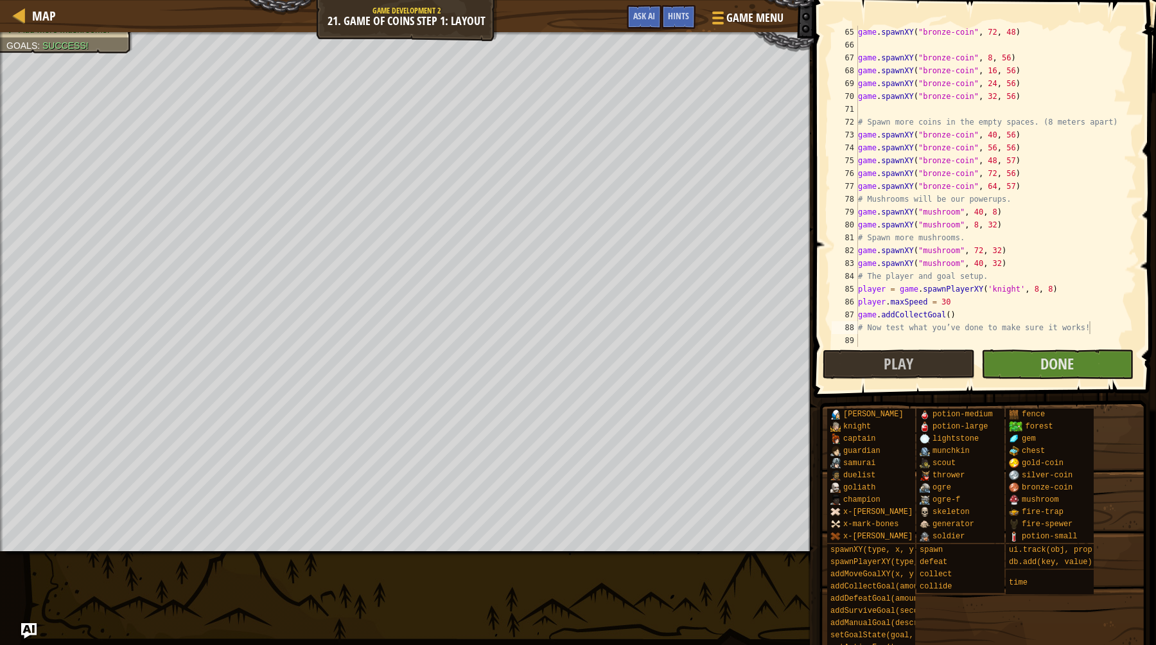
scroll to position [809, 0]
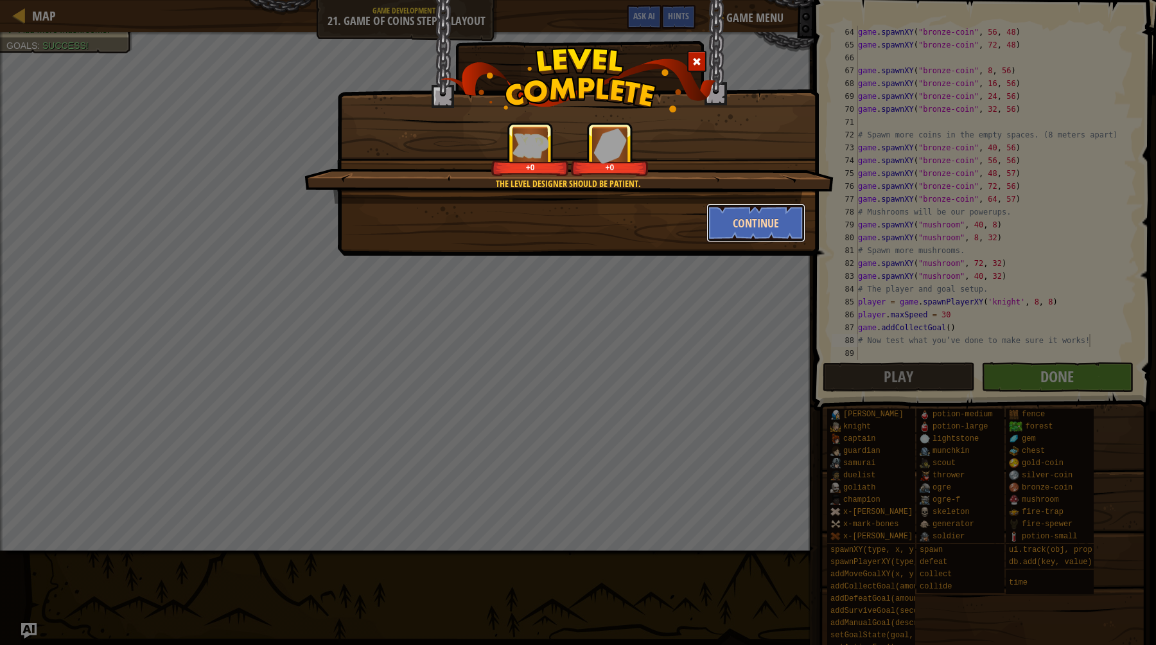
click at [750, 227] on button "Continue" at bounding box center [757, 223] width 100 height 39
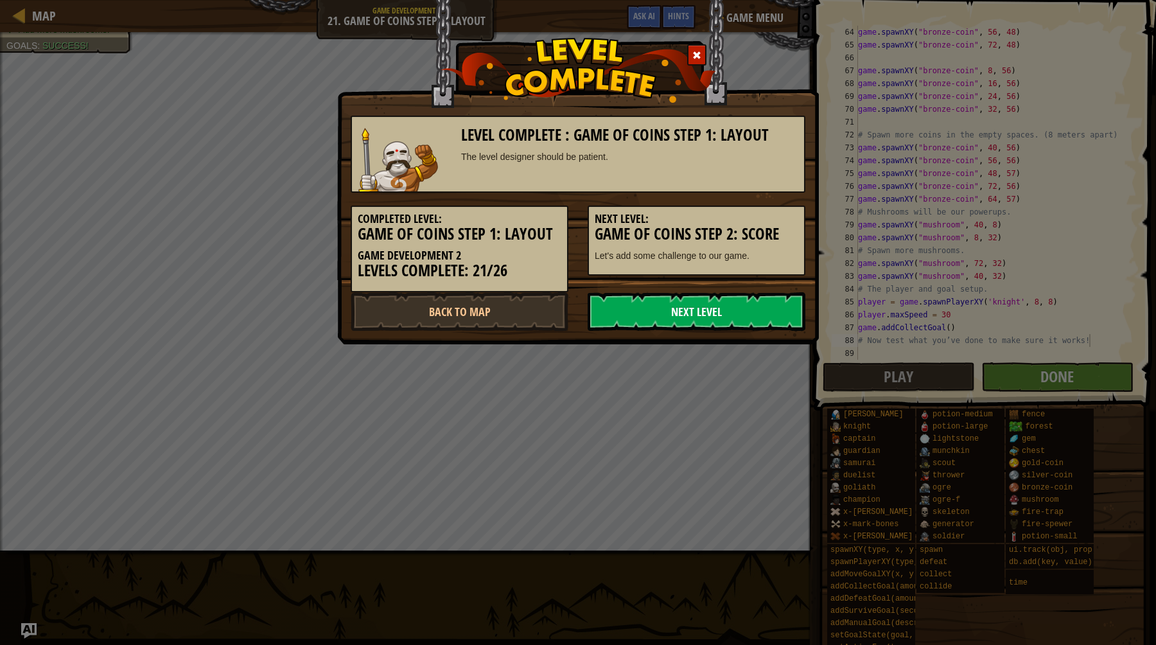
click at [712, 317] on link "Next Level" at bounding box center [697, 311] width 218 height 39
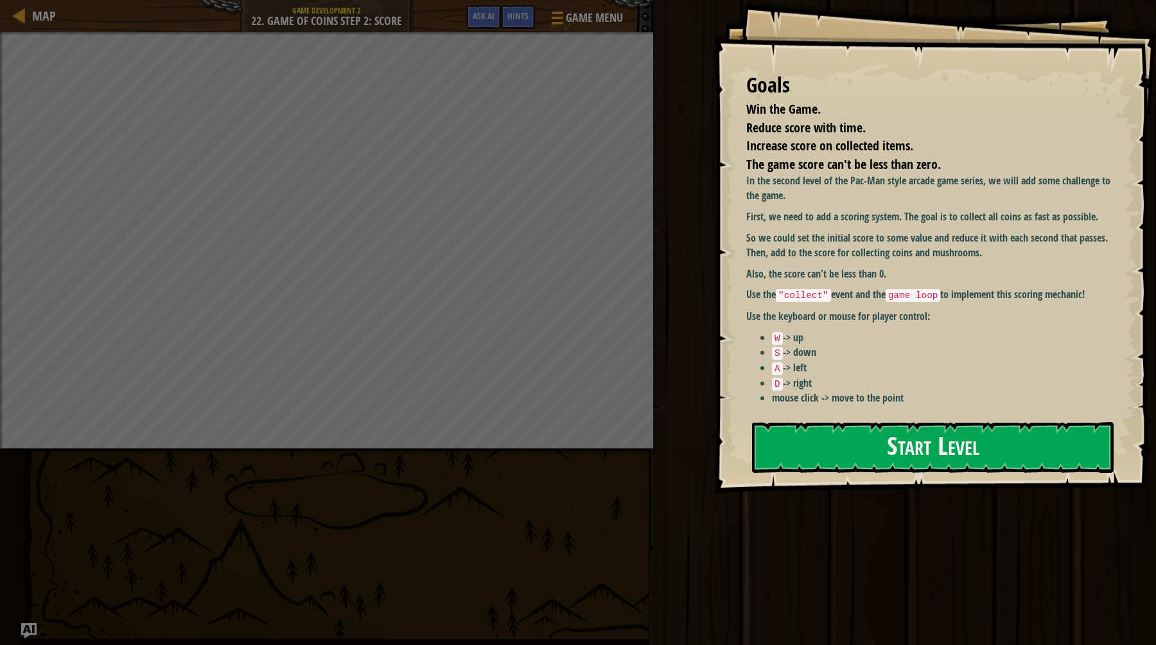
click at [904, 309] on p "Use the keyboard or mouse for player control:" at bounding box center [928, 316] width 365 height 15
click at [884, 434] on button "Start Level" at bounding box center [933, 447] width 362 height 51
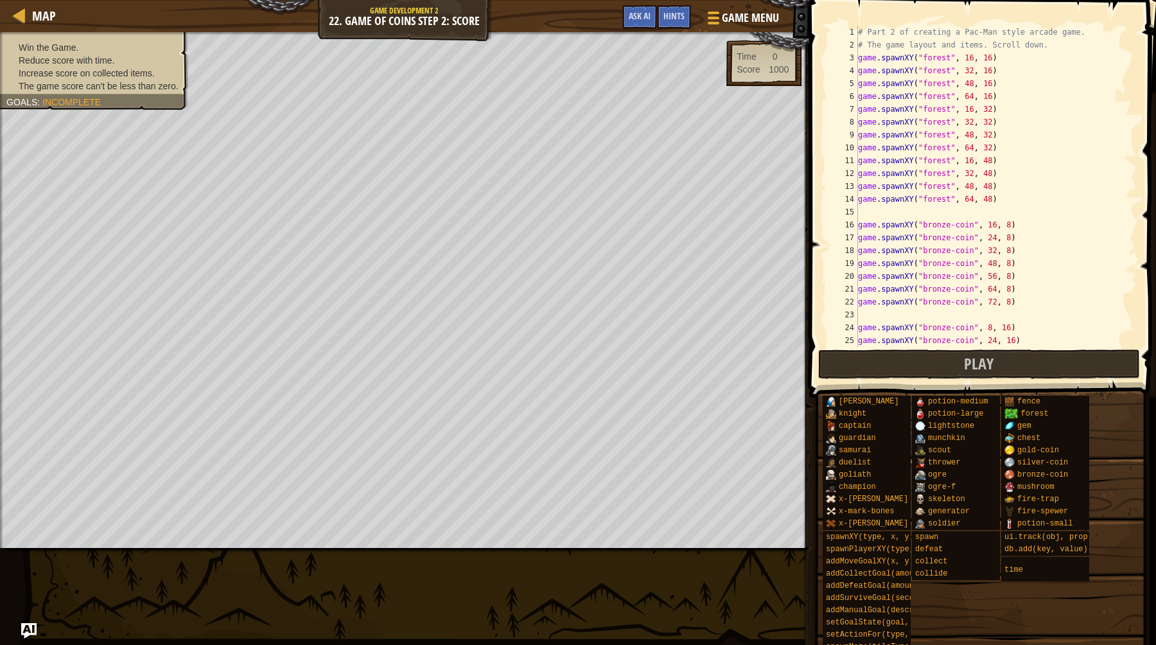
scroll to position [1008, 0]
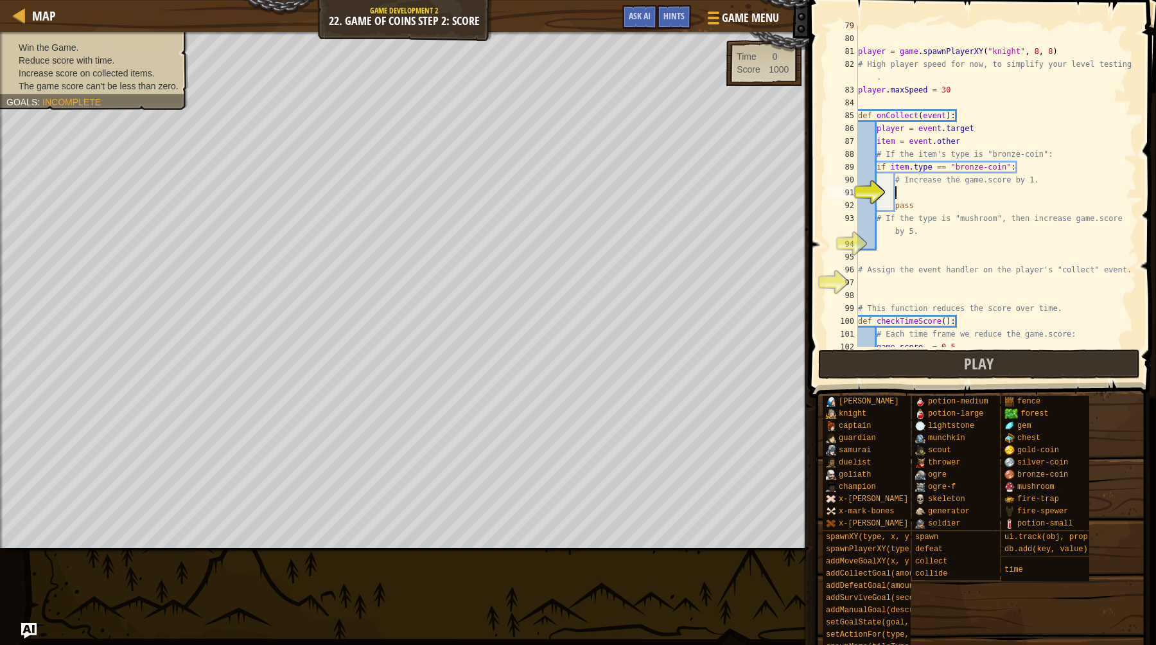
type textarea "# Win the game."
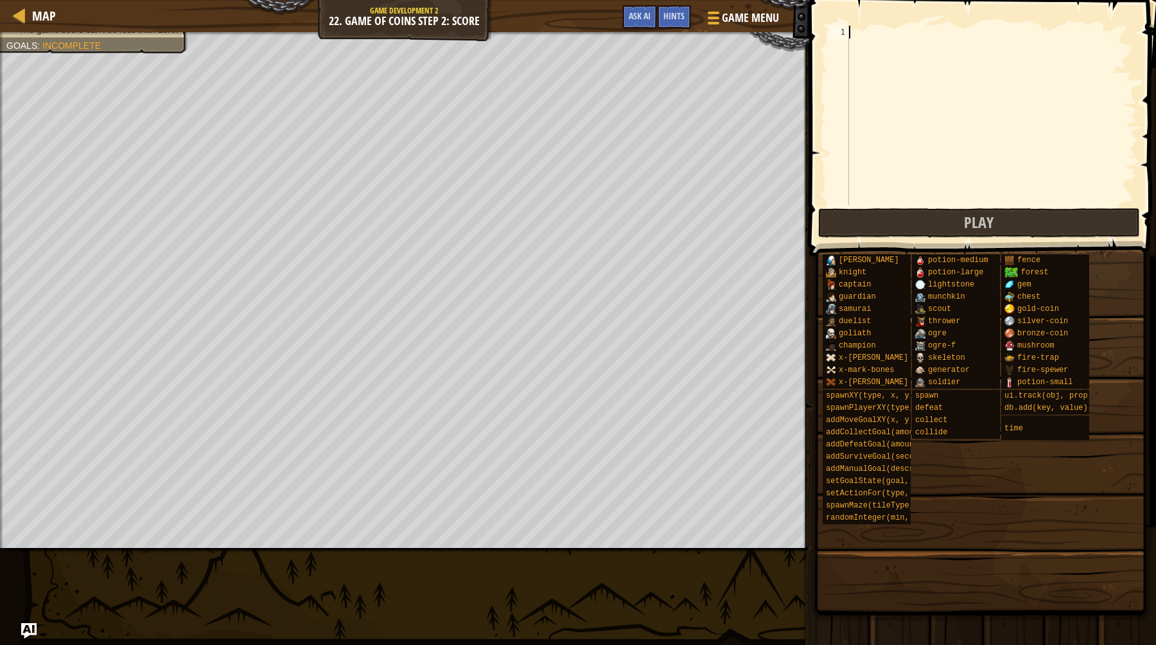
paste textarea "# Win the game."
type textarea "# Win the game."
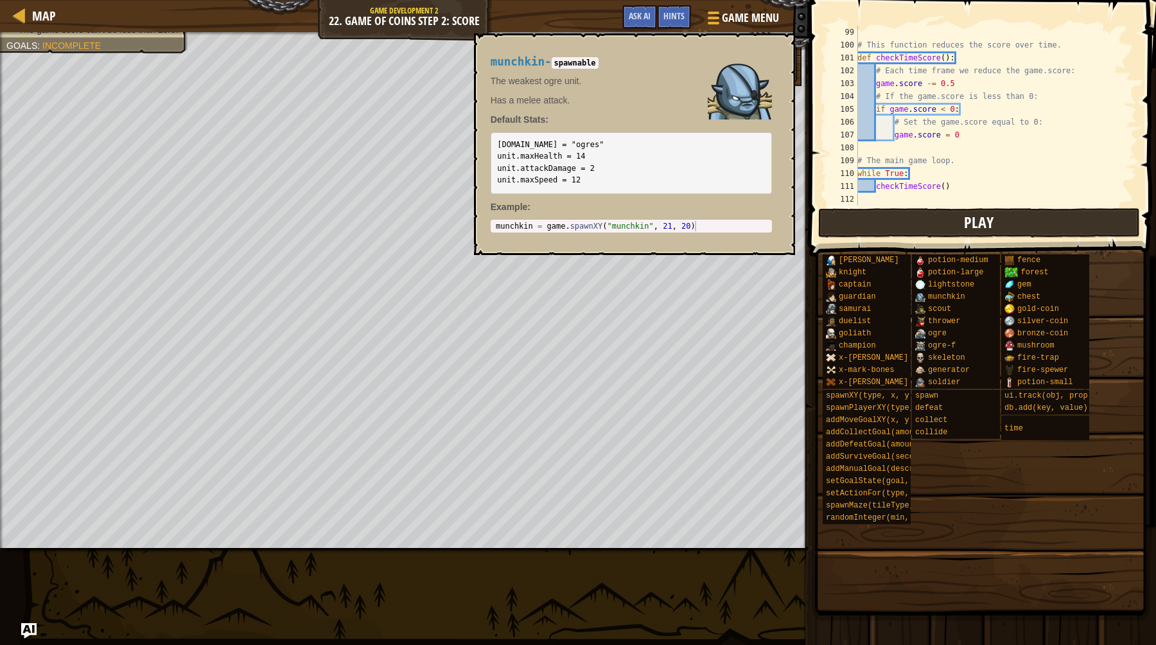
scroll to position [1169, 0]
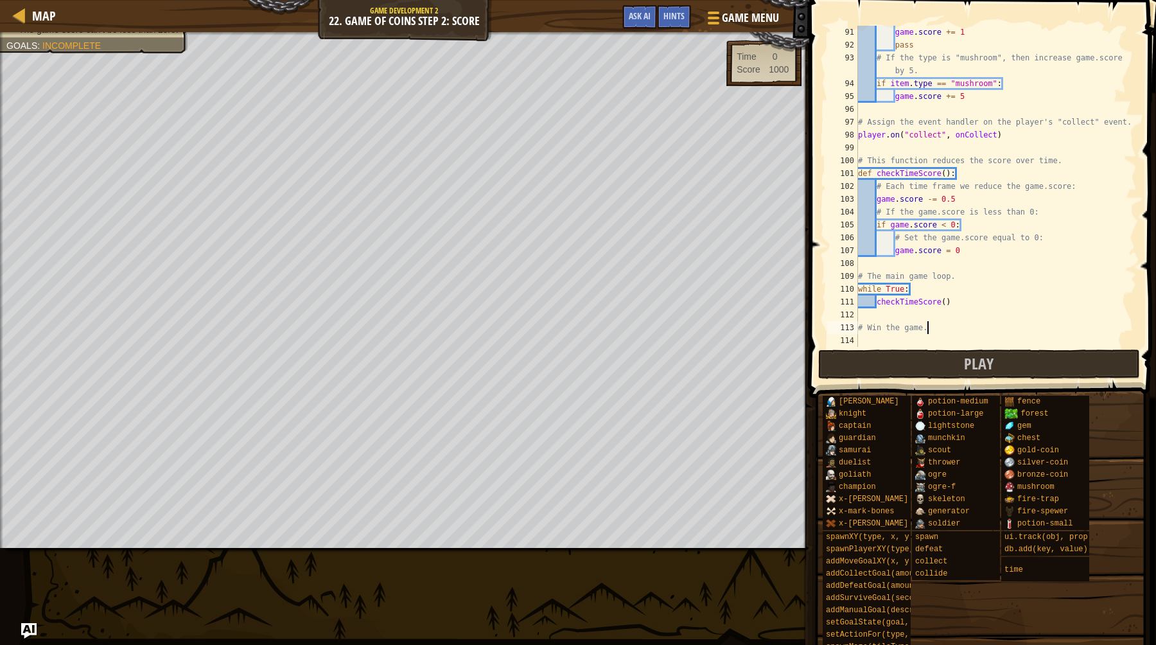
click at [941, 383] on span at bounding box center [981, 572] width 338 height 380
click at [862, 373] on button "Play" at bounding box center [979, 364] width 322 height 30
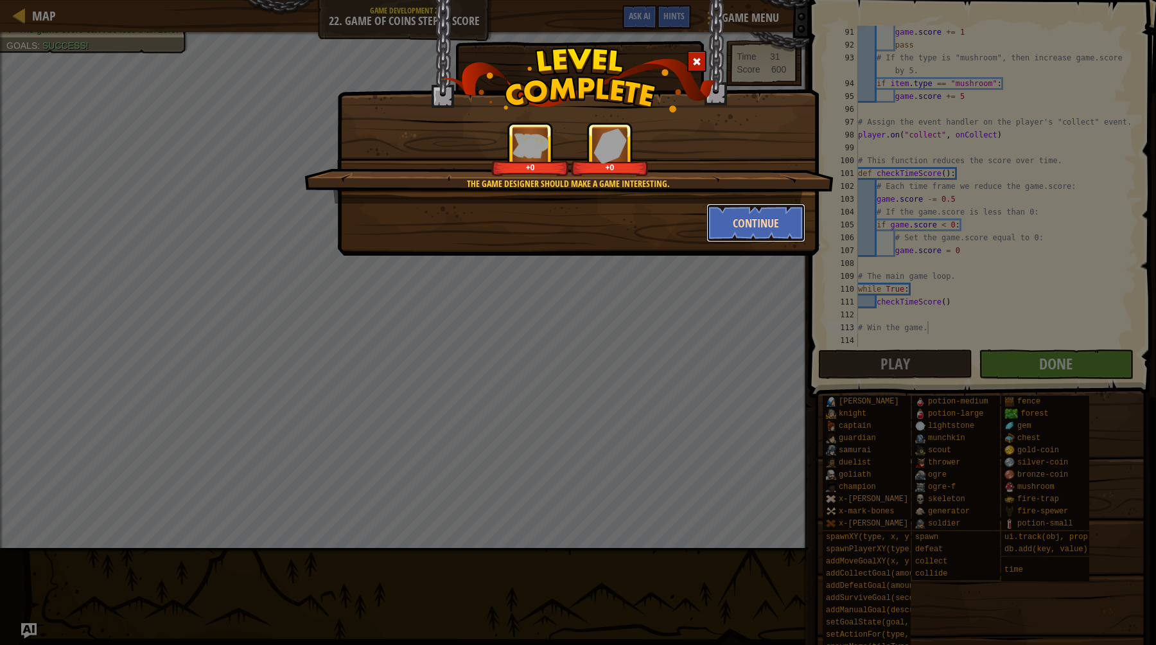
click at [736, 214] on button "Continue" at bounding box center [757, 223] width 100 height 39
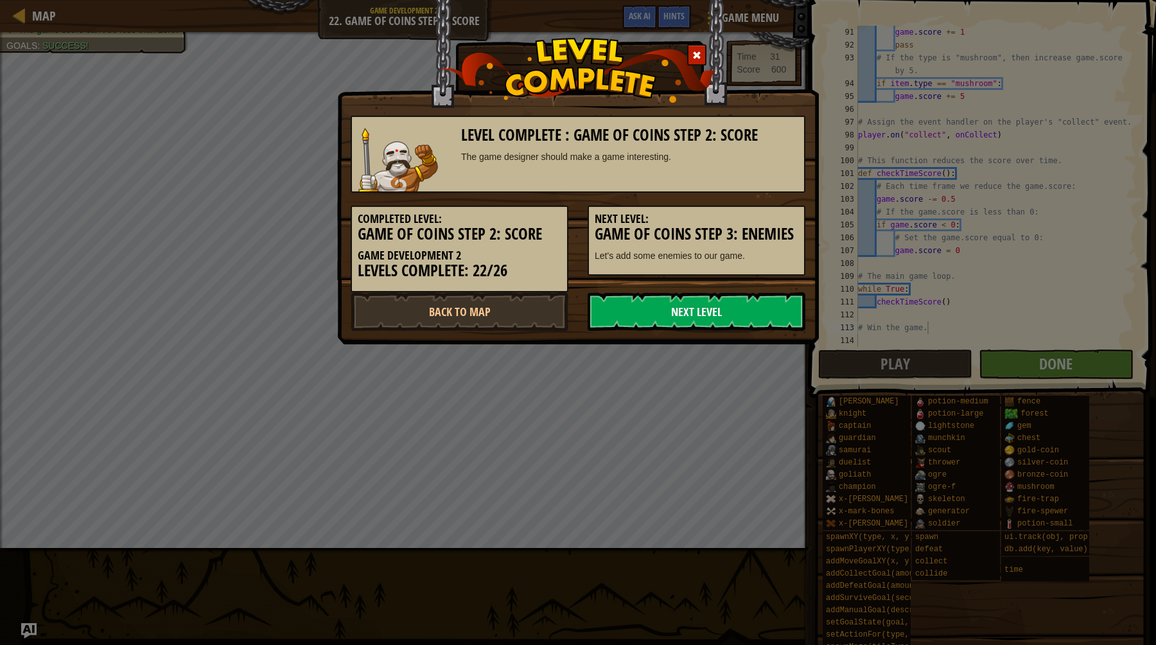
click at [707, 322] on link "Next Level" at bounding box center [697, 311] width 218 height 39
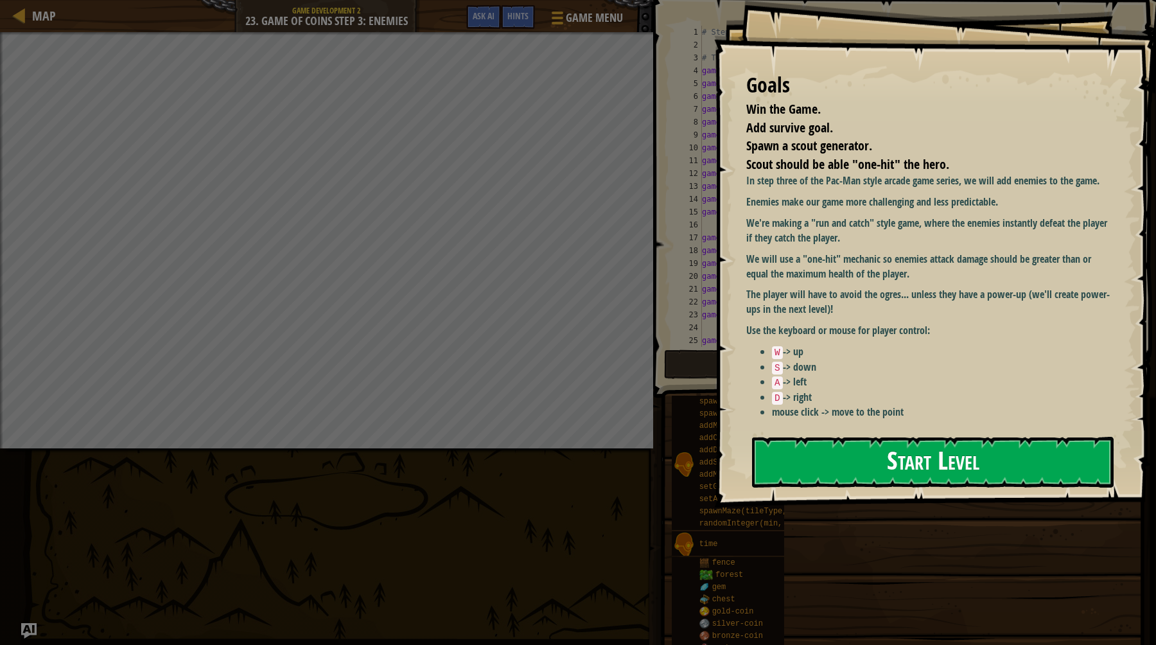
click at [887, 486] on button "Start Level" at bounding box center [933, 462] width 362 height 51
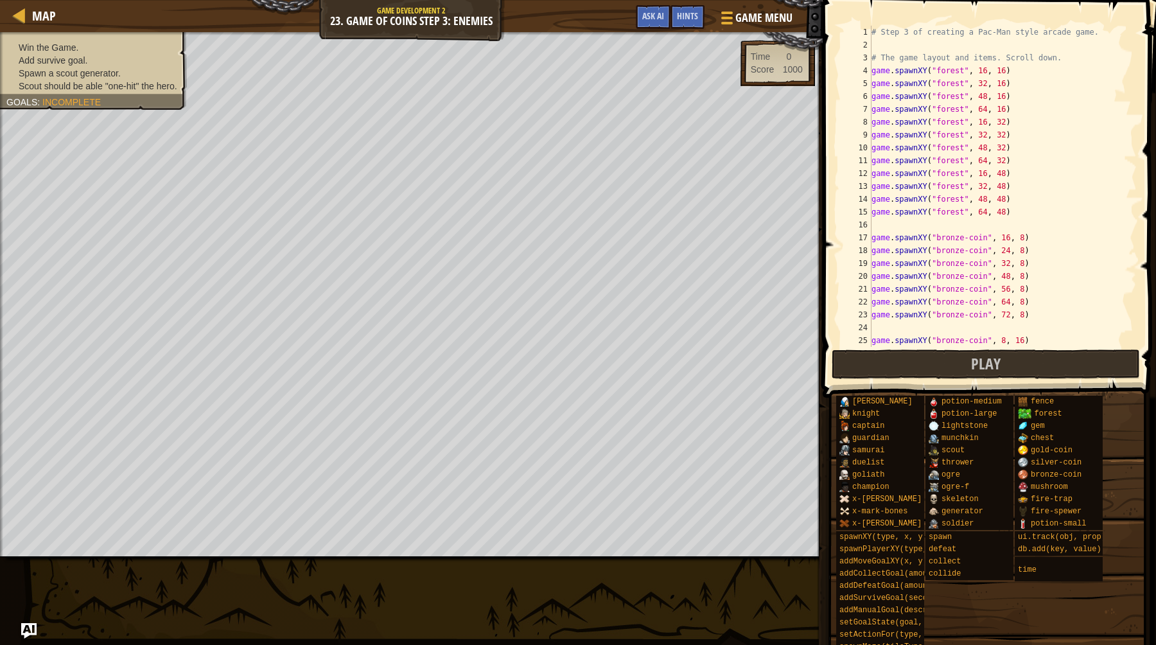
scroll to position [1047, 0]
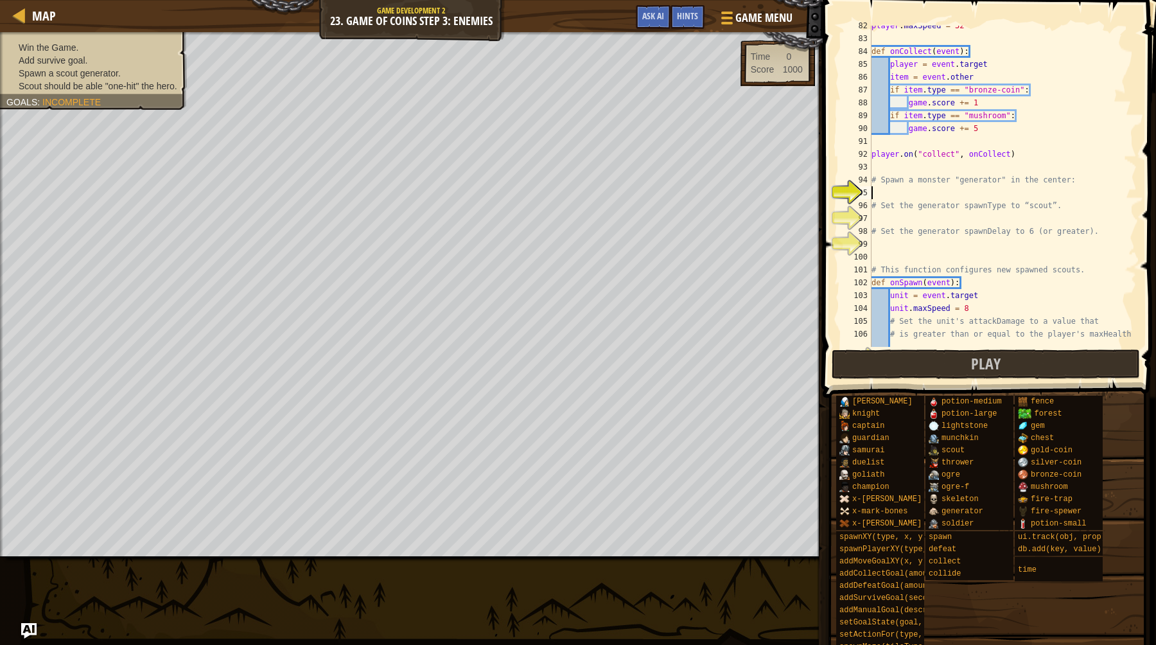
type textarea "# Win the game."
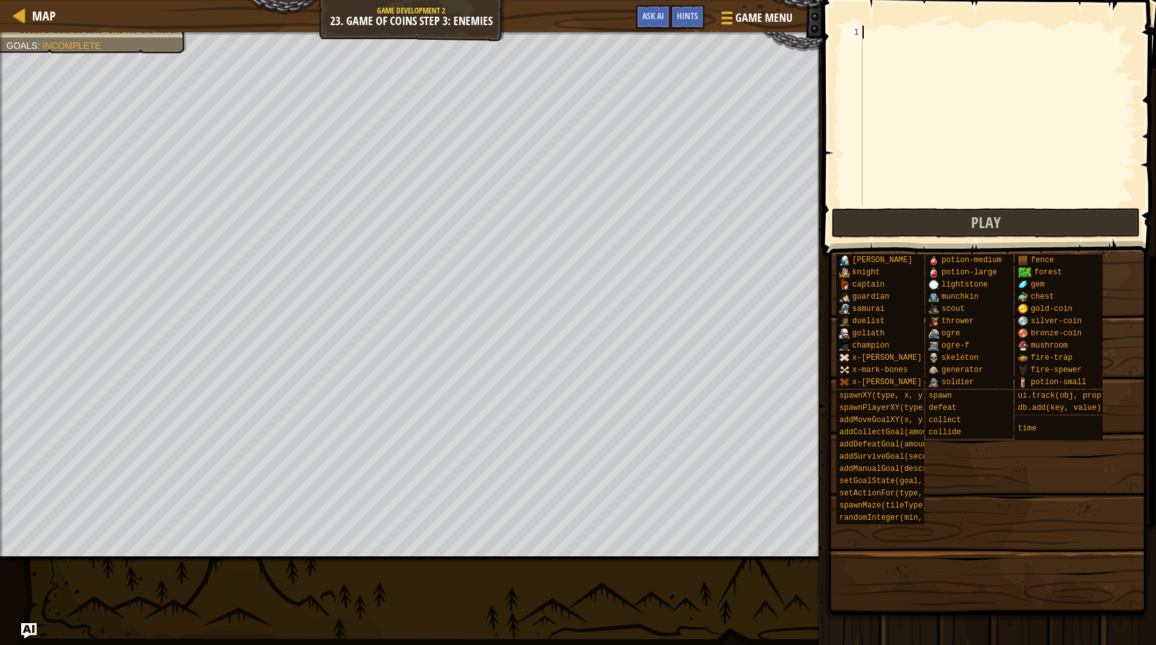
paste textarea "# Win the game."
type textarea "# Win the game."
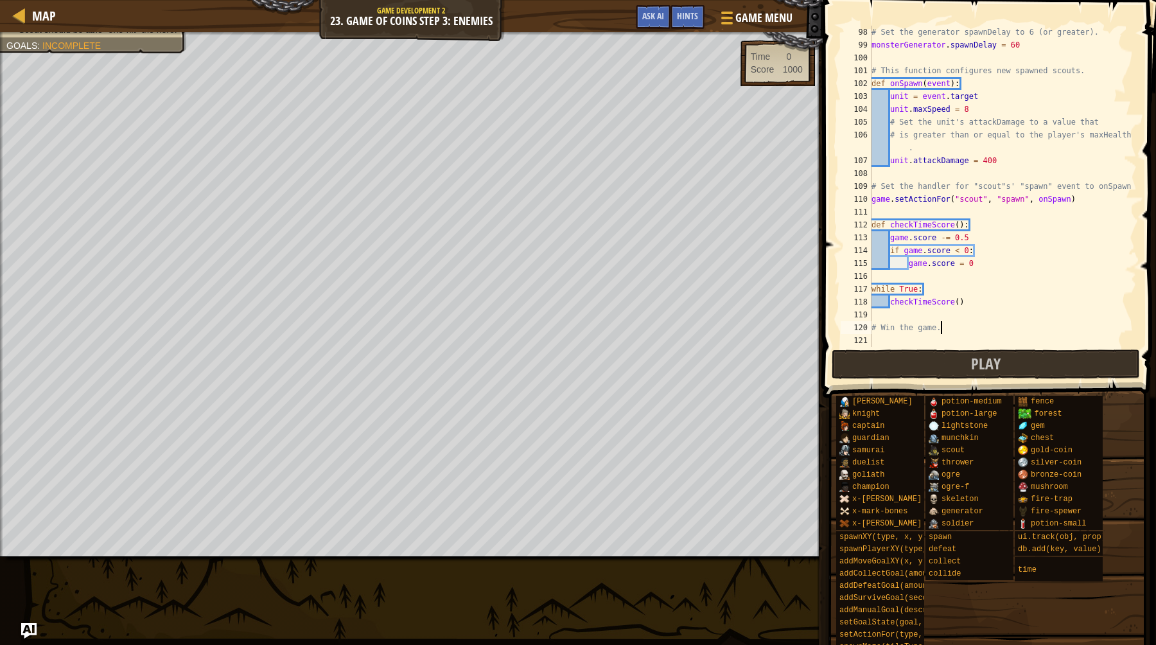
scroll to position [1246, 0]
click at [940, 360] on button "Play" at bounding box center [986, 364] width 308 height 30
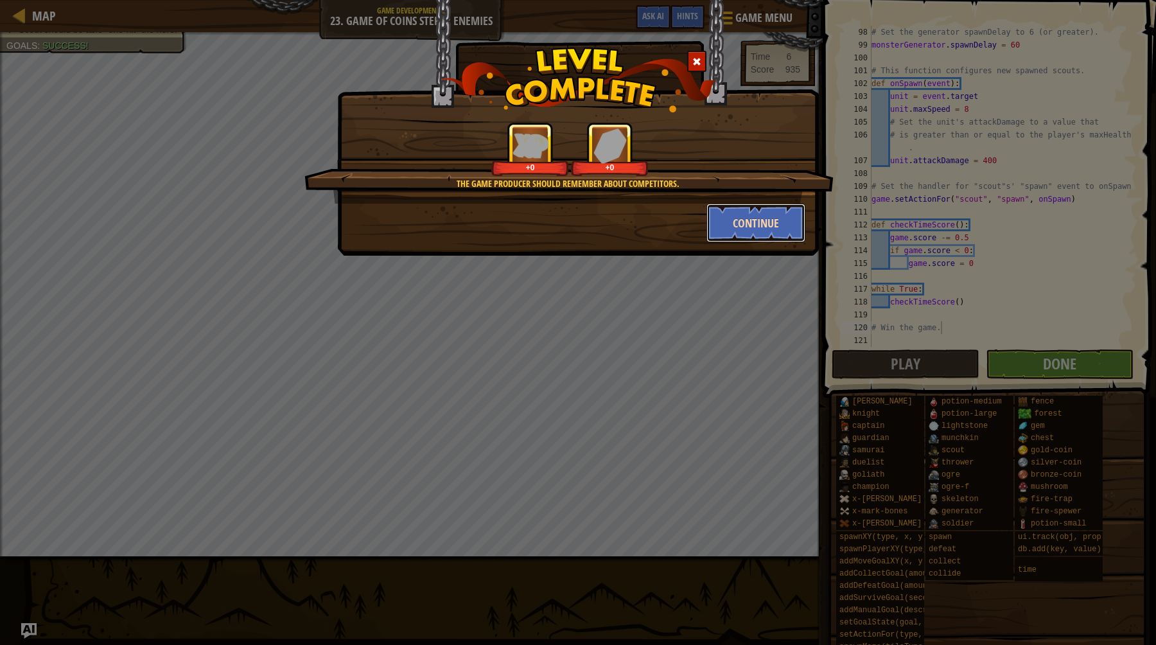
click at [760, 211] on button "Continue" at bounding box center [757, 223] width 100 height 39
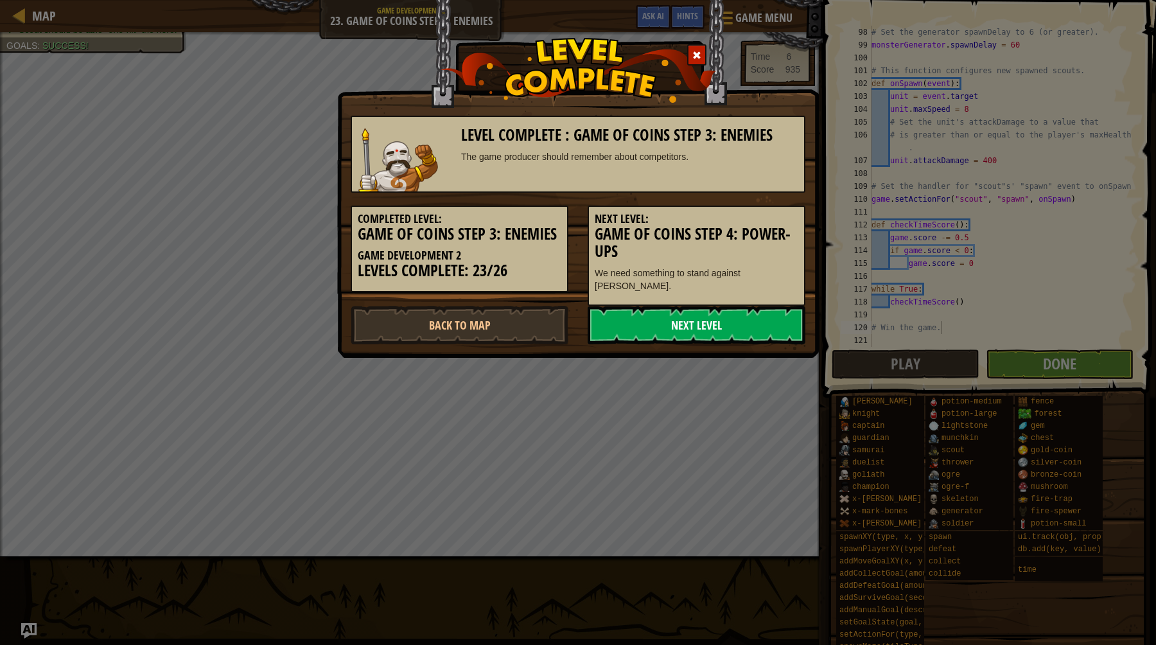
click at [742, 306] on link "Next Level" at bounding box center [697, 325] width 218 height 39
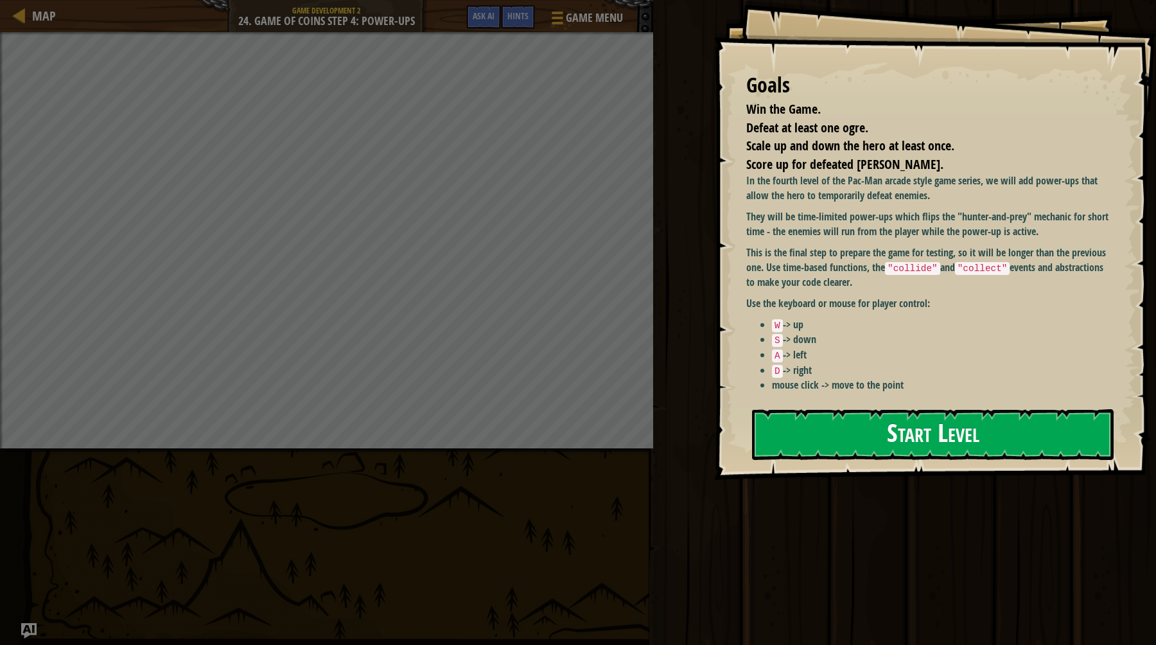
click at [864, 416] on button "Start Level" at bounding box center [933, 434] width 362 height 51
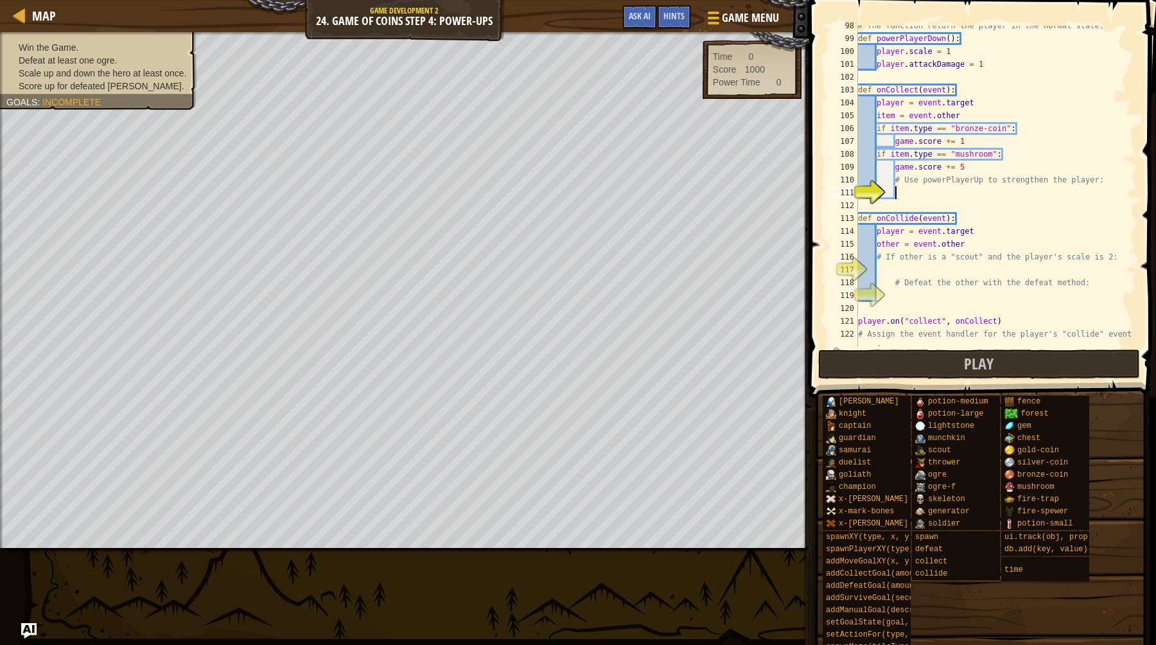
scroll to position [1252, 0]
type textarea "# Win the game."
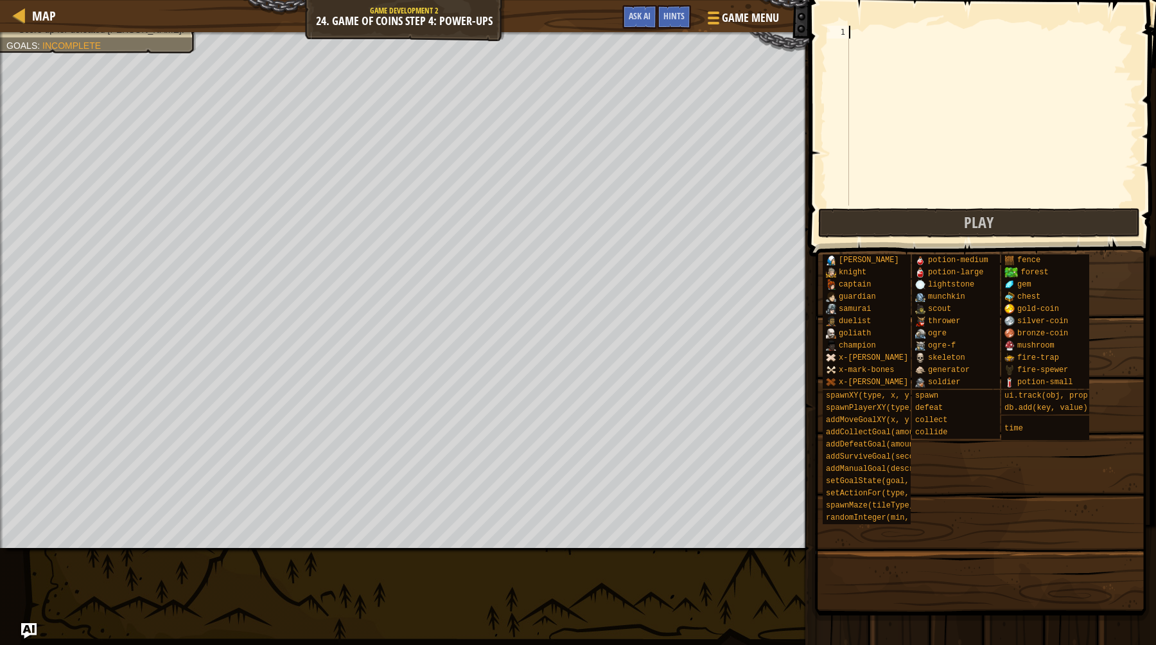
paste textarea "# Win the game."
type textarea "# Win the game."
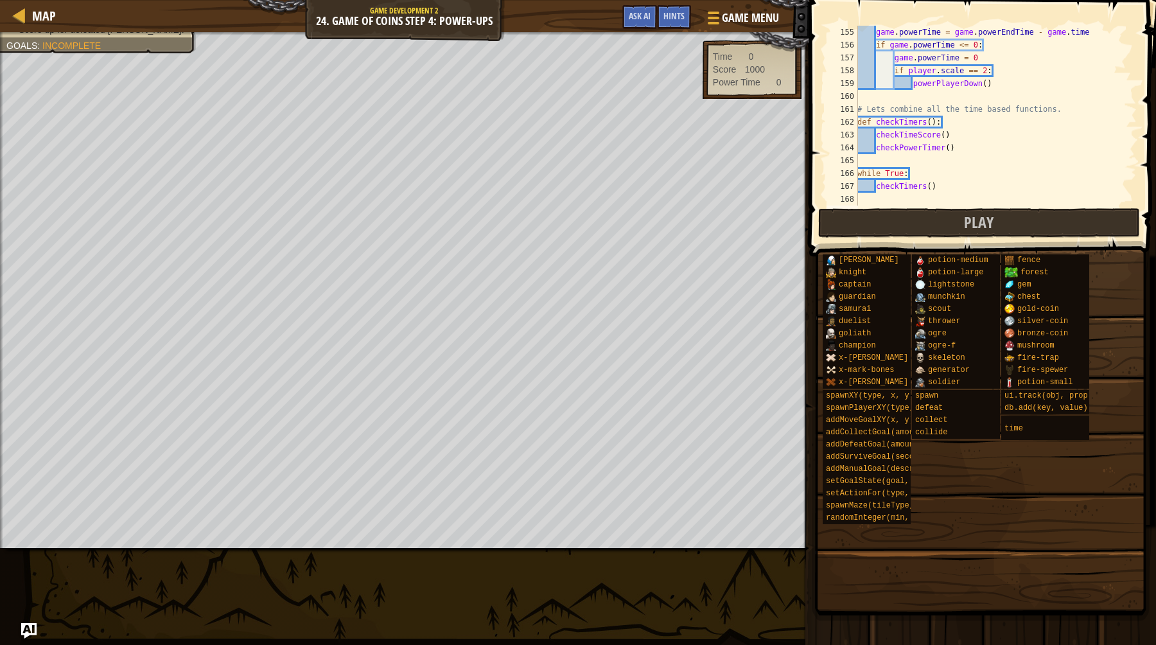
scroll to position [1876, 0]
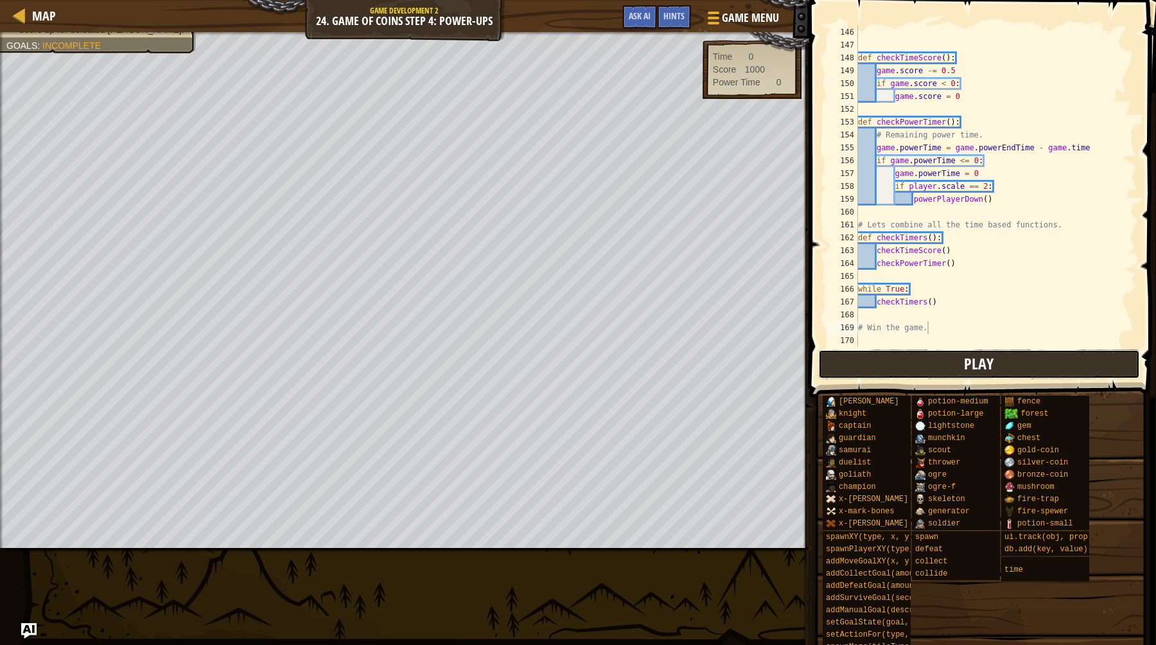
click at [967, 375] on button "Play" at bounding box center [979, 364] width 322 height 30
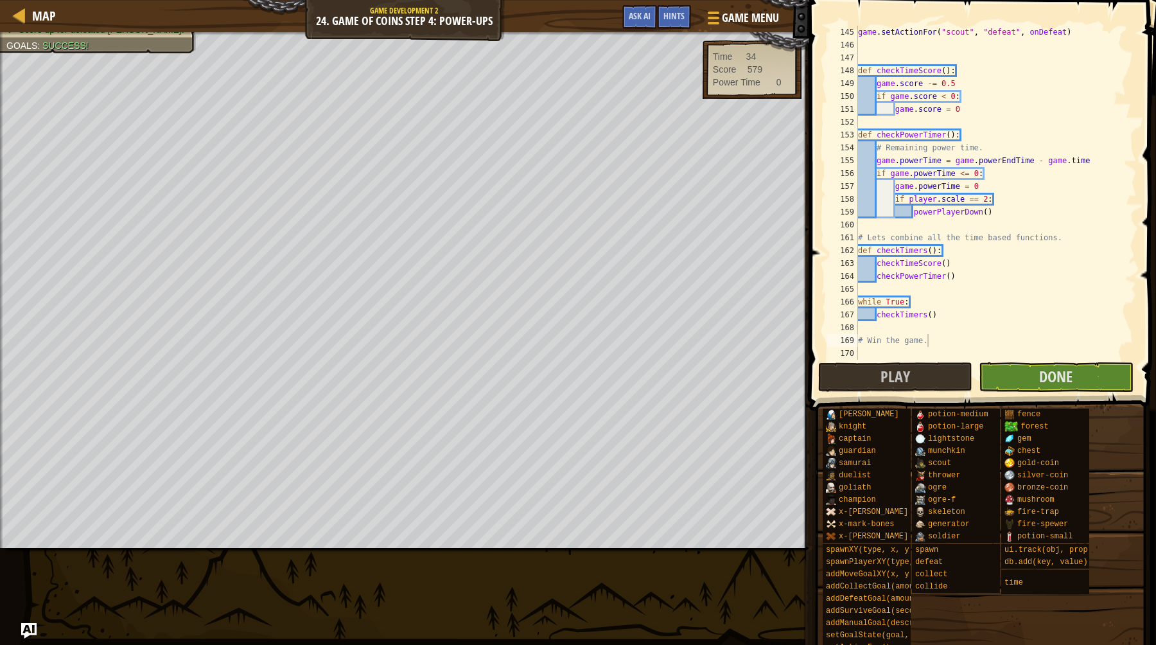
scroll to position [1863, 0]
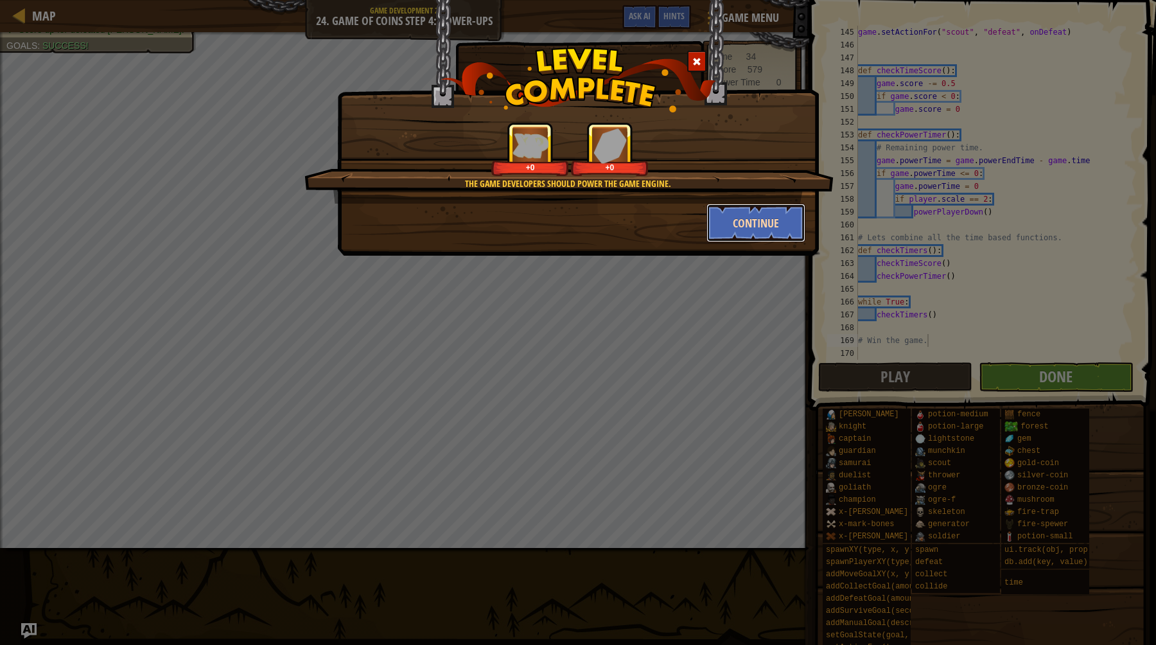
click at [763, 209] on button "Continue" at bounding box center [757, 223] width 100 height 39
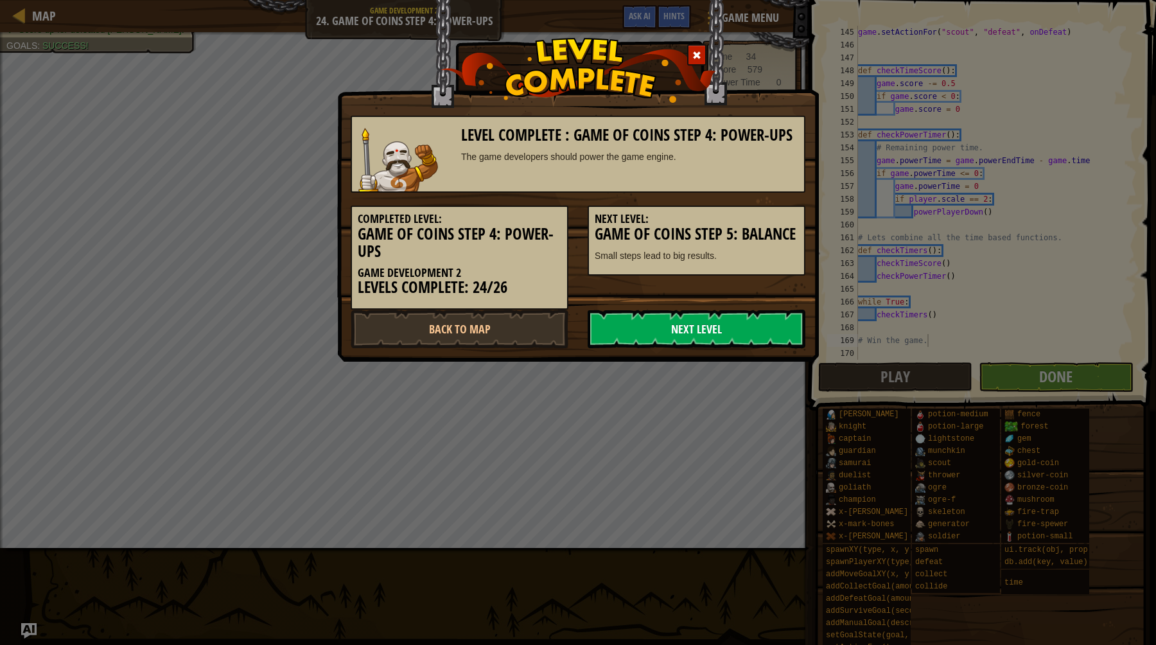
click at [714, 326] on link "Next Level" at bounding box center [697, 329] width 218 height 39
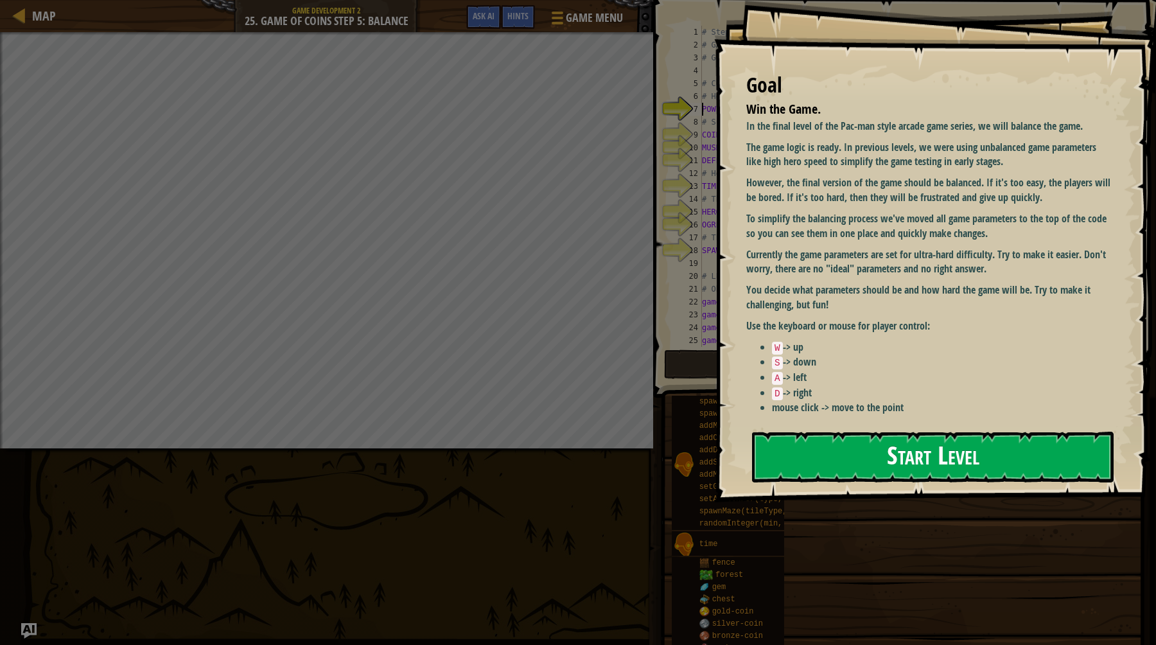
click at [836, 425] on div "Goal Win the Game. In the final level of the Pac-man style arcade game series, …" at bounding box center [935, 251] width 442 height 502
click at [863, 447] on button "Start Level" at bounding box center [933, 457] width 362 height 51
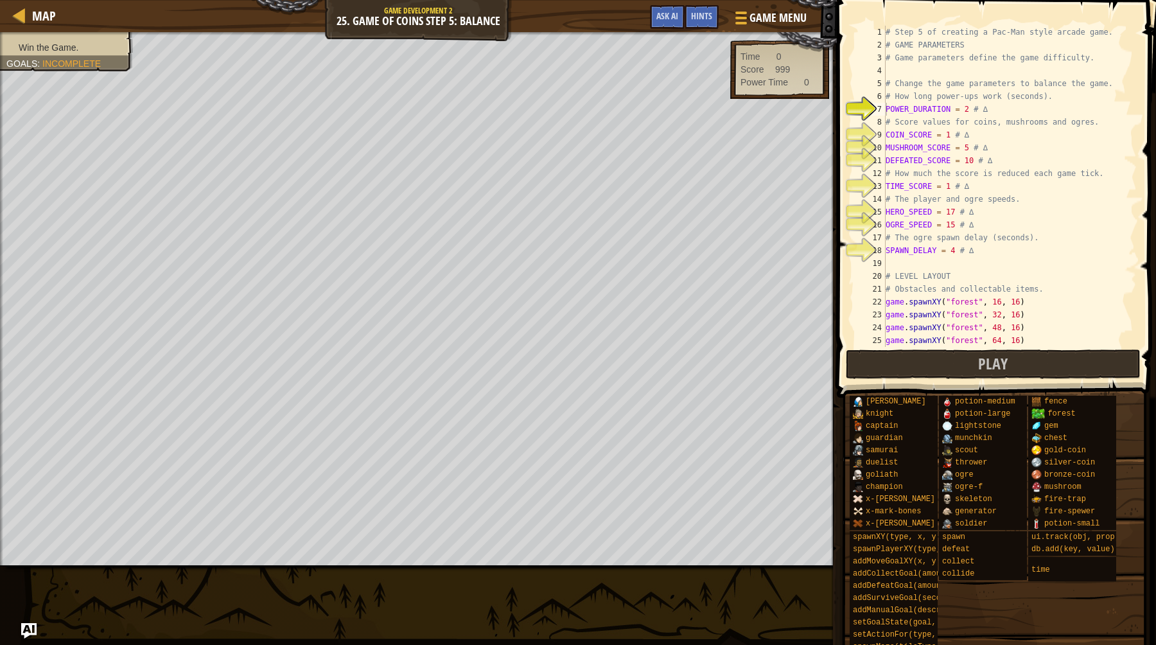
click at [1008, 177] on div "# Step 5 of creating a Pac-Man style arcade game. # GAME PARAMETERS # Game para…" at bounding box center [1010, 199] width 254 height 347
type textarea "# Win the game!"
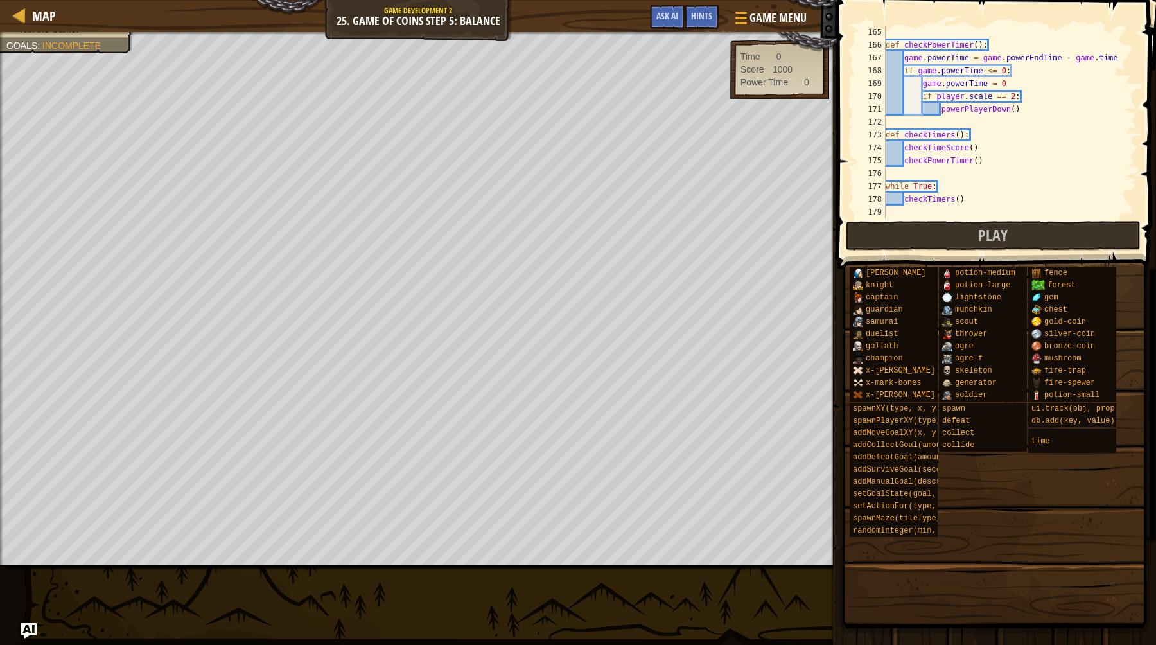
scroll to position [2030, 0]
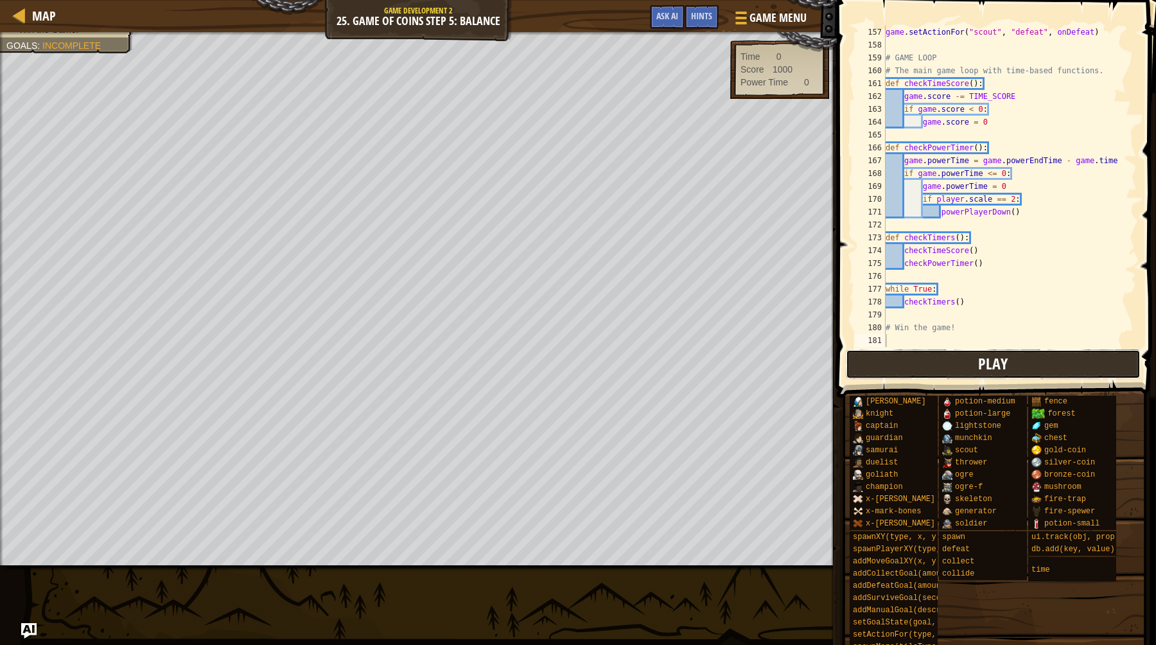
click at [993, 362] on span "Play" at bounding box center [993, 363] width 30 height 21
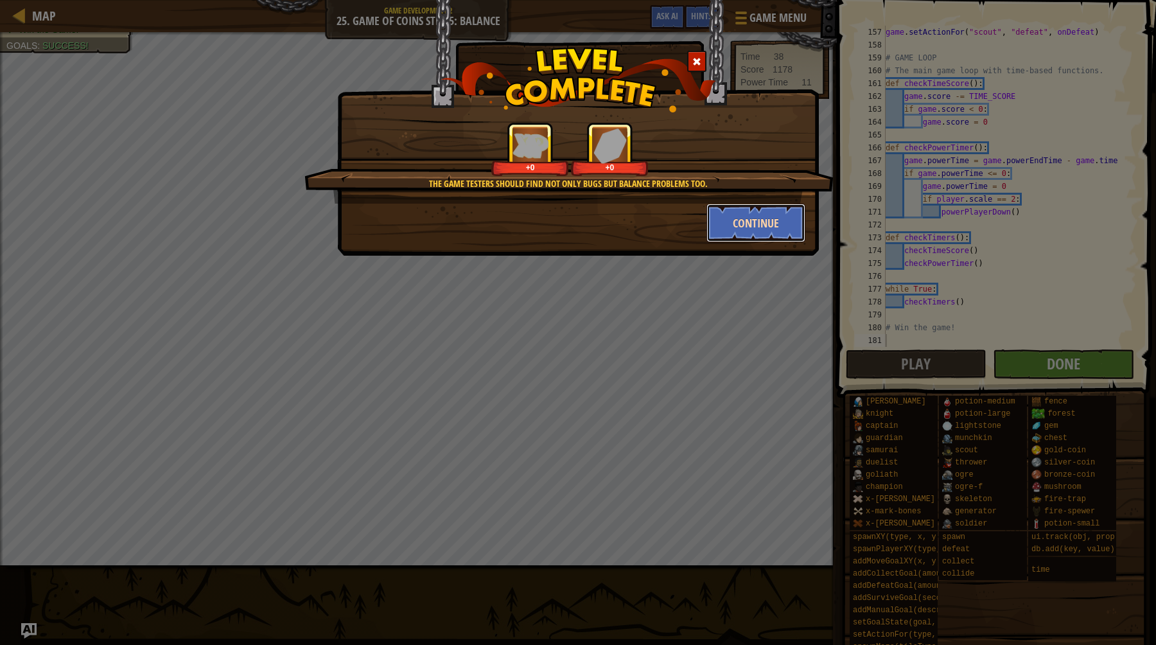
click at [760, 211] on button "Continue" at bounding box center [757, 223] width 100 height 39
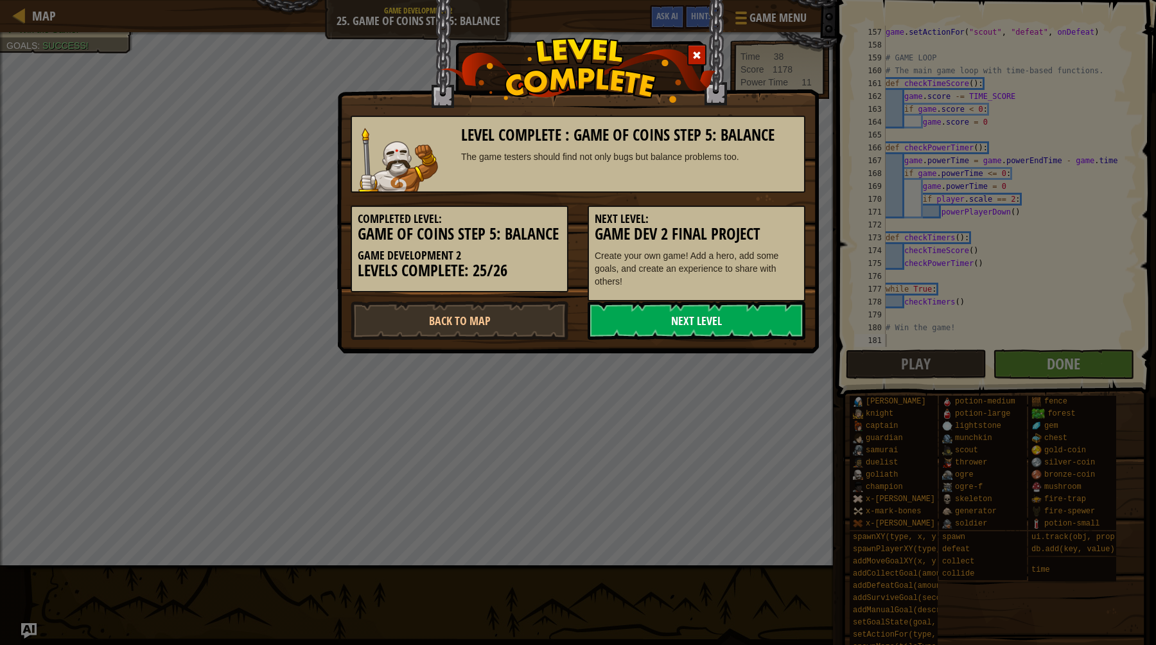
click at [689, 331] on link "Next Level" at bounding box center [697, 320] width 218 height 39
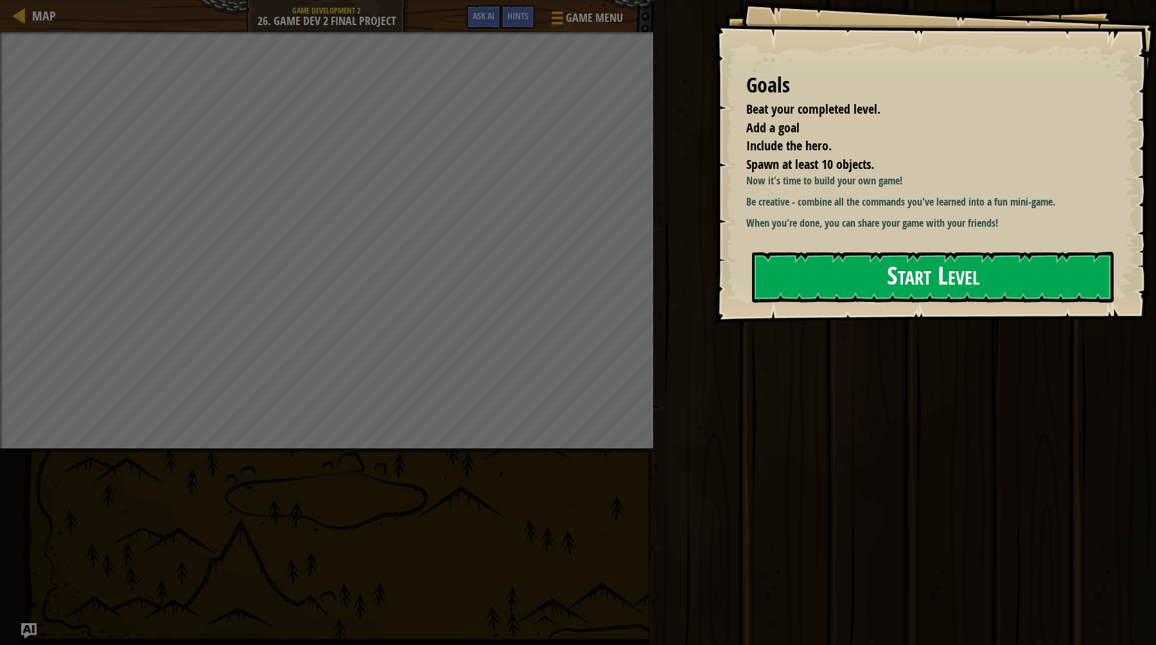
click at [936, 276] on button "Start Level" at bounding box center [933, 277] width 362 height 51
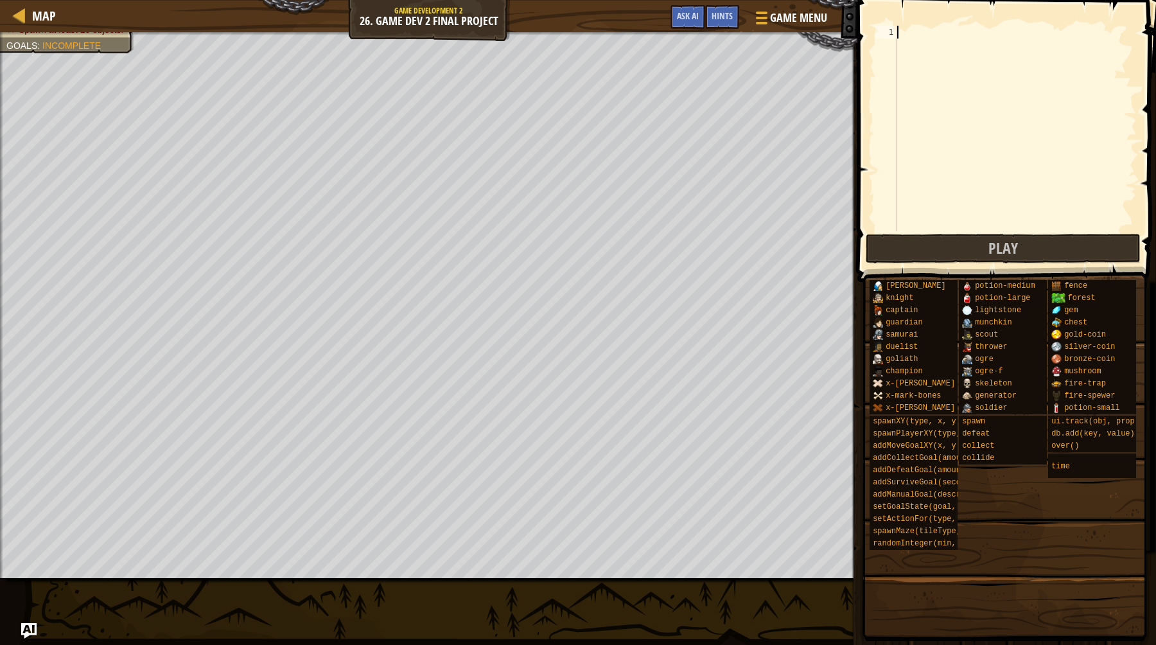
paste textarea "spawnLoop()"
type textarea "spawnLoop()"
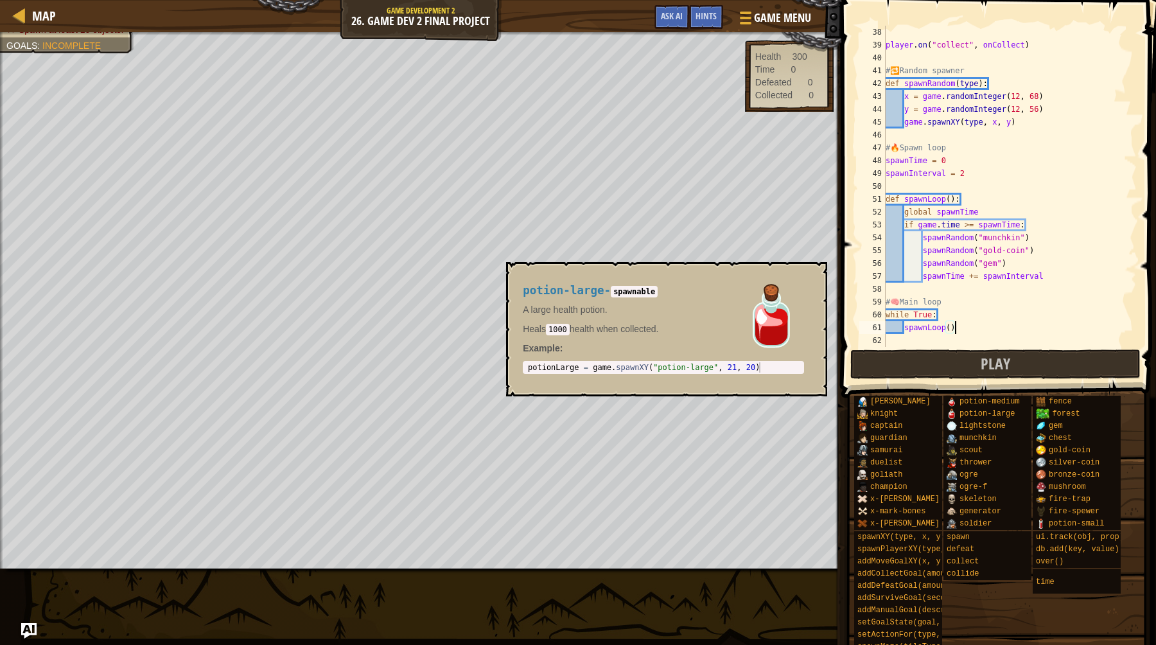
scroll to position [475, 0]
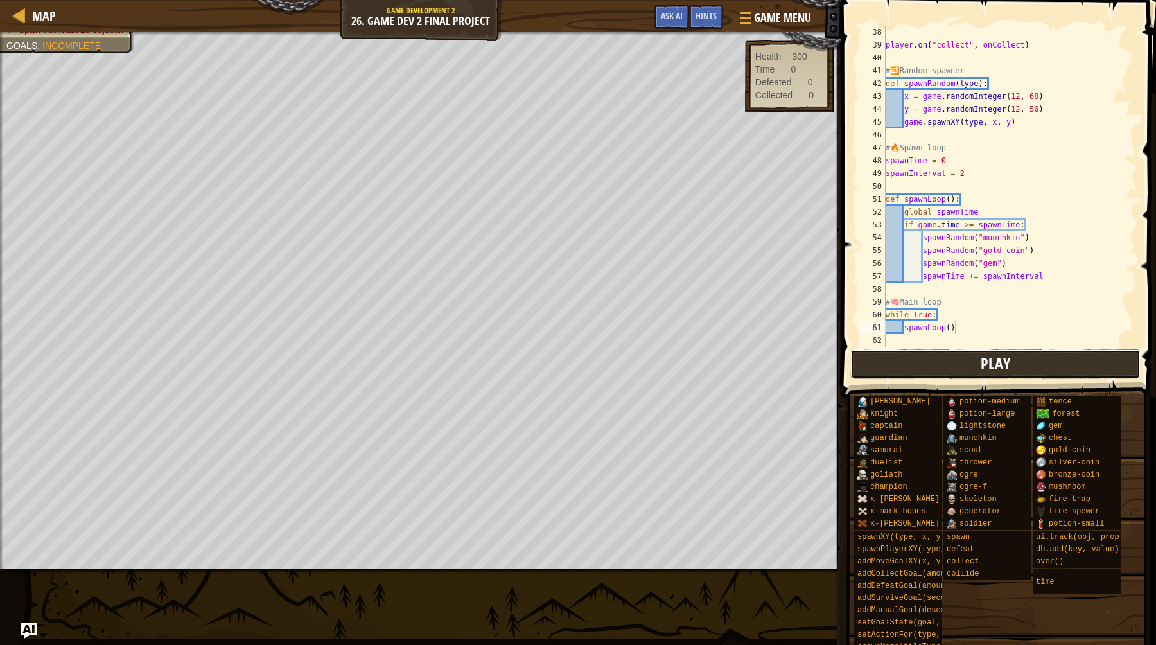
click at [980, 372] on button "Play" at bounding box center [995, 364] width 290 height 30
click at [1059, 375] on button "Done" at bounding box center [1065, 364] width 139 height 30
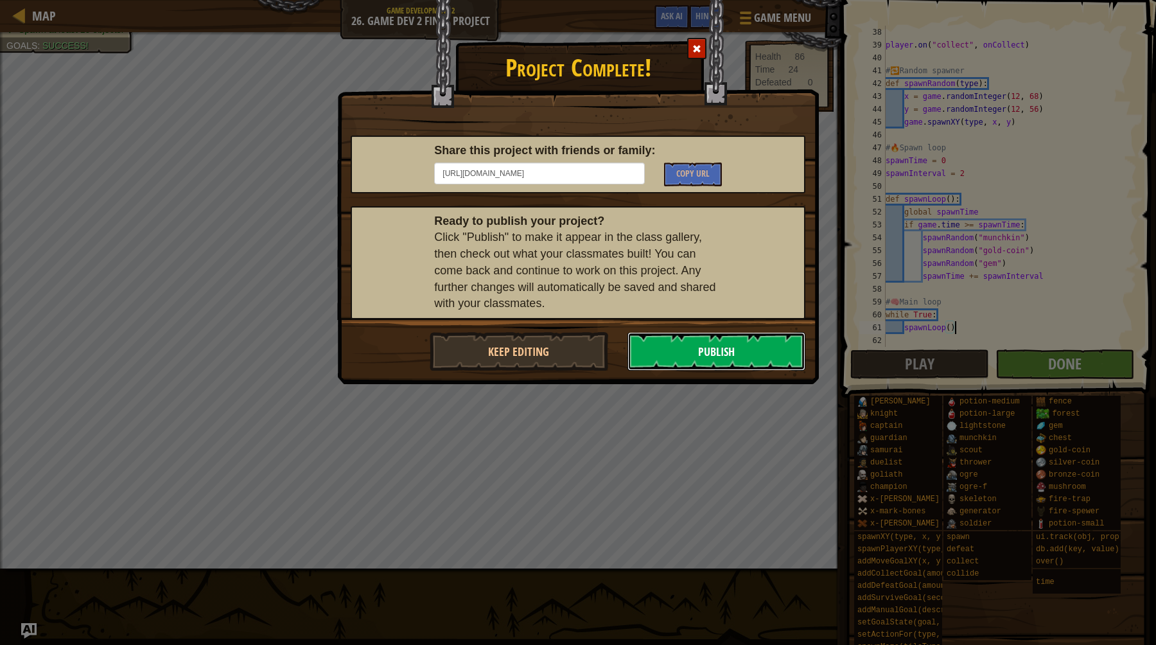
click at [712, 354] on button "Publish" at bounding box center [717, 351] width 179 height 39
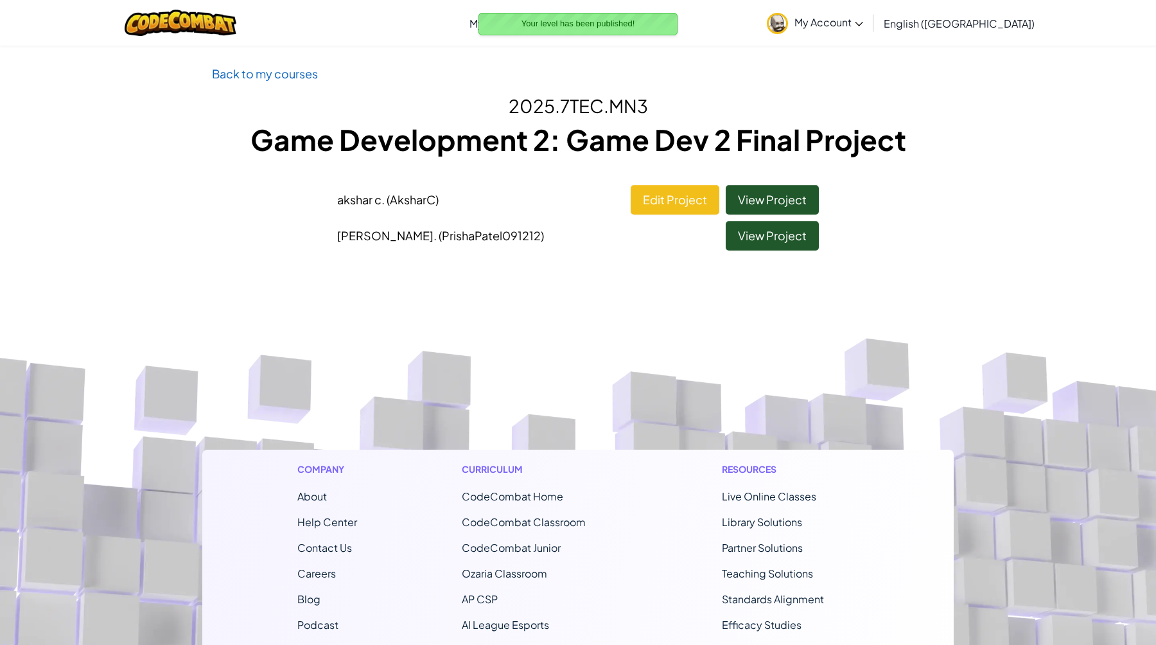
click at [267, 85] on div "Back to my courses 2025.7TEC.MN3 Game Development 2: Game Dev 2 Final Project […" at bounding box center [577, 160] width 751 height 193
click at [290, 72] on link "Back to my courses" at bounding box center [265, 73] width 106 height 15
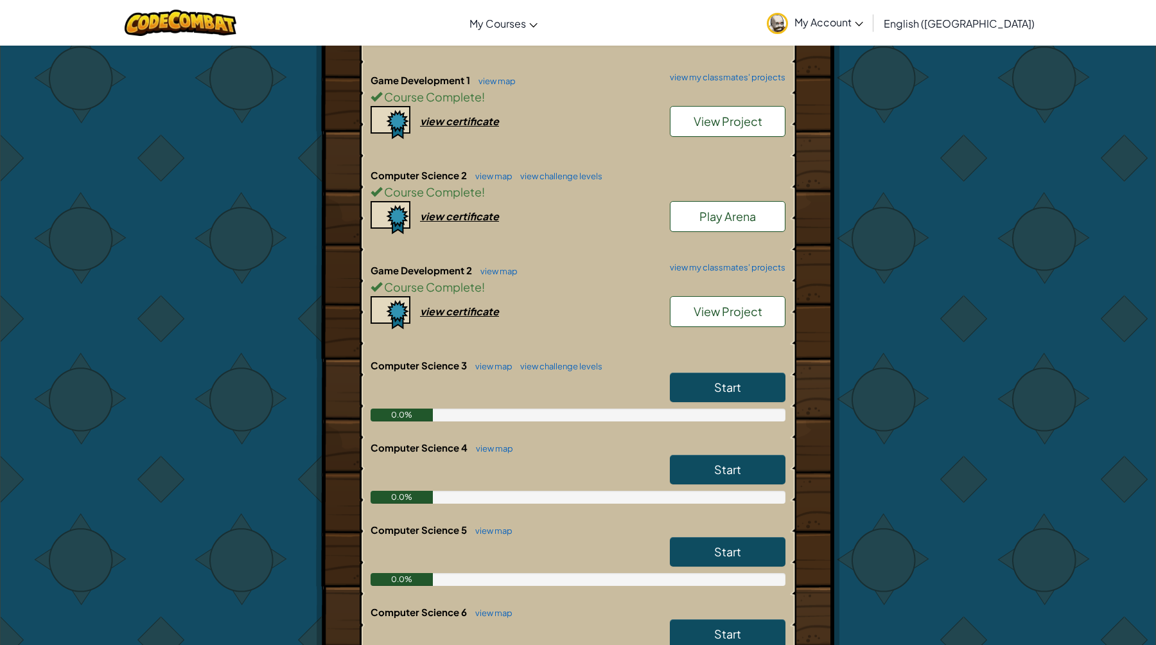
scroll to position [380, 0]
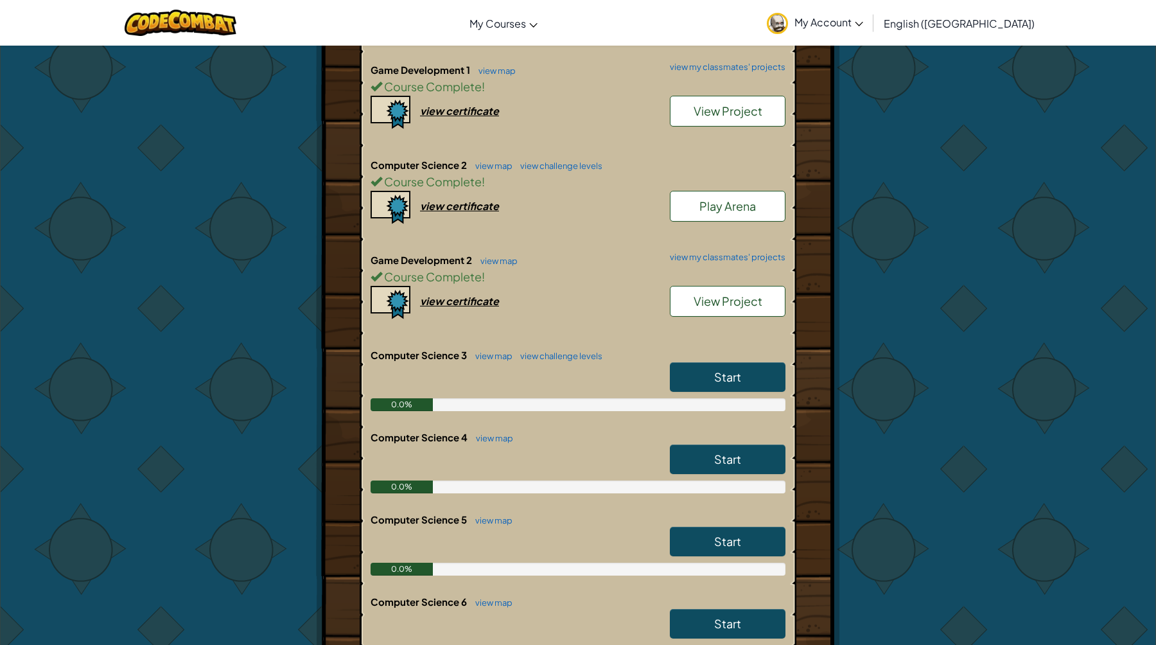
click at [740, 373] on span "Start" at bounding box center [727, 376] width 27 height 15
